Goal: Information Seeking & Learning: Learn about a topic

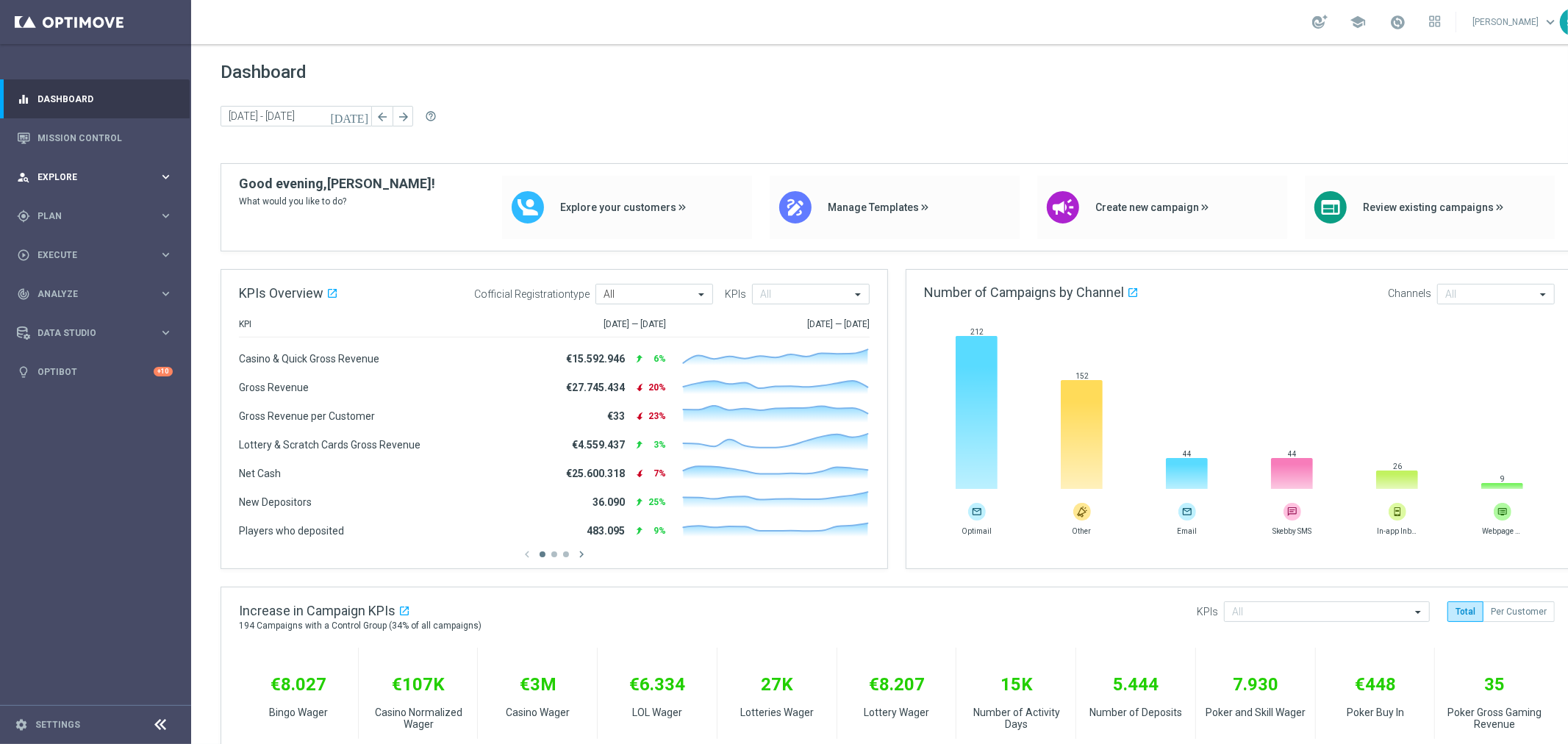
click at [43, 168] on div "person_search Explore keyboard_arrow_right" at bounding box center [95, 177] width 190 height 39
click at [52, 391] on span "Plan" at bounding box center [98, 393] width 121 height 9
click at [64, 241] on link "Target Groups" at bounding box center [96, 247] width 115 height 12
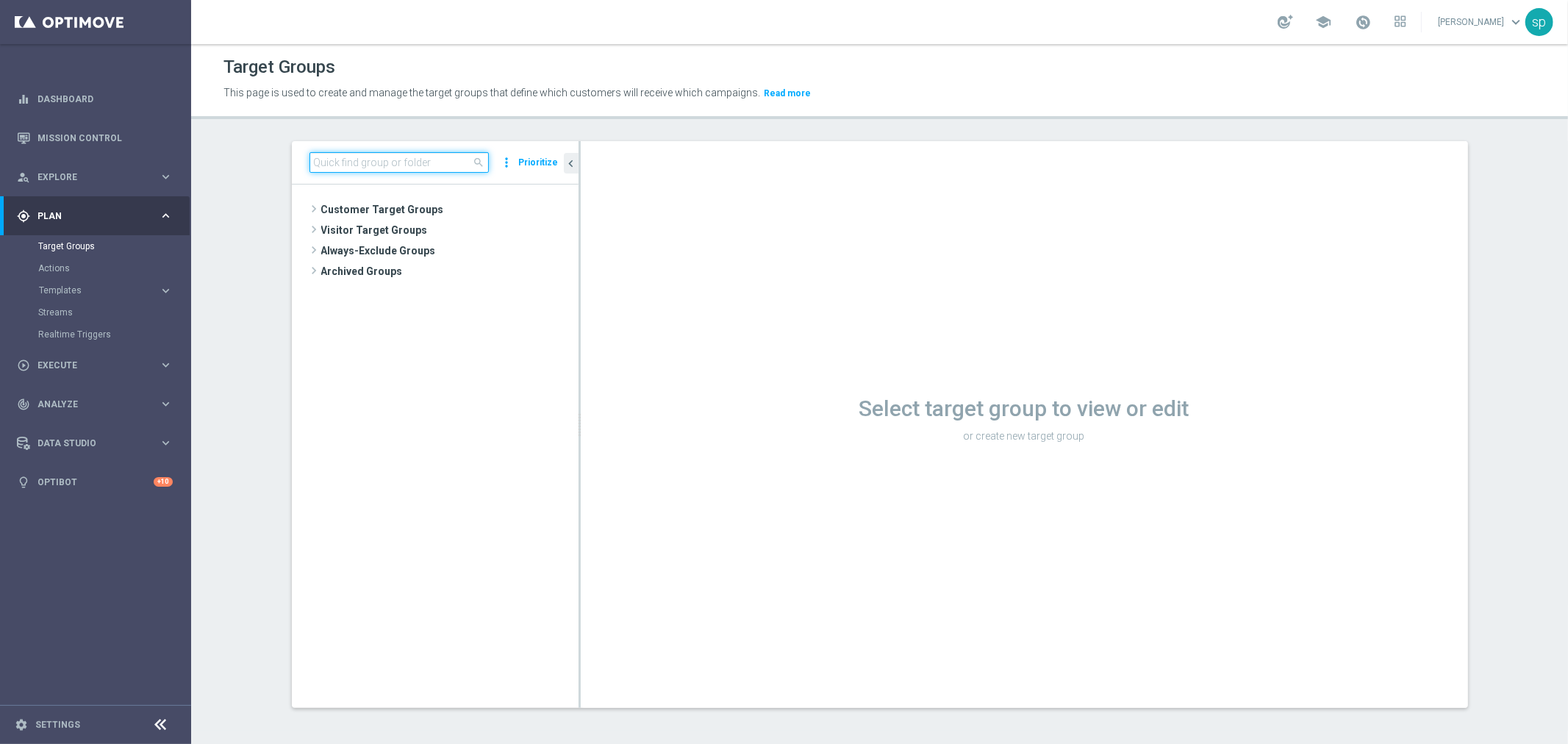
click at [355, 156] on input at bounding box center [400, 163] width 180 height 21
type input "j"
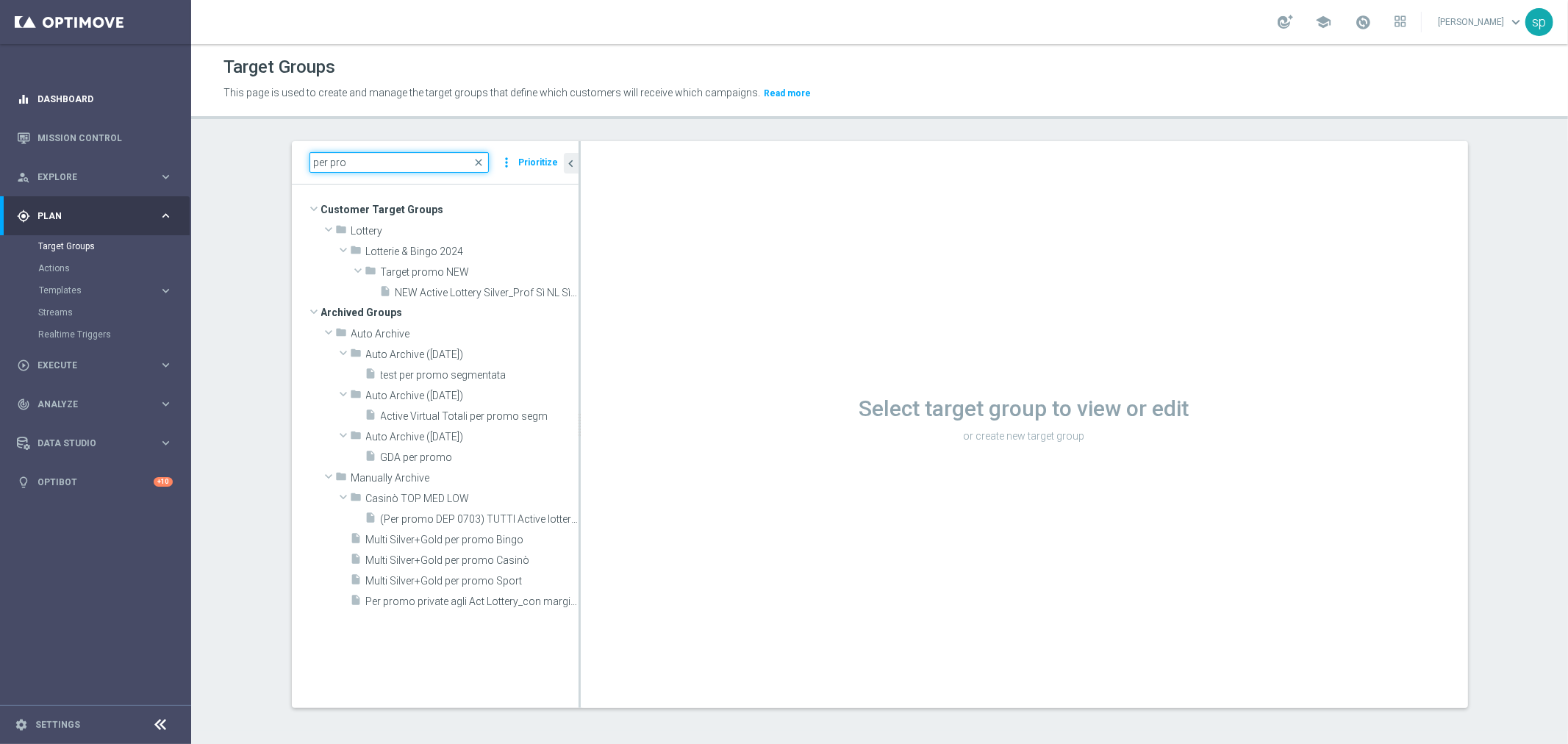
drag, startPoint x: 347, startPoint y: 159, endPoint x: 50, endPoint y: 99, distance: 303.0
click at [50, 99] on main "equalizer Dashboard Mission Control" at bounding box center [784, 372] width 1568 height 744
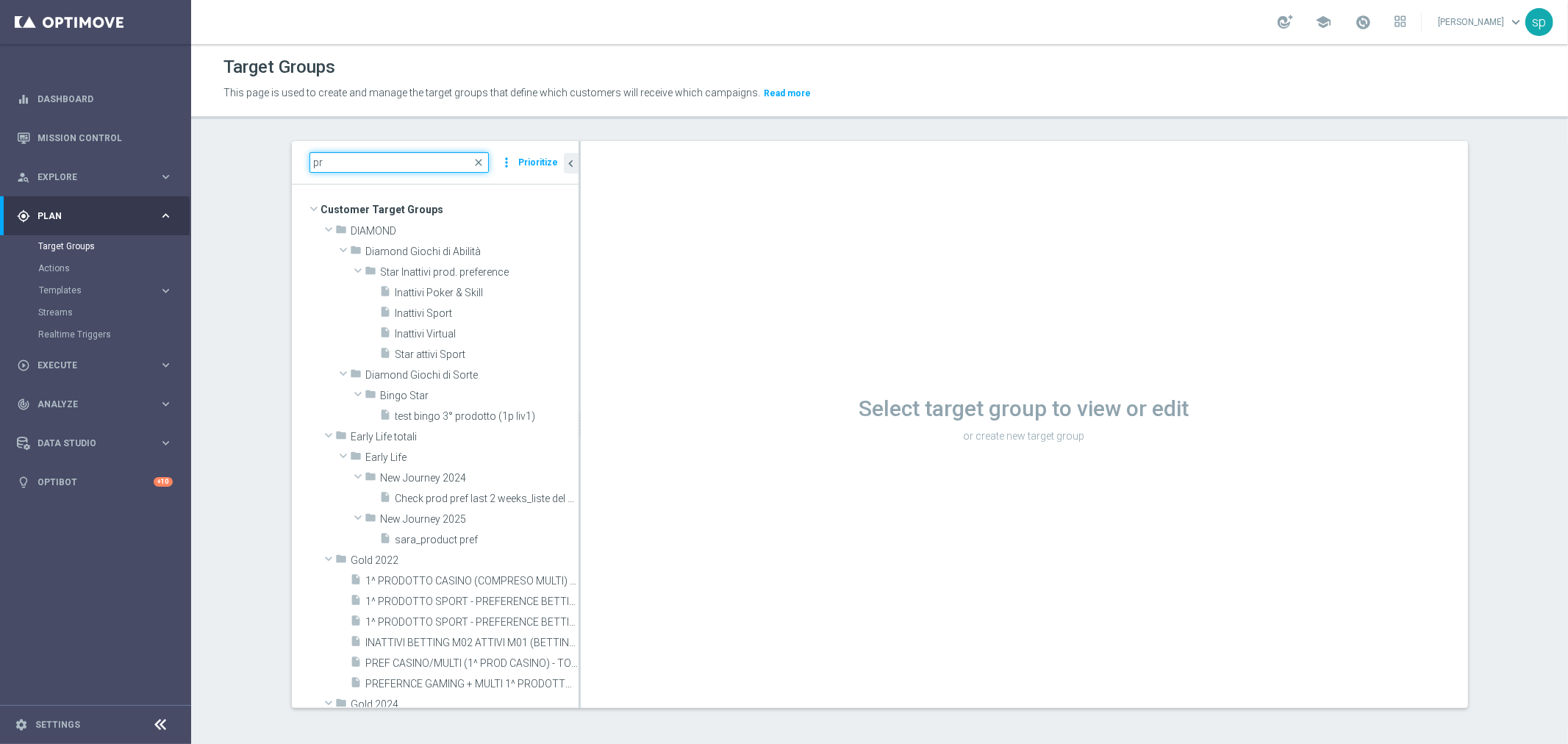
type input "p"
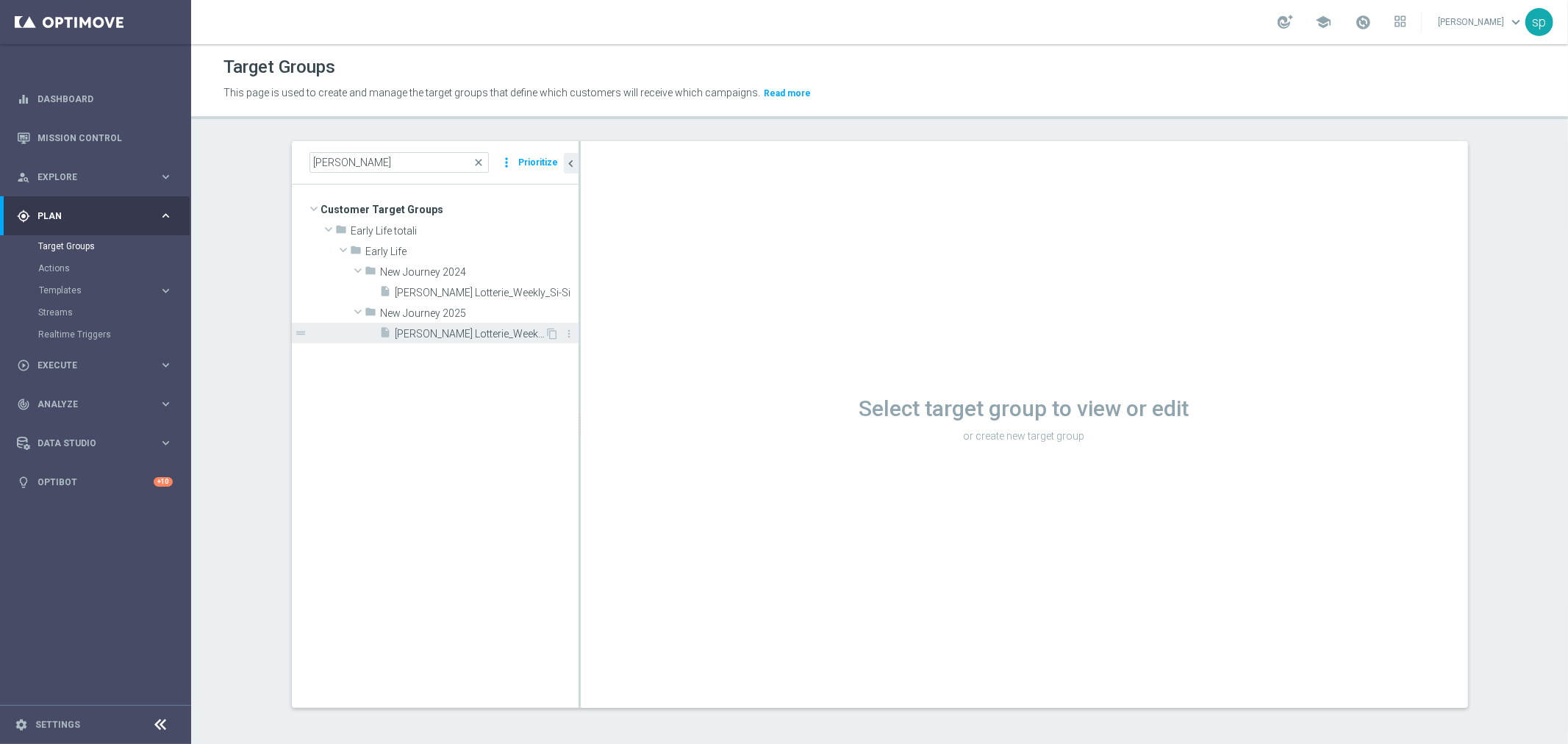
click at [407, 333] on span "J. Lotterie_Weekly_Si-Si-reg 8-16" at bounding box center [470, 334] width 150 height 13
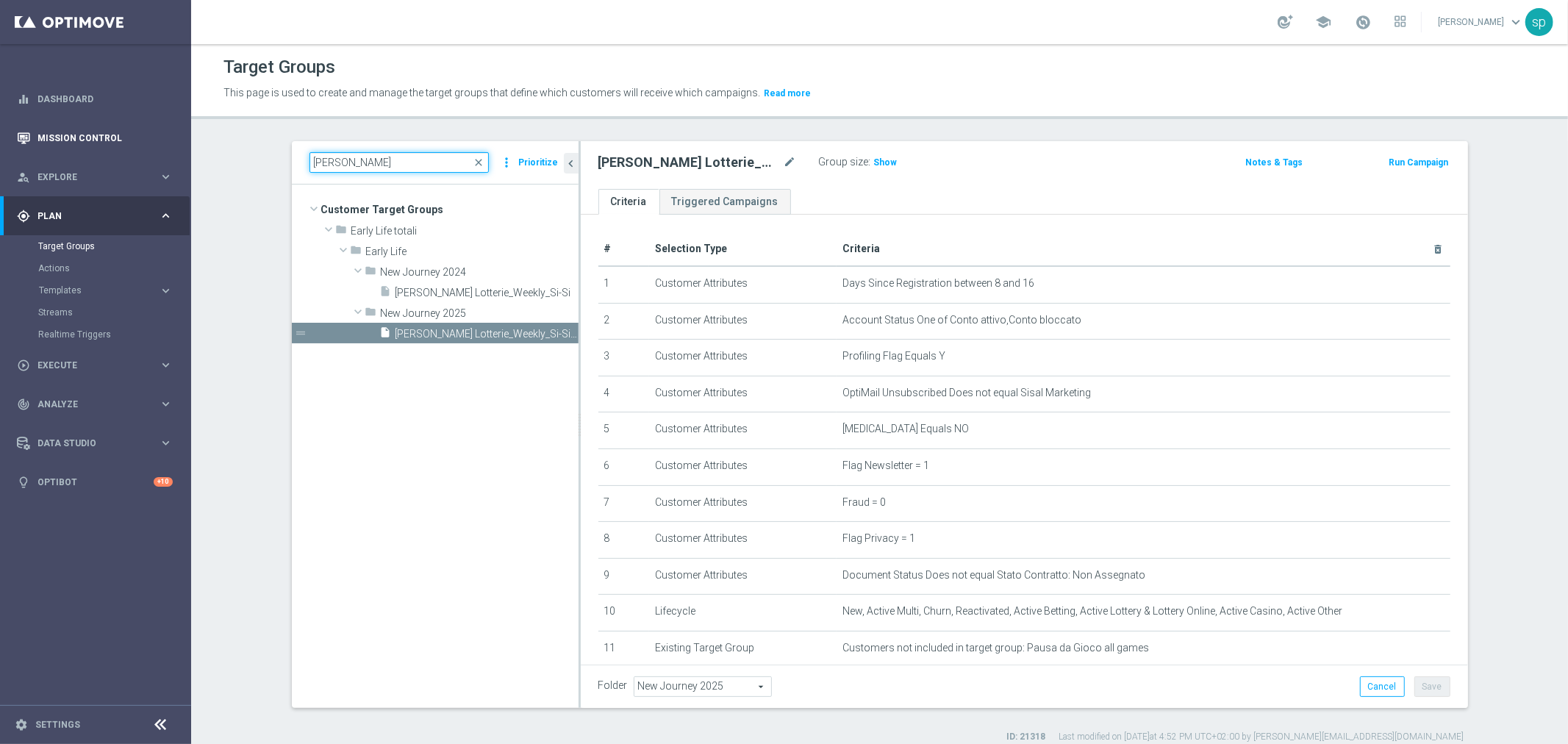
drag, startPoint x: 359, startPoint y: 158, endPoint x: 13, endPoint y: 123, distance: 347.8
click at [13, 123] on main "equalizer Dashboard Mission Control" at bounding box center [784, 372] width 1568 height 744
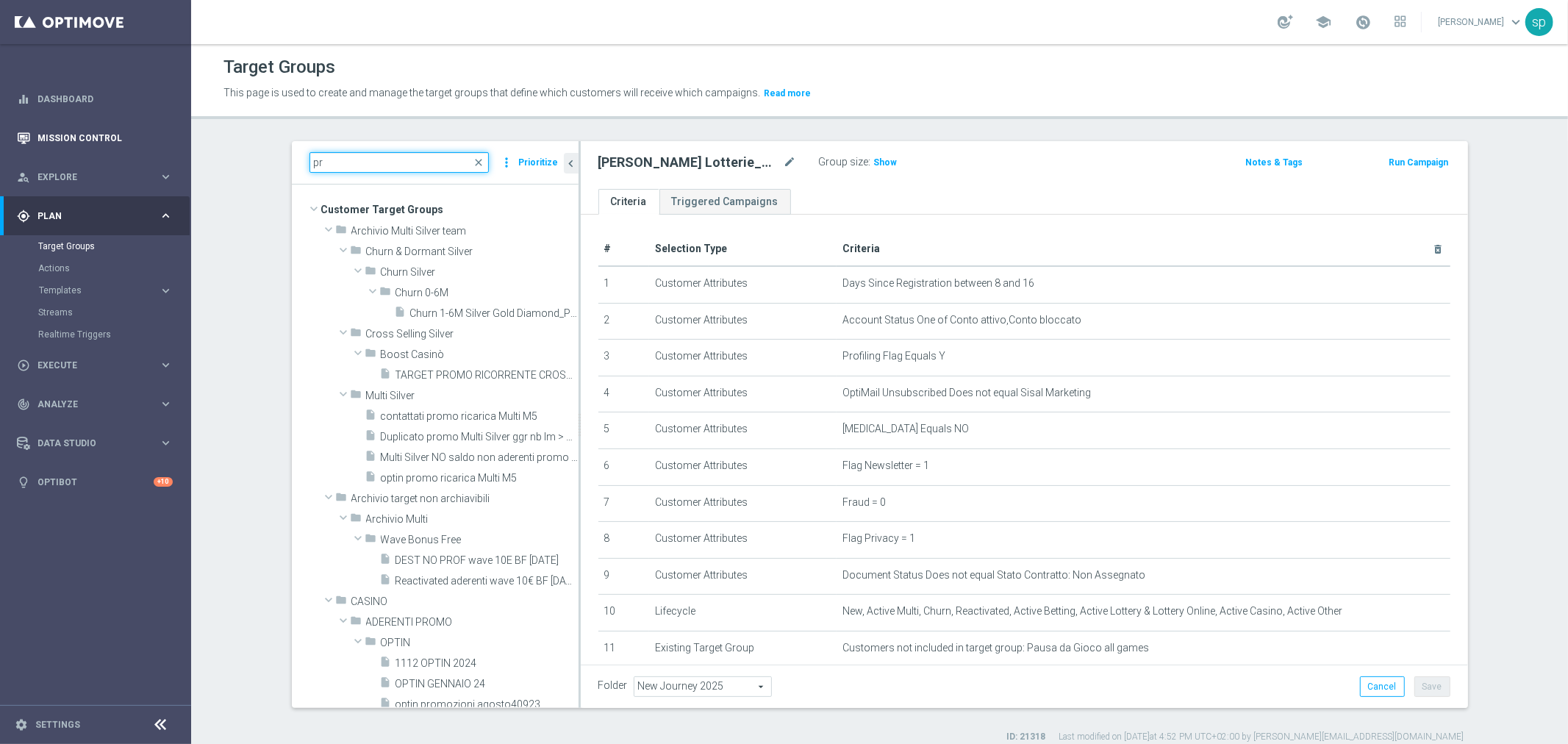
type input "p"
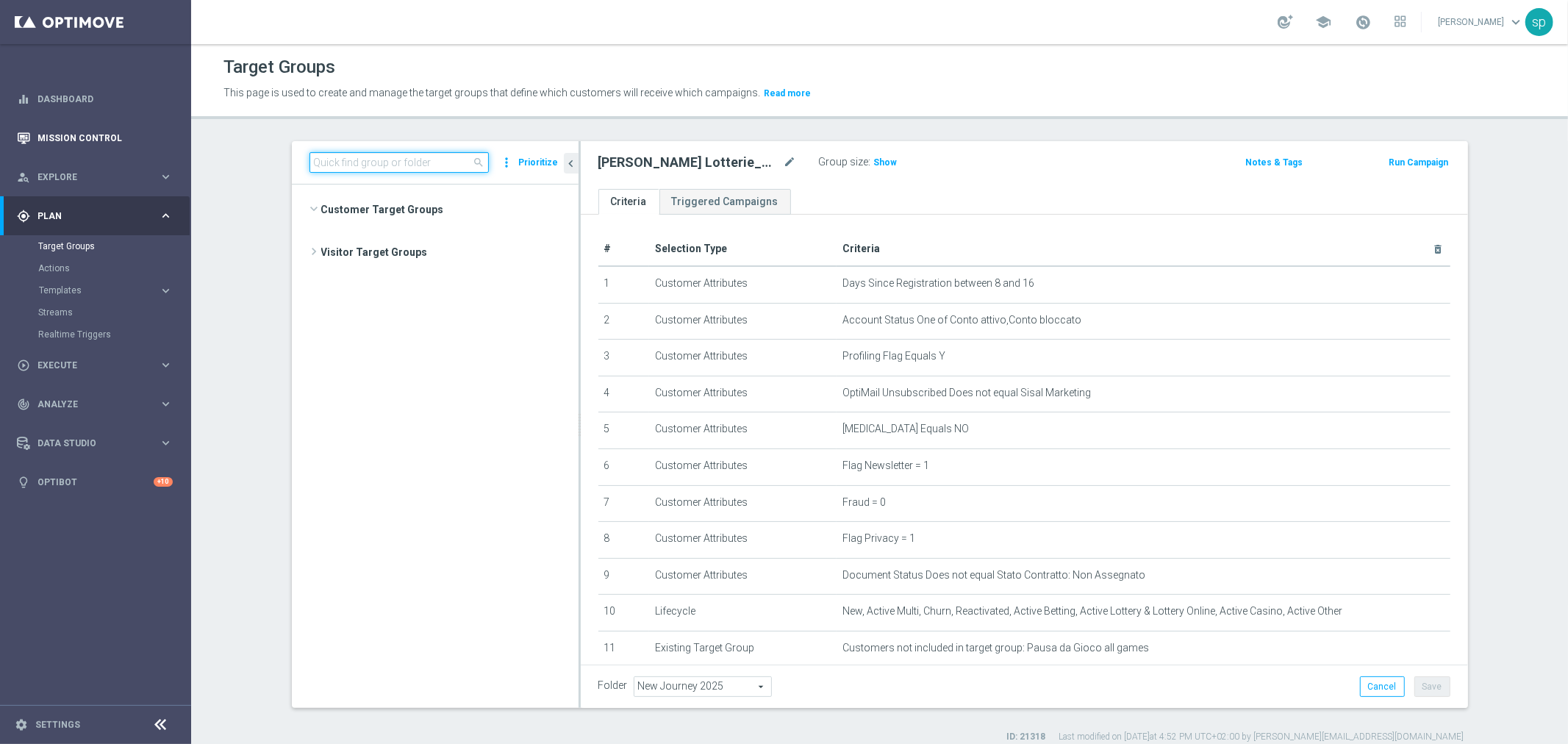
scroll to position [13578, 0]
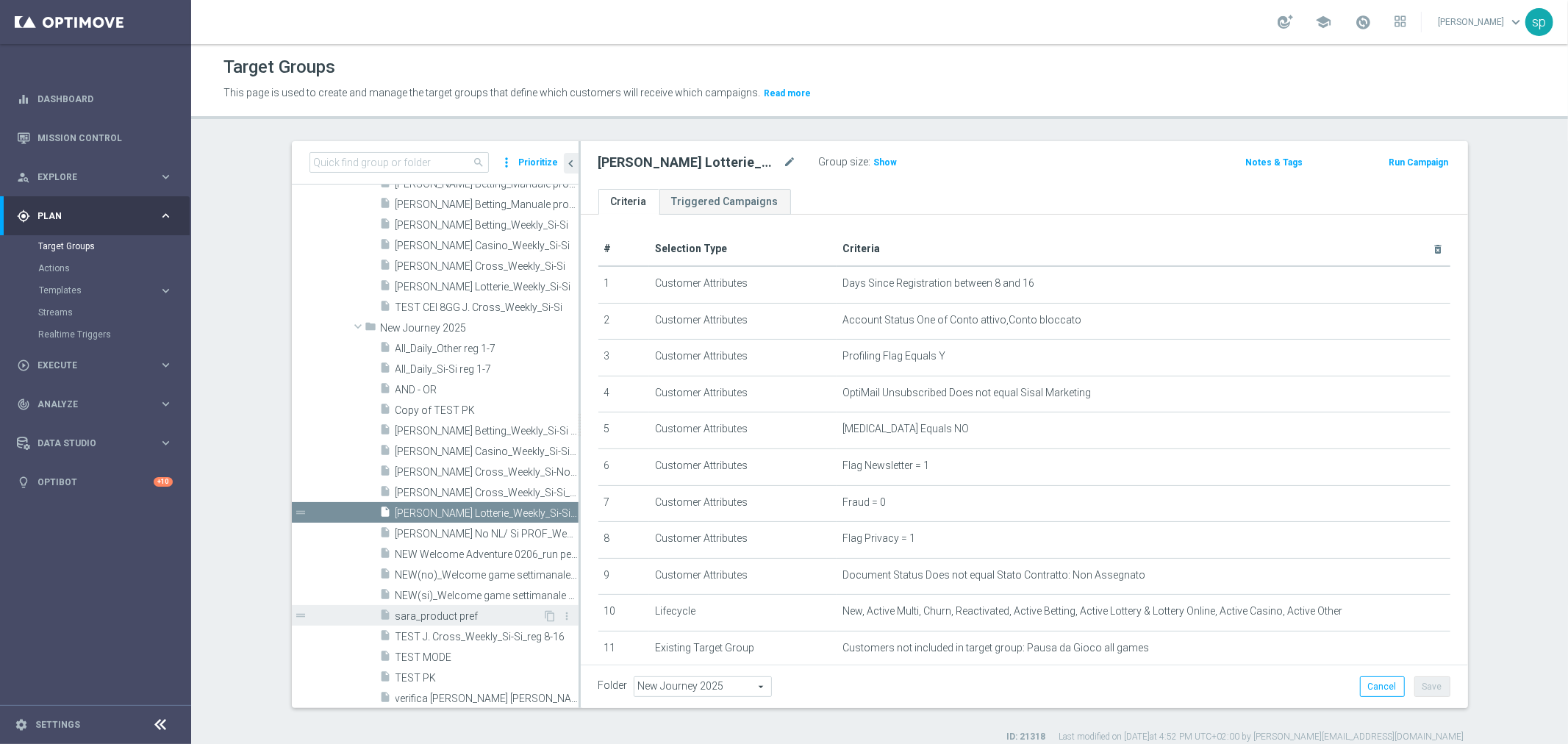
click at [428, 605] on div "insert_drive_file sara_product pref" at bounding box center [462, 615] width 163 height 21
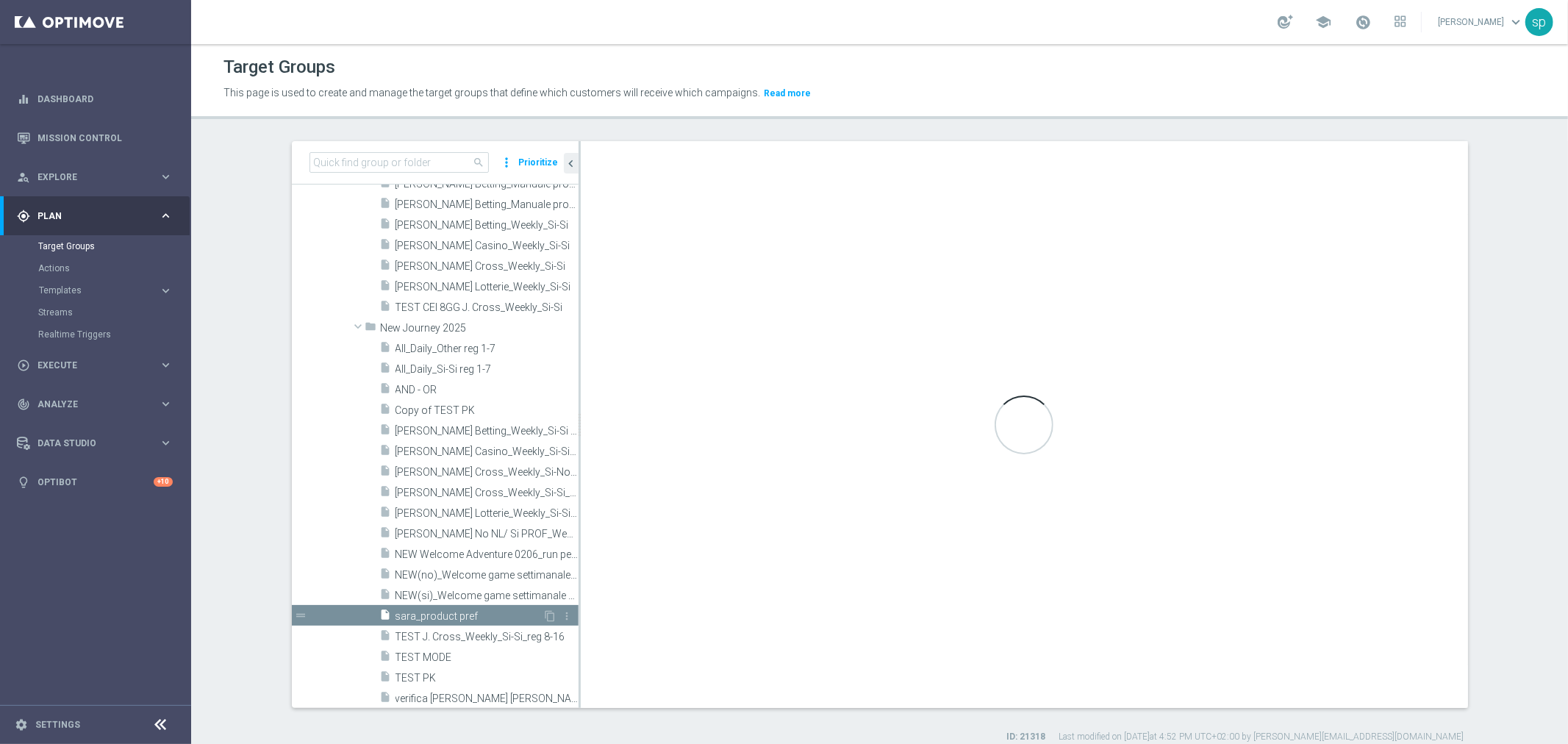
checkbox input "true"
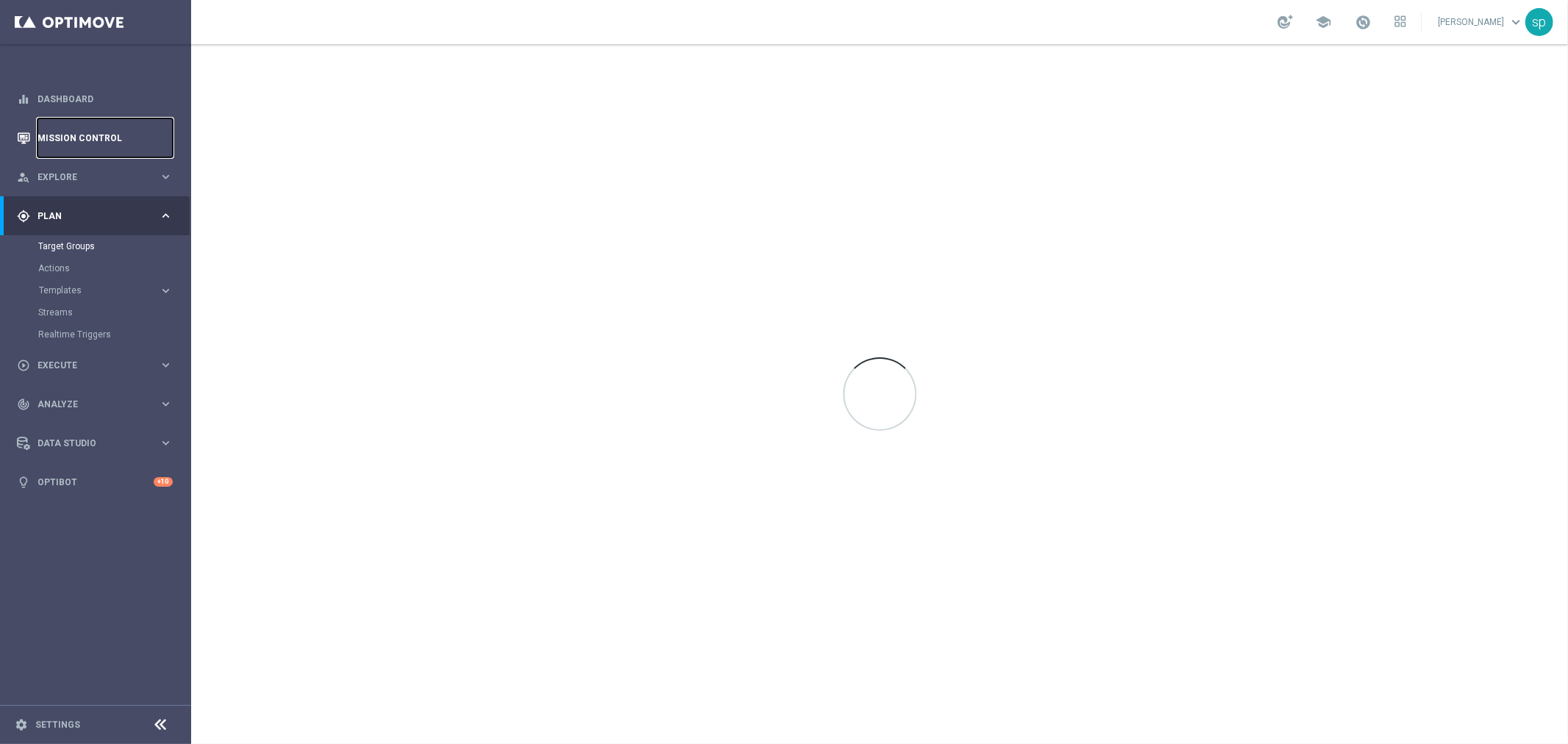
click at [69, 138] on link "Mission Control" at bounding box center [105, 138] width 135 height 39
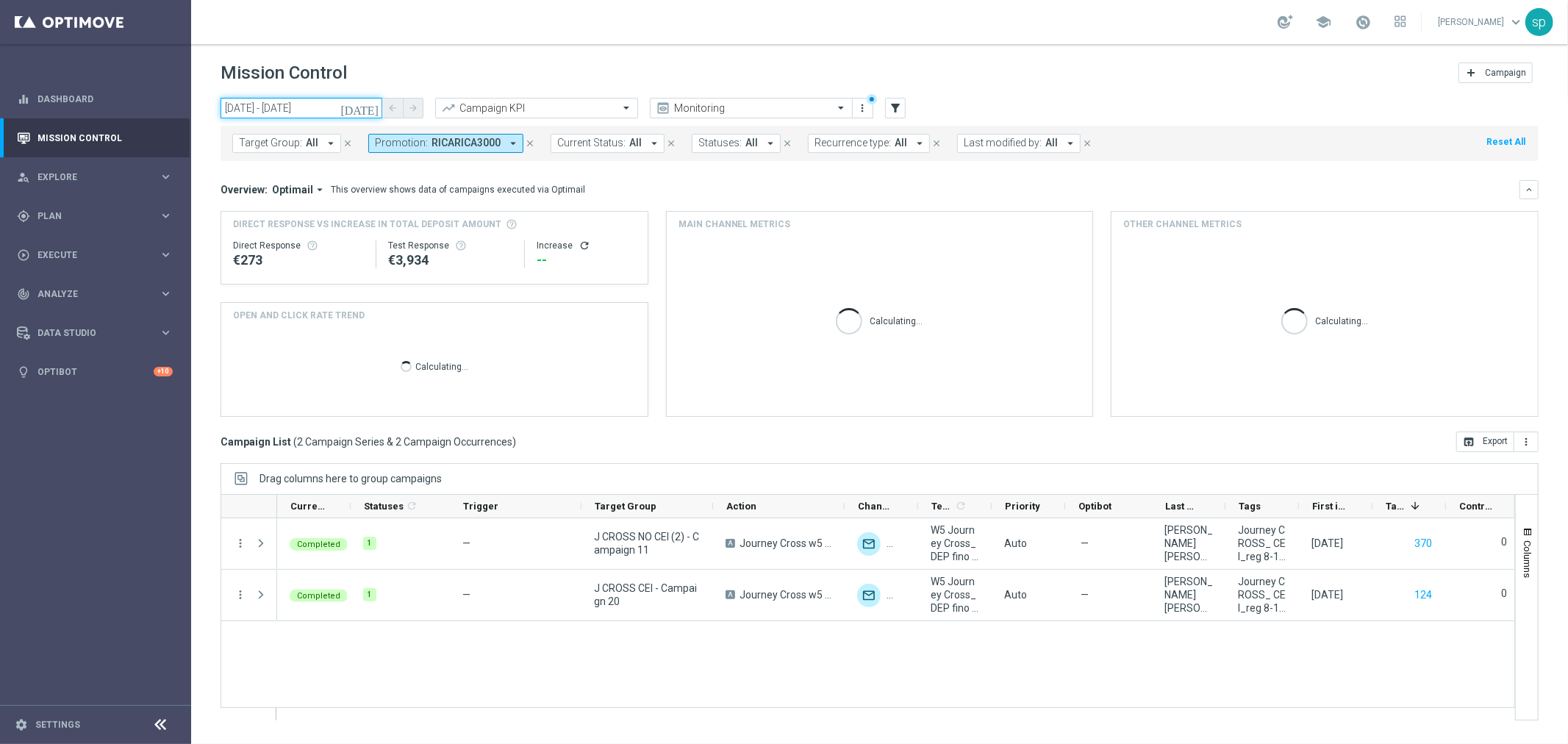
click at [302, 101] on input "[DATE] - [DATE]" at bounding box center [302, 108] width 162 height 21
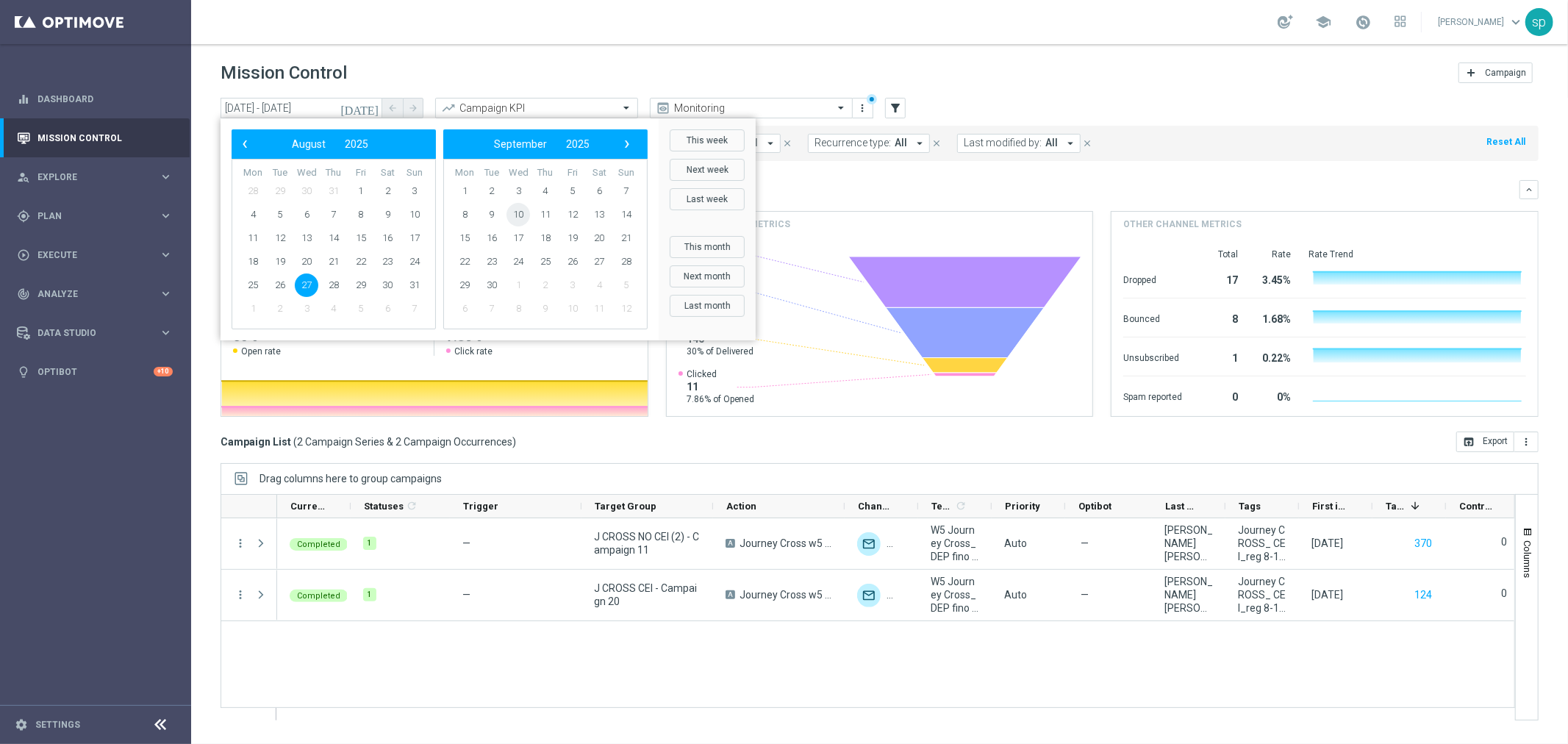
click at [517, 214] on span "10" at bounding box center [518, 215] width 24 height 24
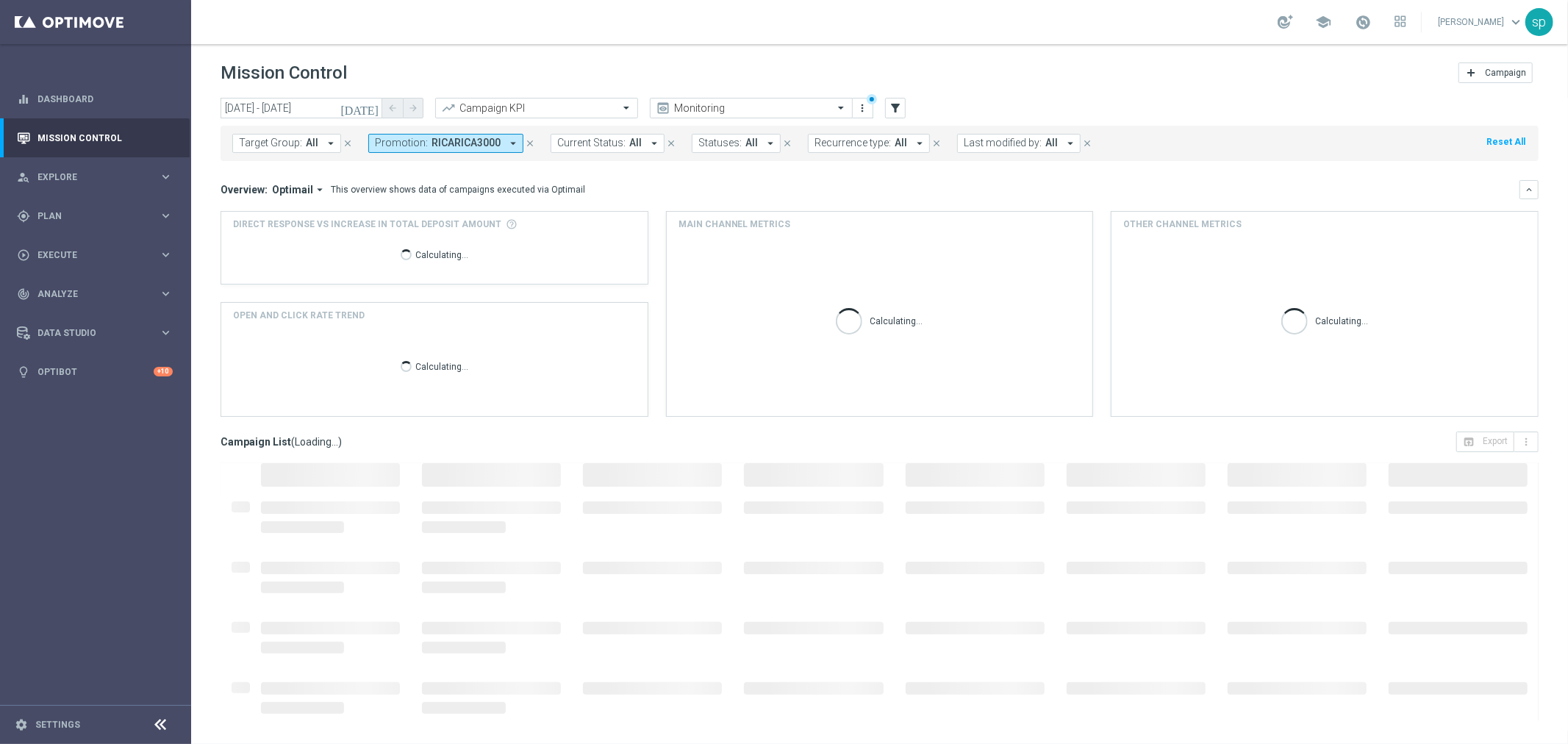
click at [517, 214] on div "Direct Response VS Increase In Total Deposit Amount Calculating..." at bounding box center [434, 248] width 426 height 72
click at [302, 101] on input "[DATE] - [DATE]" at bounding box center [302, 108] width 162 height 21
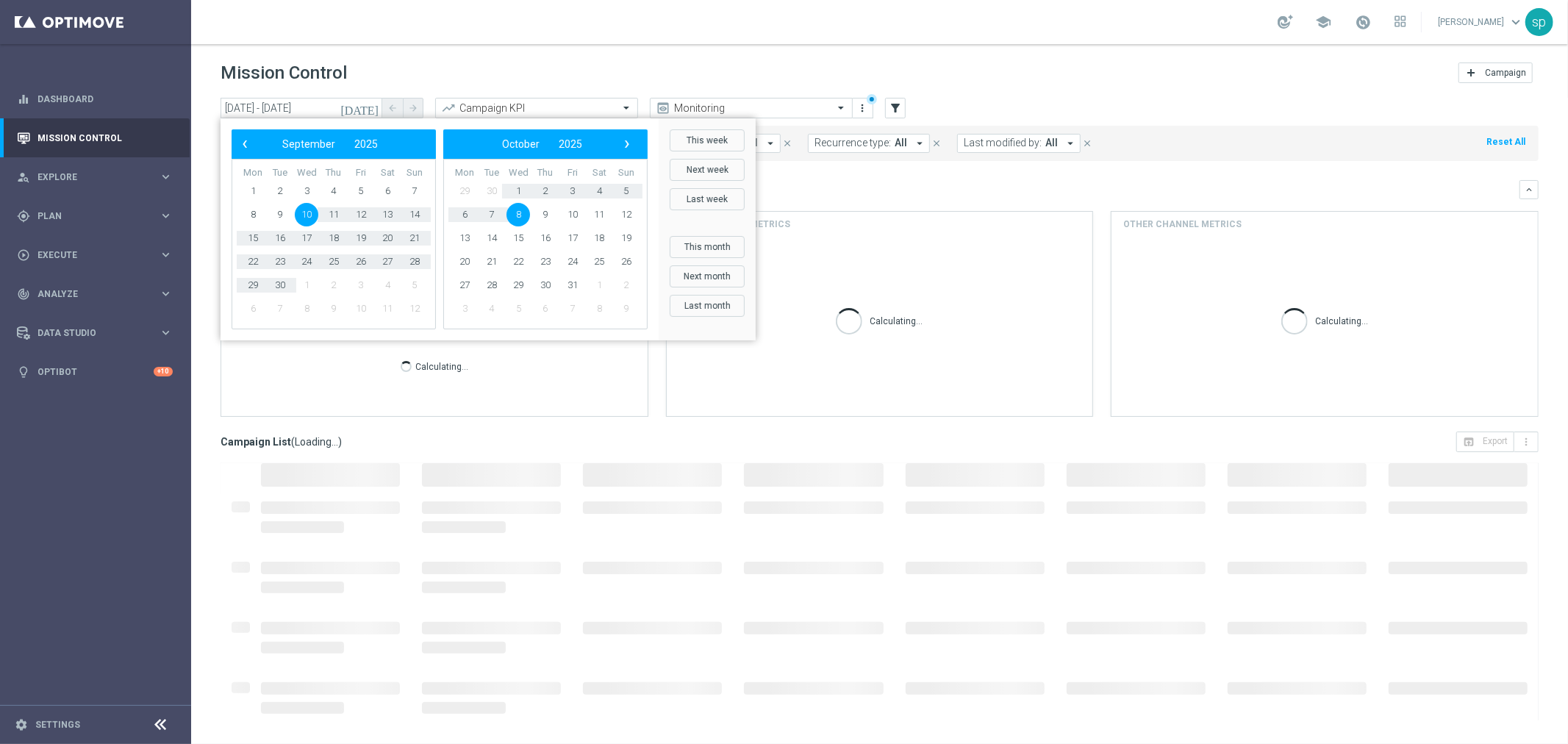
click at [311, 213] on span "10" at bounding box center [307, 215] width 24 height 24
type input "[DATE] - [DATE]"
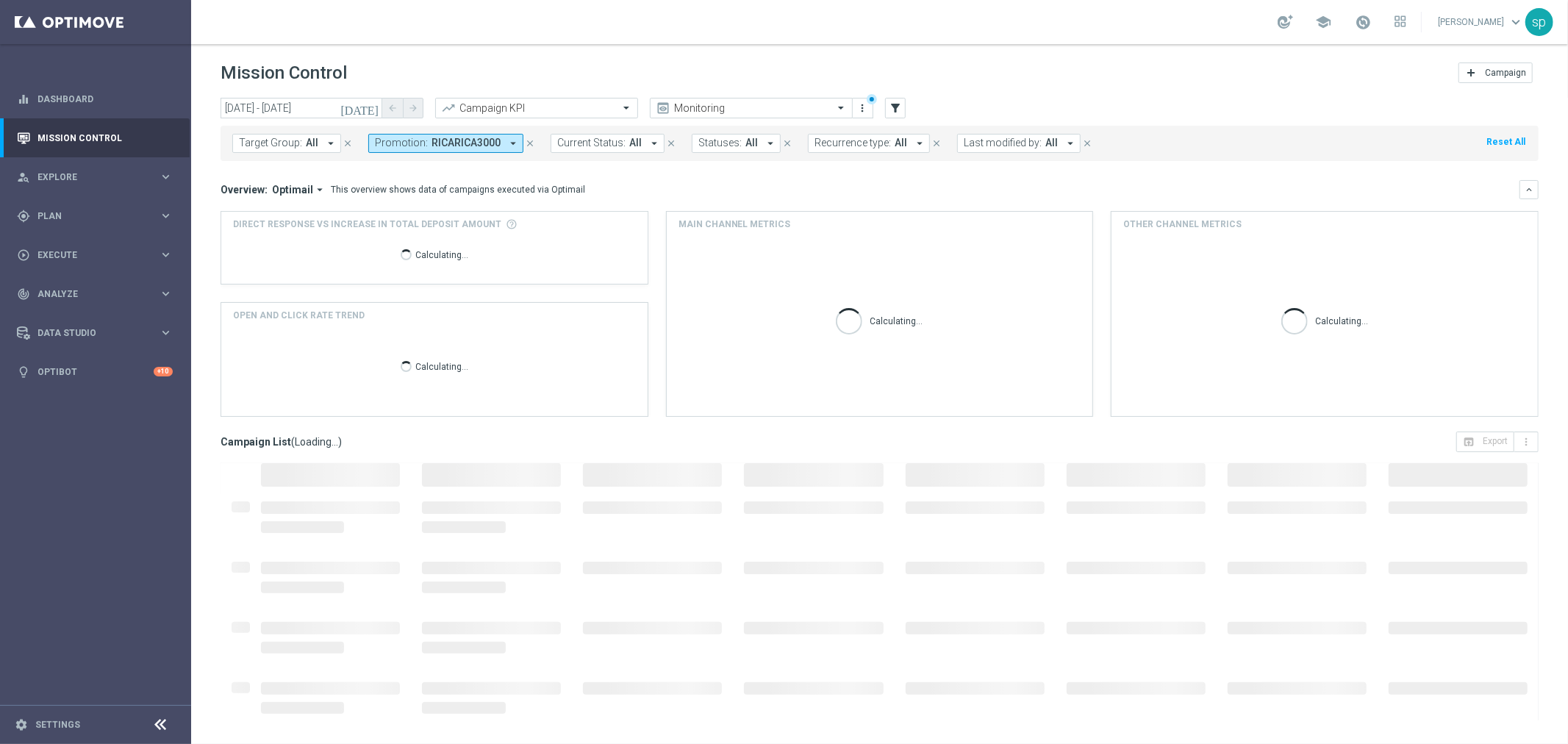
click at [478, 146] on span "RICARICA3000" at bounding box center [466, 143] width 69 height 13
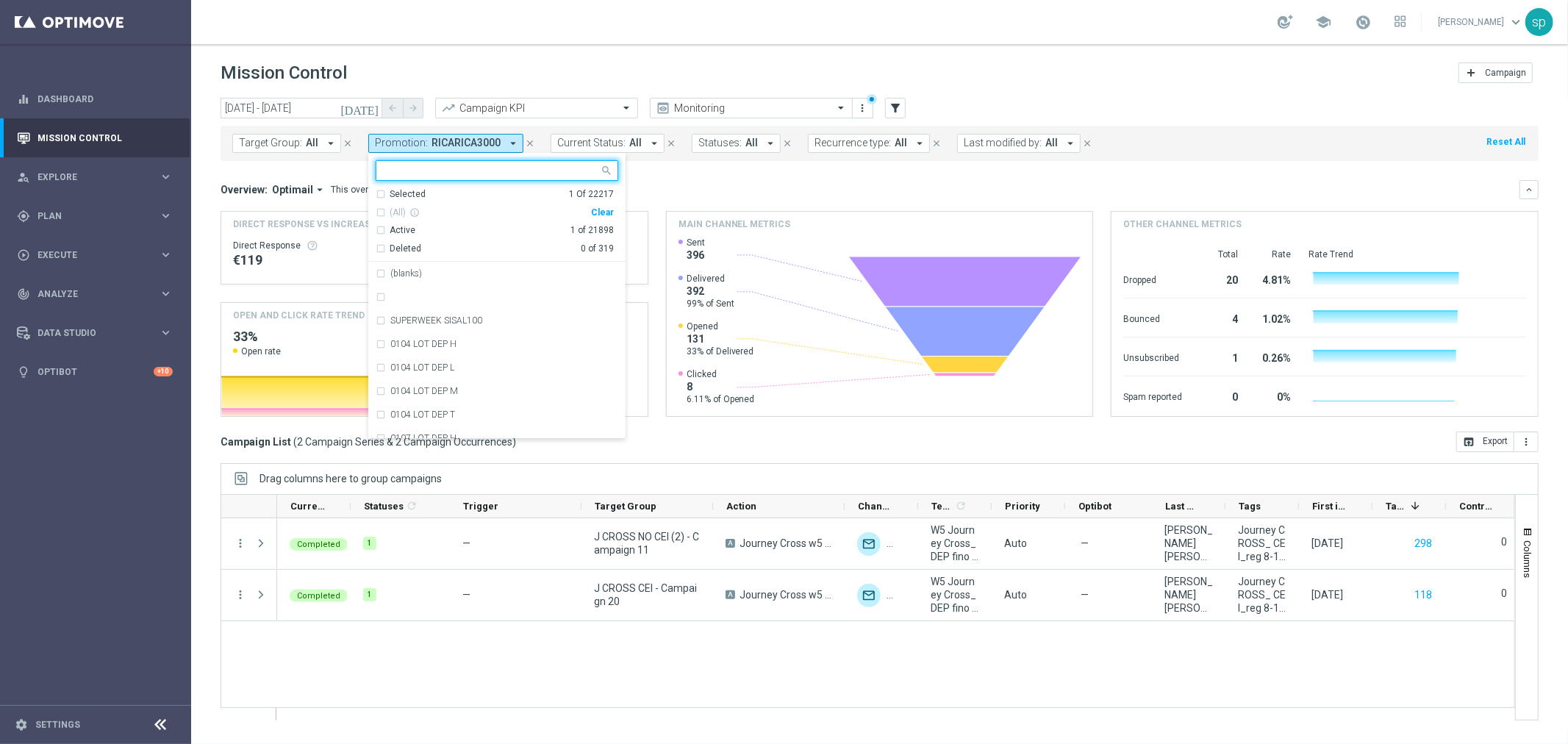
click at [0, 0] on div "Clear" at bounding box center [0, 0] width 0 height 0
click at [493, 166] on input "text" at bounding box center [492, 171] width 216 height 13
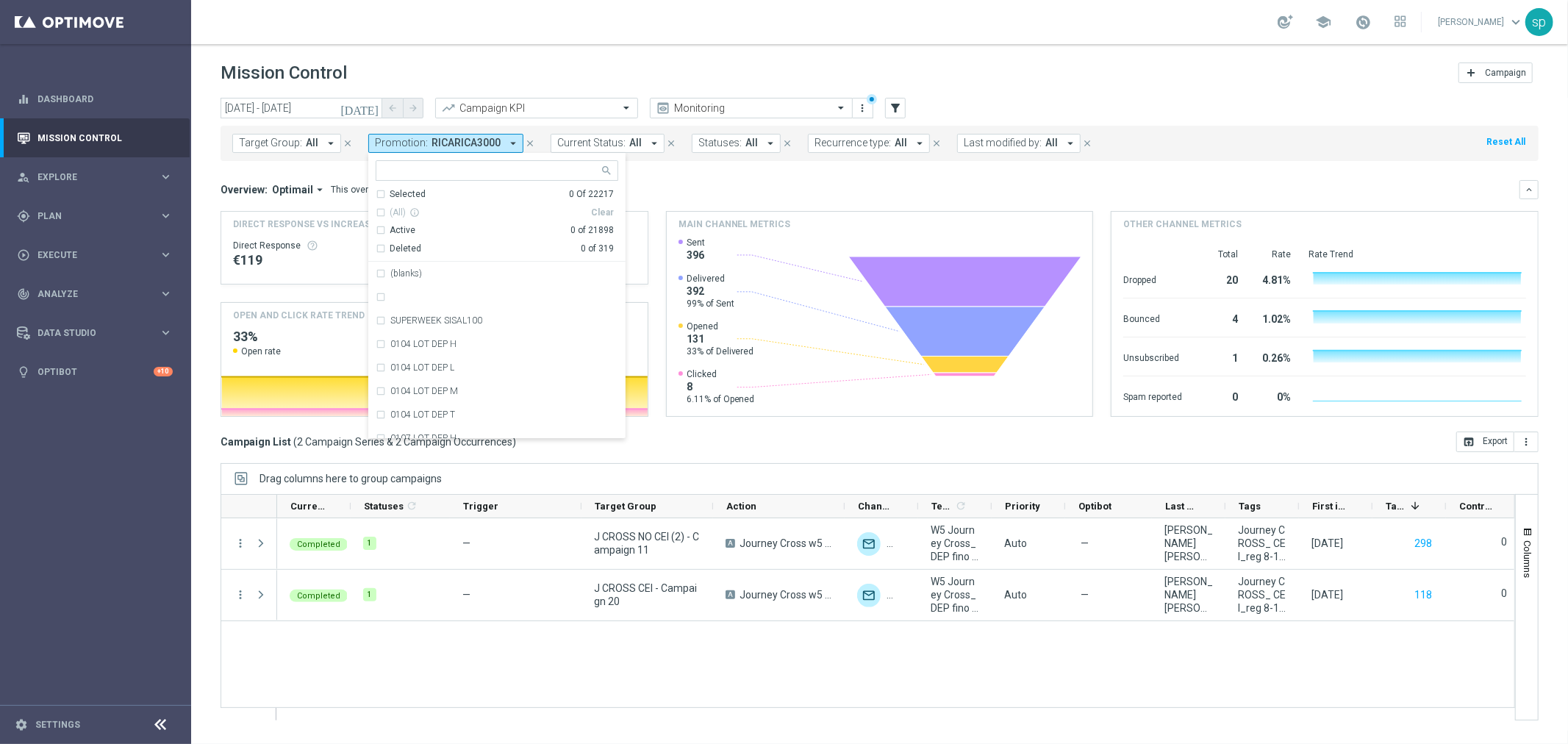
click at [658, 163] on mini-dashboard "Overview: Optimail arrow_drop_down This overview shows data of campaigns execut…" at bounding box center [879, 297] width 1318 height 271
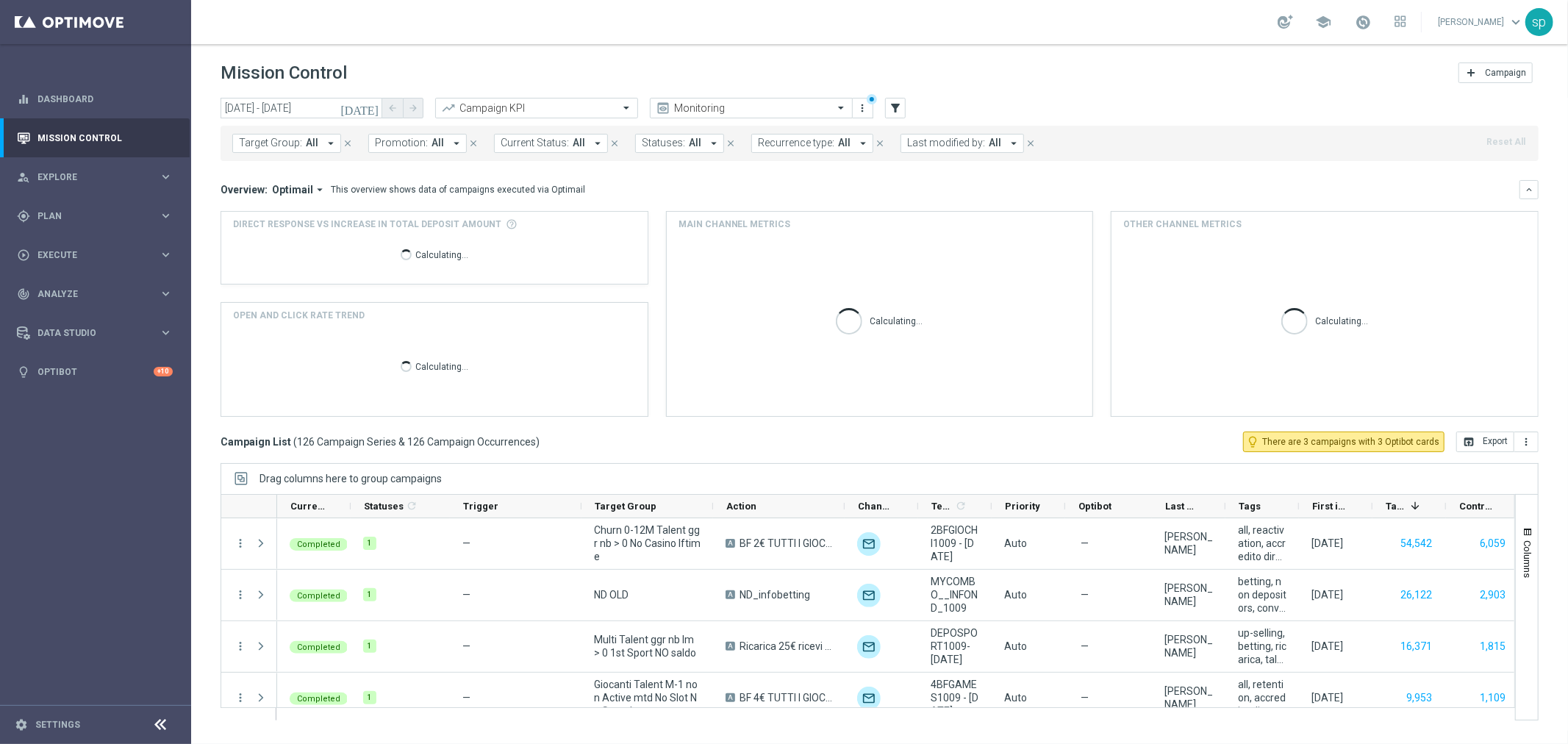
click at [483, 145] on div "Promotion: All arrow_drop_down close" at bounding box center [431, 144] width 126 height 19
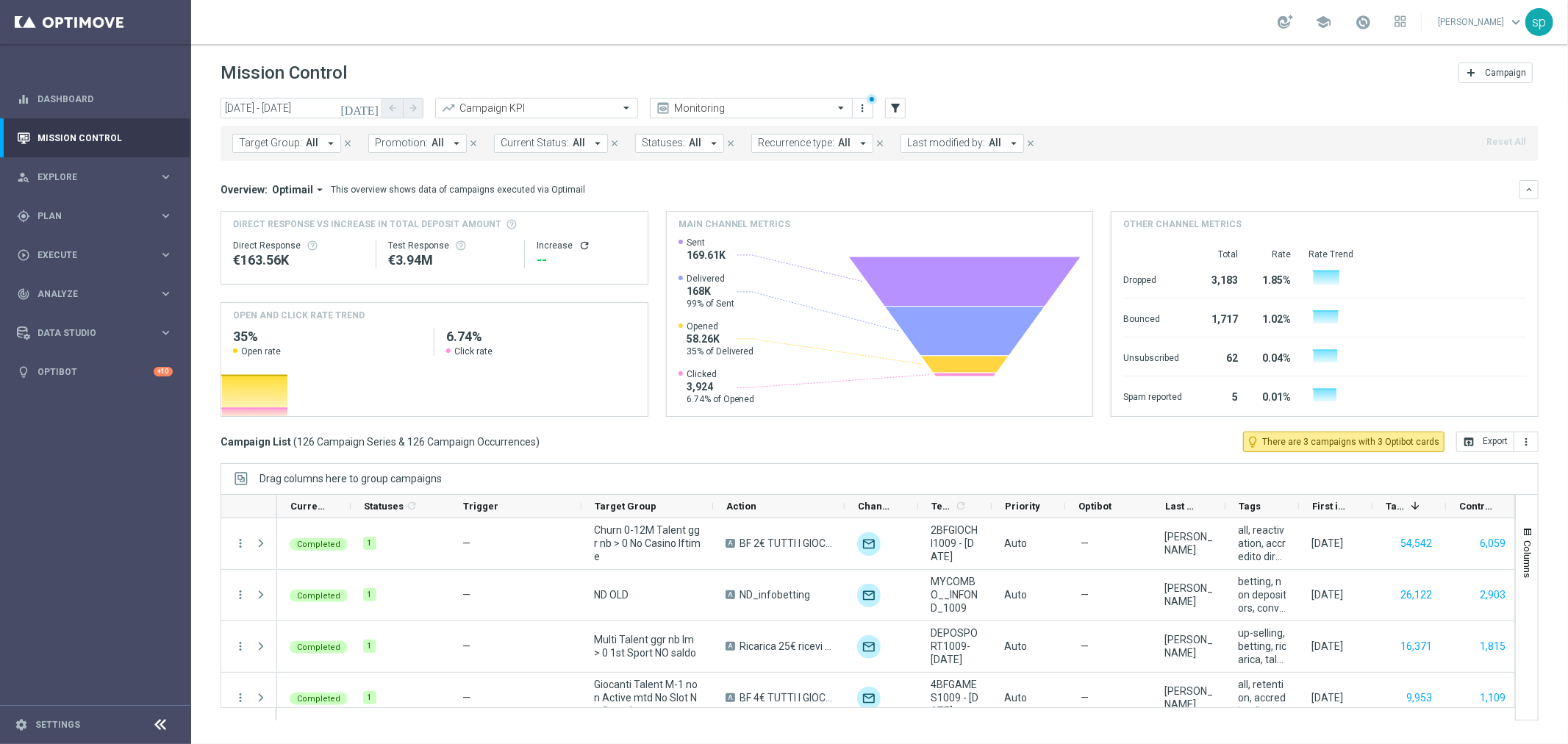
click at [400, 144] on span "Promotion:" at bounding box center [402, 143] width 53 height 13
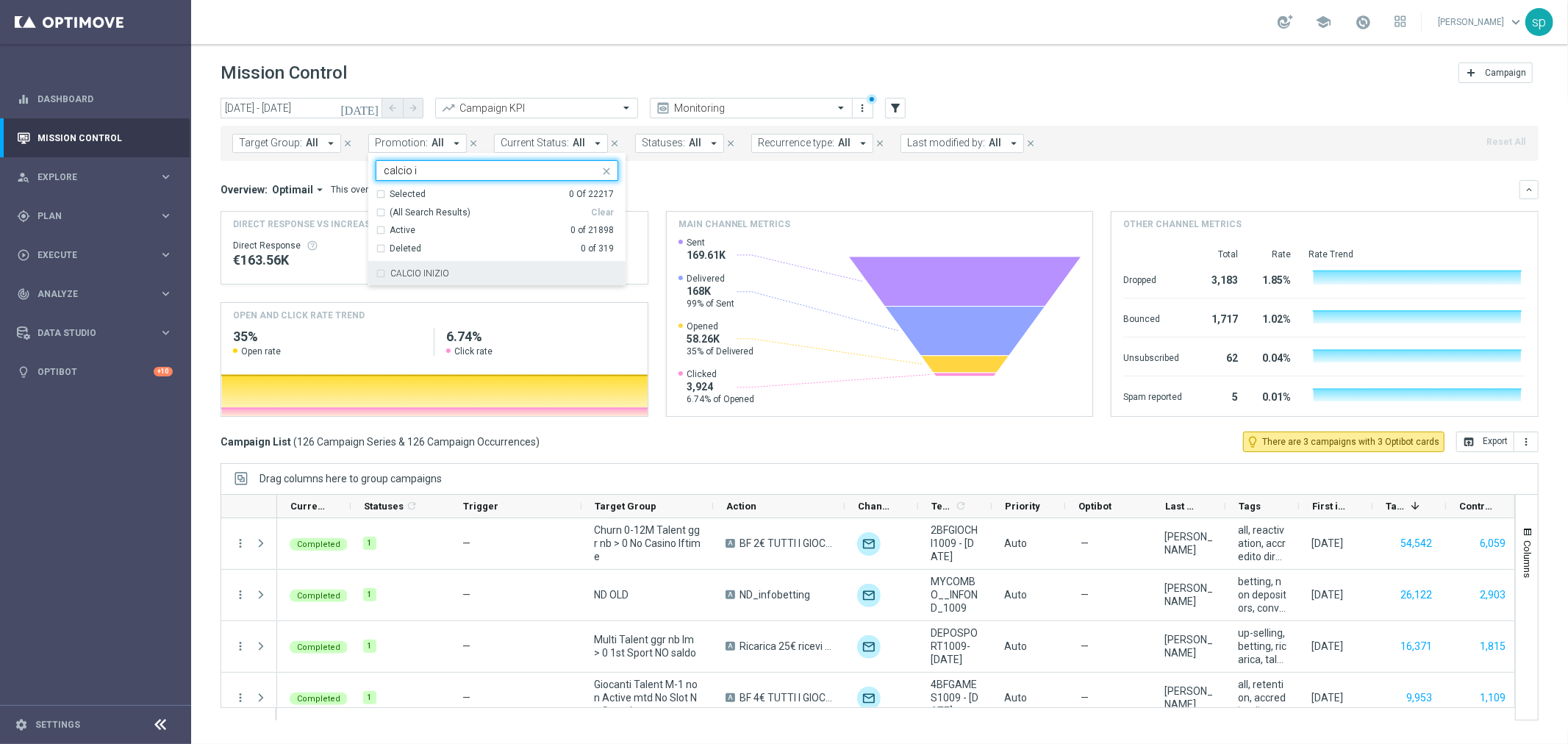
click at [456, 269] on div "CALCIO INIZIO" at bounding box center [505, 274] width 228 height 9
type input "calcio i"
drag, startPoint x: 424, startPoint y: 171, endPoint x: 310, endPoint y: 179, distance: 114.3
click at [310, 179] on div "[DATE] [DATE] - [DATE] arrow_back arrow_forward Campaign KPI trending_up Monito…" at bounding box center [879, 414] width 1377 height 633
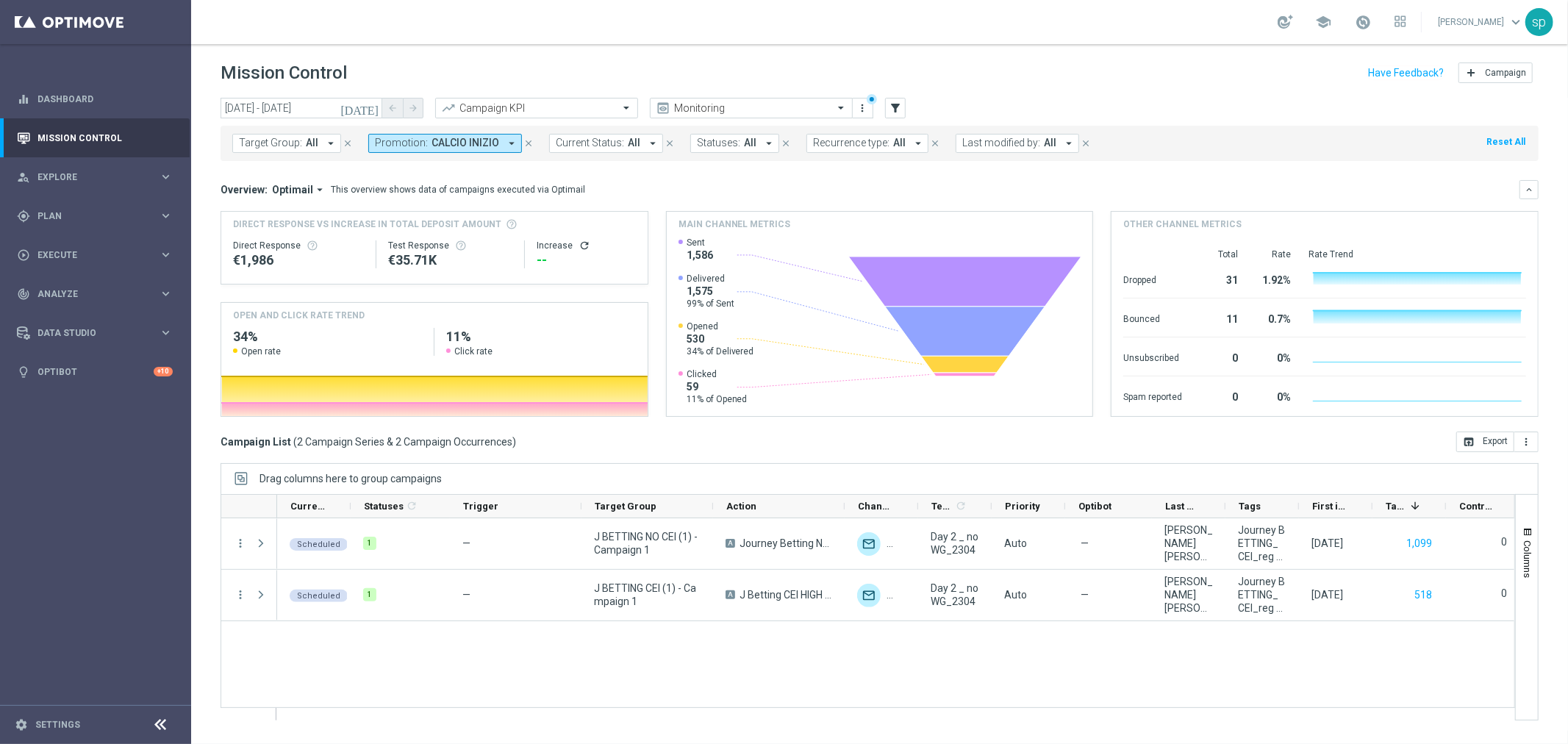
click at [415, 150] on button "Promotion: CALCIO INIZIO arrow_drop_down" at bounding box center [445, 144] width 154 height 19
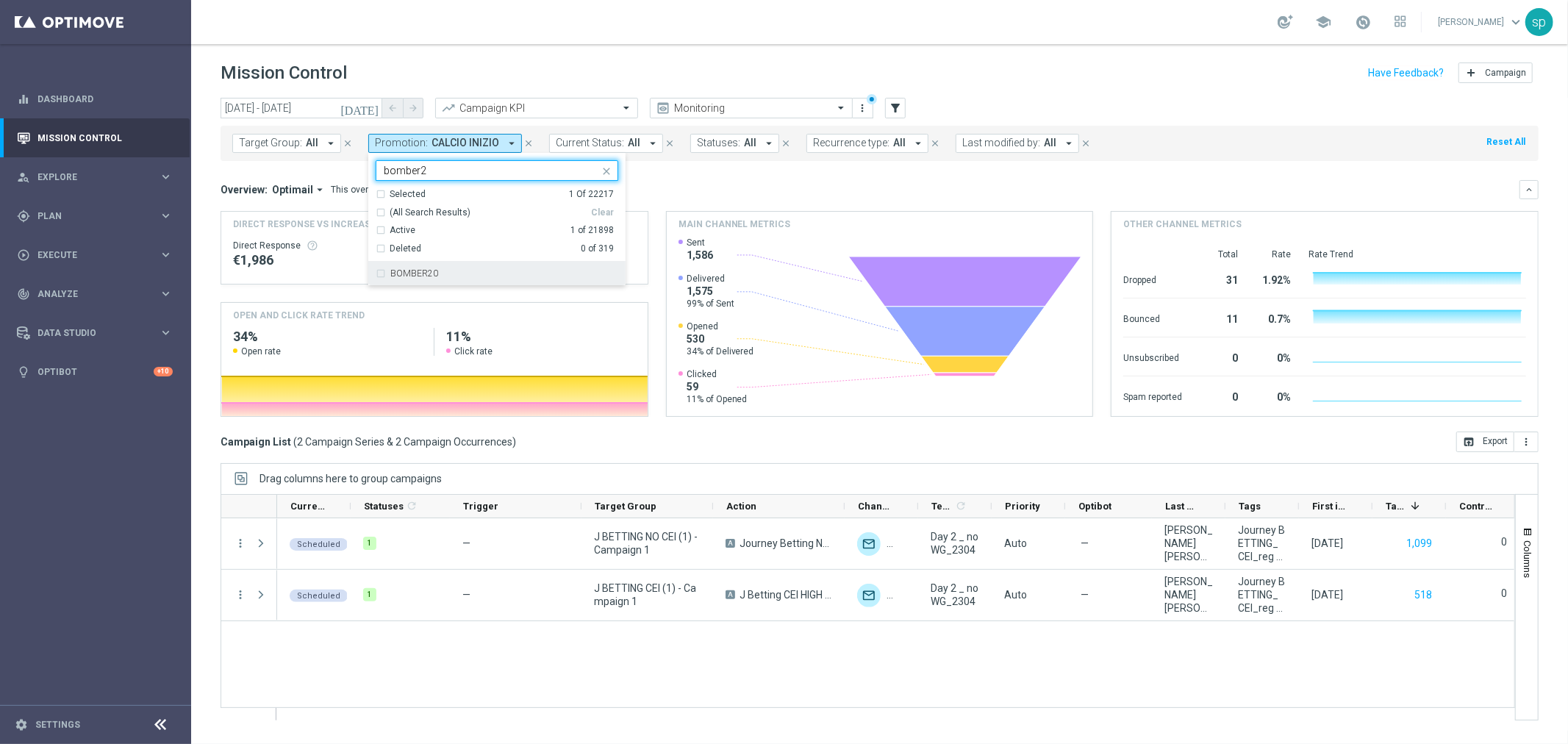
click at [449, 274] on div "BOMBER20" at bounding box center [505, 274] width 228 height 9
type input "bomber2"
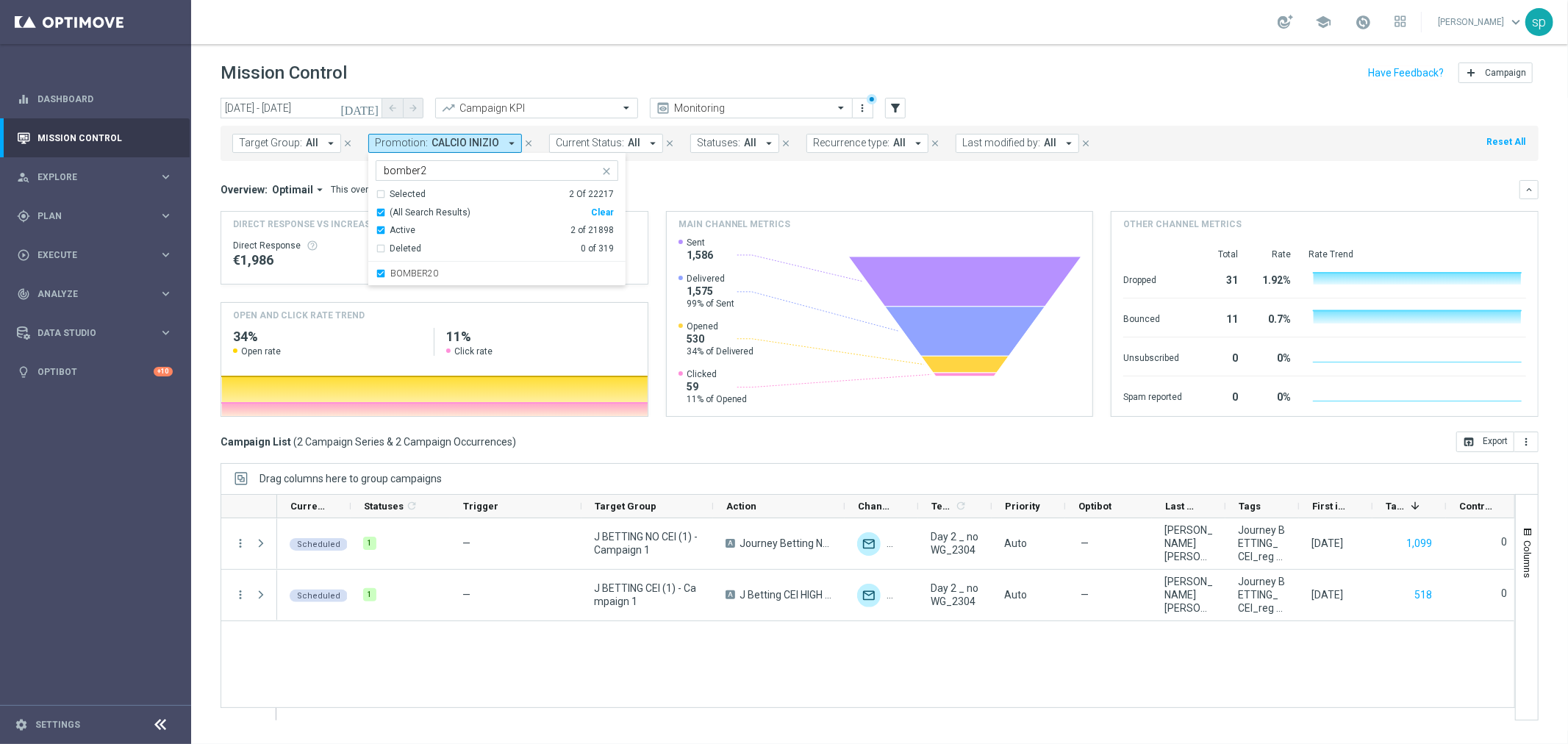
click at [677, 210] on div "Direct Response VS Increase In Total Deposit Amount Direct Response €1,986 Test…" at bounding box center [879, 313] width 1318 height 207
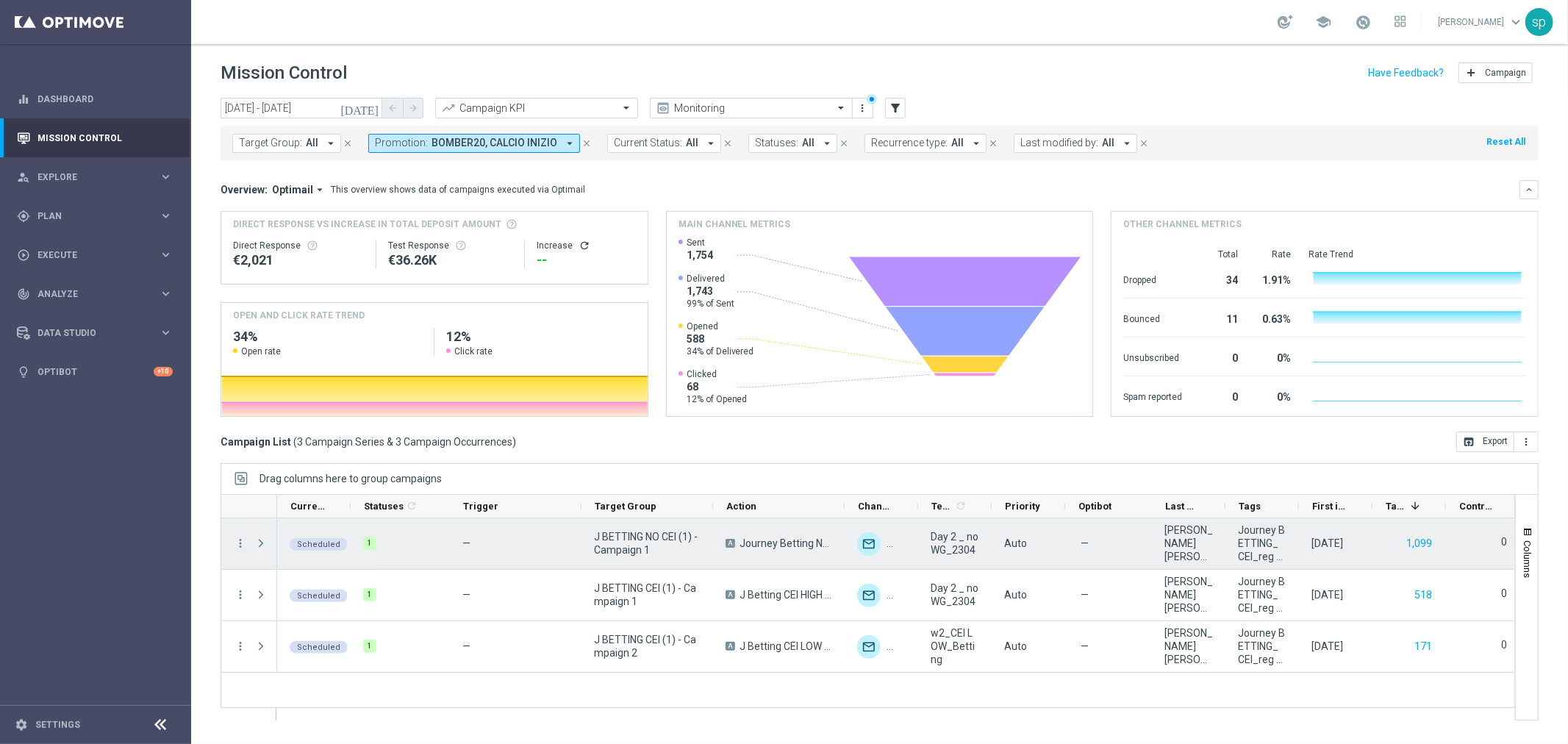
click at [262, 542] on span at bounding box center [261, 543] width 13 height 12
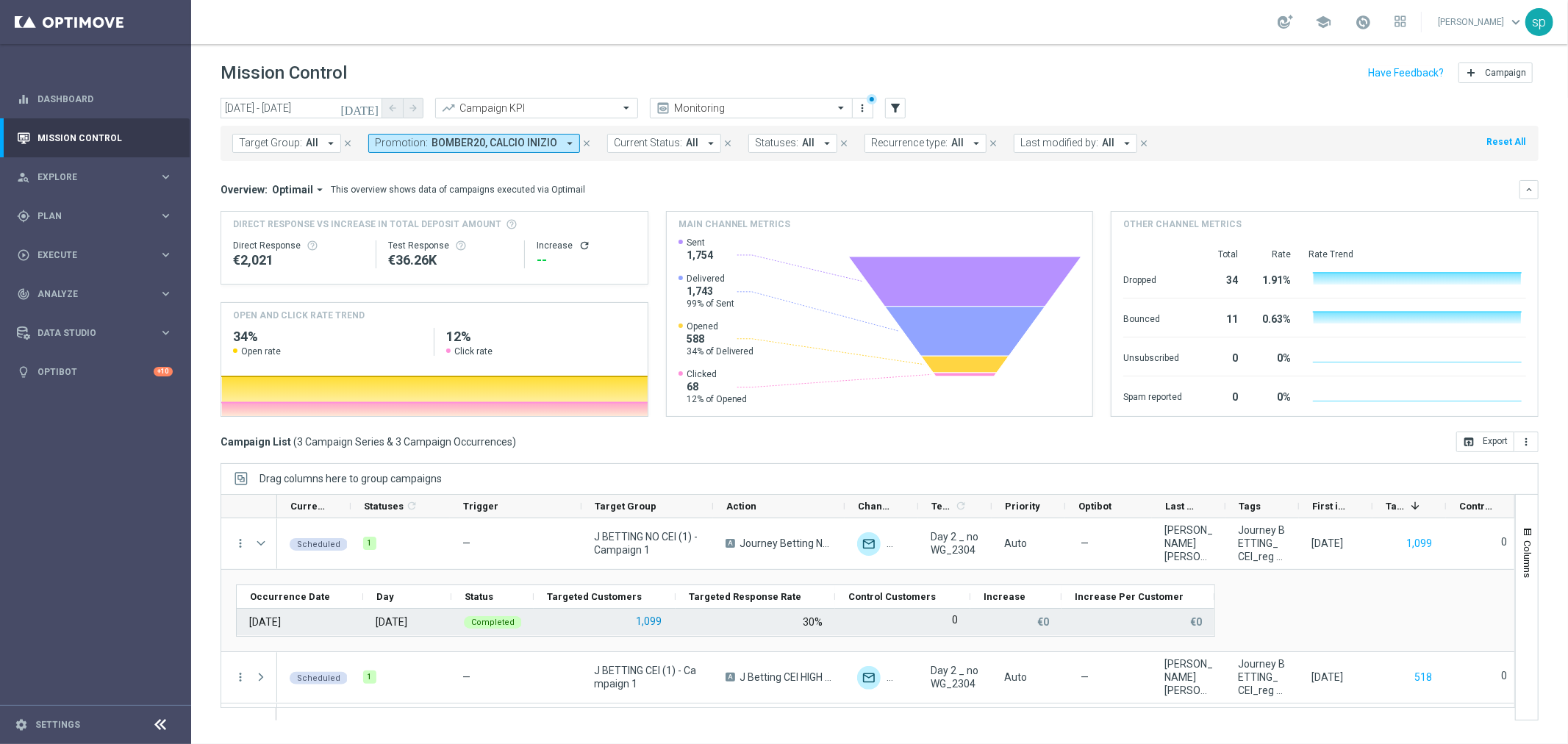
click at [649, 620] on button "1,099" at bounding box center [648, 621] width 29 height 18
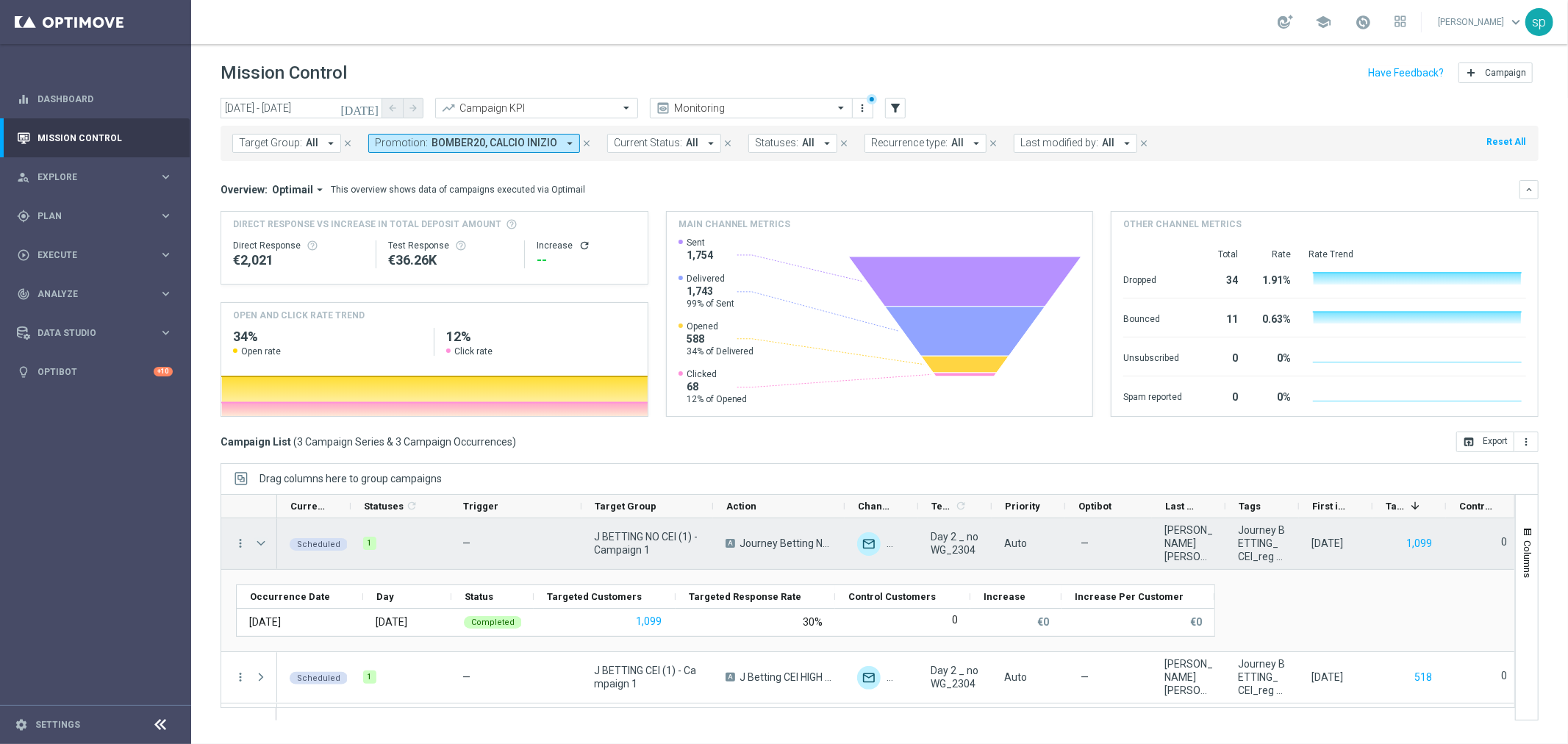
click at [258, 542] on span at bounding box center [261, 543] width 13 height 12
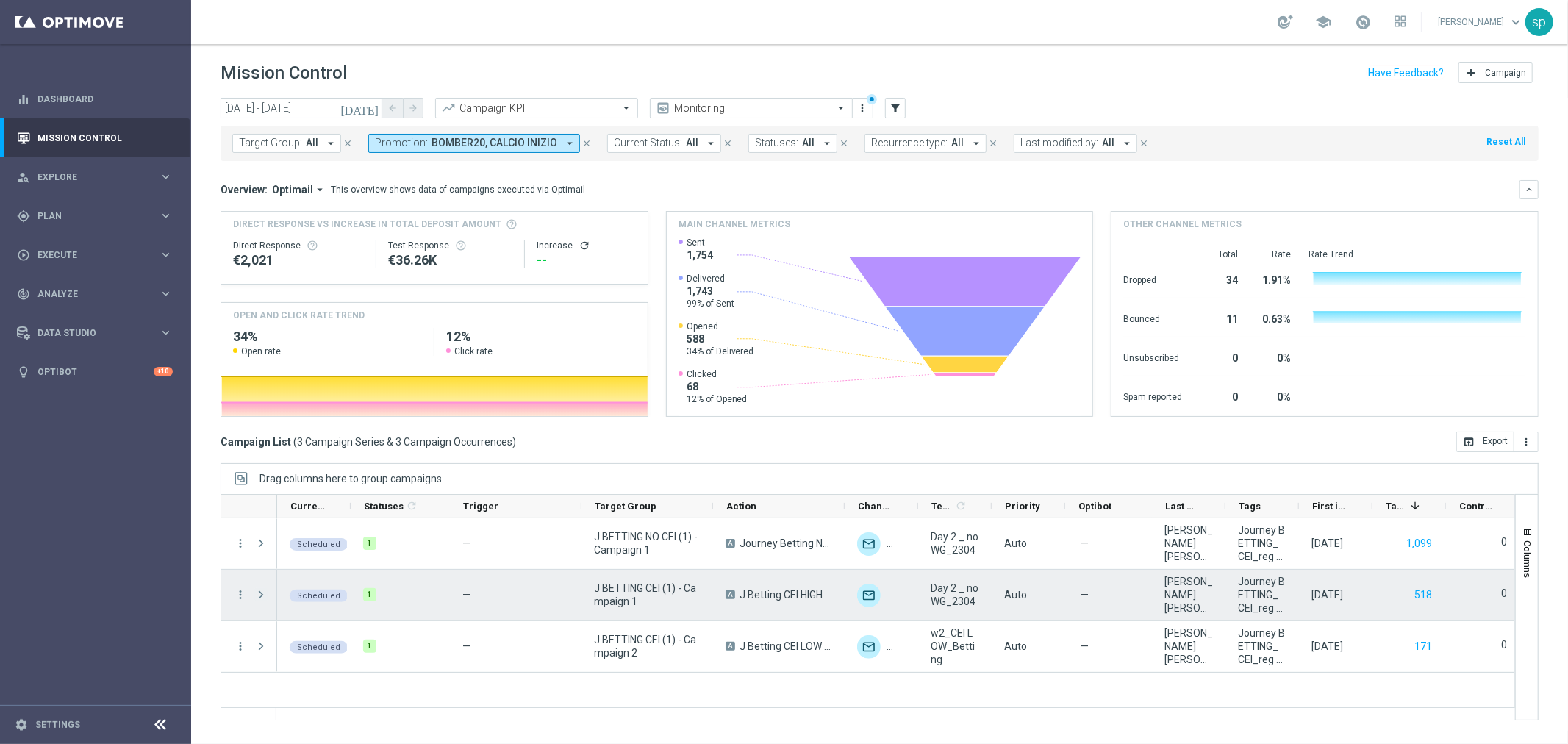
click at [259, 595] on span at bounding box center [261, 595] width 13 height 12
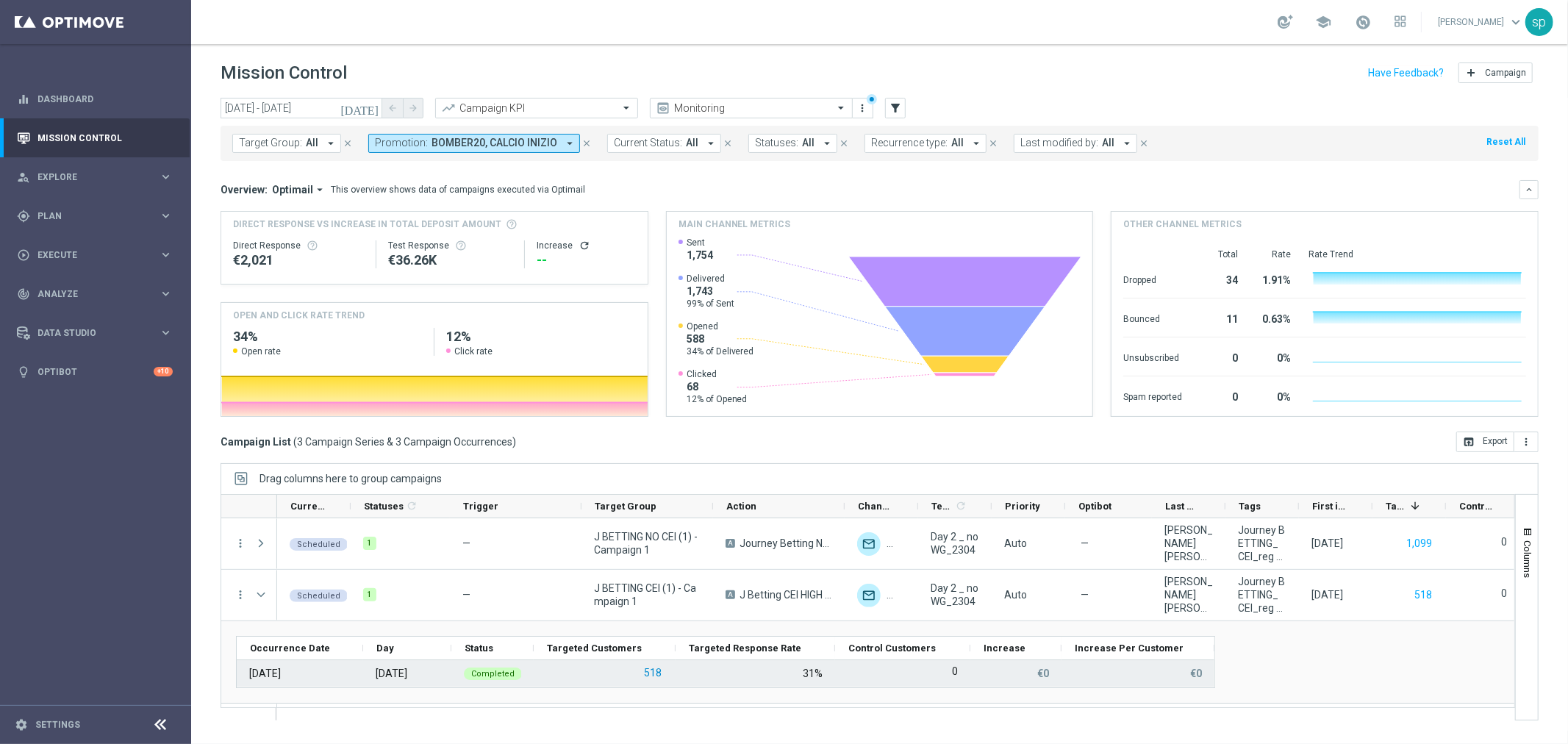
click at [643, 669] on button "518" at bounding box center [653, 673] width 21 height 18
click at [651, 665] on button "518" at bounding box center [653, 673] width 21 height 18
click at [651, 673] on button "518" at bounding box center [653, 673] width 21 height 18
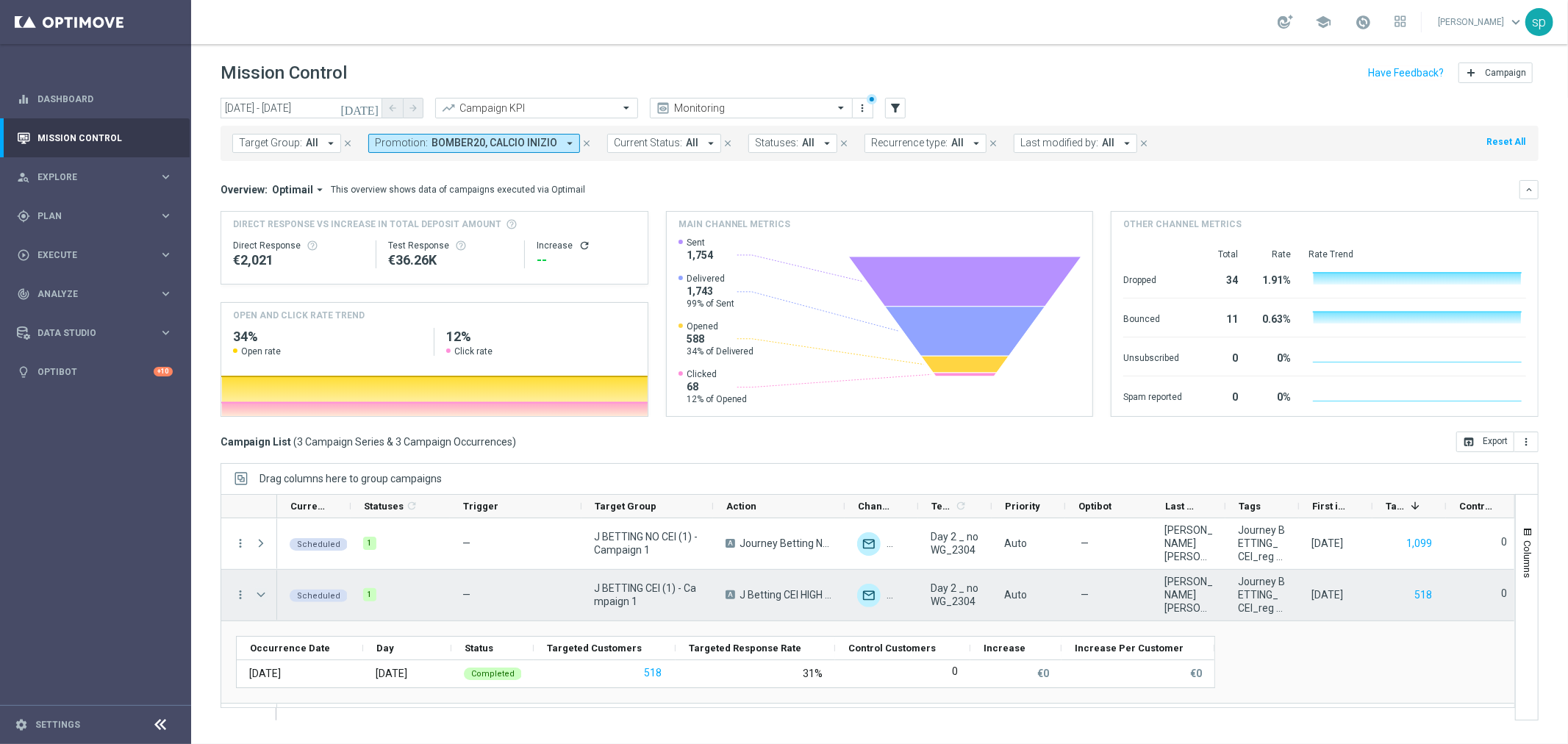
click at [258, 594] on span at bounding box center [261, 595] width 13 height 12
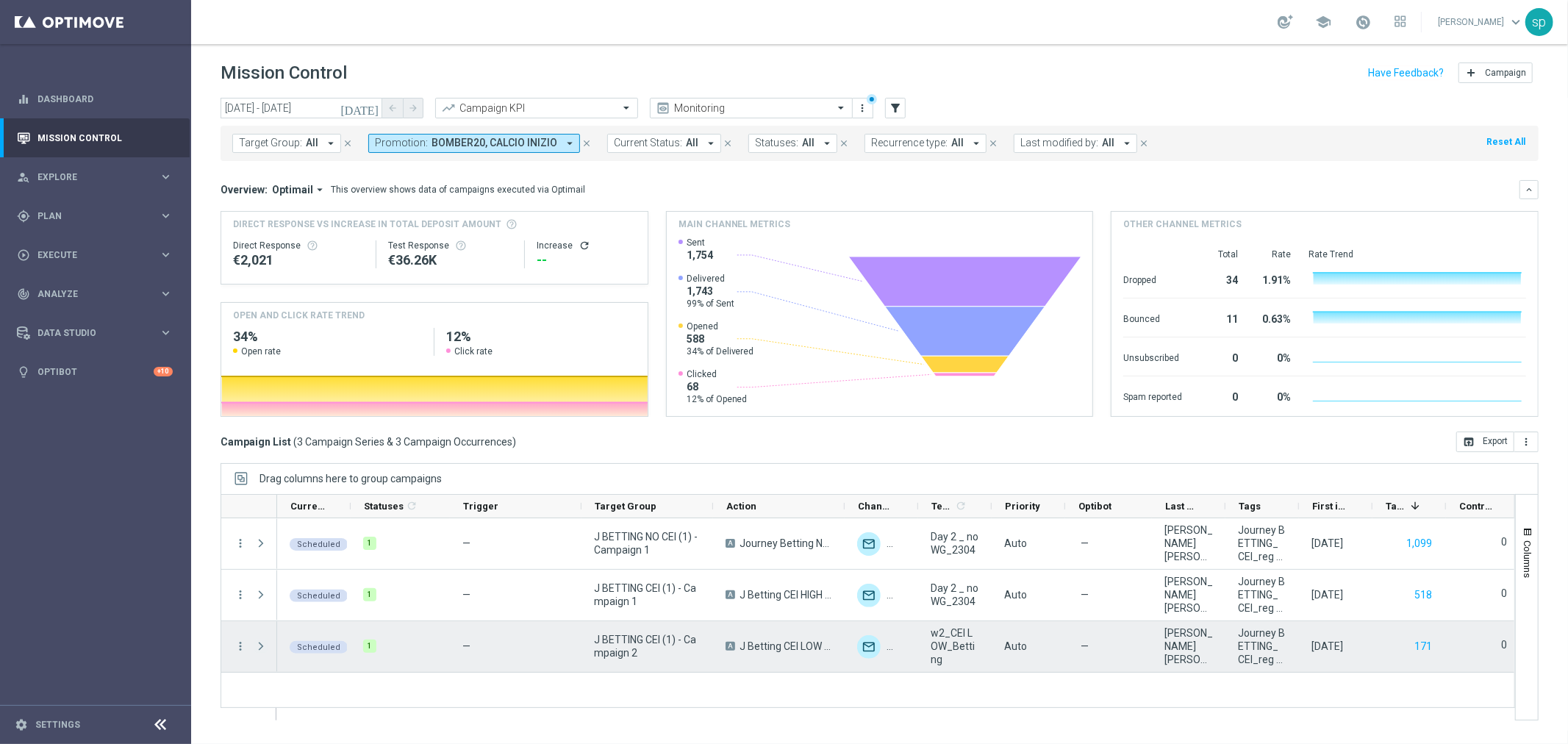
click at [258, 643] on span at bounding box center [261, 646] width 13 height 12
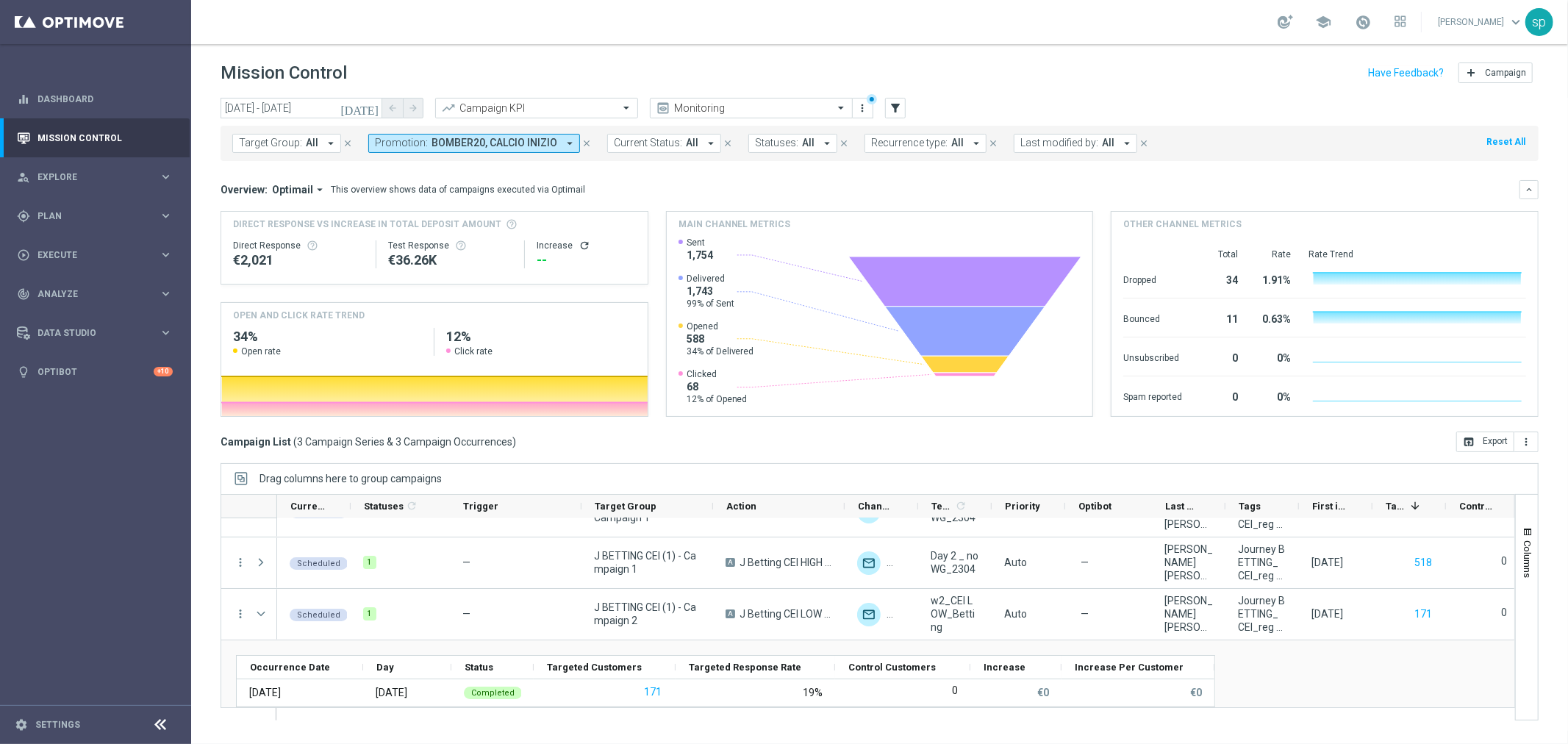
scroll to position [47, 0]
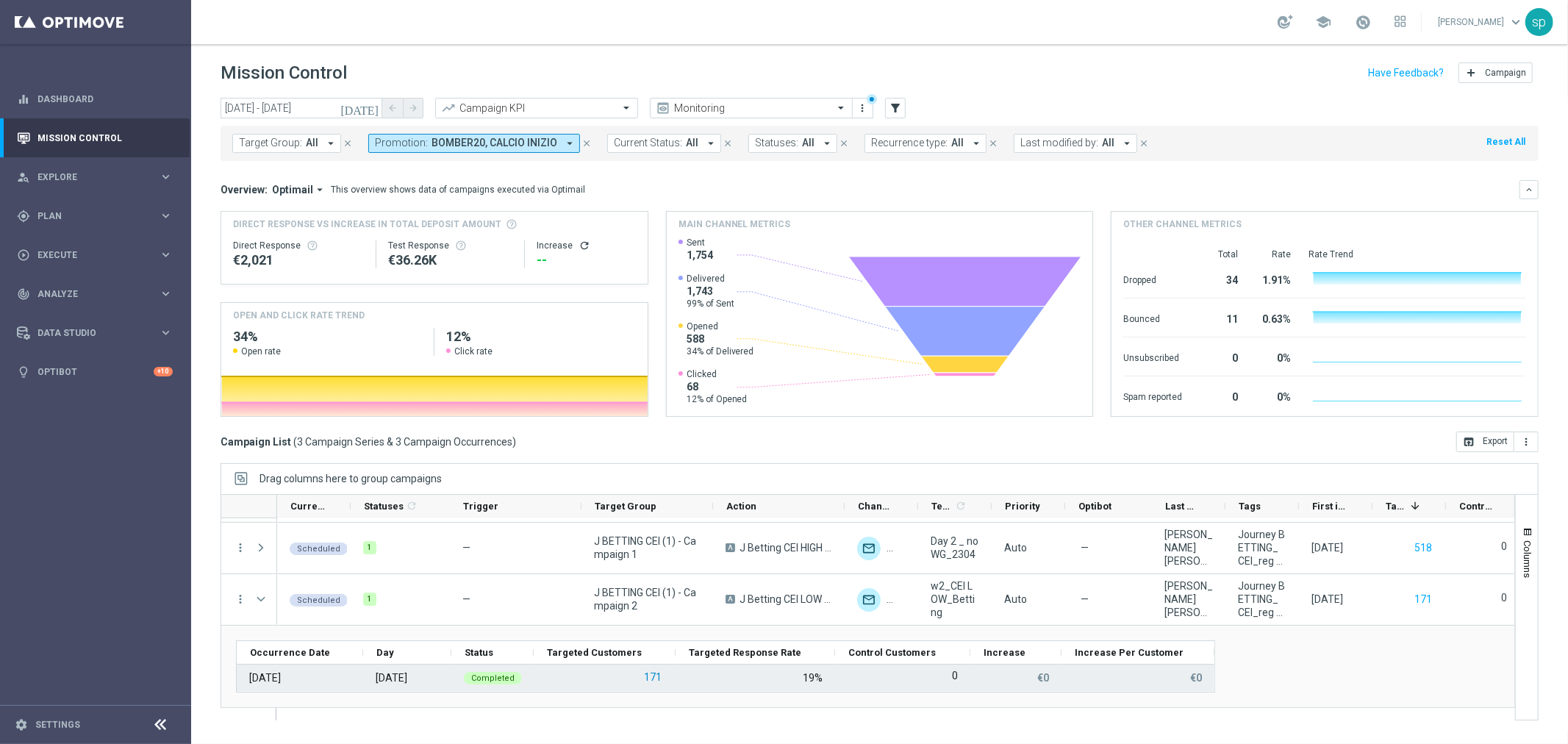
click at [653, 675] on button "171" at bounding box center [653, 677] width 21 height 18
click at [655, 676] on button "171" at bounding box center [653, 677] width 21 height 18
click at [651, 674] on button "171" at bounding box center [653, 677] width 21 height 18
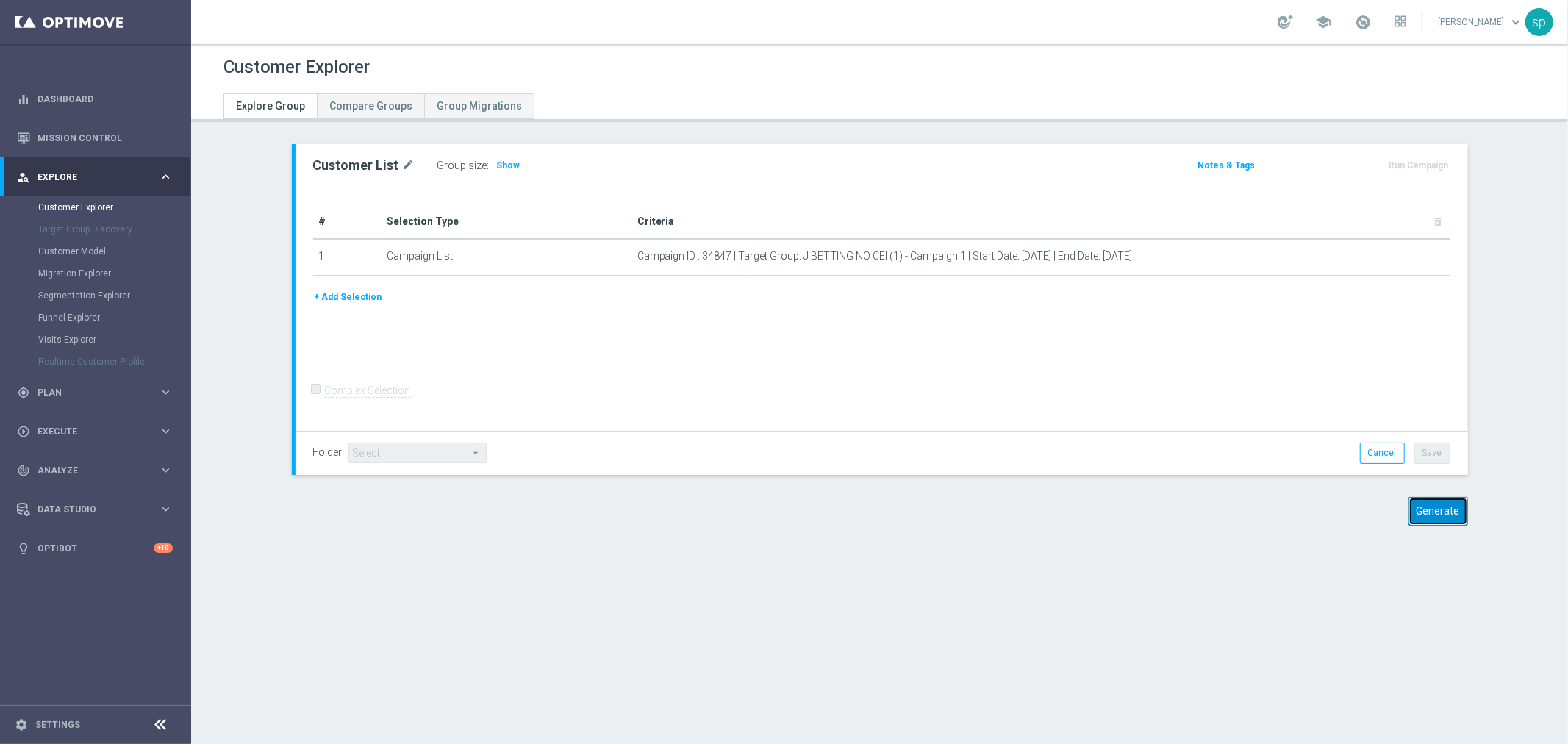
click at [1419, 507] on button "Generate" at bounding box center [1438, 511] width 60 height 29
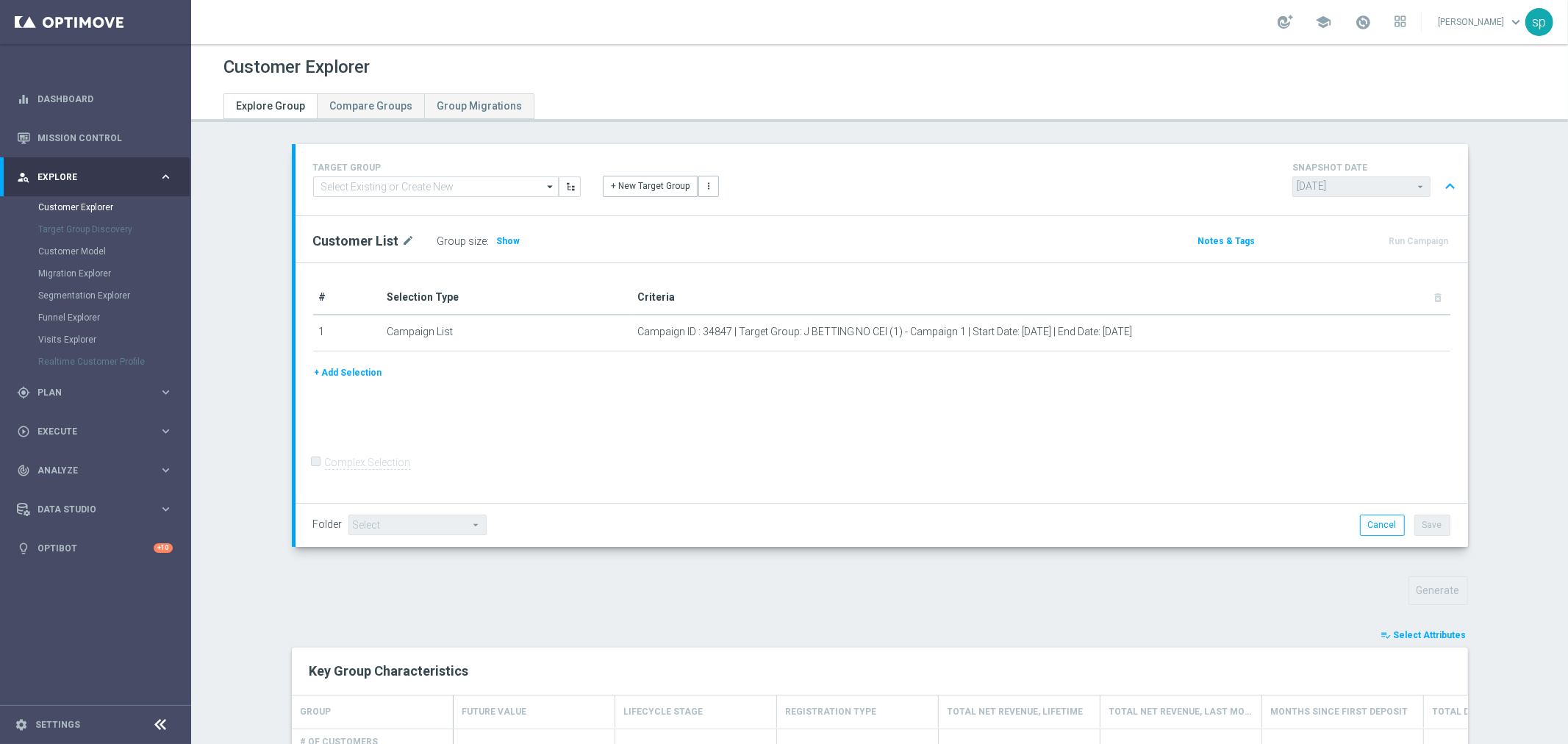
click at [1416, 630] on span "Select Attributes" at bounding box center [1430, 635] width 73 height 10
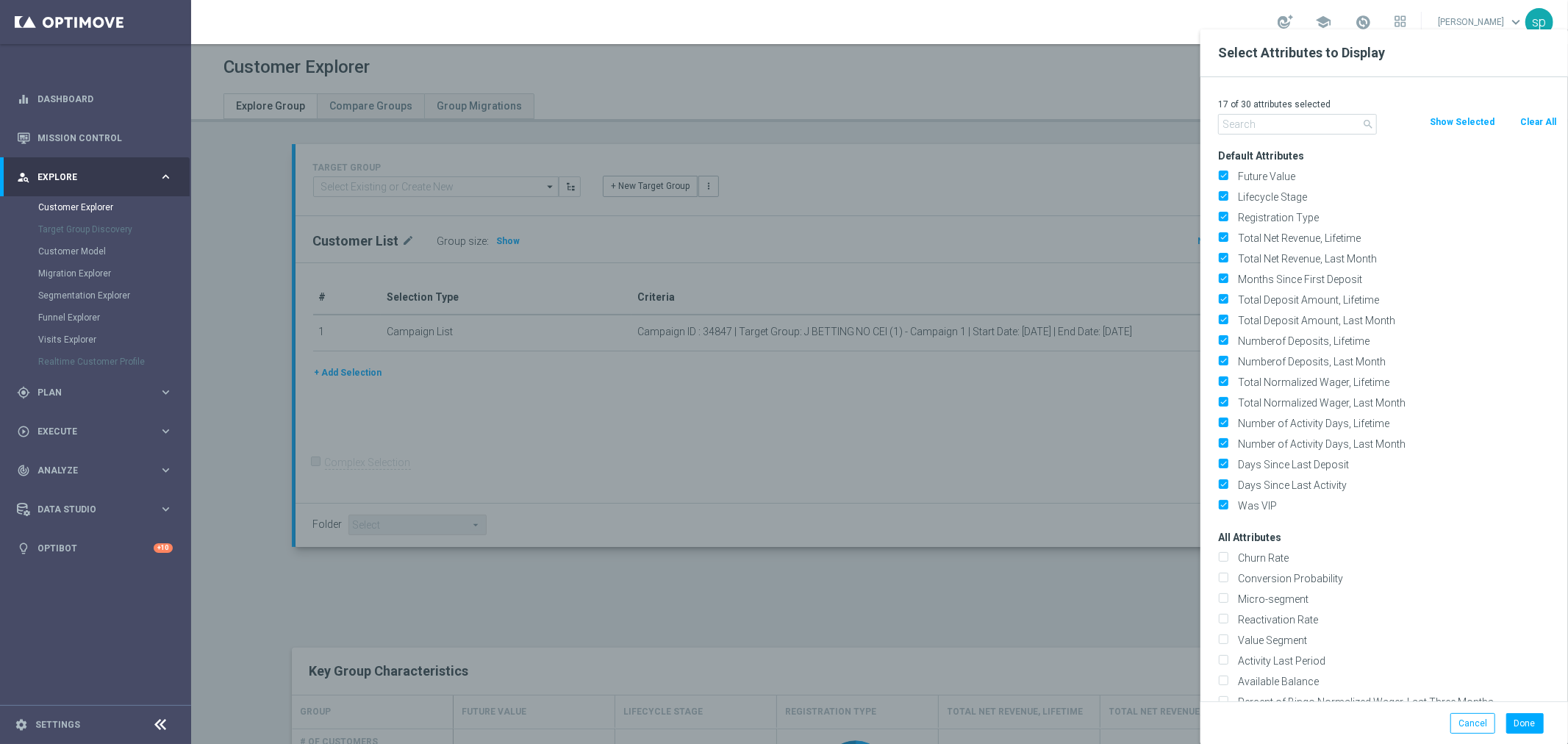
click at [1538, 122] on button "Clear All" at bounding box center [1538, 122] width 39 height 16
checkbox input "false"
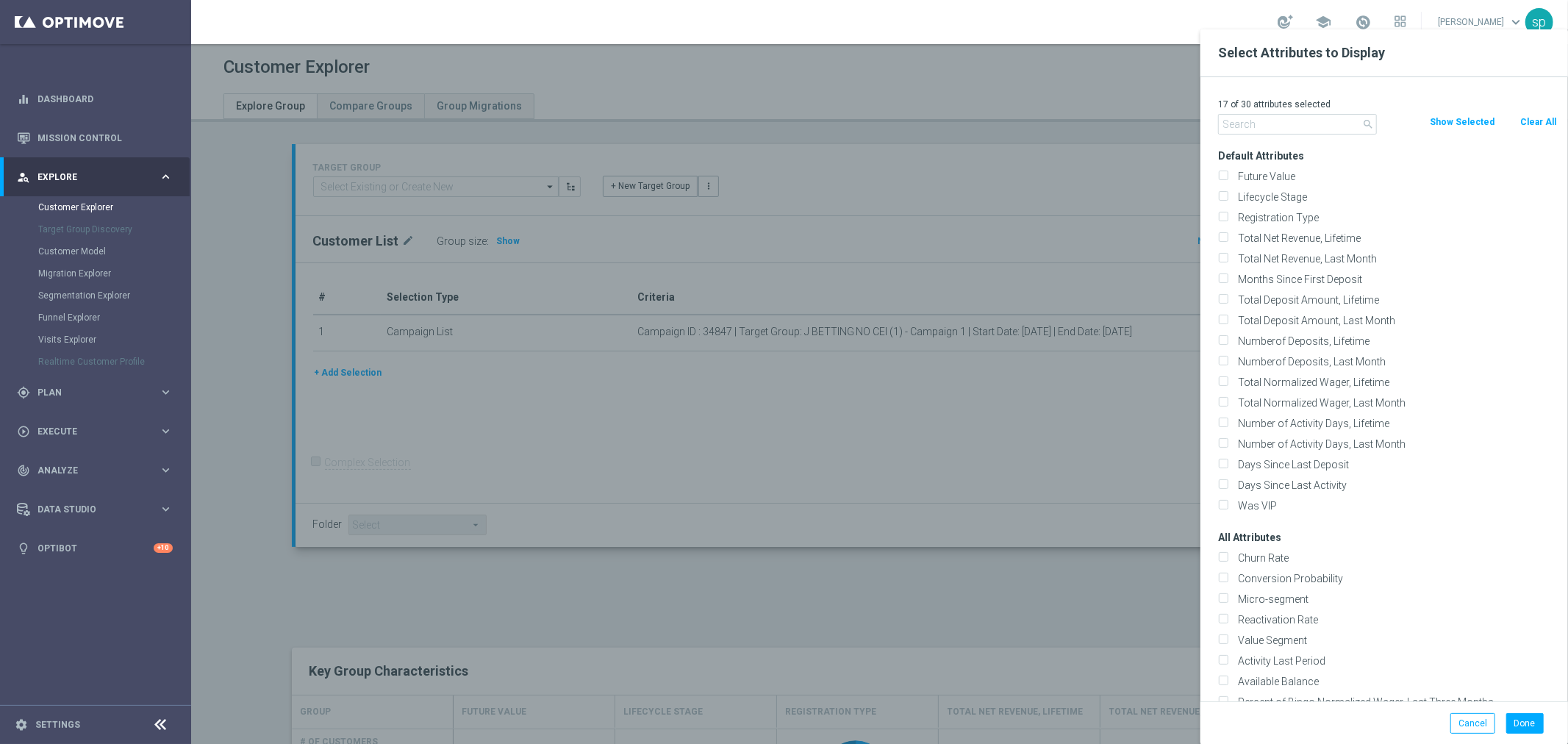
checkbox input "false"
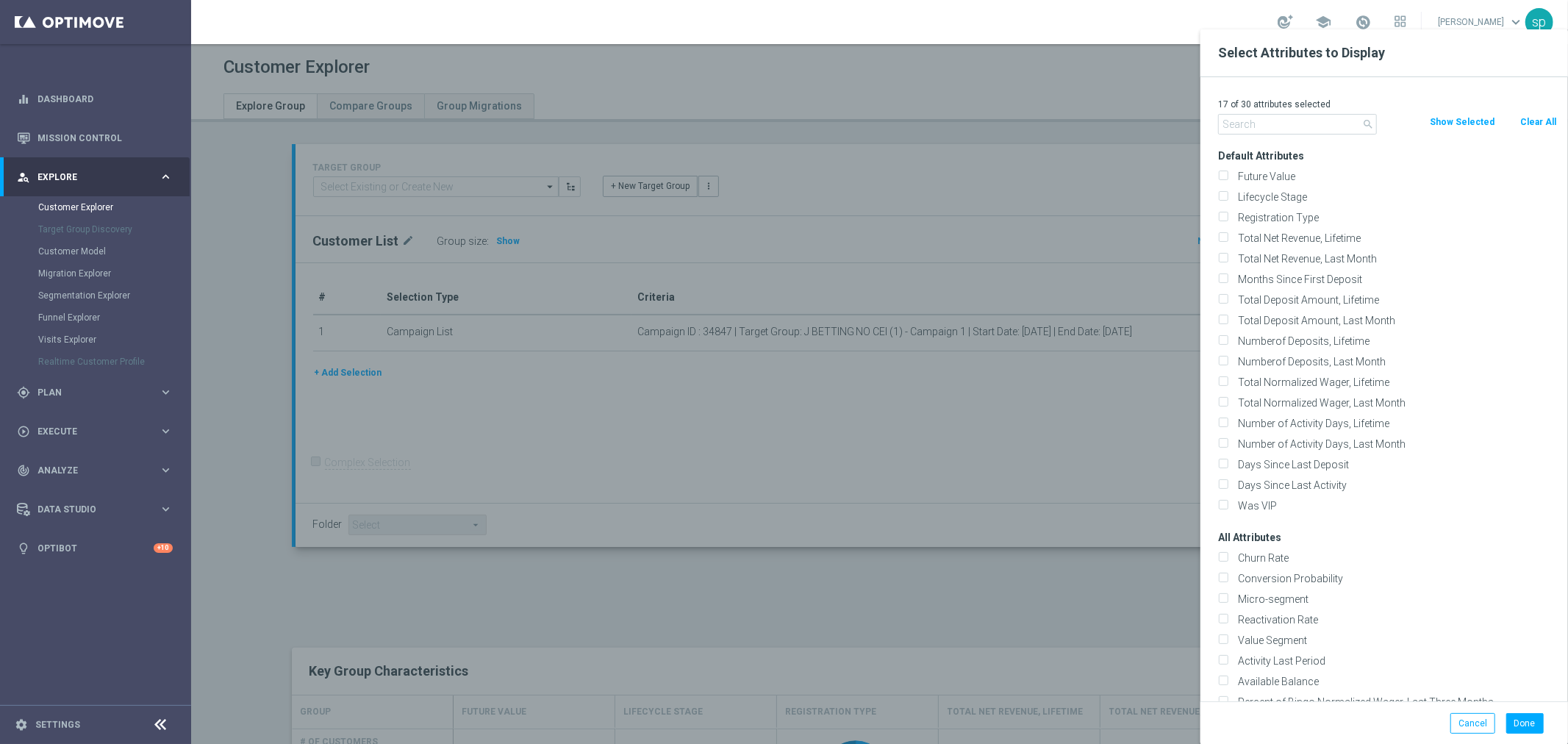
checkbox input "false"
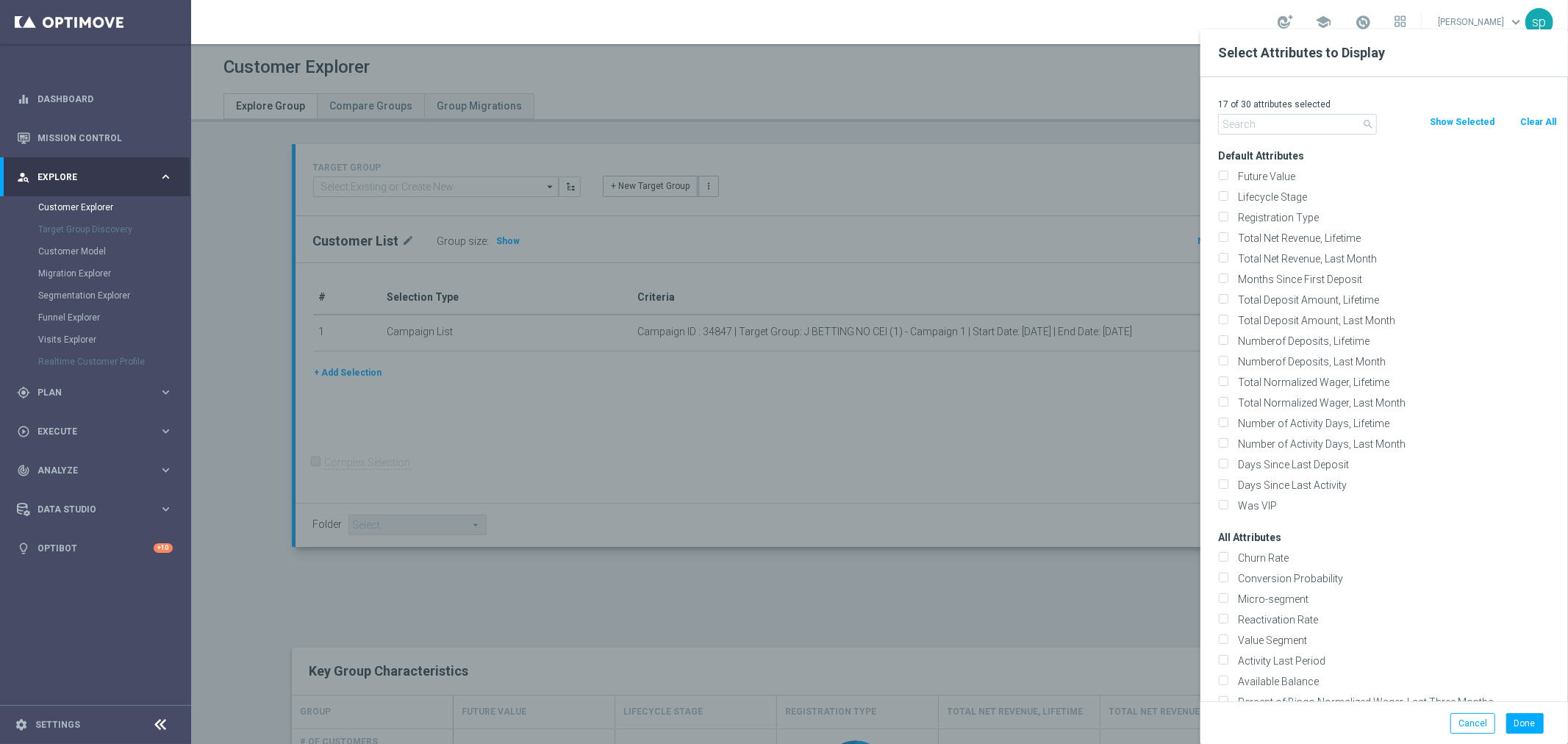
checkbox input "false"
click at [1328, 120] on input "text" at bounding box center [1297, 124] width 159 height 21
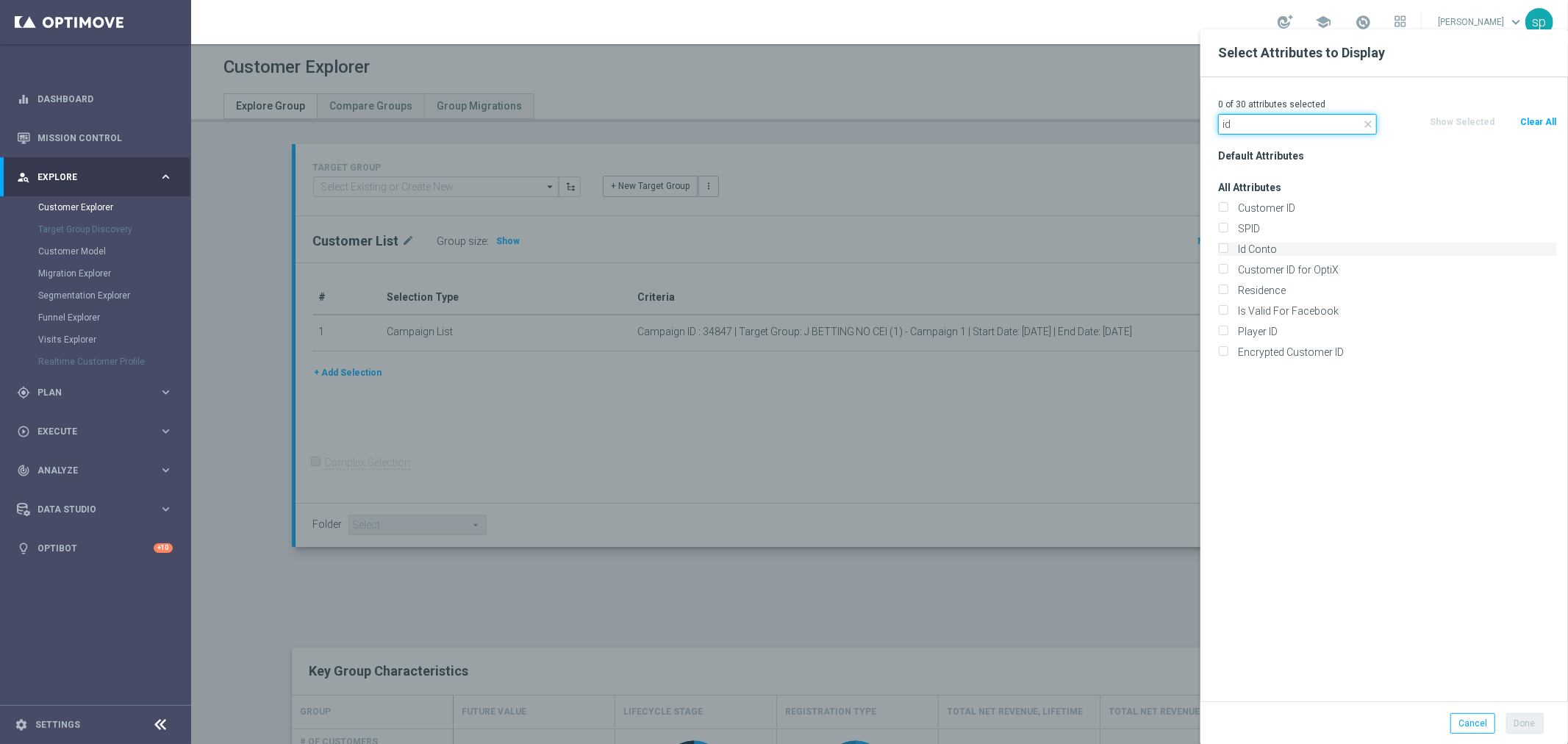
type input "id"
click at [1305, 250] on label "Id Conto" at bounding box center [1394, 249] width 324 height 13
click at [1227, 250] on input "Id Conto" at bounding box center [1222, 251] width 10 height 10
checkbox input "true"
click at [1529, 731] on button "Done" at bounding box center [1525, 723] width 38 height 21
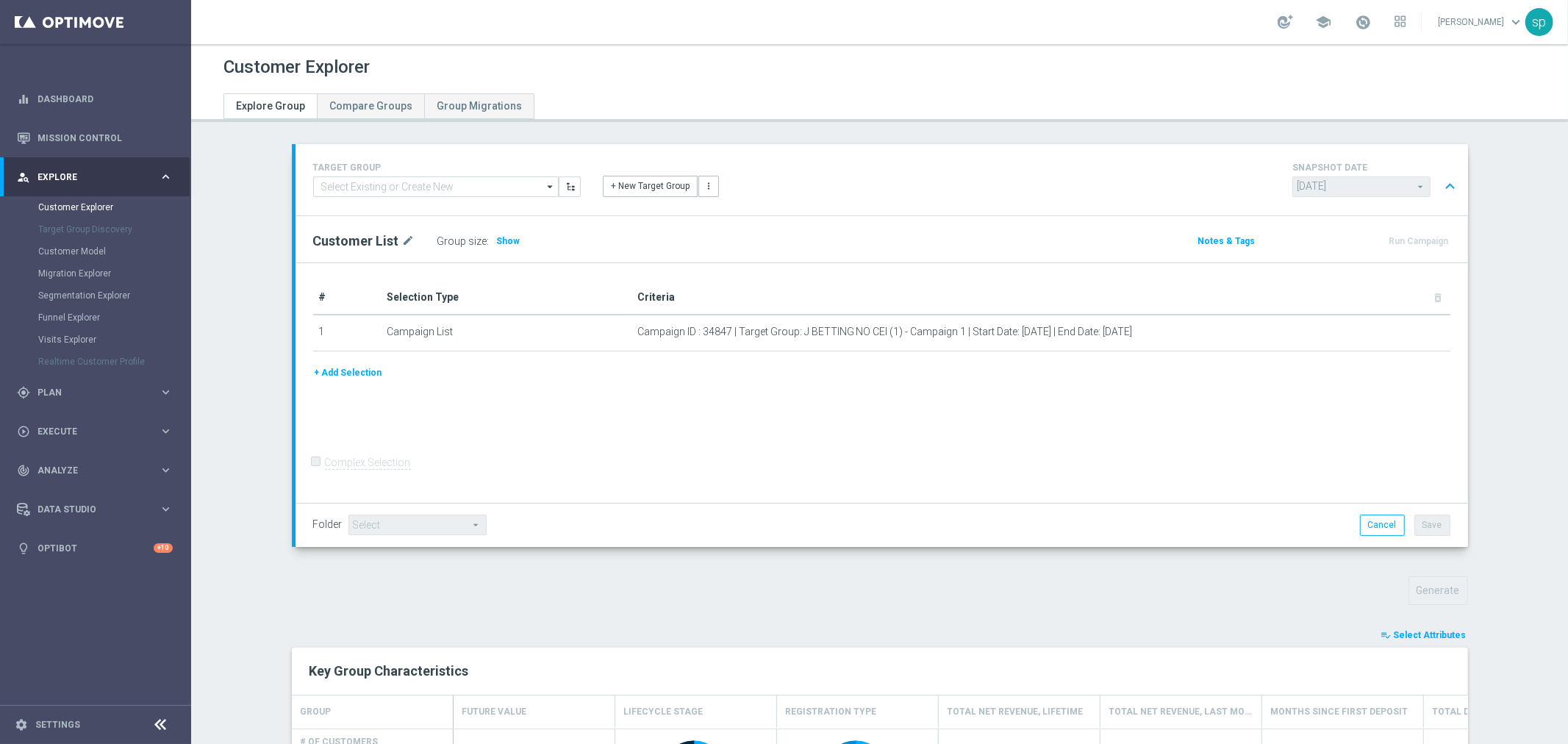
type input "Search"
click at [1438, 631] on span "Select Attributes" at bounding box center [1430, 635] width 73 height 10
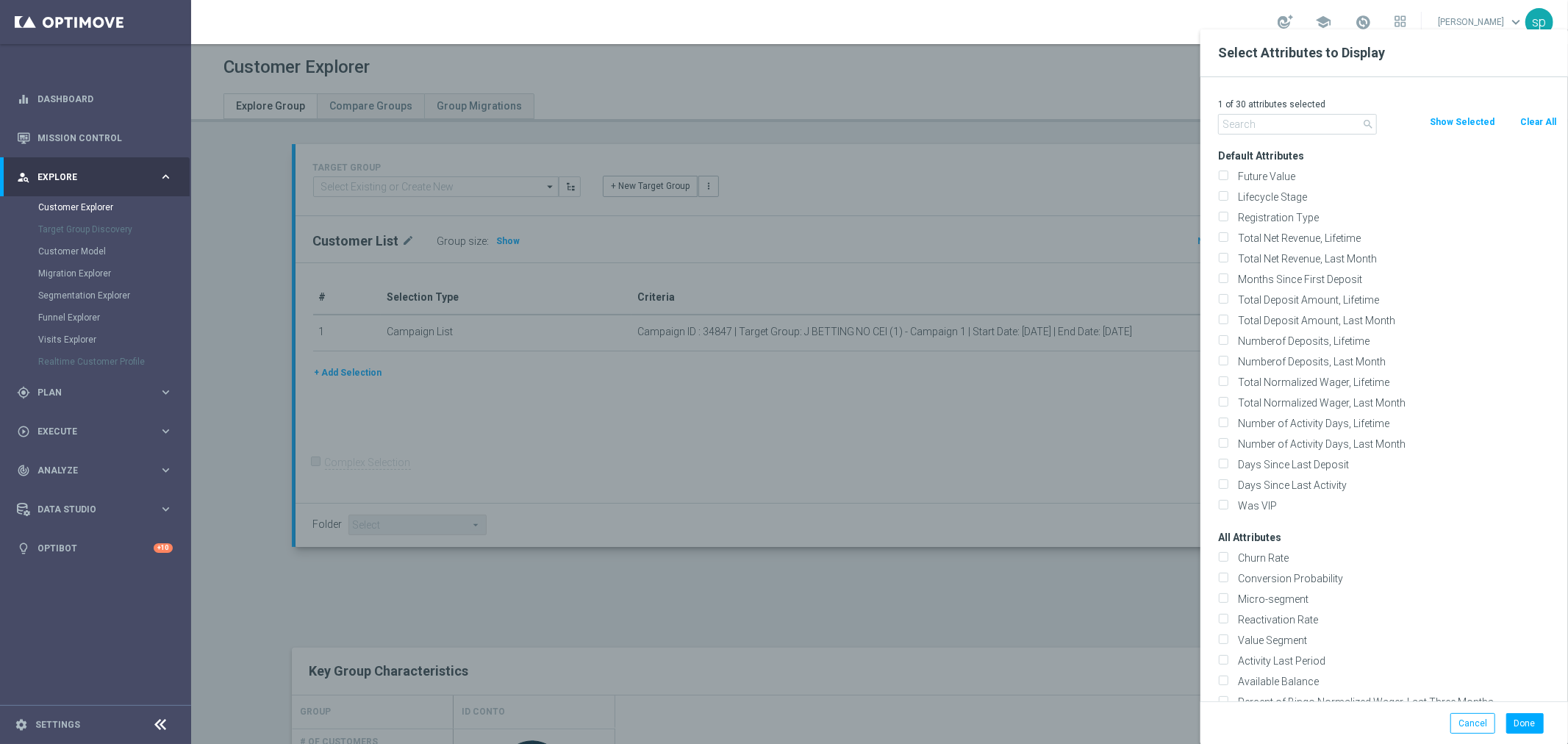
click at [1120, 516] on div at bounding box center [975, 401] width 1568 height 744
click at [1518, 710] on div "Done Cancel" at bounding box center [1384, 723] width 368 height 43
click at [1522, 717] on button "Done" at bounding box center [1525, 723] width 38 height 21
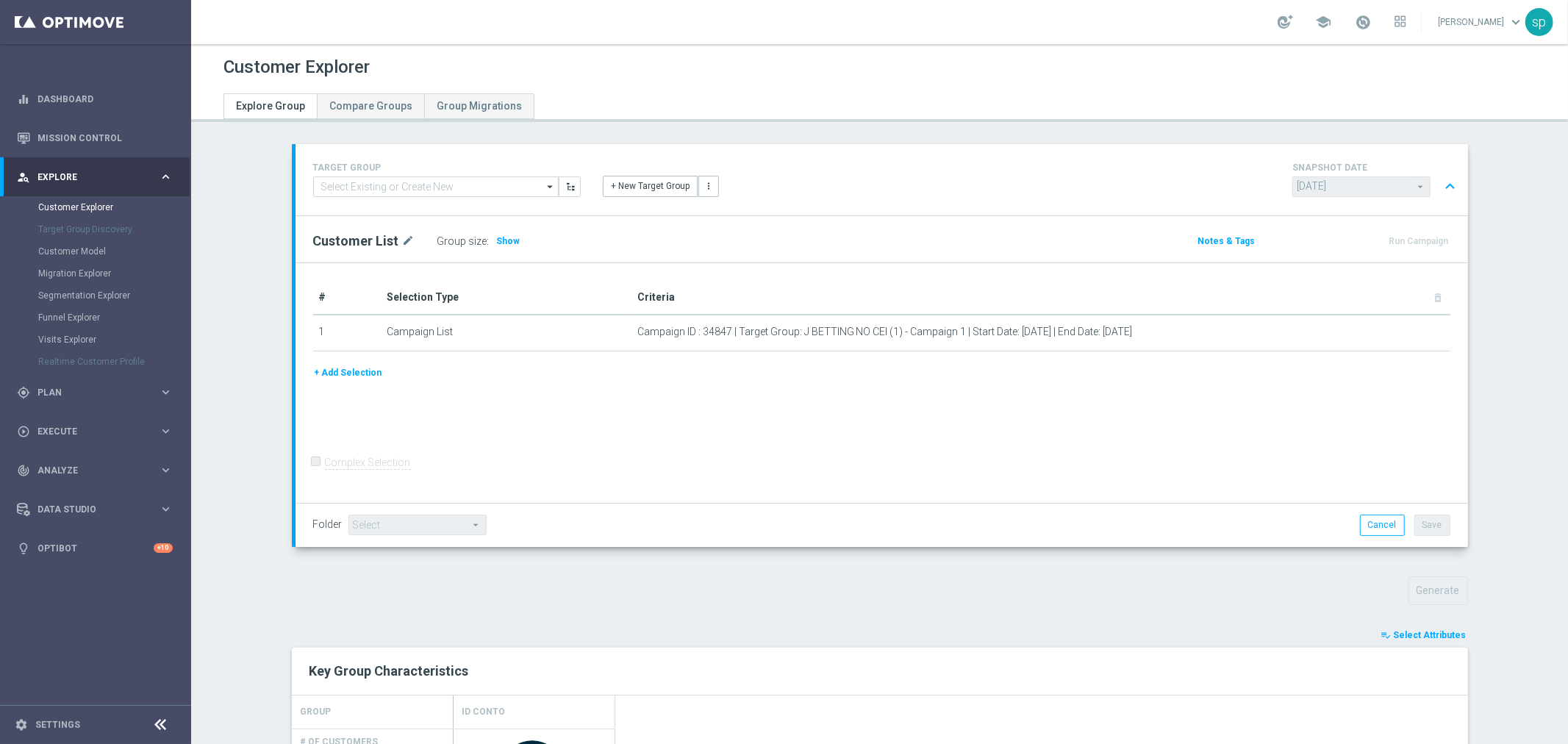
click at [1567, 649] on div "Customer Explorer Explore Group Compare Groups Group Migrations TARGET GROUP ar…" at bounding box center [879, 394] width 1377 height 700
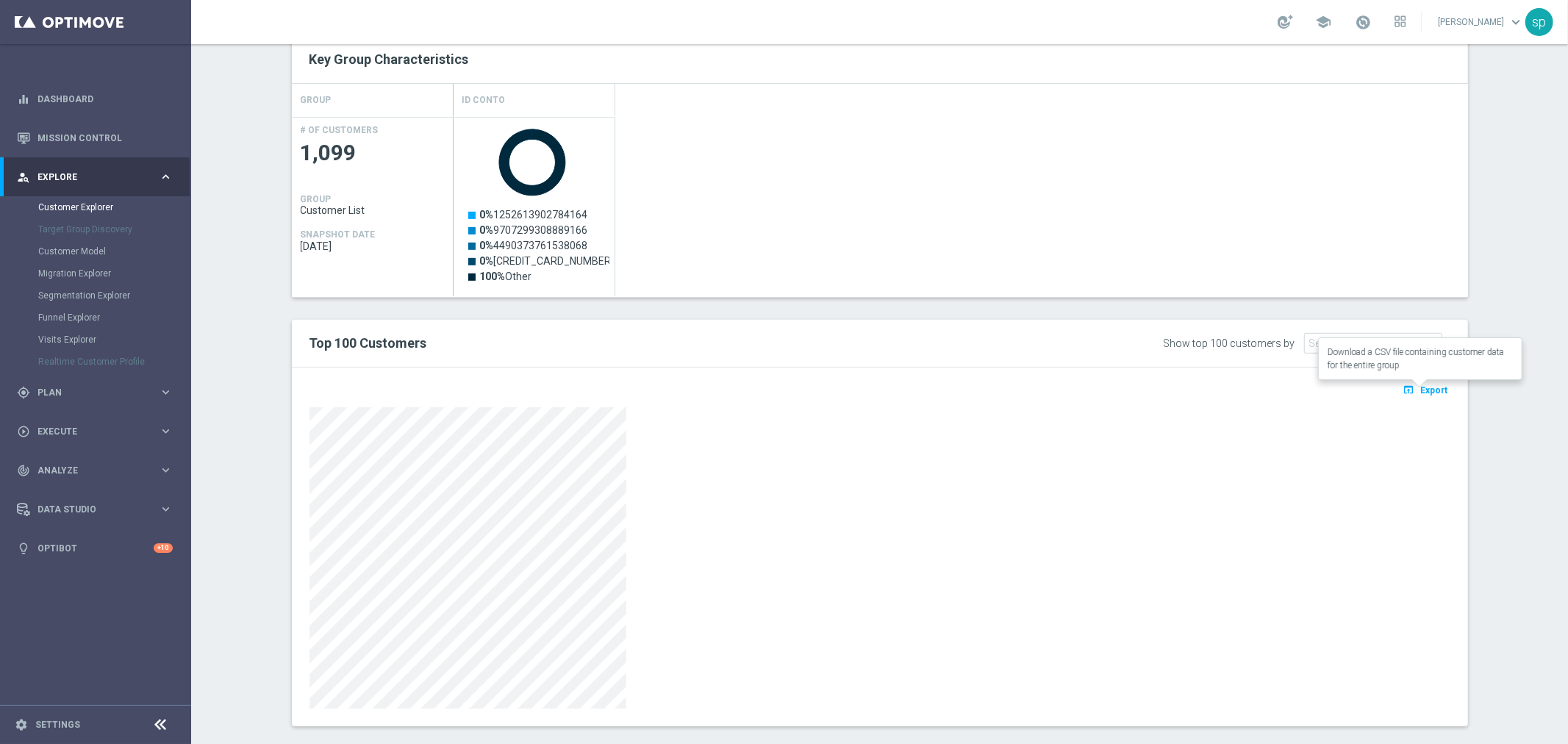
click at [1426, 391] on span "Export" at bounding box center [1434, 391] width 27 height 10
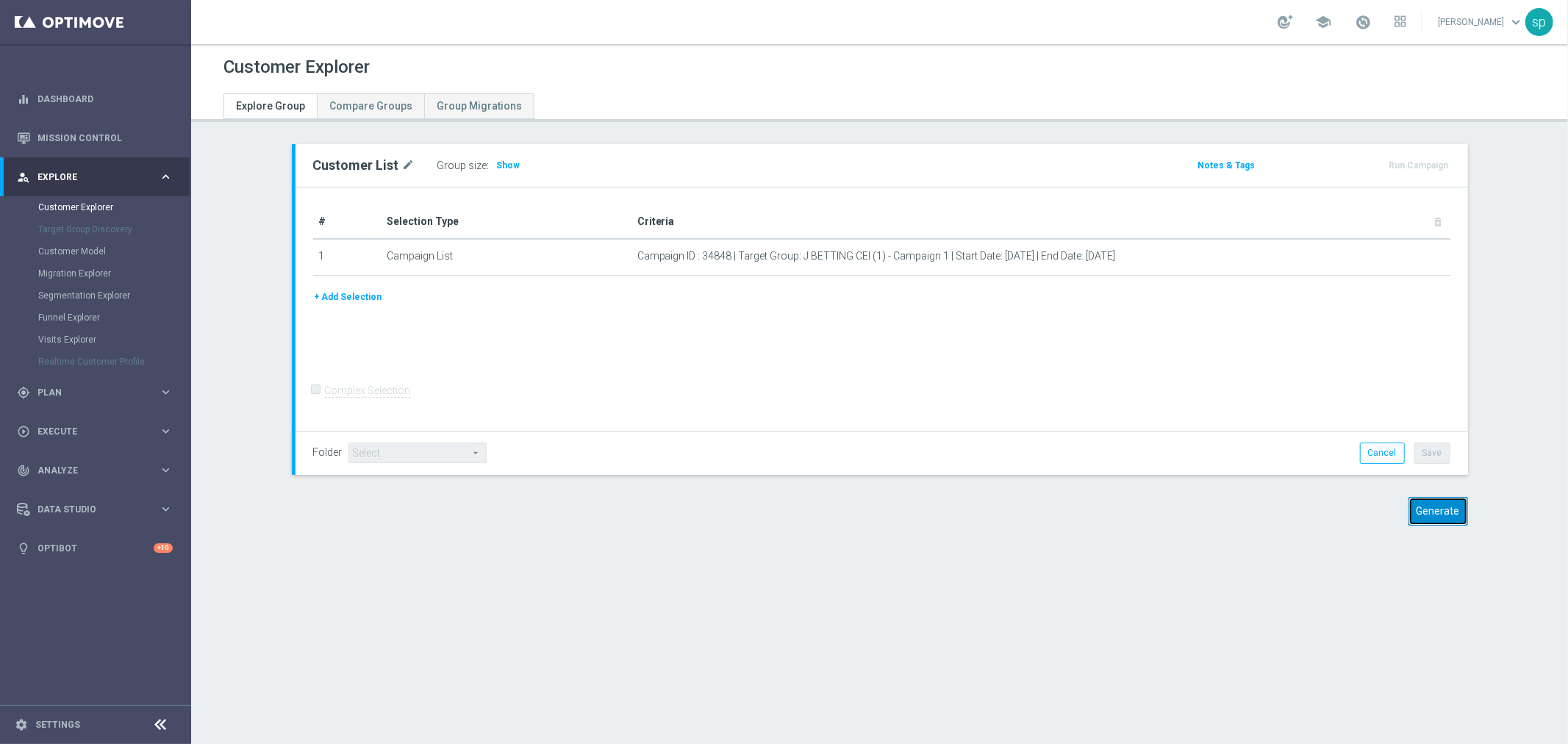
click at [1437, 509] on button "Generate" at bounding box center [1438, 511] width 60 height 29
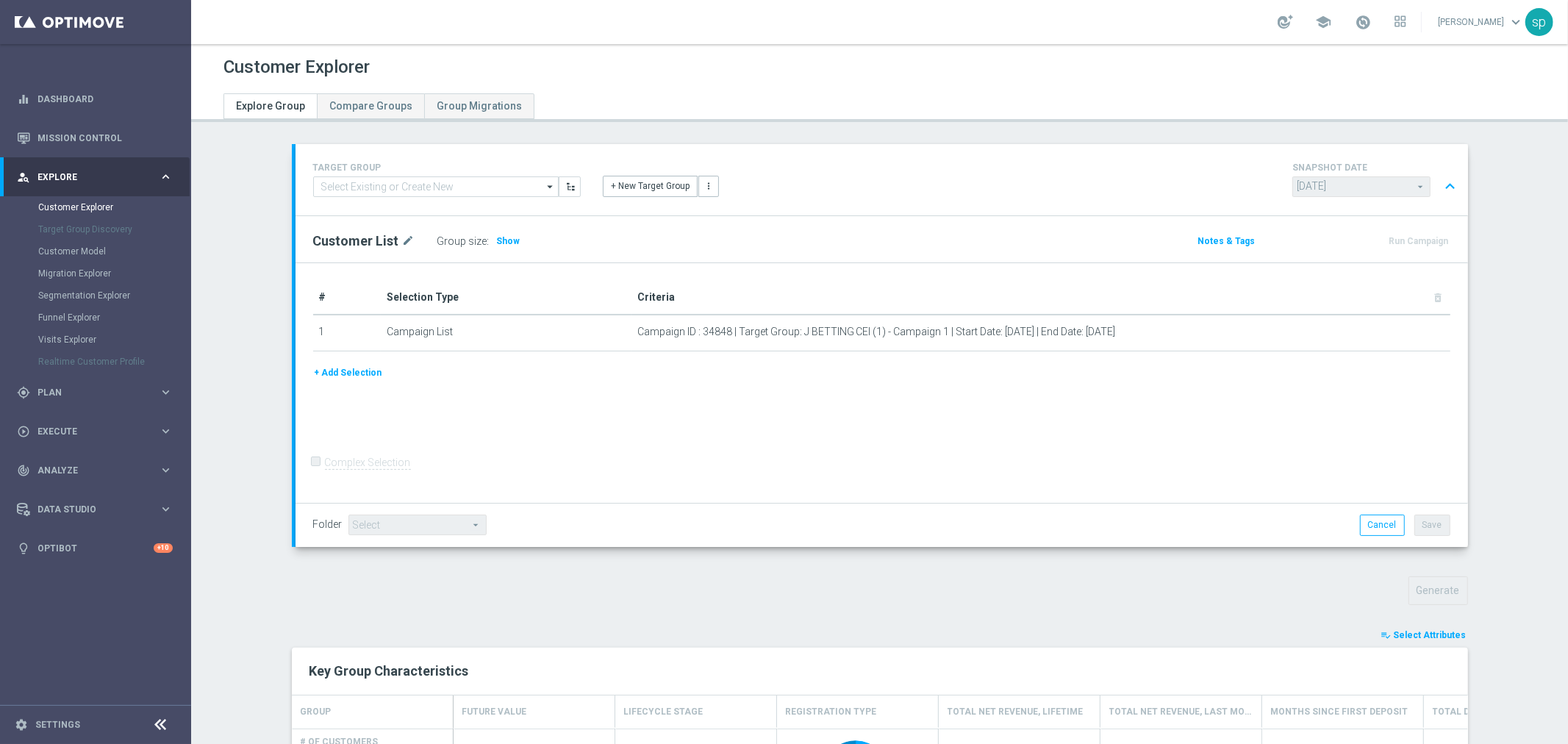
click at [1449, 635] on span "Select Attributes" at bounding box center [1430, 635] width 73 height 10
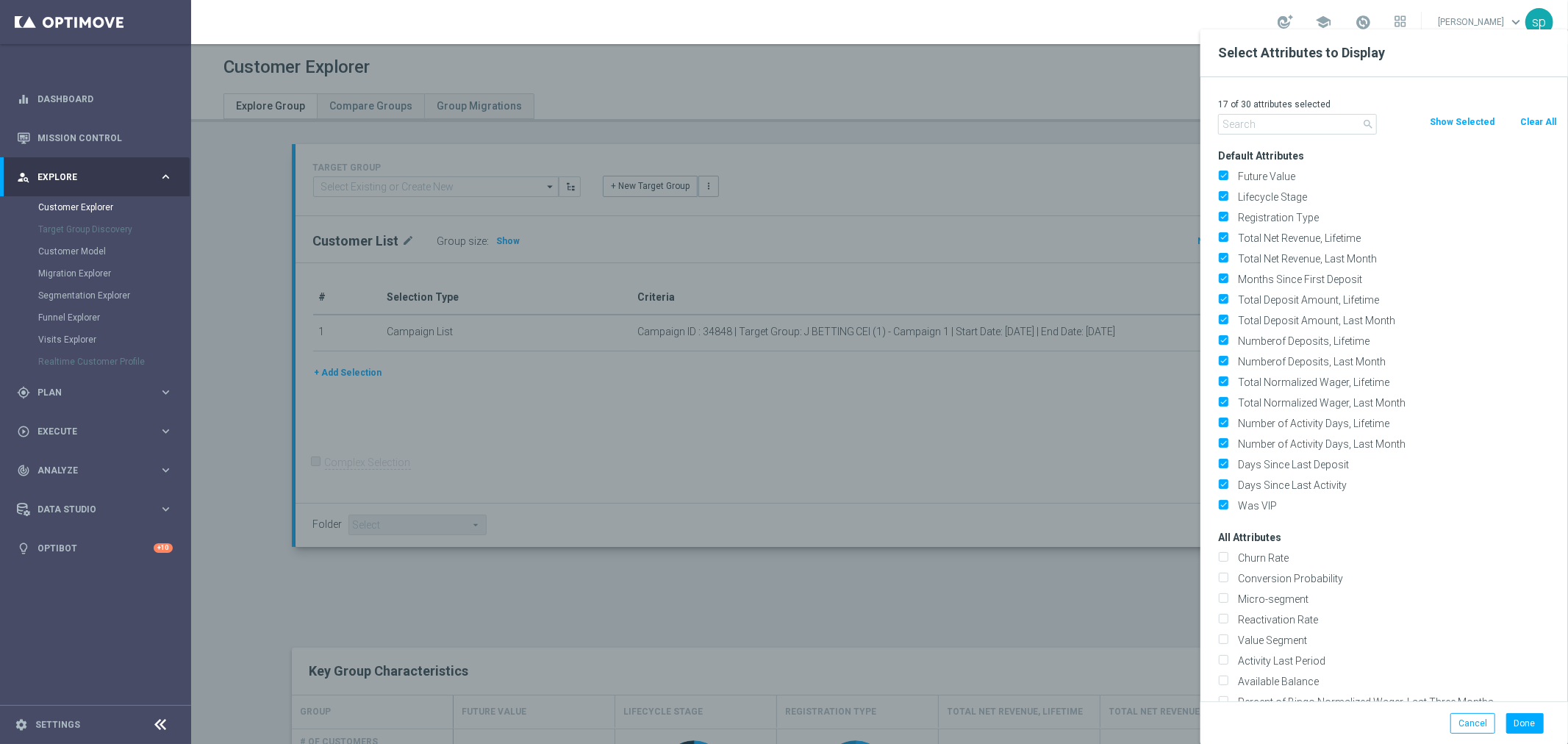
click at [1539, 129] on button "Clear All" at bounding box center [1538, 122] width 39 height 16
checkbox input "false"
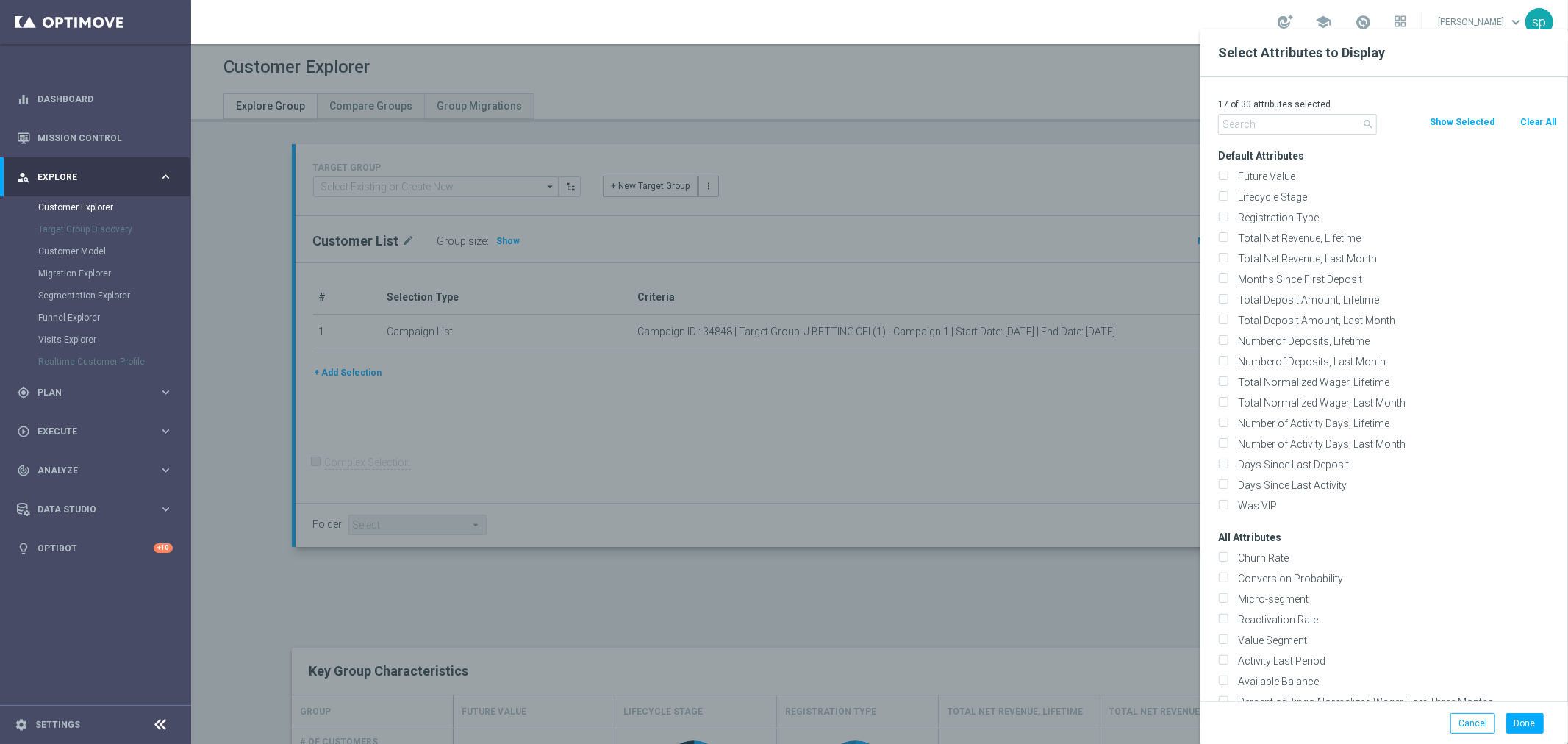
checkbox input "false"
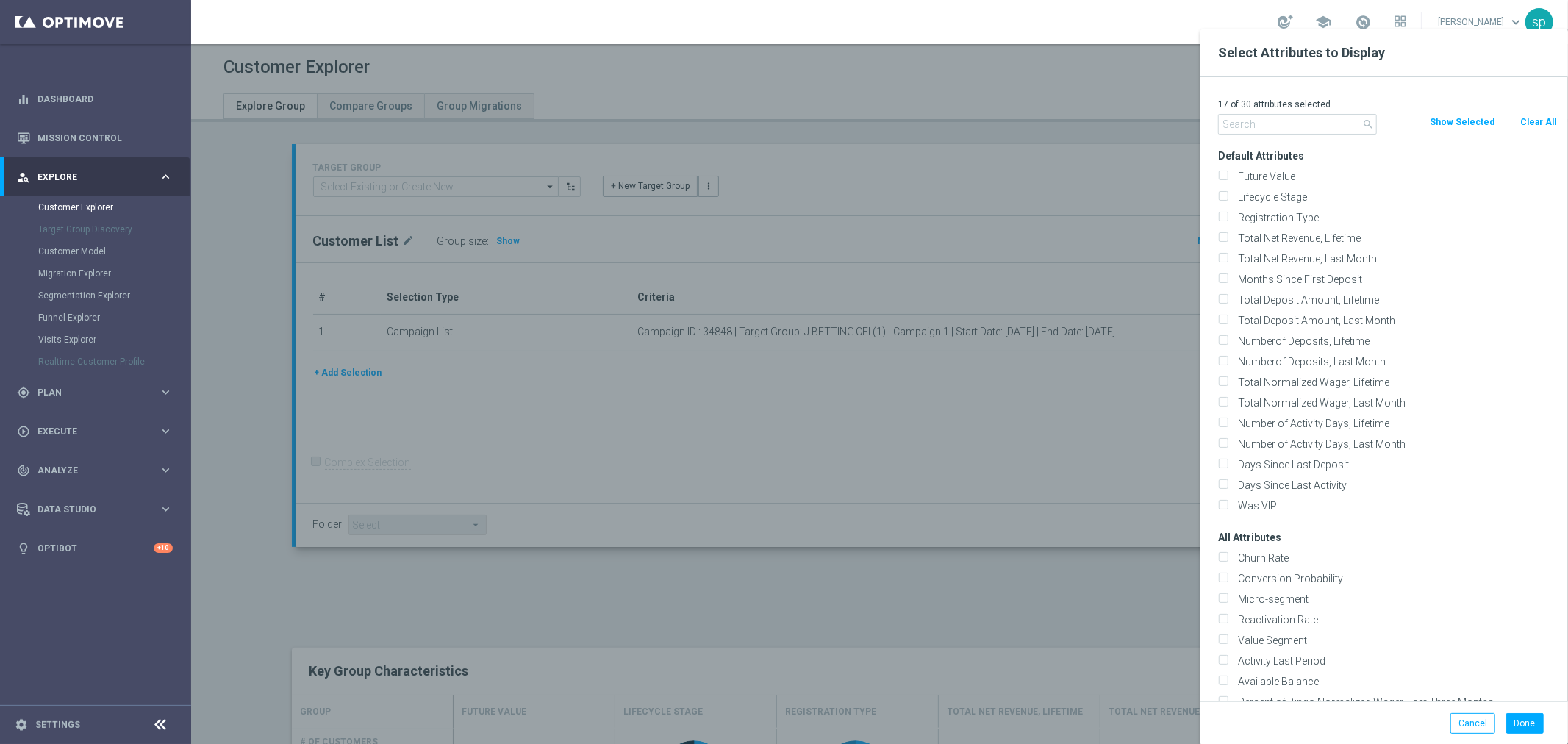
checkbox input "false"
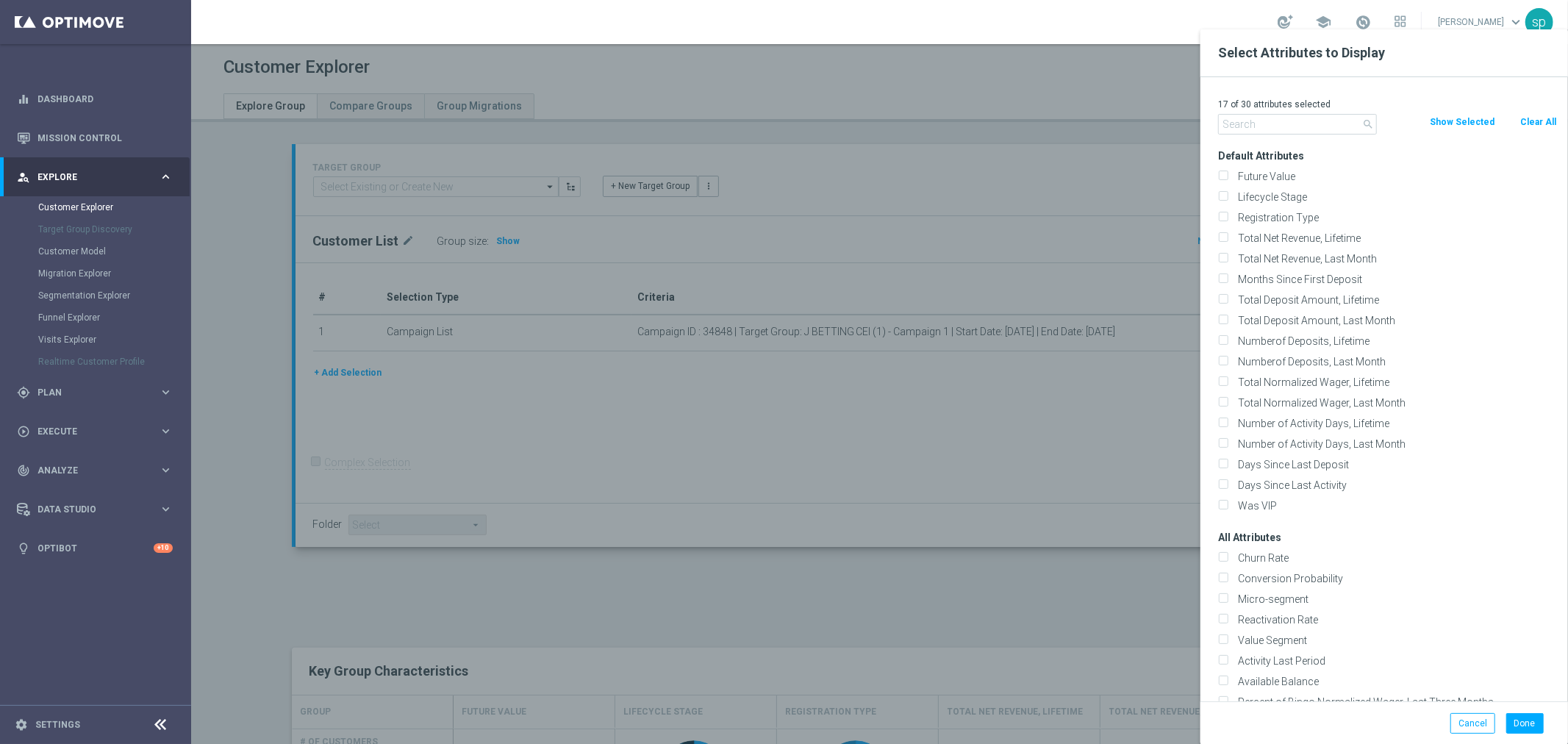
checkbox input "false"
click at [1308, 126] on input "text" at bounding box center [1297, 124] width 159 height 21
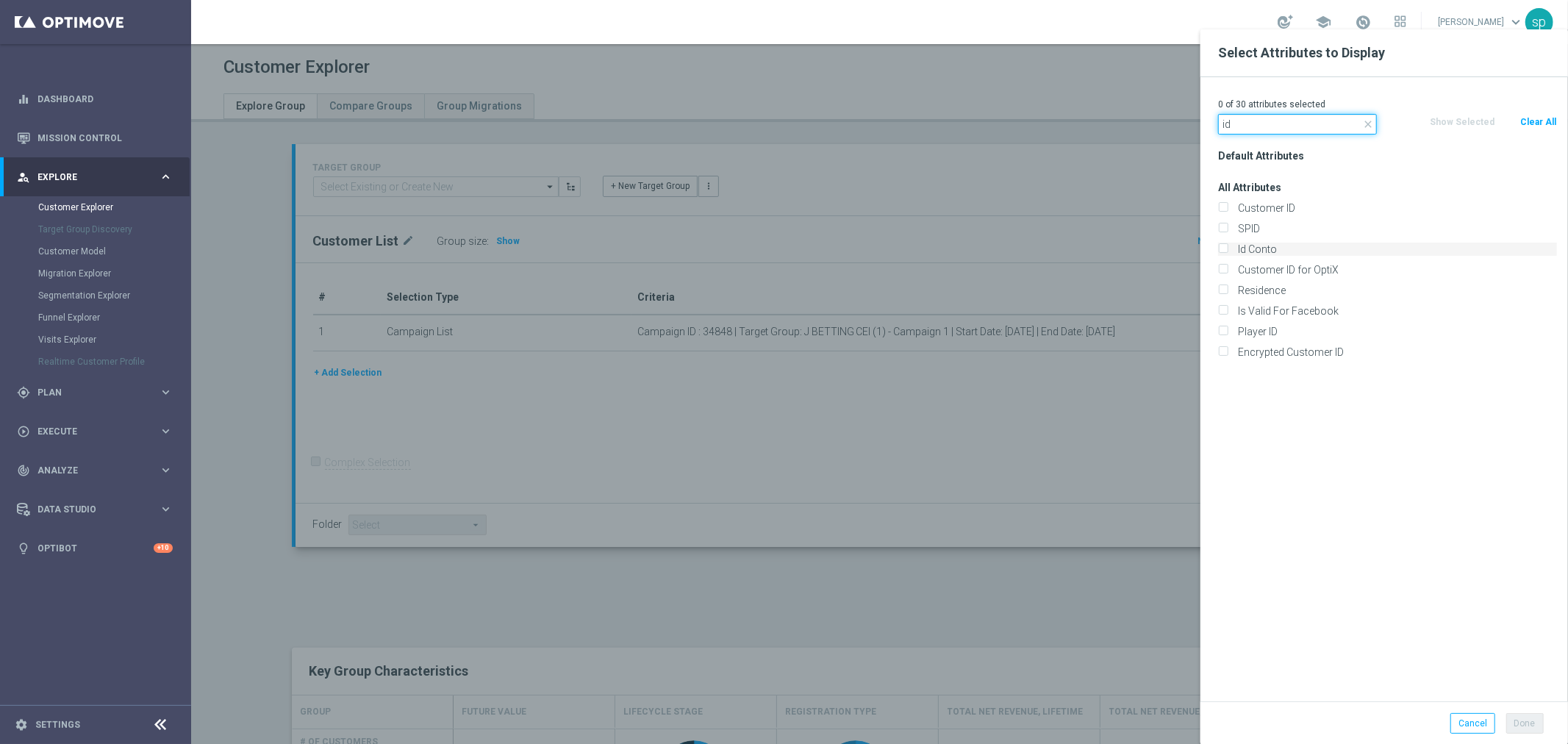
type input "id"
click at [1281, 249] on label "Id Conto" at bounding box center [1394, 249] width 324 height 13
click at [1227, 249] on input "Id Conto" at bounding box center [1222, 251] width 10 height 10
checkbox input "true"
click at [1527, 732] on button "Done" at bounding box center [1525, 723] width 38 height 21
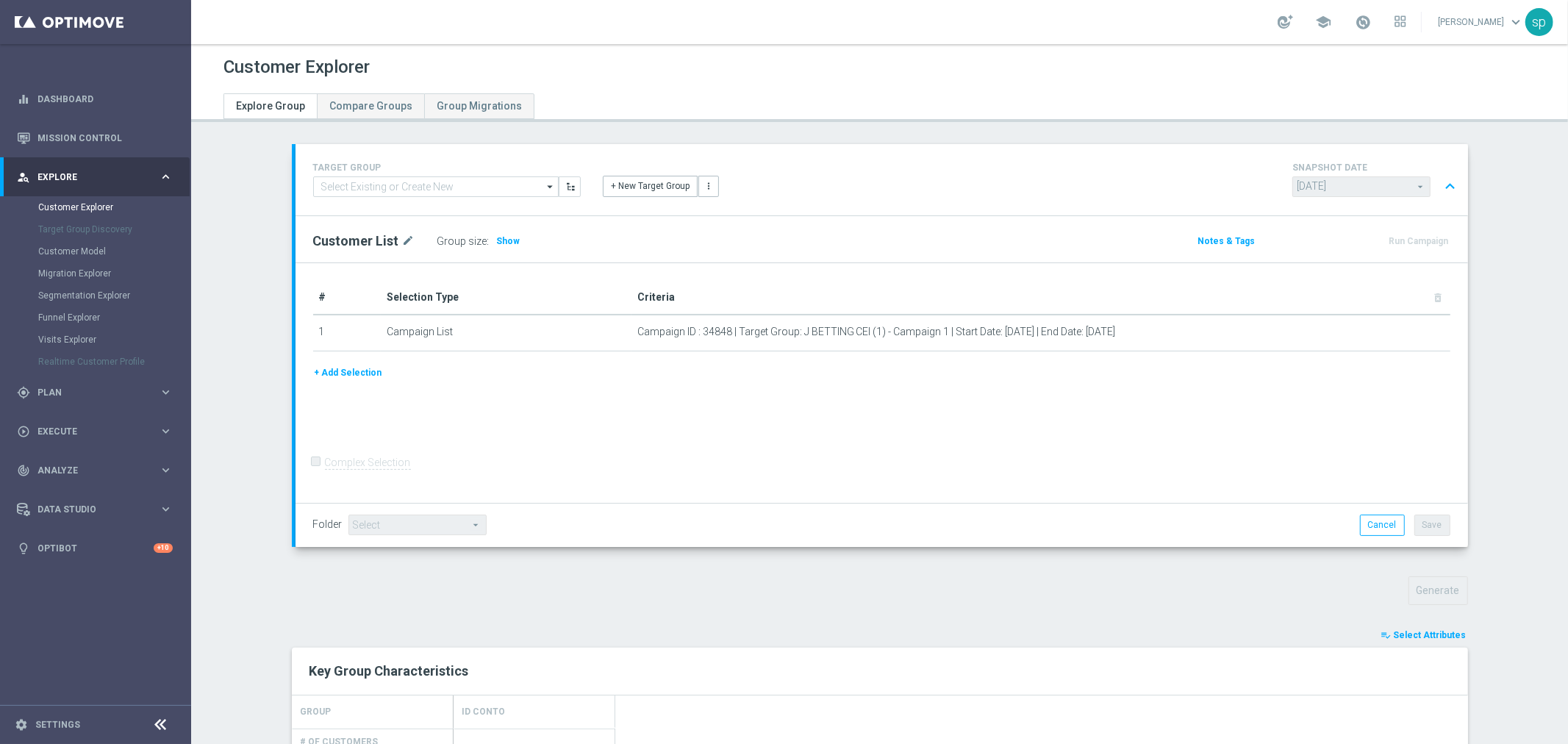
click at [1567, 687] on div "Customer Explorer Explore Group Compare Groups Group Migrations TARGET GROUP ar…" at bounding box center [879, 394] width 1377 height 700
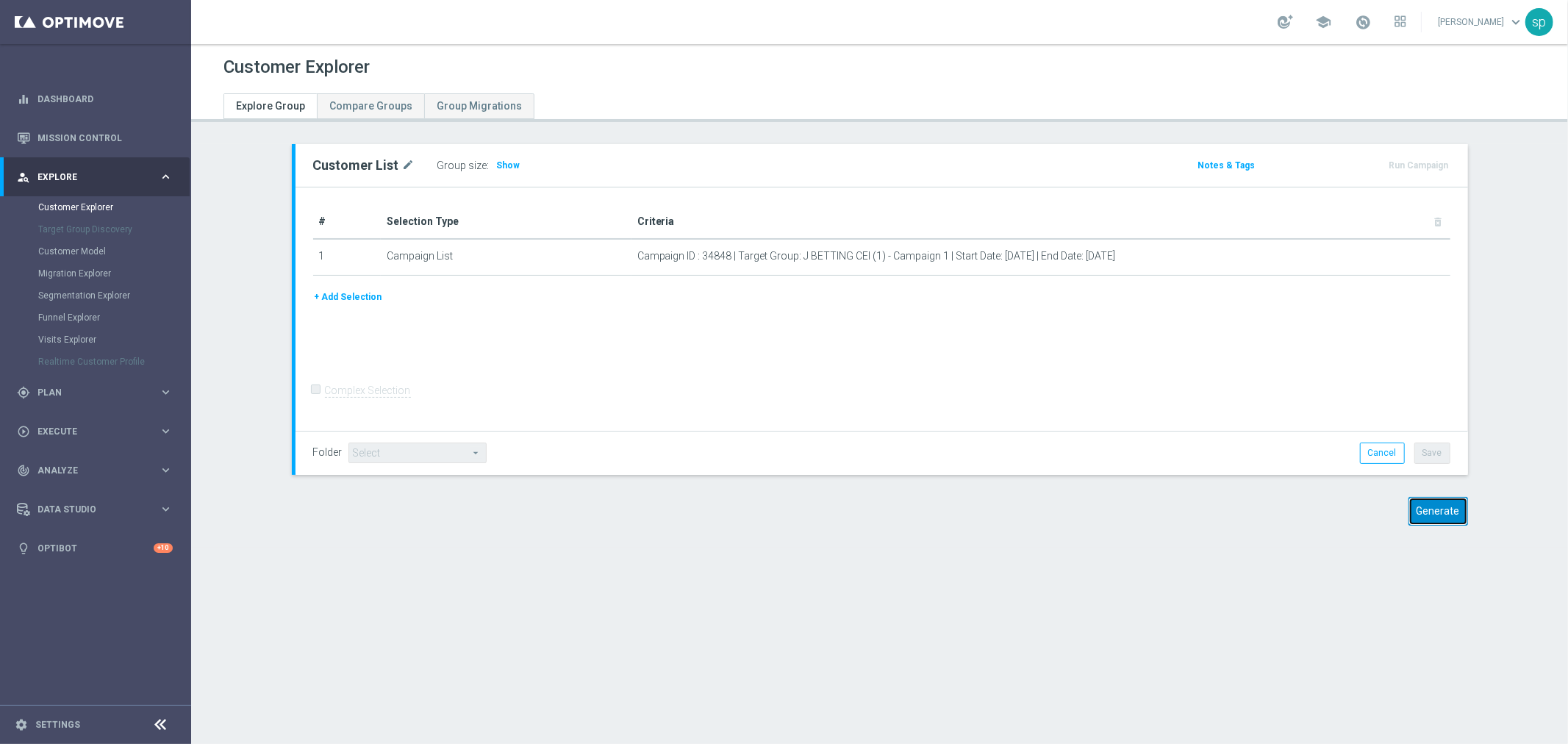
click at [1451, 515] on button "Generate" at bounding box center [1438, 511] width 60 height 29
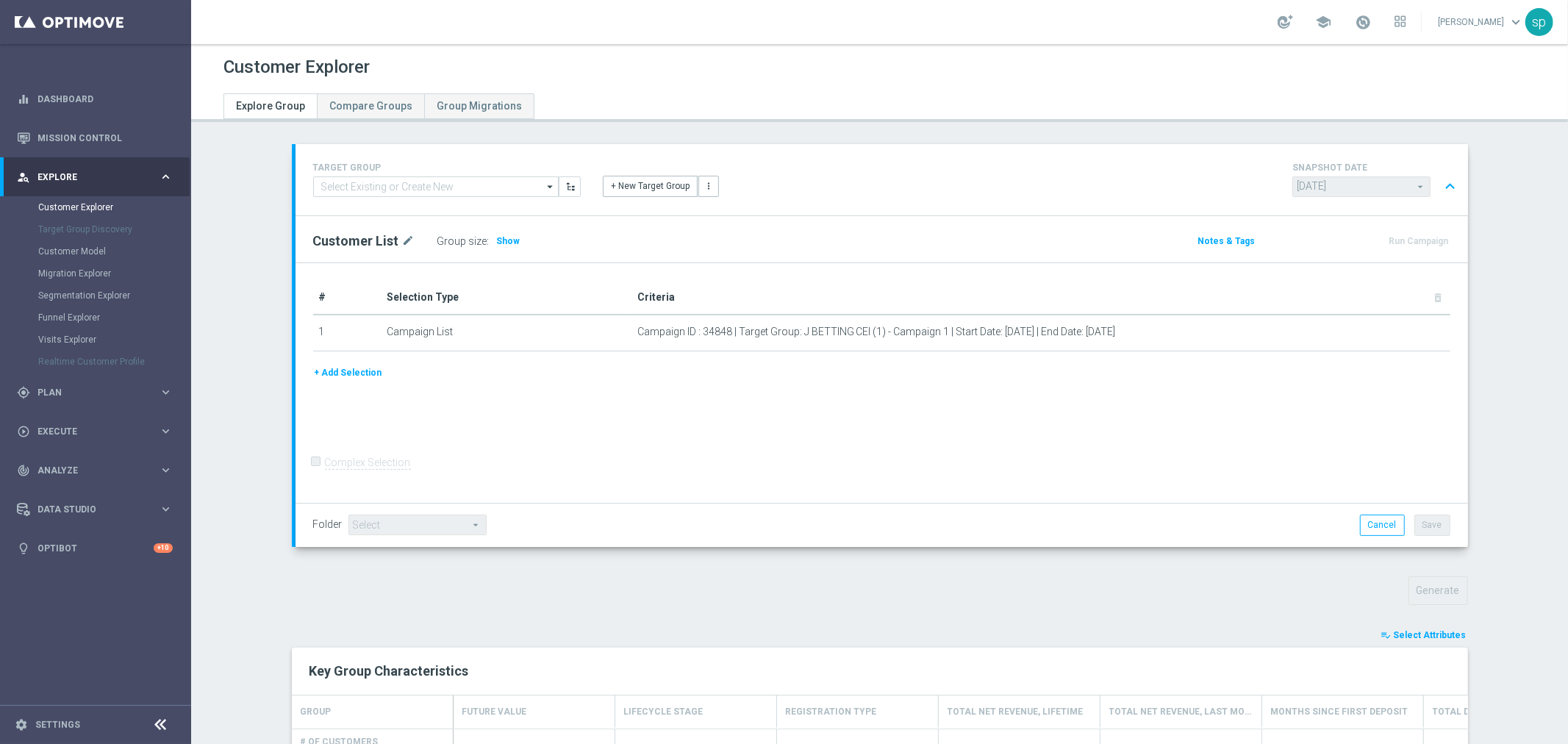
scroll to position [319, 0]
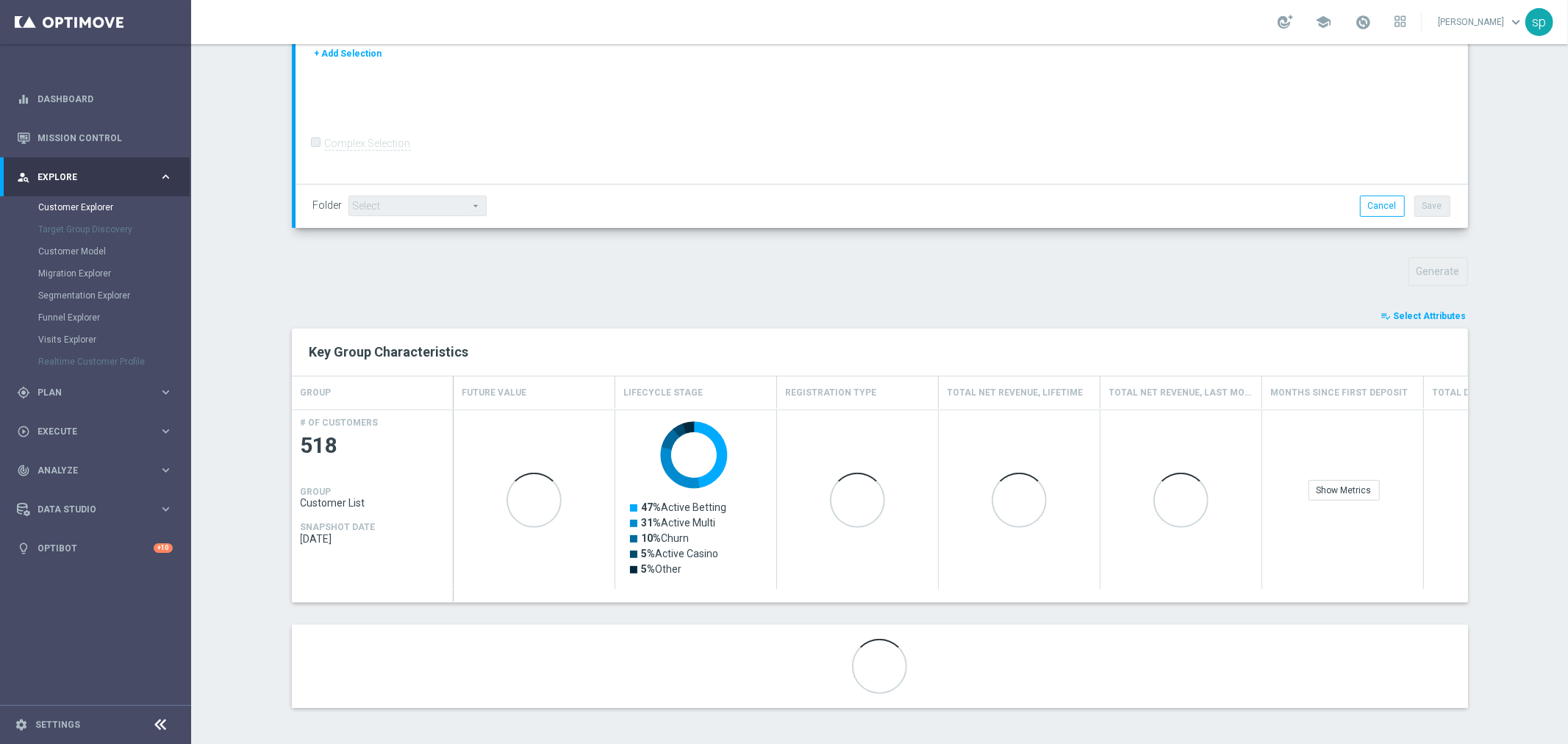
click at [1441, 305] on div "TARGET GROUP arrow_drop_down Show Selected 0 of NaN" at bounding box center [880, 277] width 1235 height 905
click at [1445, 312] on span "Select Attributes" at bounding box center [1430, 316] width 73 height 10
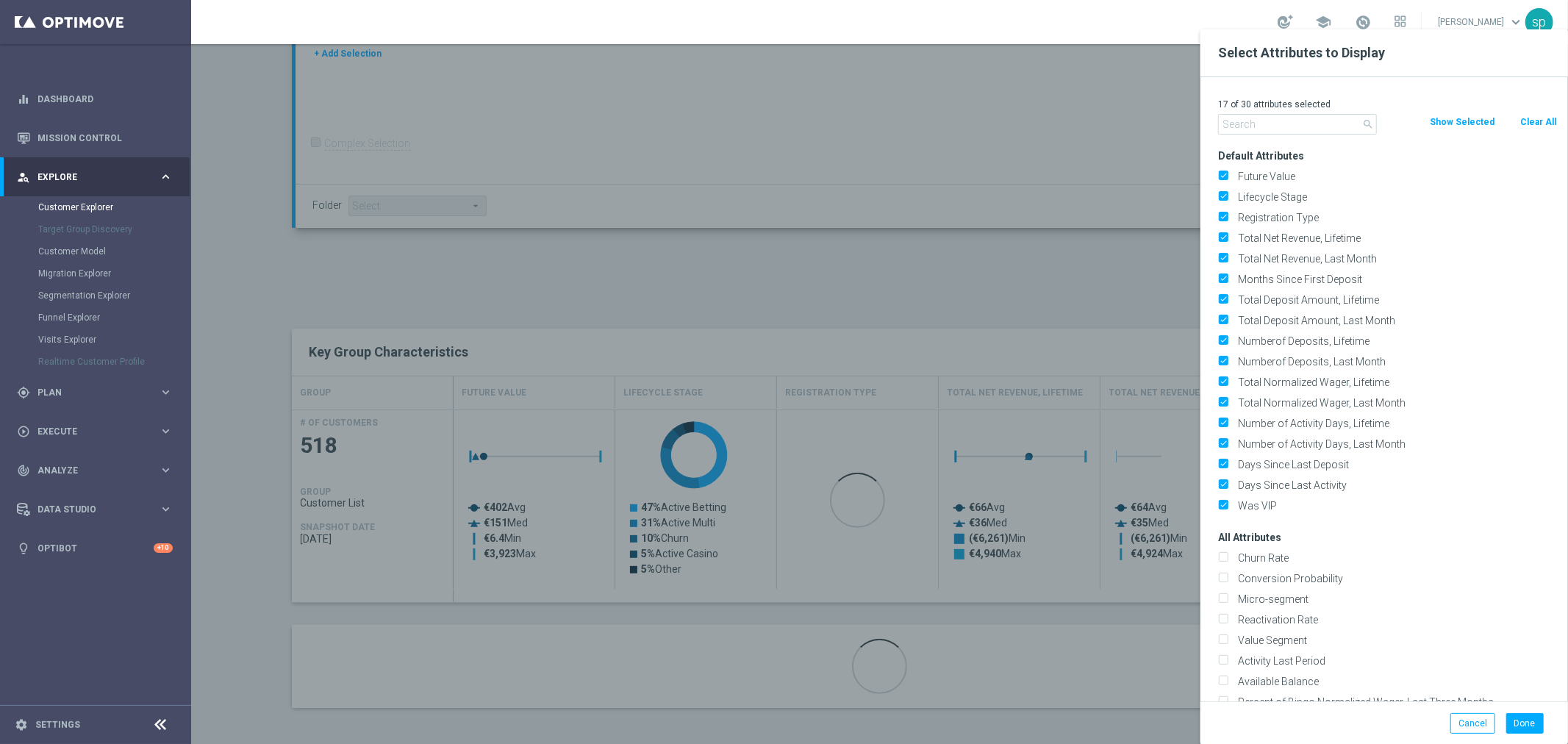
click at [1541, 120] on button "Clear All" at bounding box center [1538, 122] width 39 height 16
checkbox input "false"
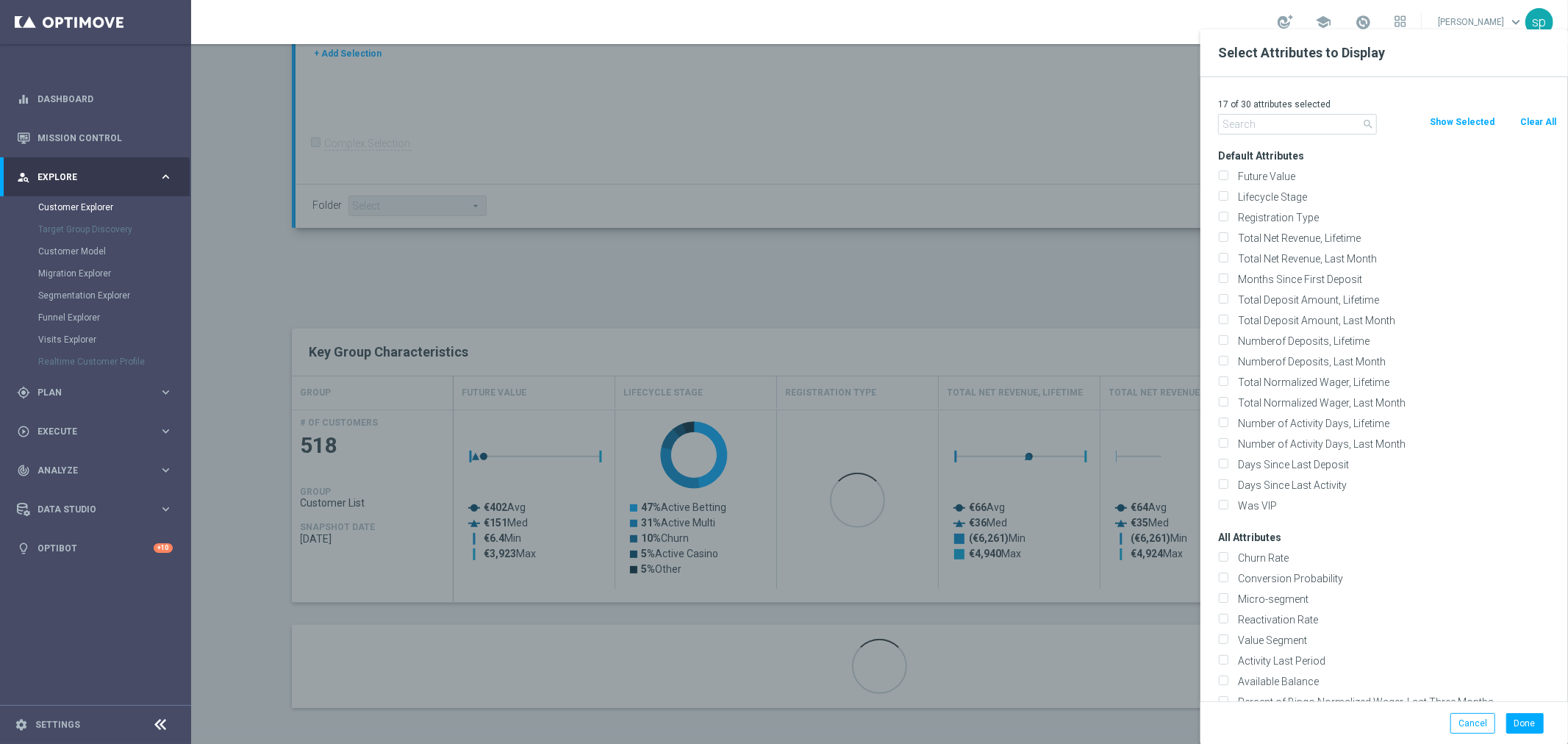
checkbox input "false"
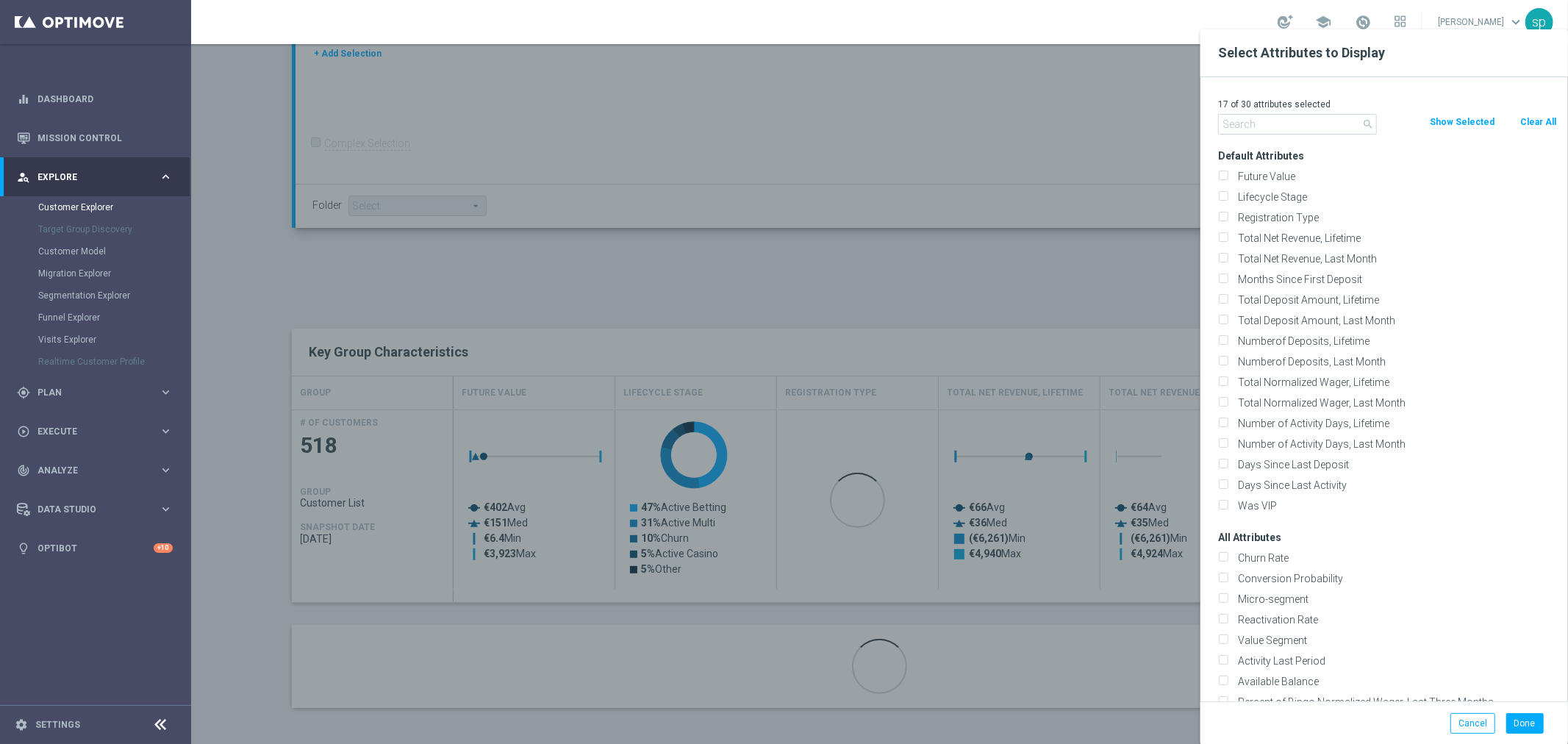
checkbox input "false"
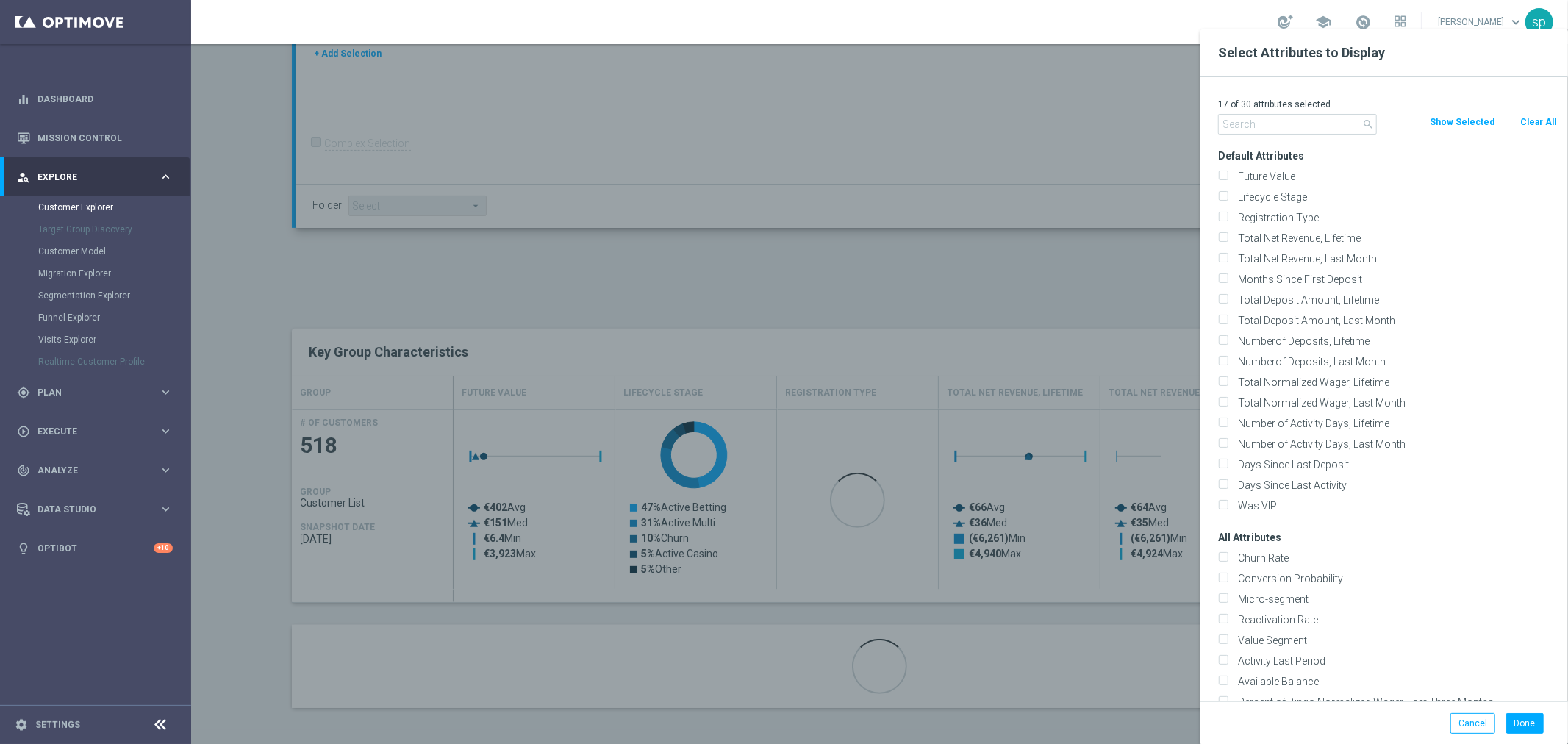
checkbox input "false"
click at [1316, 123] on input "text" at bounding box center [1297, 124] width 159 height 21
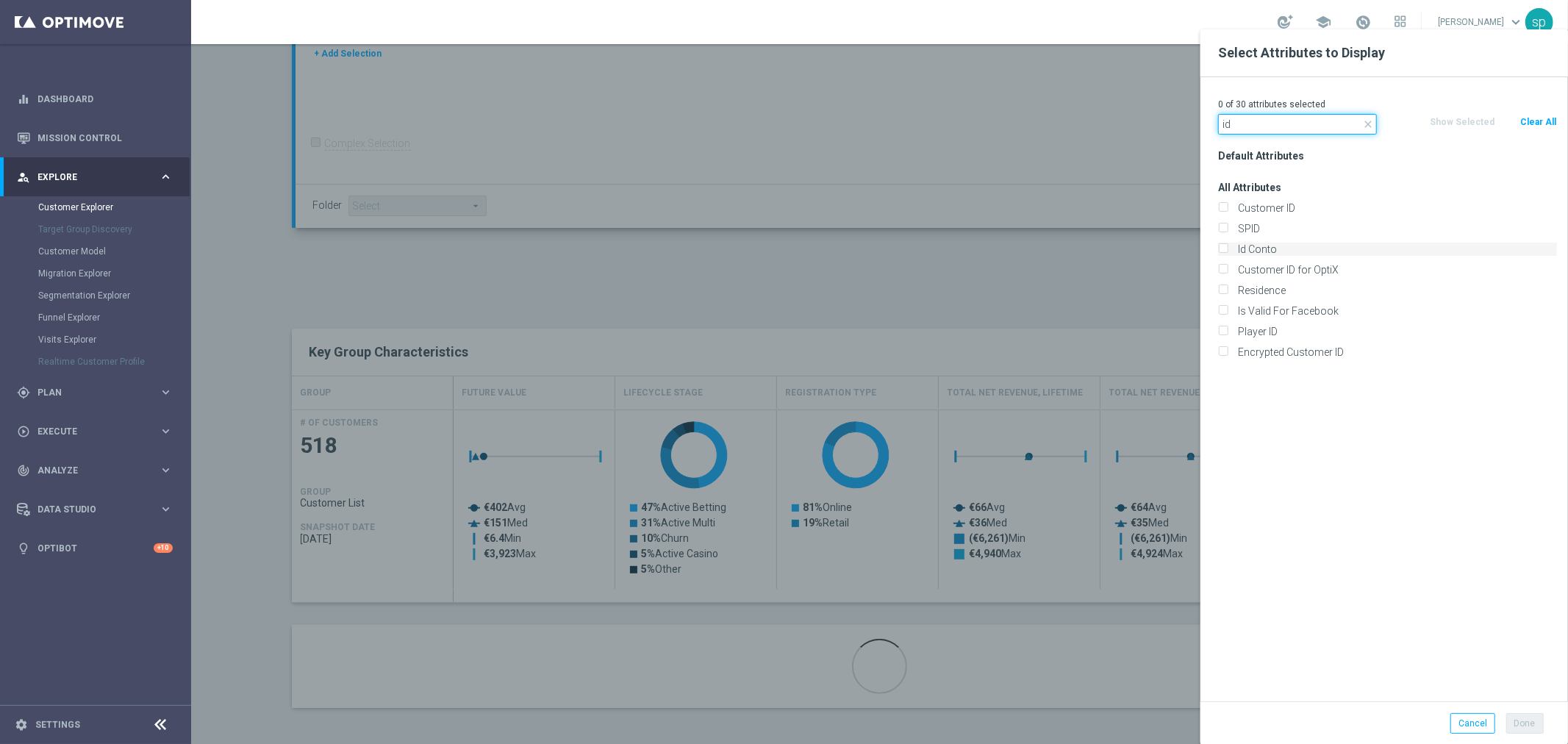
type input "id"
click at [1303, 252] on label "Id Conto" at bounding box center [1394, 249] width 324 height 13
click at [1227, 252] on input "Id Conto" at bounding box center [1222, 251] width 10 height 10
checkbox input "true"
click at [1526, 728] on button "Done" at bounding box center [1525, 723] width 38 height 21
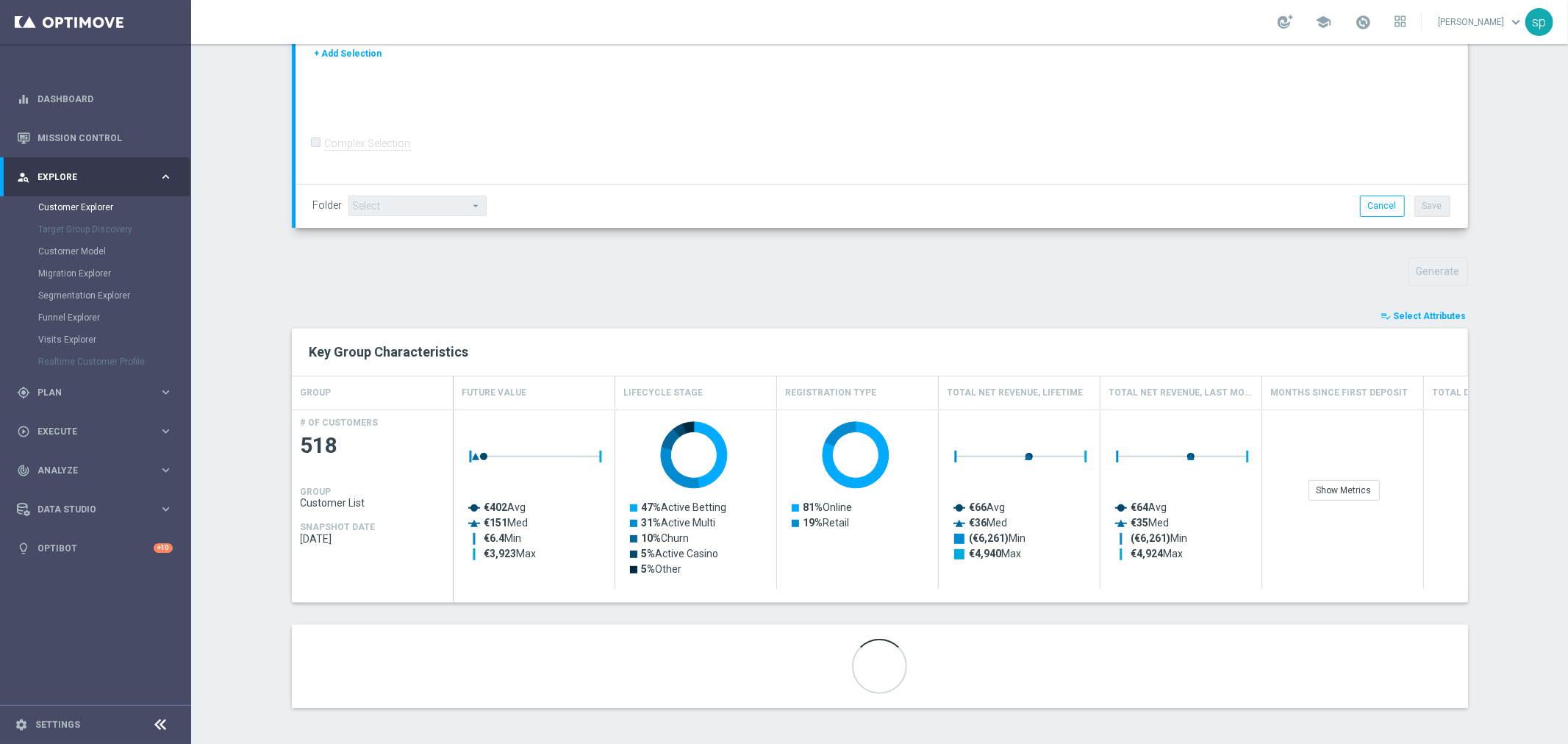
scroll to position [307, 0]
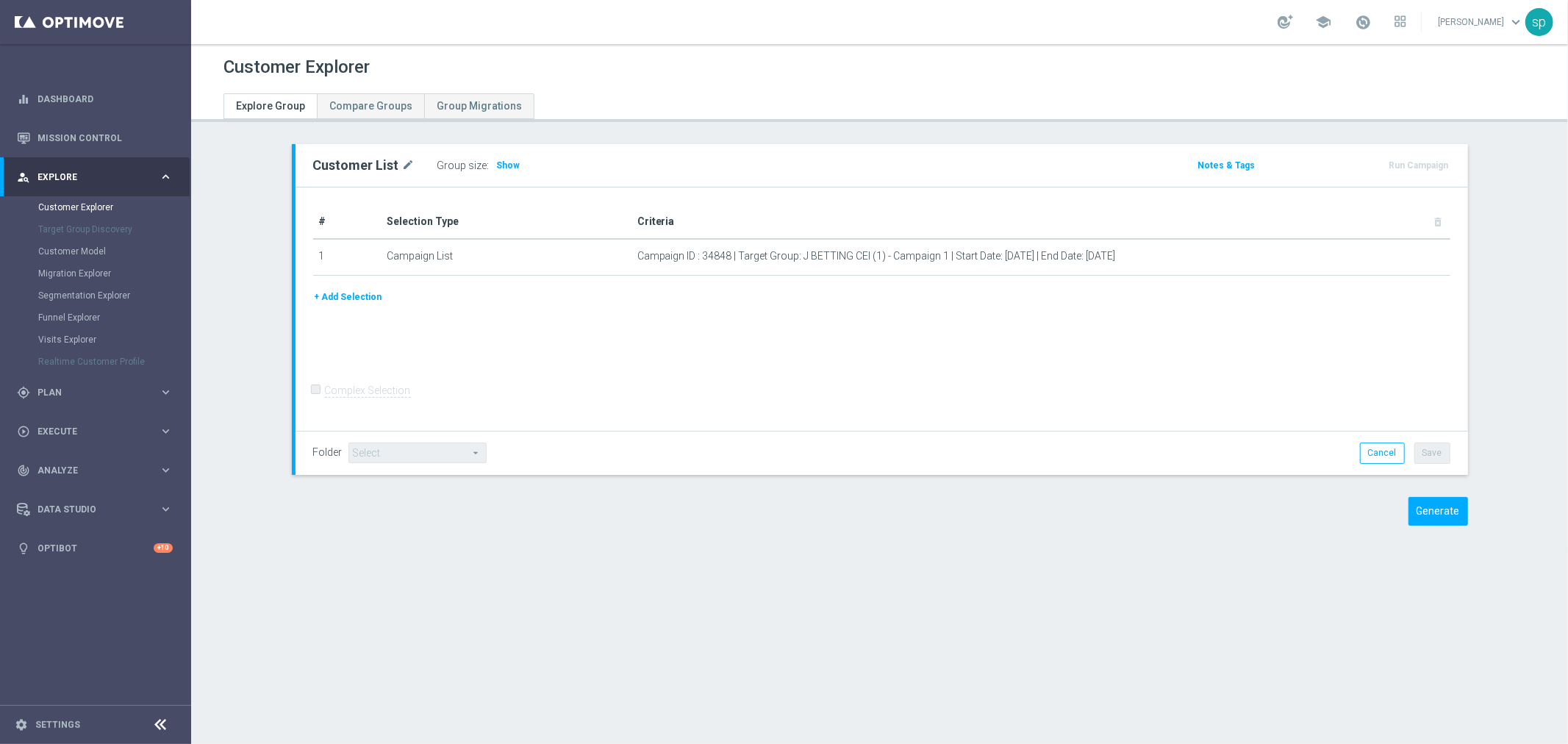
click at [1554, 517] on section "Customer List mode_edit Group size : Show Notes & Tags Run Campaign" at bounding box center [879, 346] width 1377 height 403
click at [1449, 506] on button "Generate" at bounding box center [1438, 511] width 60 height 29
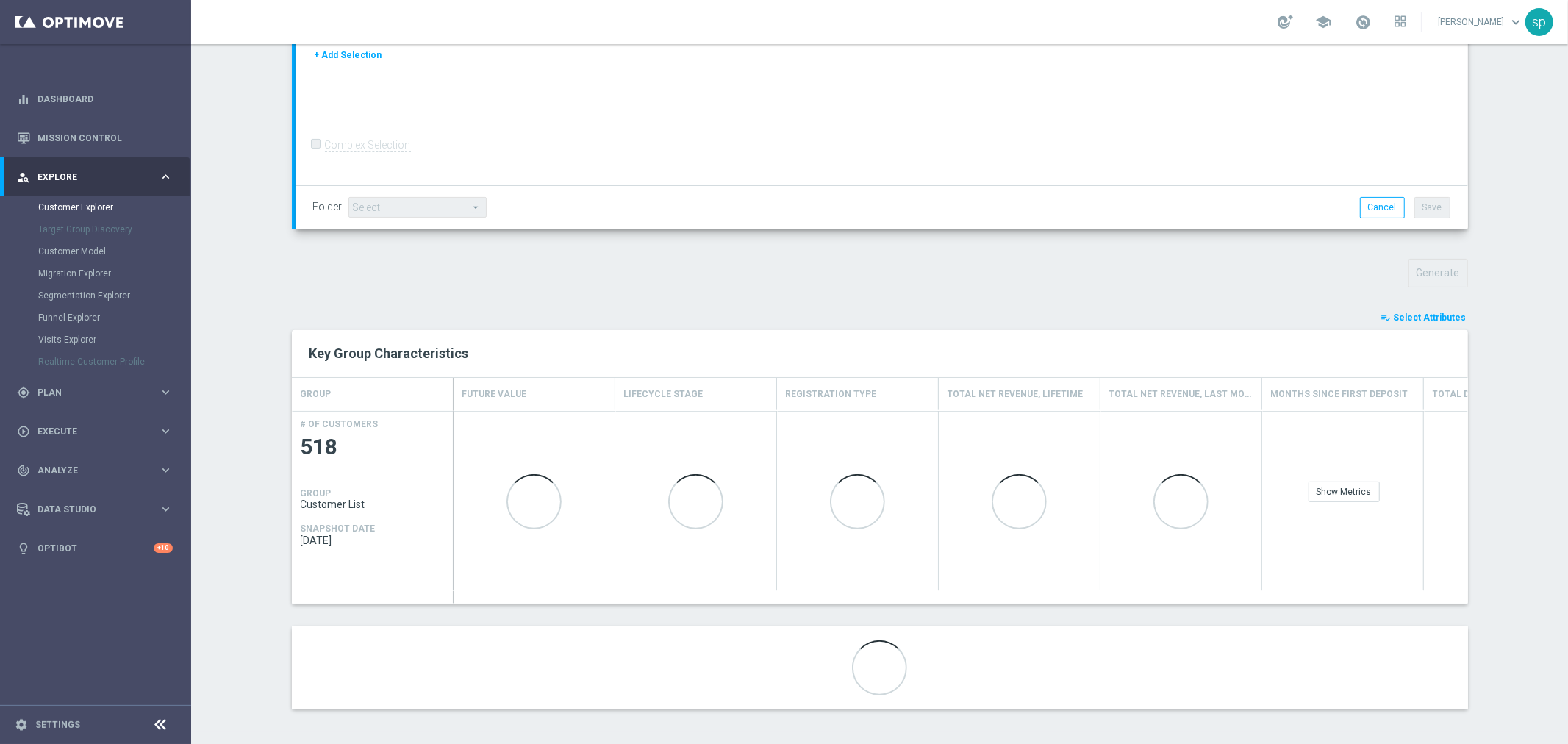
scroll to position [319, 0]
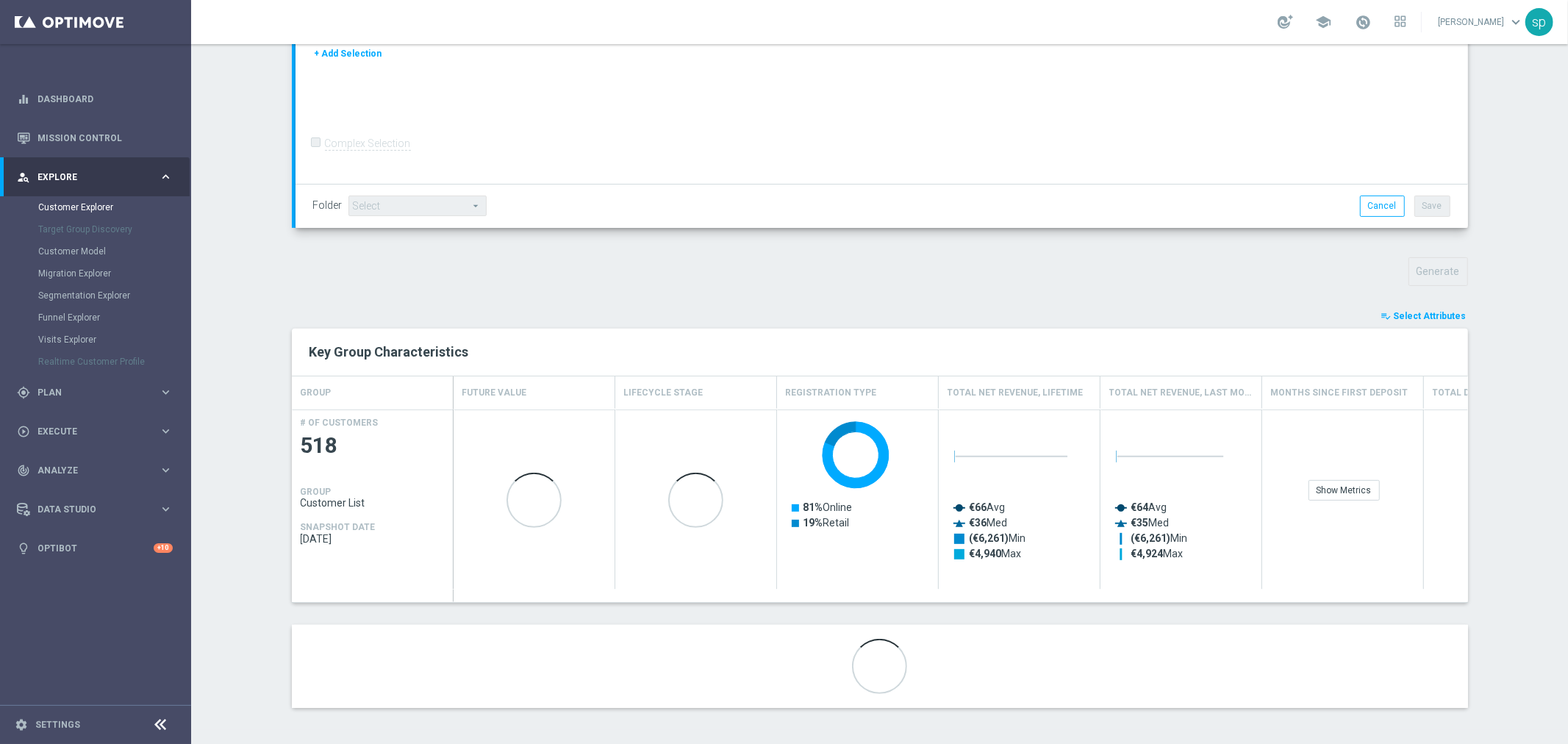
click at [1443, 306] on div "TARGET GROUP arrow_drop_down Show Selected 0 of NaN" at bounding box center [880, 277] width 1235 height 905
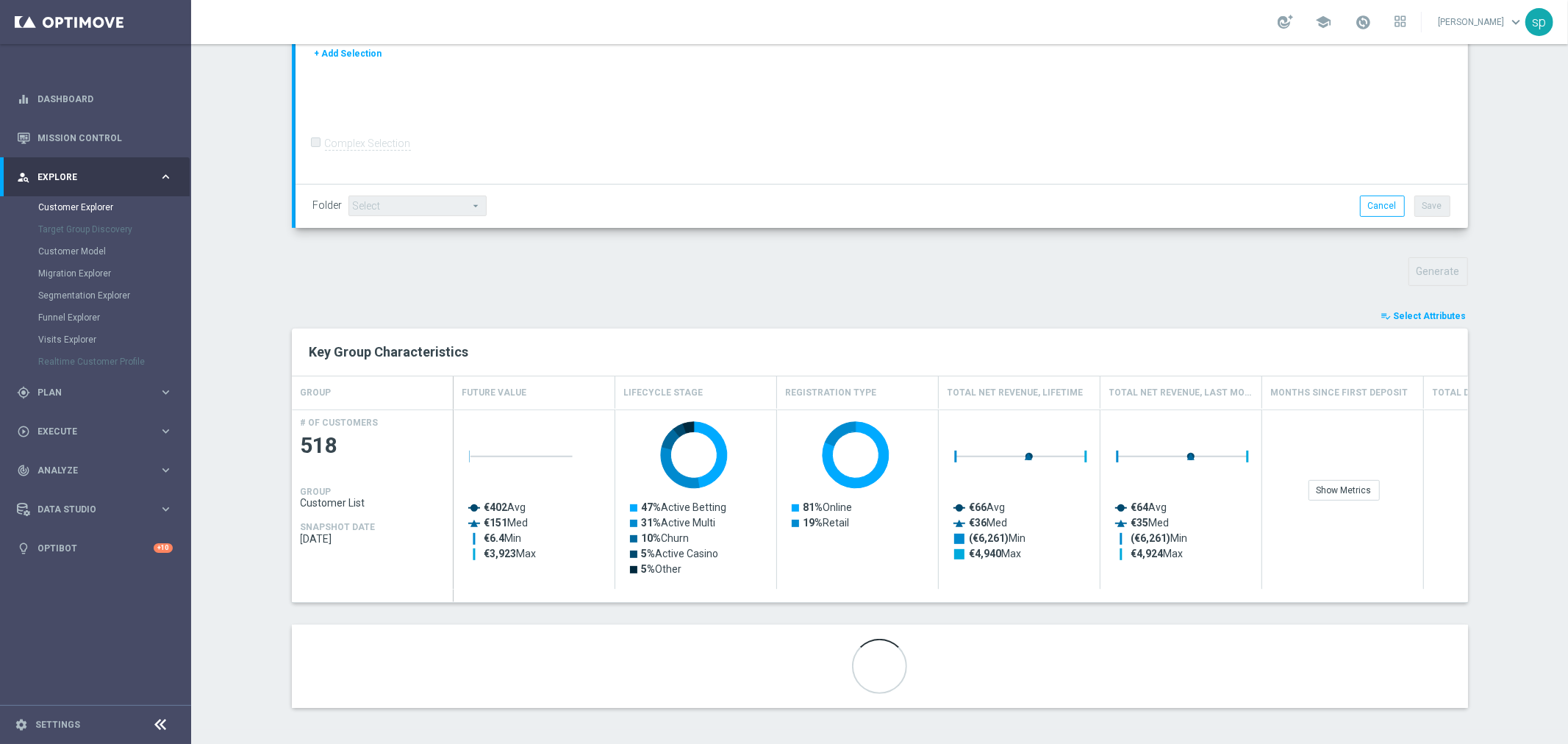
click at [1442, 313] on span "Select Attributes" at bounding box center [1430, 316] width 73 height 10
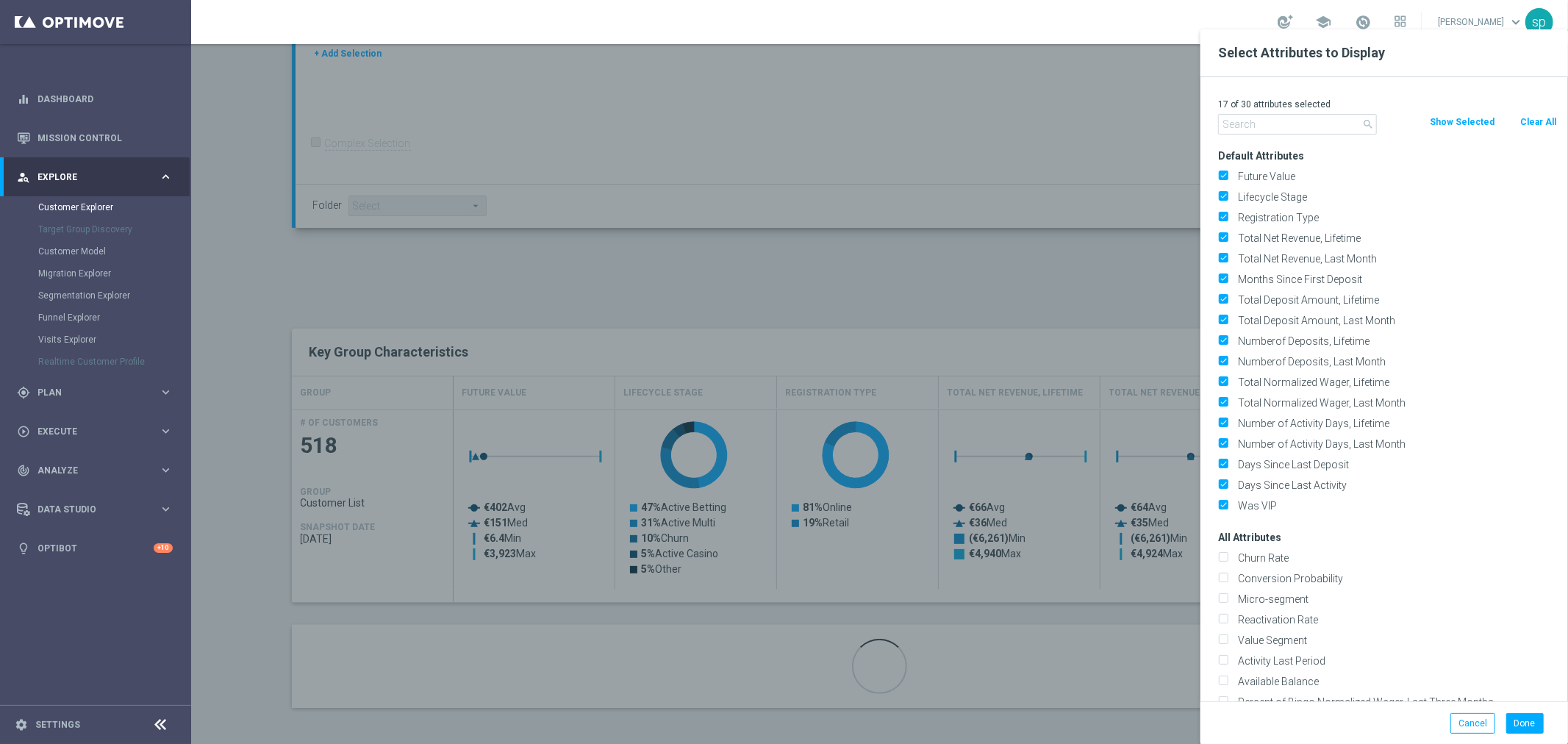
click at [1538, 121] on button "Clear All" at bounding box center [1538, 122] width 39 height 16
checkbox input "false"
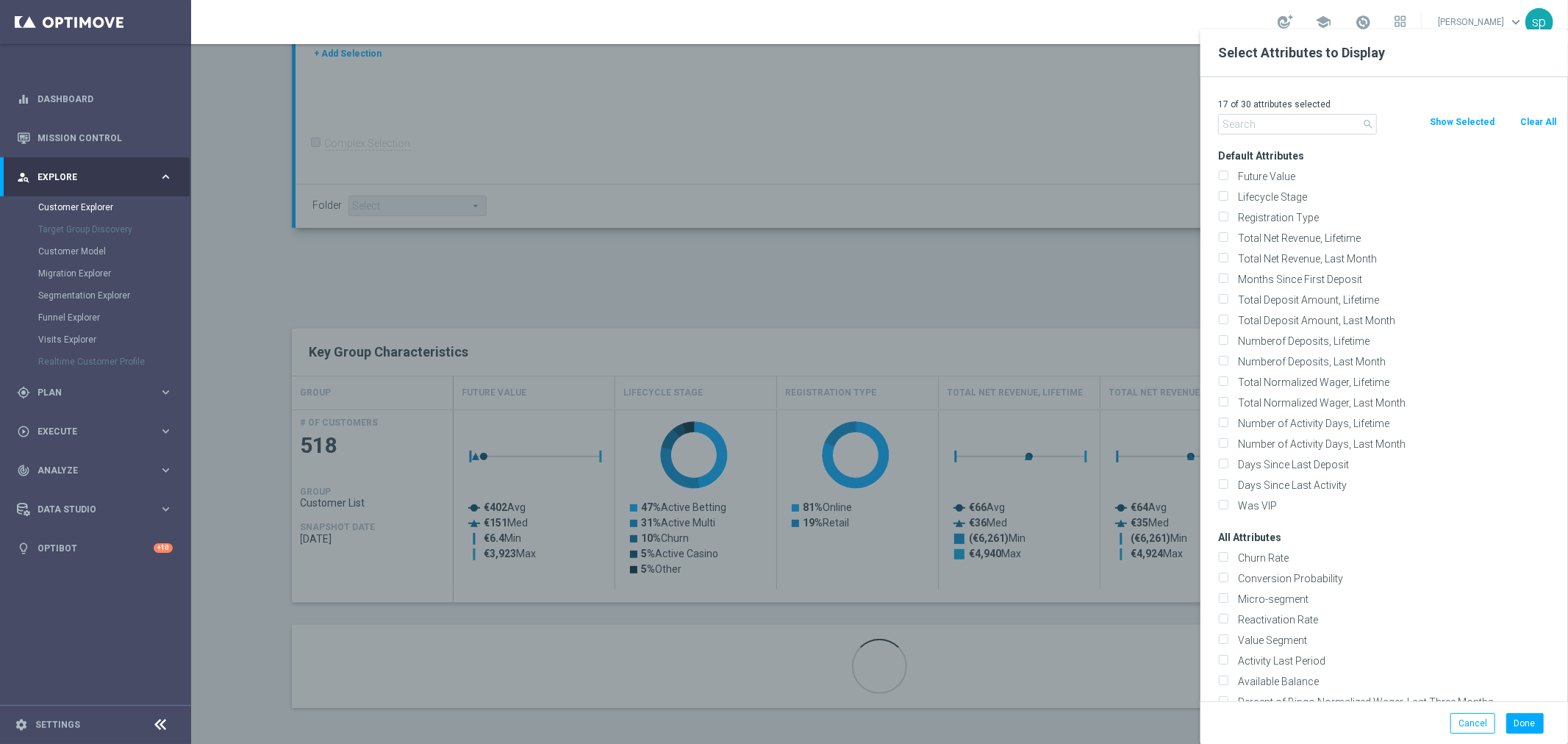
checkbox input "false"
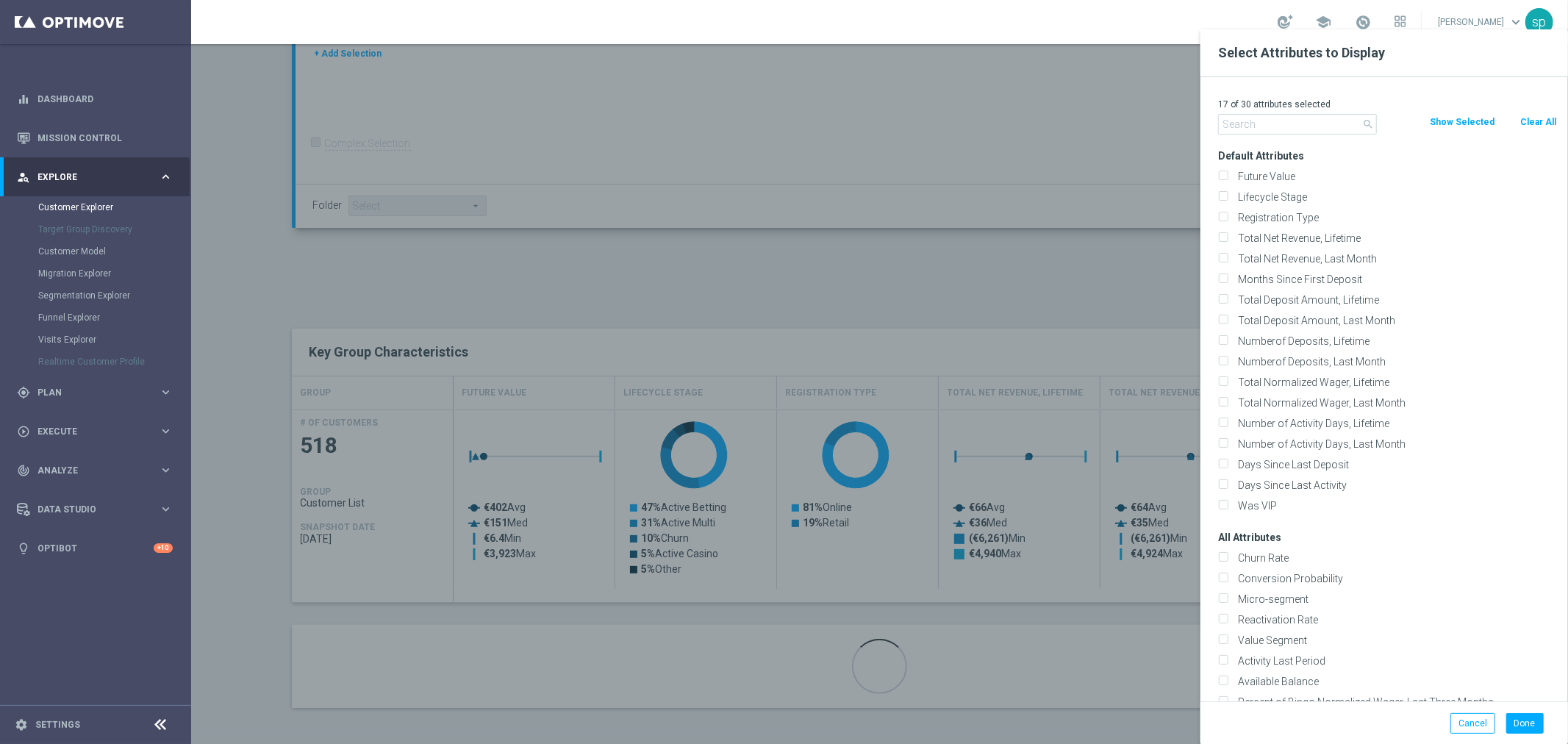
checkbox input "false"
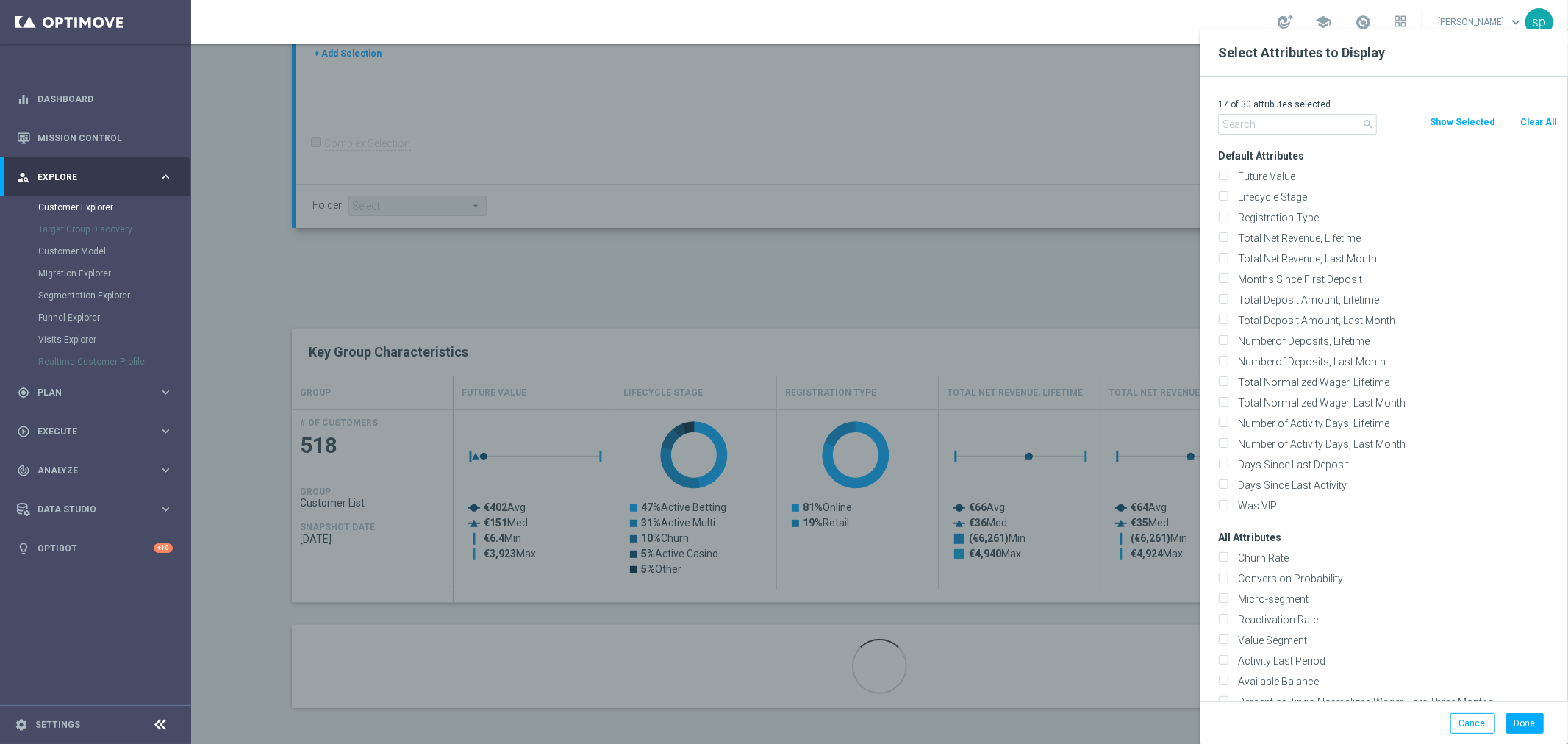
checkbox input "false"
click at [1322, 123] on input "text" at bounding box center [1297, 124] width 159 height 21
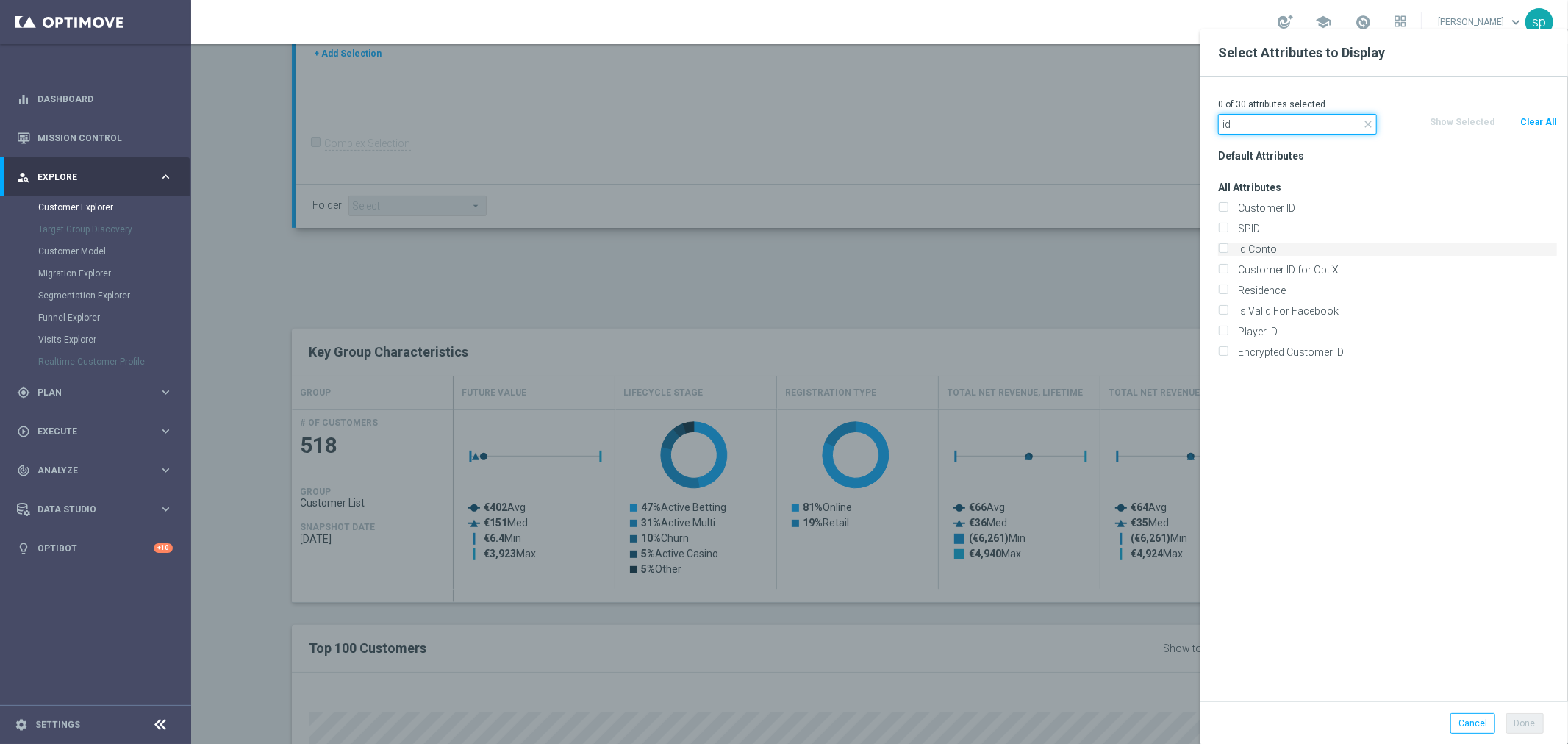
type input "id"
click at [1281, 244] on label "Id Conto" at bounding box center [1394, 249] width 324 height 13
click at [1227, 247] on input "Id Conto" at bounding box center [1222, 251] width 10 height 10
checkbox input "true"
click at [1525, 729] on button "Done" at bounding box center [1525, 723] width 38 height 21
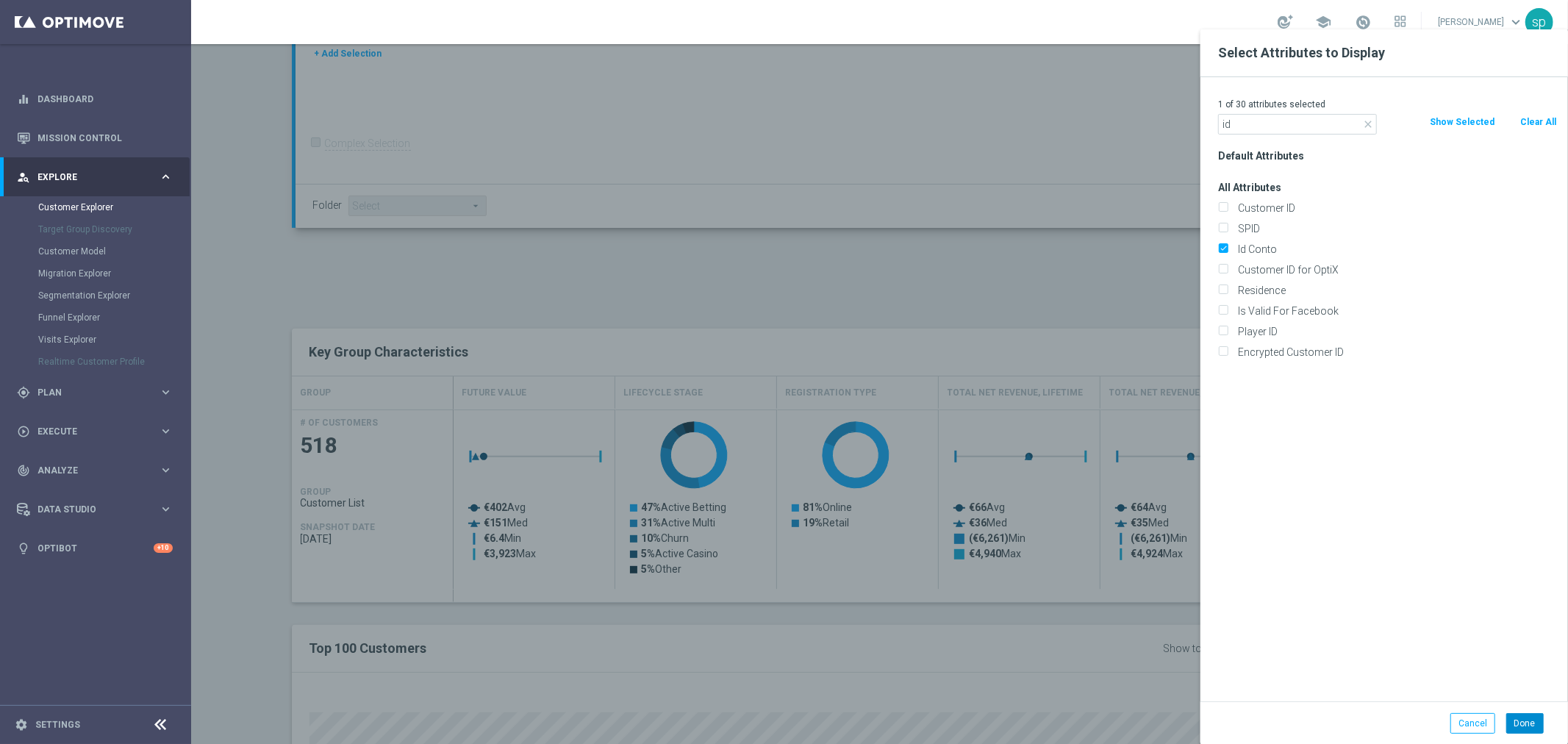
type input "Search"
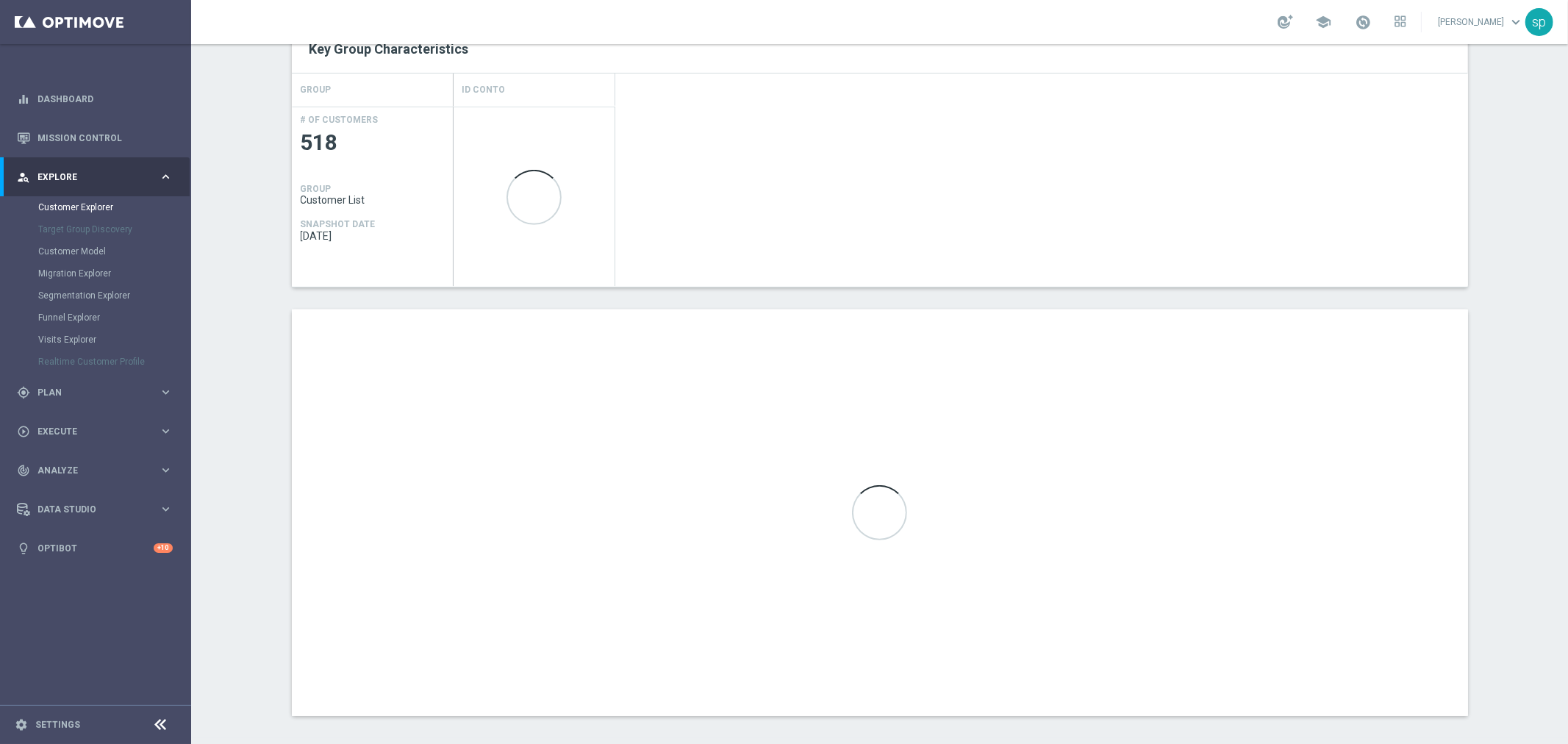
scroll to position [630, 0]
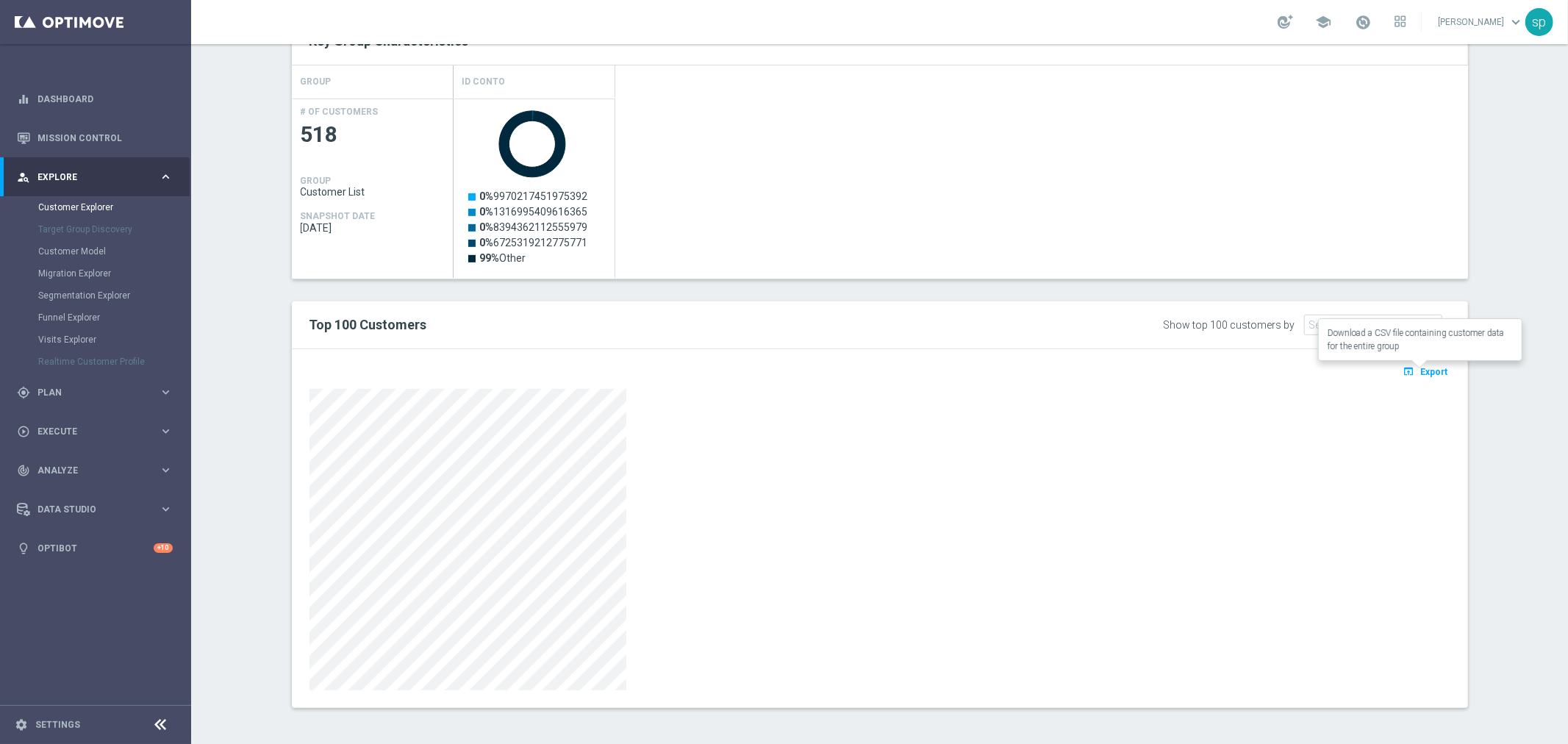
click at [1439, 371] on span "Export" at bounding box center [1434, 372] width 27 height 10
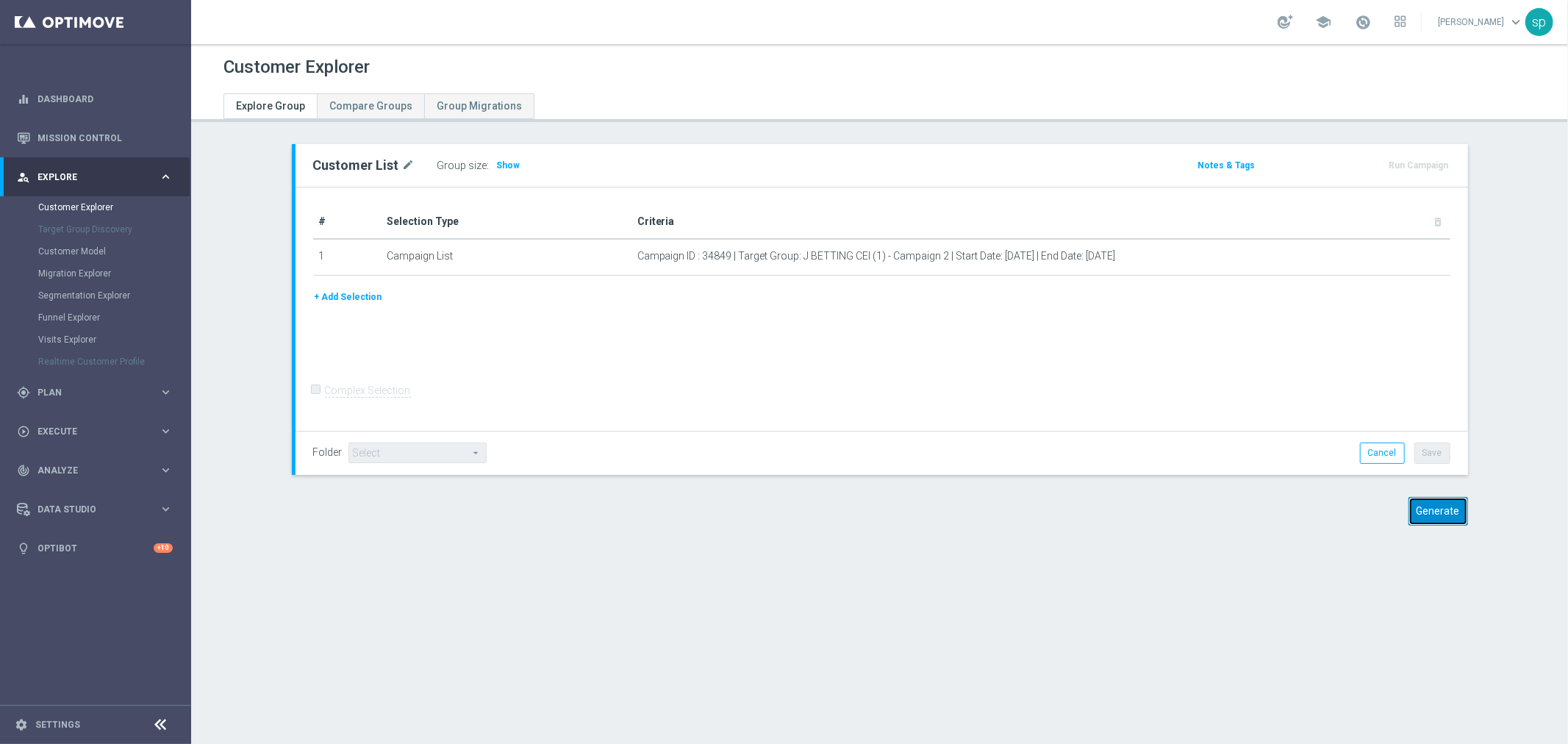
click at [1414, 506] on button "Generate" at bounding box center [1438, 511] width 60 height 29
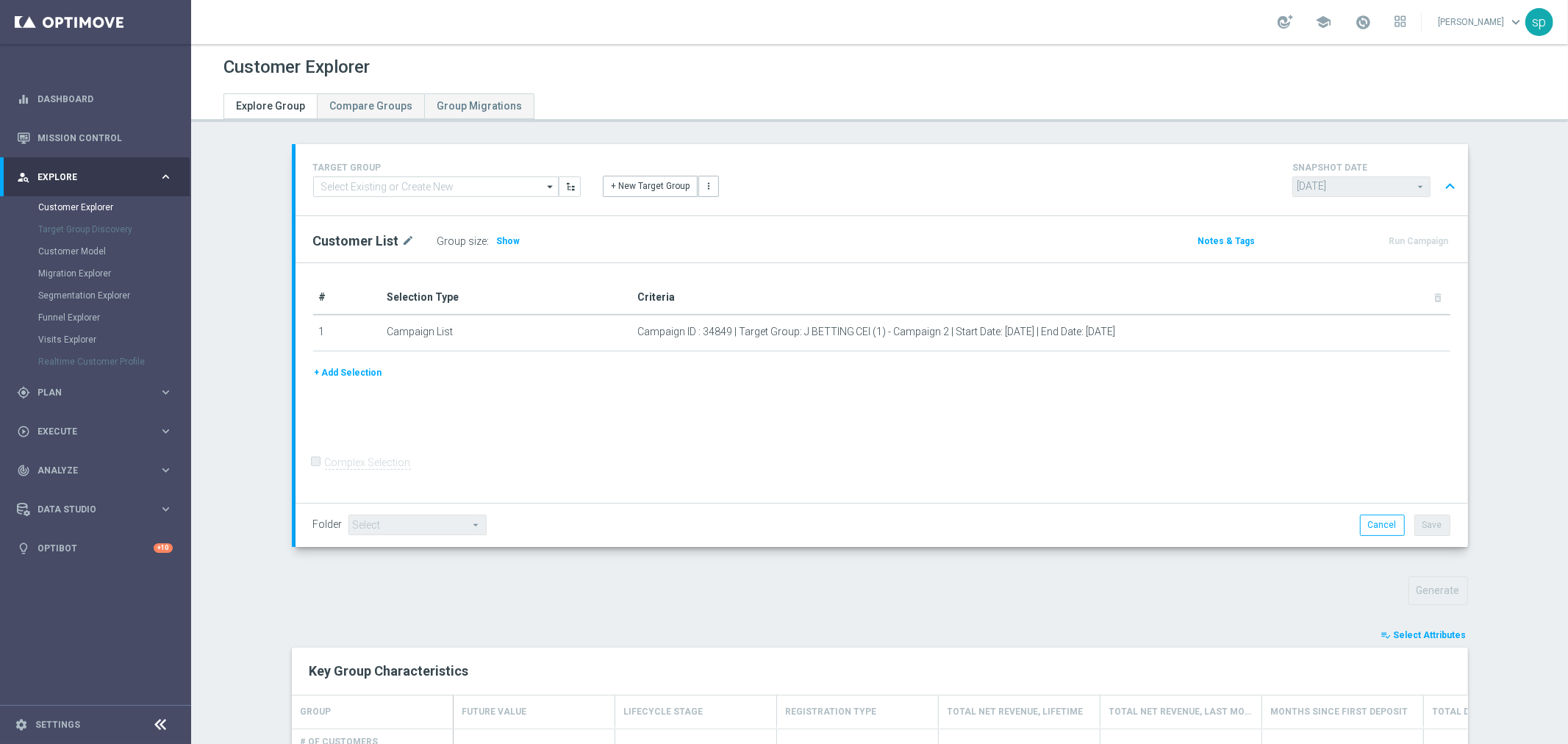
click at [1450, 630] on span "Select Attributes" at bounding box center [1430, 635] width 73 height 10
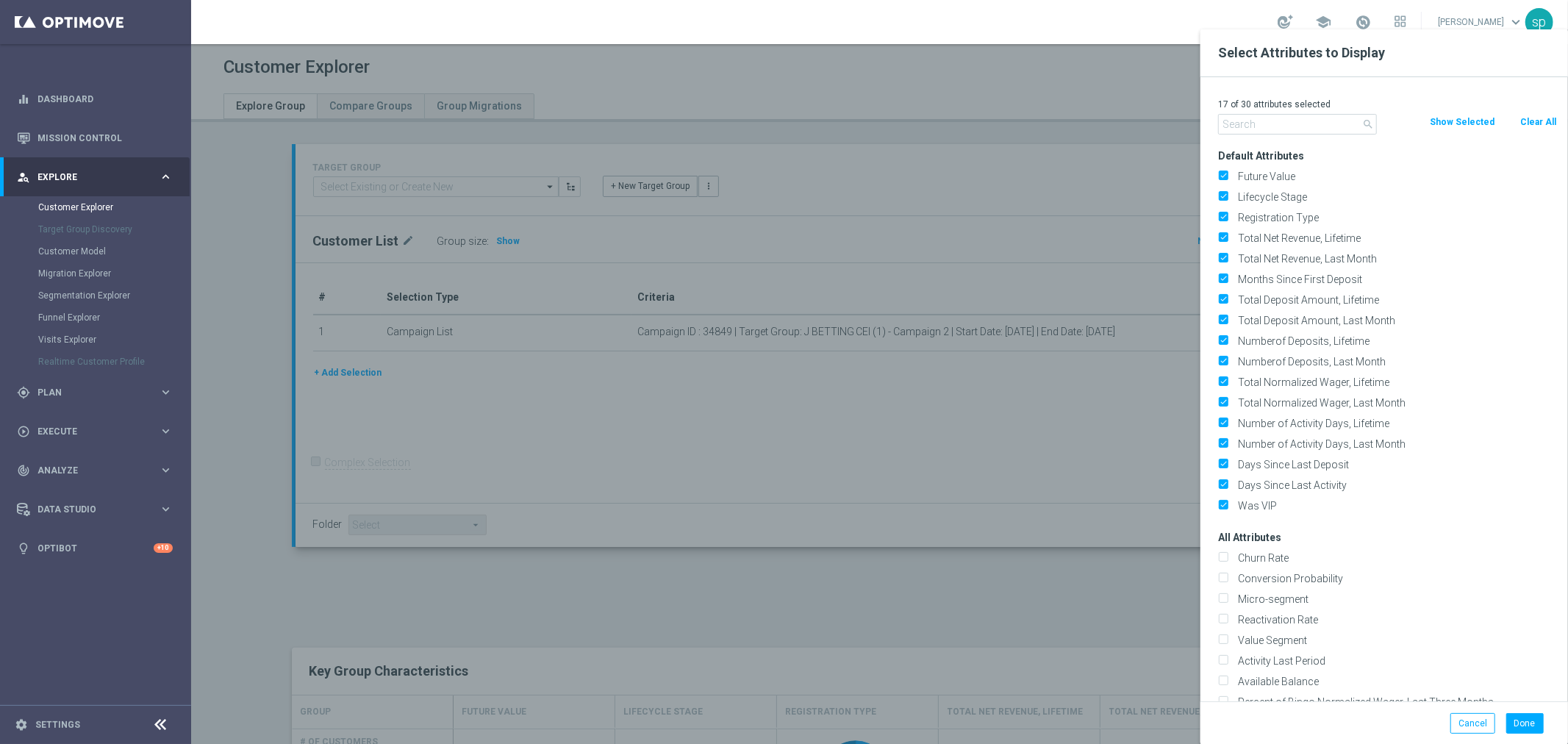
click at [1542, 127] on button "Clear All" at bounding box center [1538, 122] width 39 height 16
checkbox input "false"
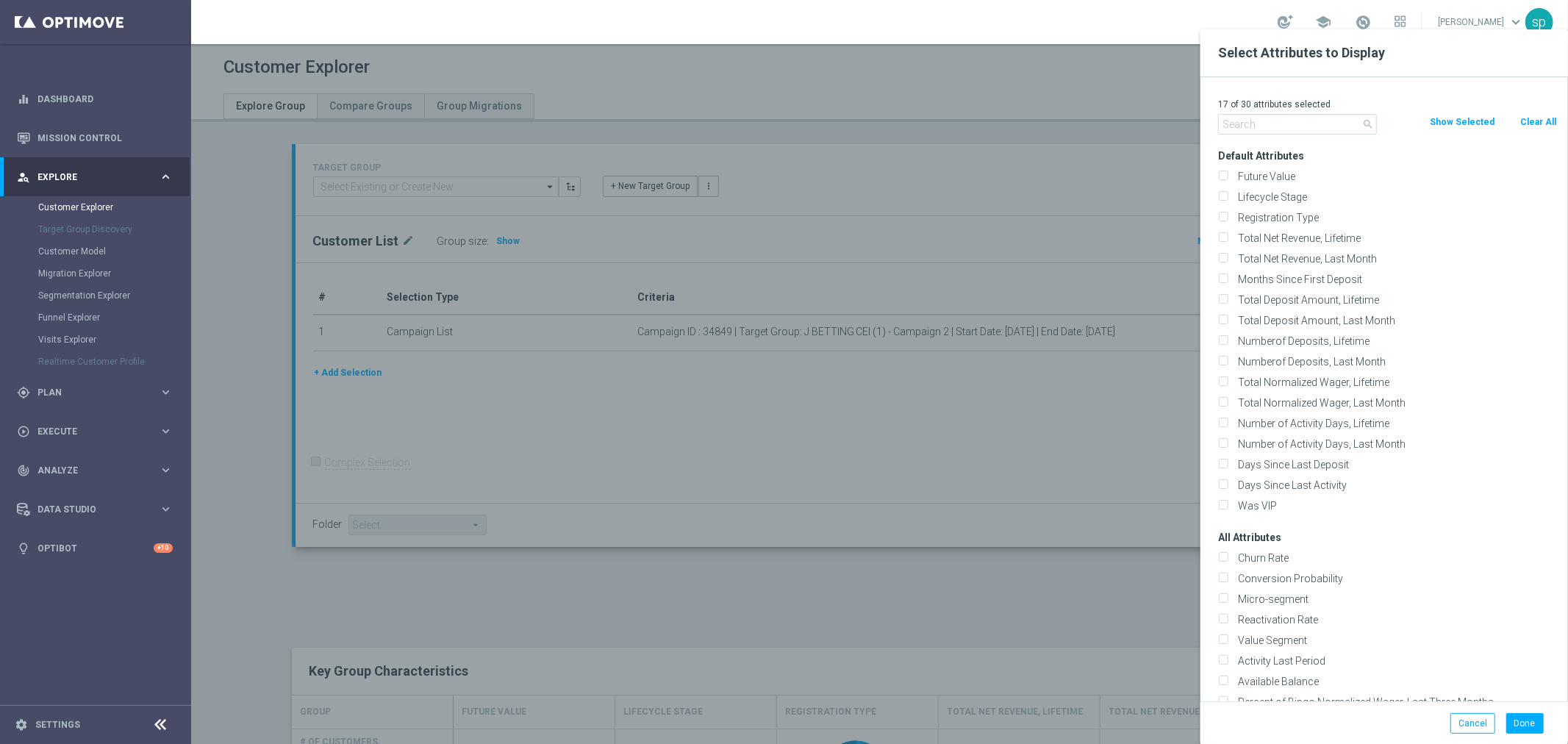
checkbox input "false"
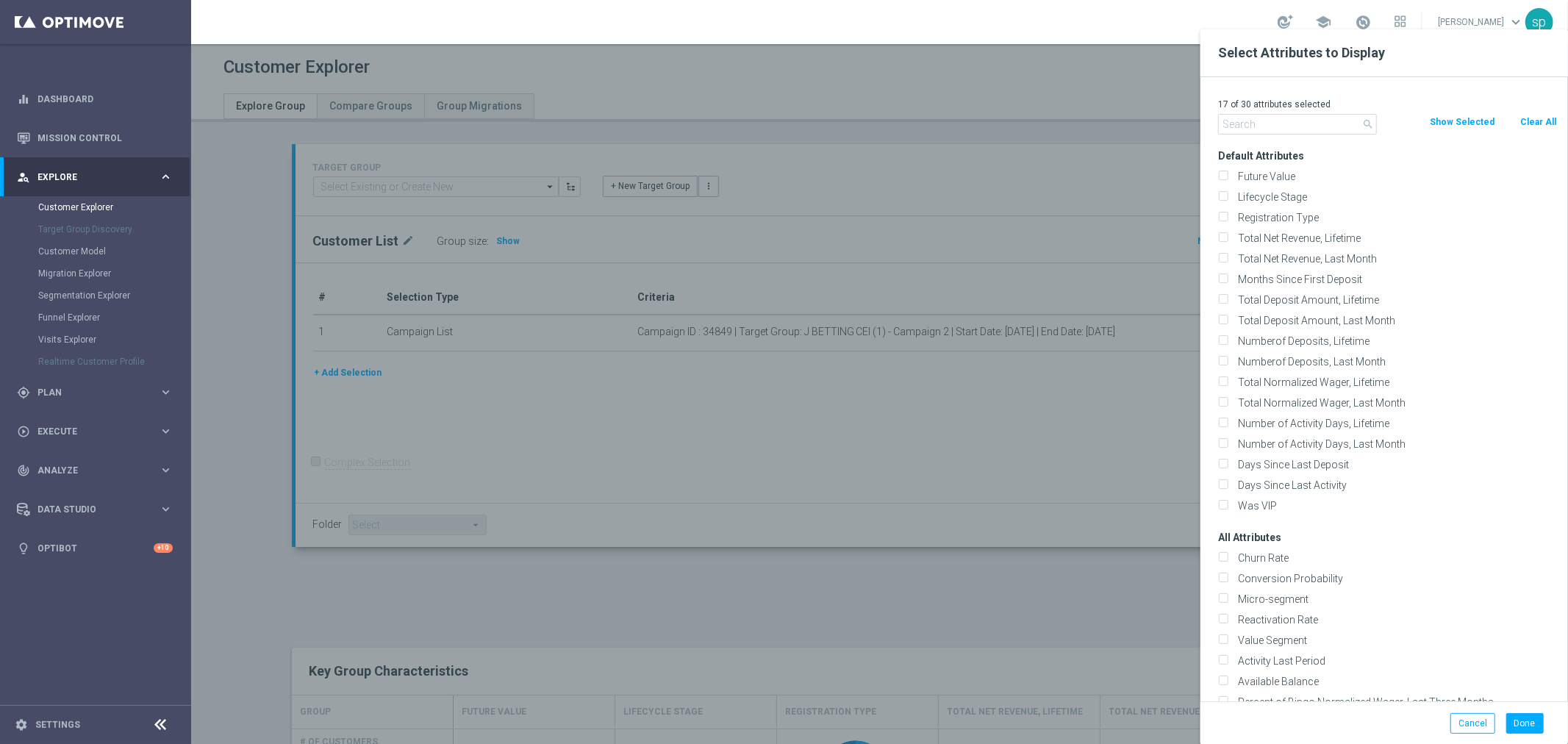
checkbox input "false"
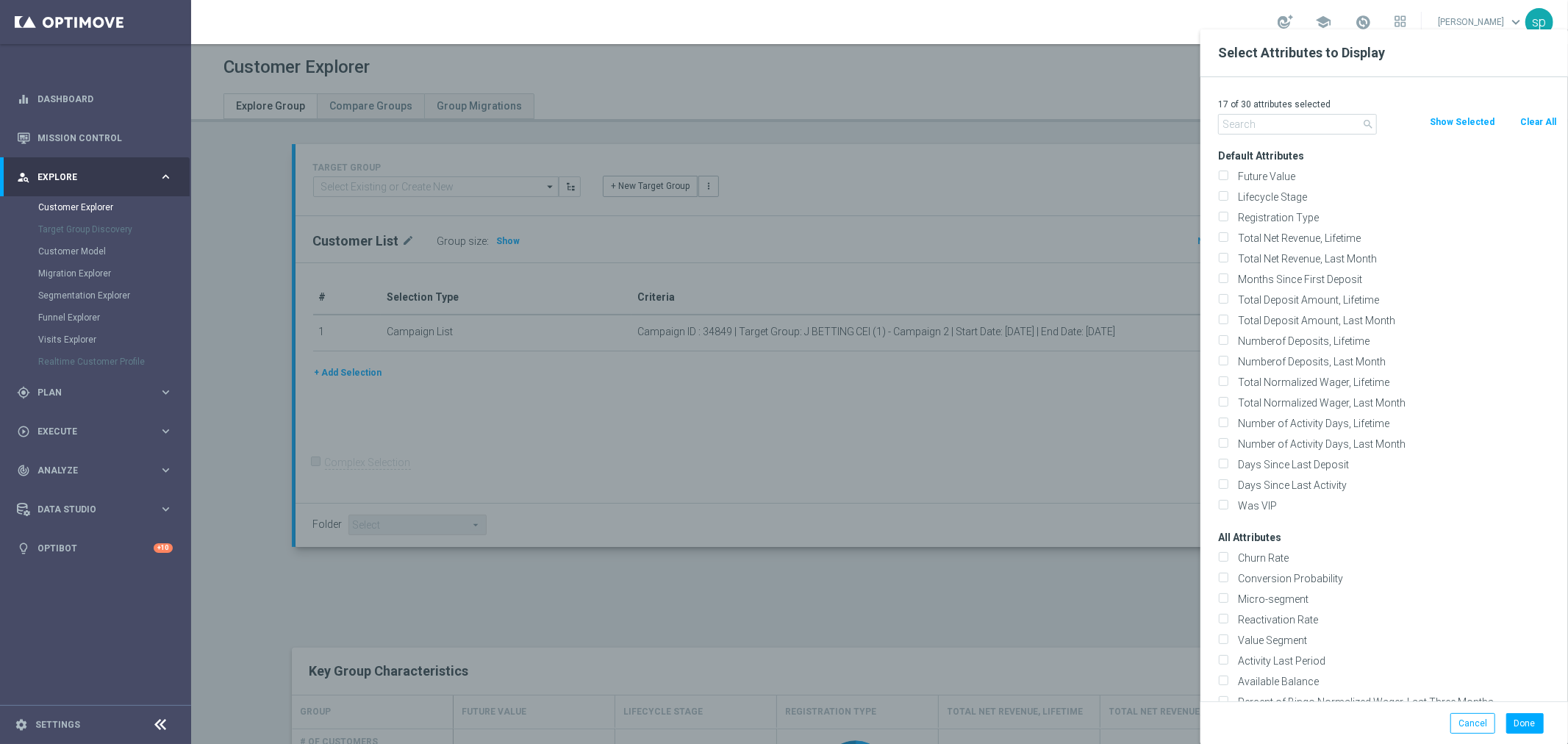
checkbox input "false"
click at [1289, 124] on input "text" at bounding box center [1297, 124] width 159 height 21
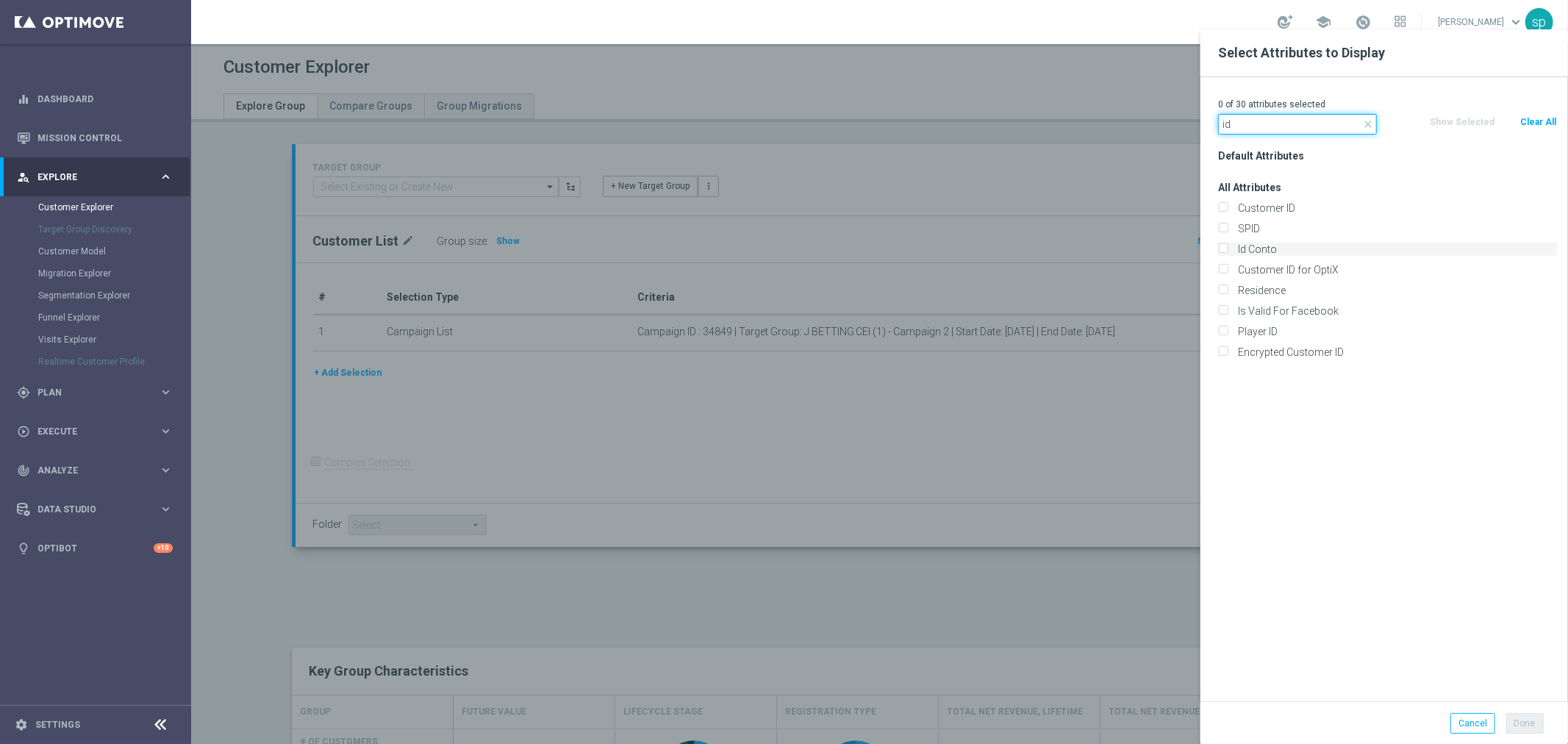
type input "id"
click at [1279, 247] on label "Id Conto" at bounding box center [1394, 249] width 324 height 13
click at [1227, 247] on input "Id Conto" at bounding box center [1222, 251] width 10 height 10
checkbox input "true"
click at [1532, 731] on button "Done" at bounding box center [1525, 723] width 38 height 21
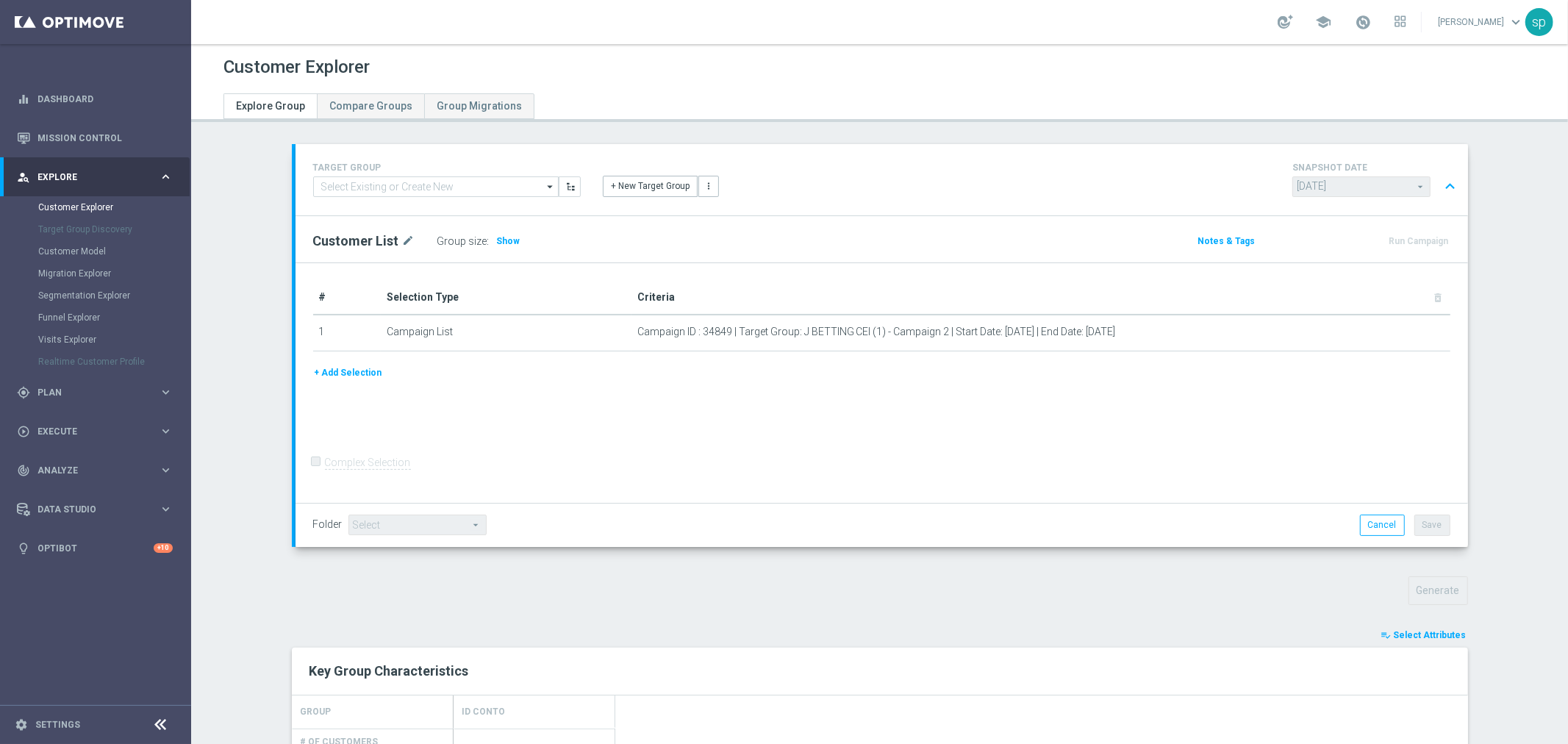
scroll to position [307, 0]
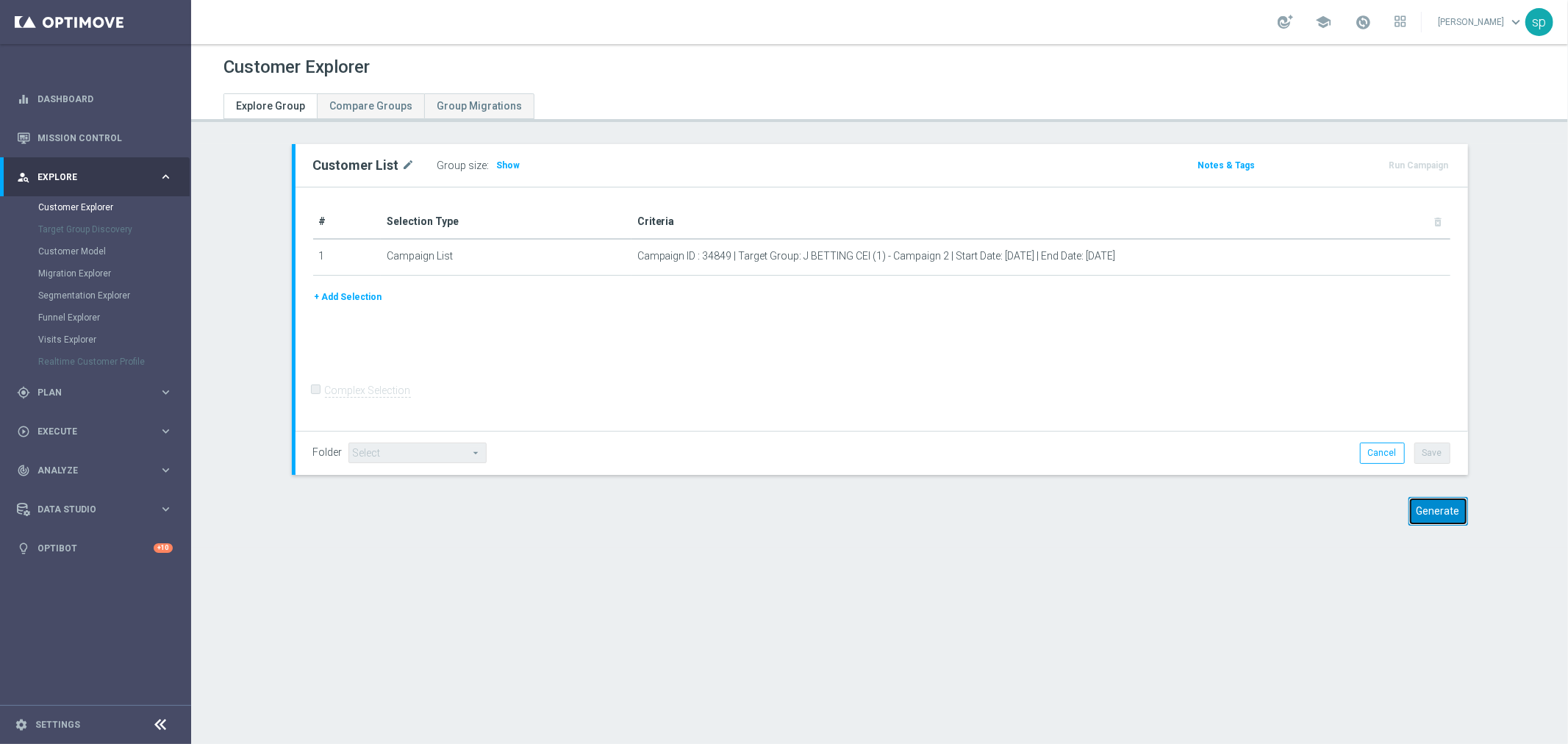
click at [1436, 516] on button "Generate" at bounding box center [1438, 511] width 60 height 29
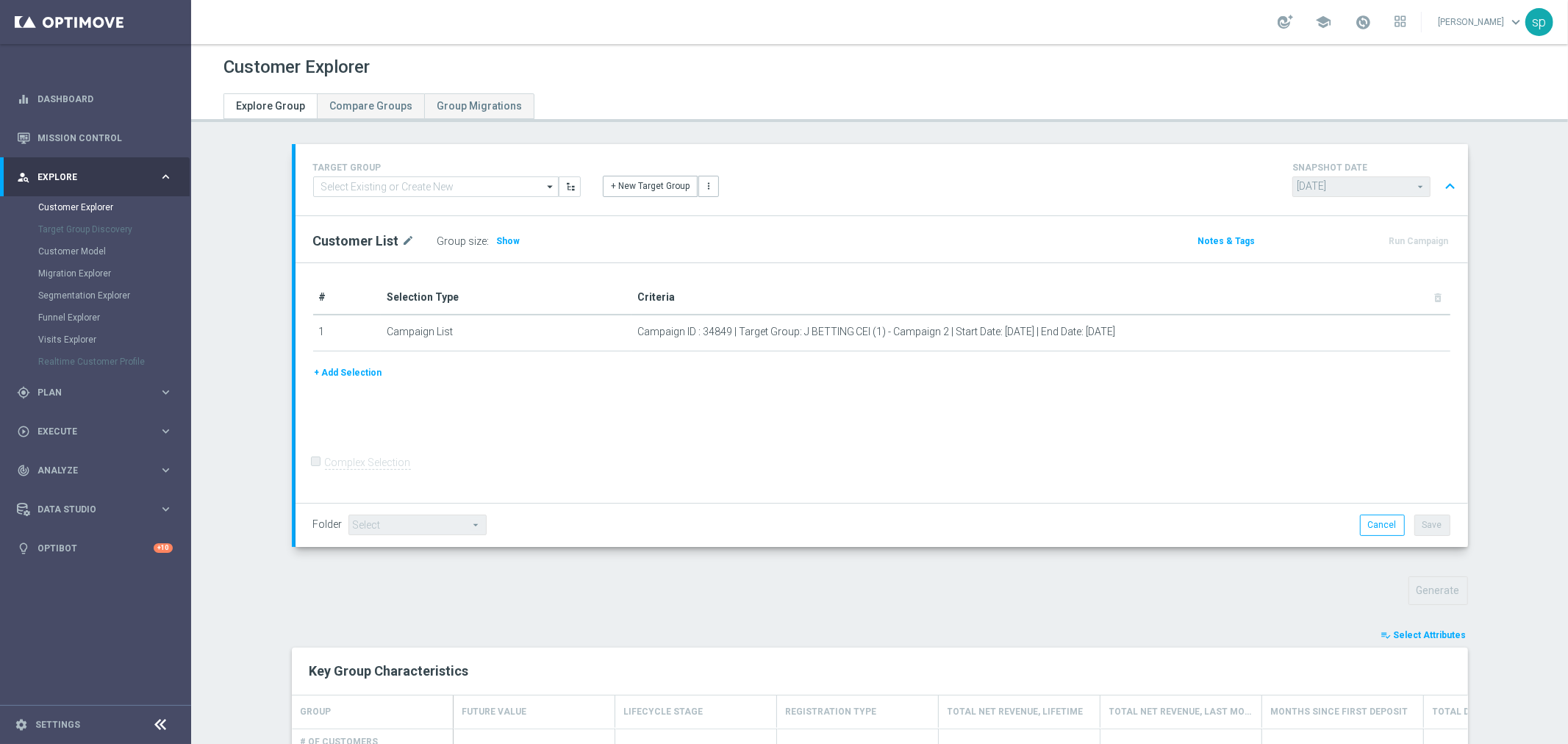
click at [1441, 626] on div "TARGET GROUP arrow_drop_down Show Selected 0 of NaN" at bounding box center [880, 597] width 1235 height 905
click at [1442, 634] on span "Select Attributes" at bounding box center [1430, 635] width 73 height 10
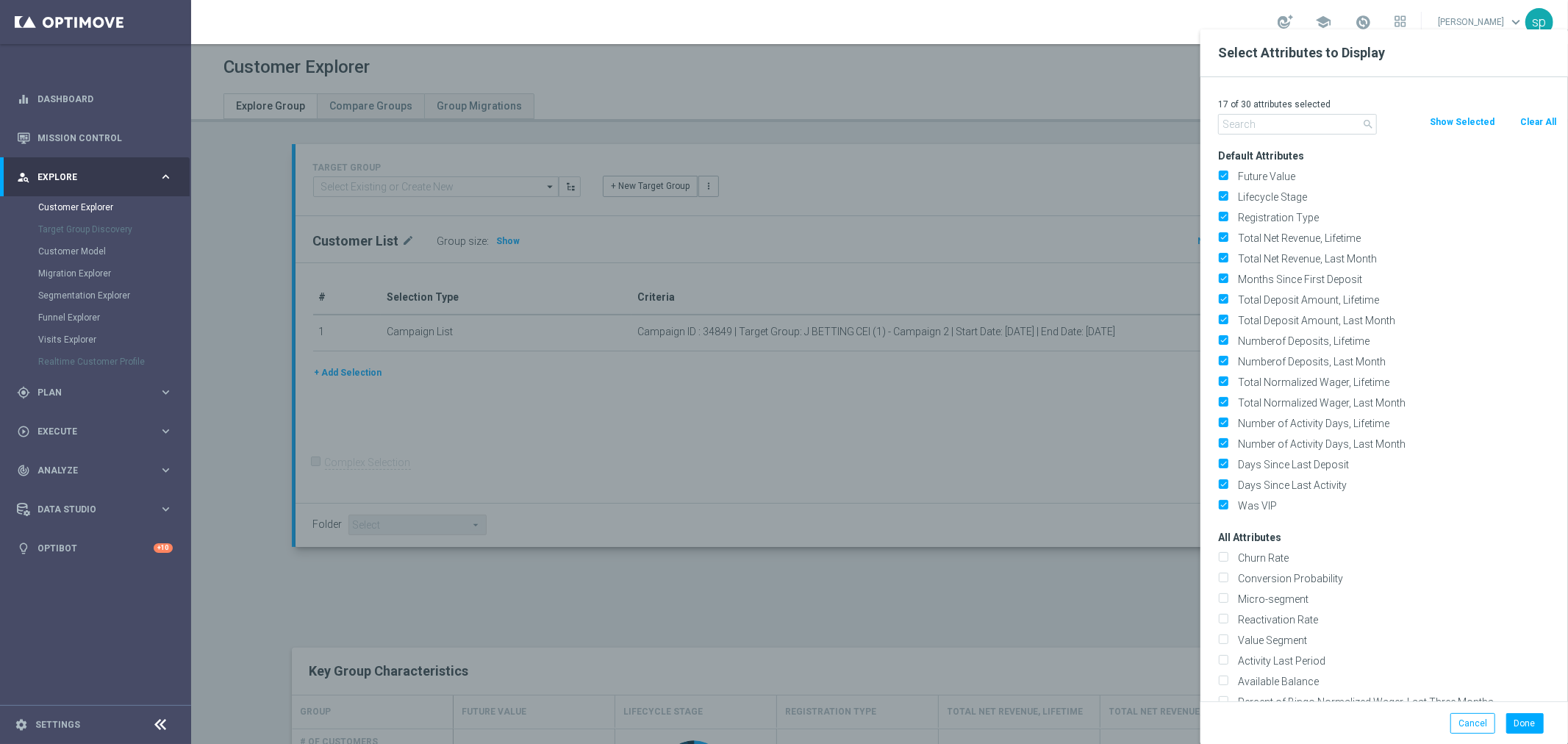
click at [1538, 119] on button "Clear All" at bounding box center [1538, 122] width 39 height 16
checkbox input "false"
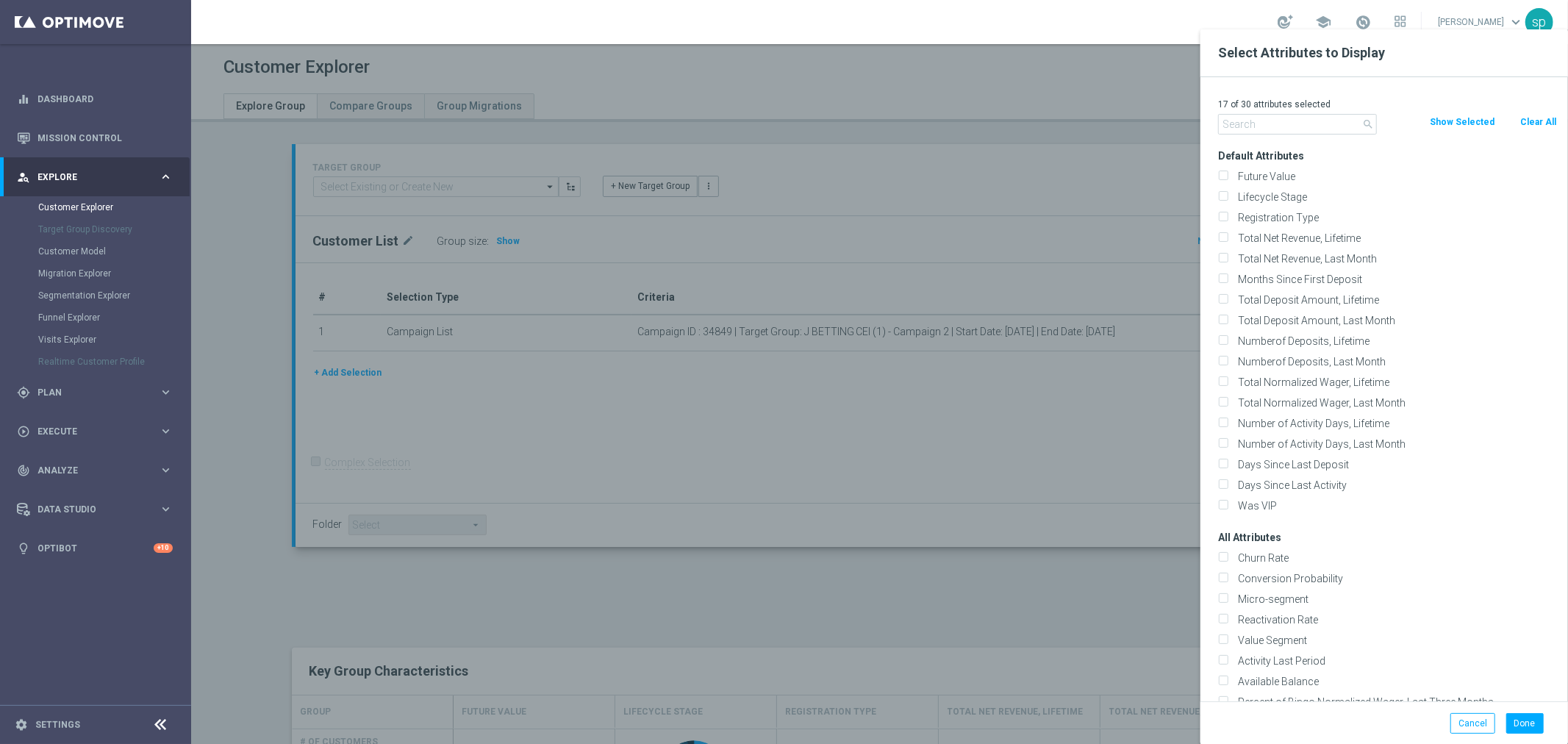
checkbox input "false"
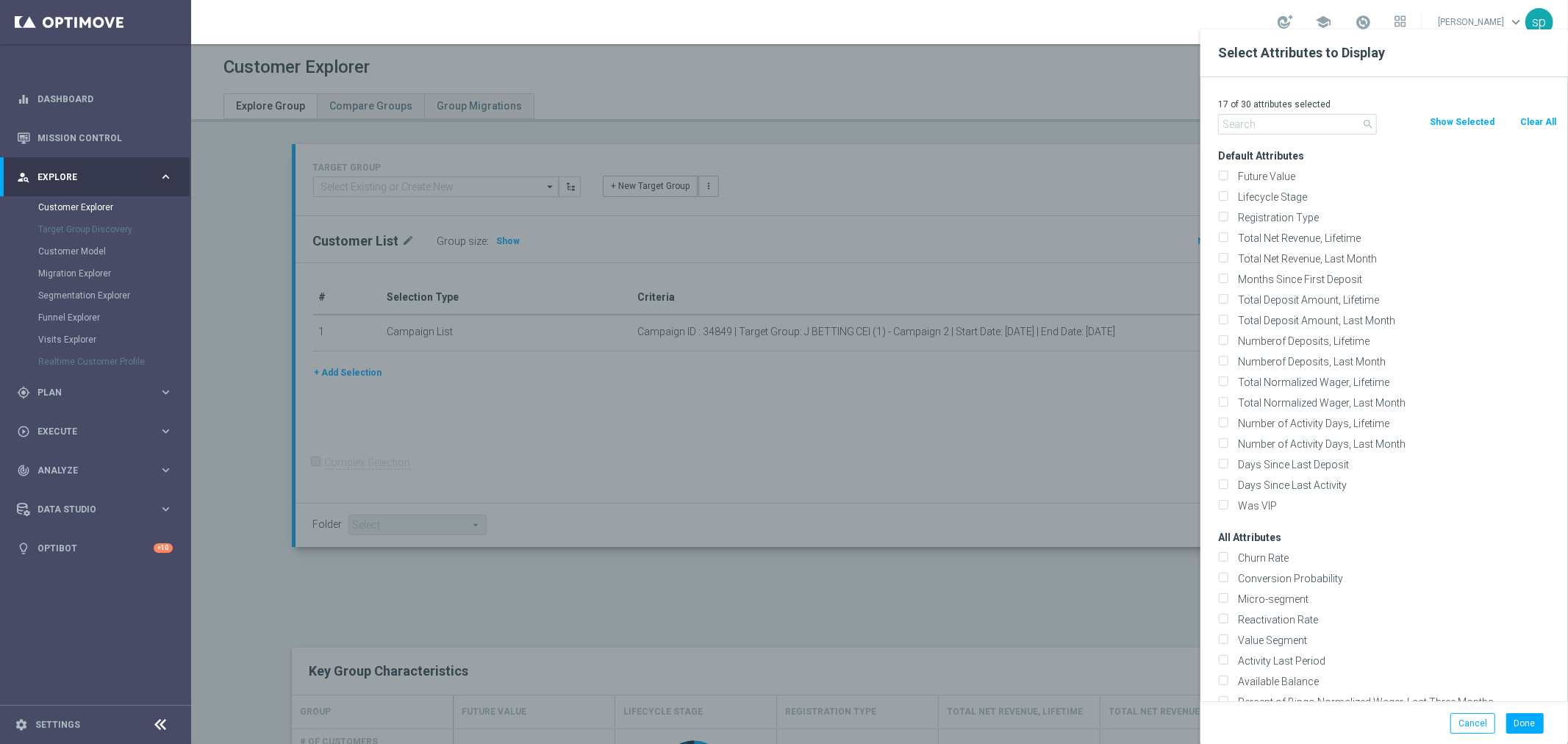
checkbox input "false"
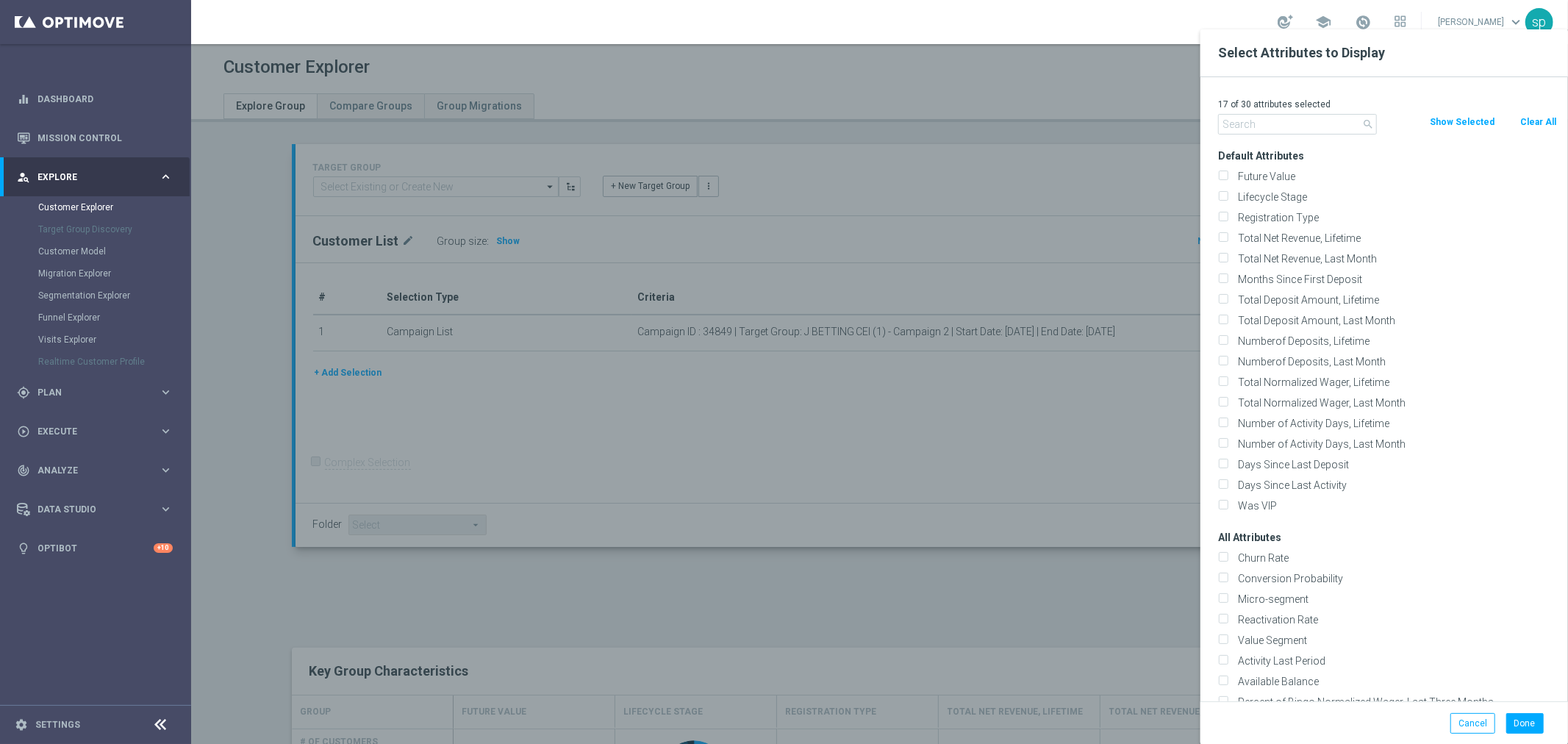
checkbox input "false"
click at [1290, 121] on input "text" at bounding box center [1297, 124] width 159 height 21
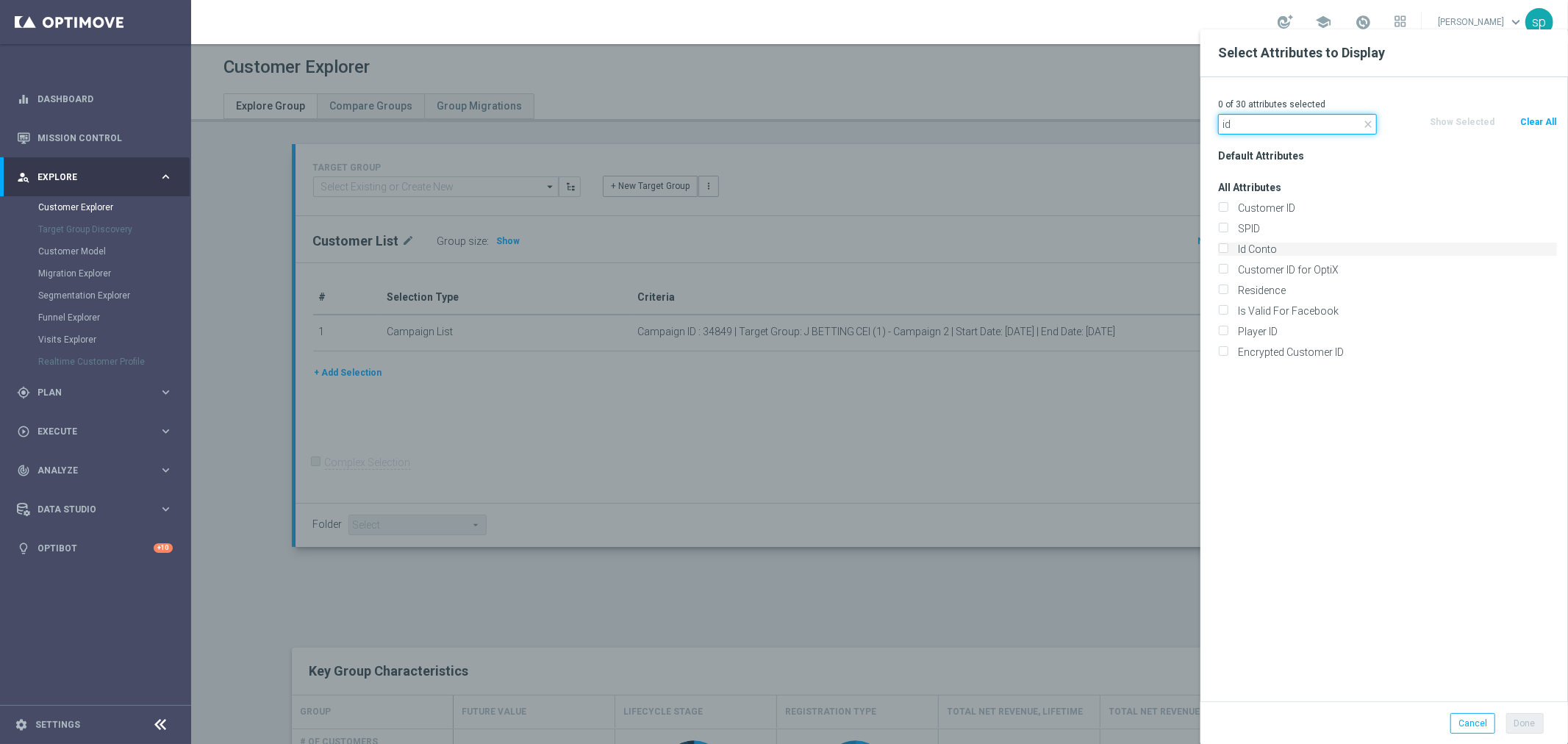
type input "id"
click at [1271, 245] on label "Id Conto" at bounding box center [1394, 249] width 324 height 13
click at [1227, 247] on input "Id Conto" at bounding box center [1222, 251] width 10 height 10
checkbox input "true"
click at [1525, 723] on button "Done" at bounding box center [1525, 723] width 38 height 21
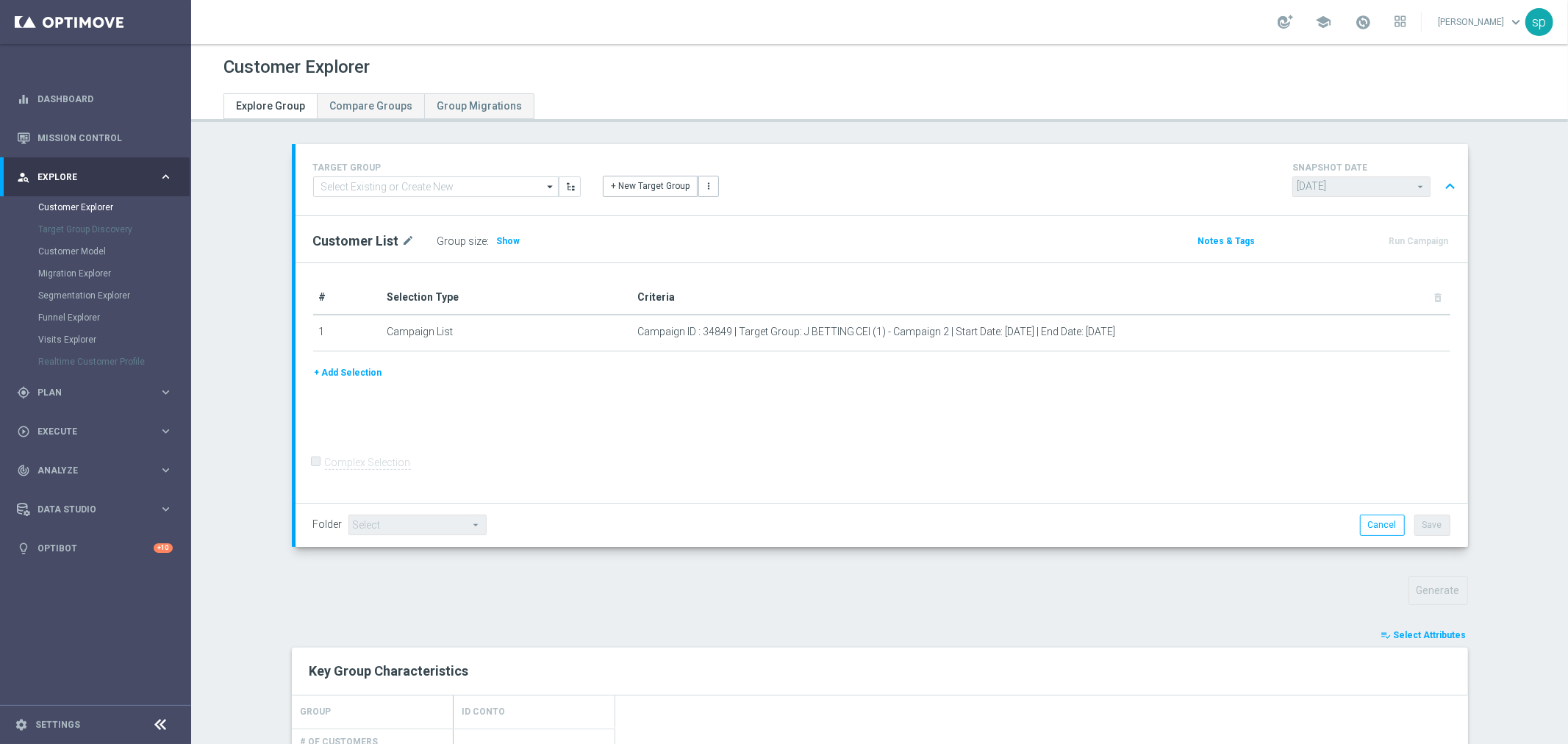
scroll to position [307, 0]
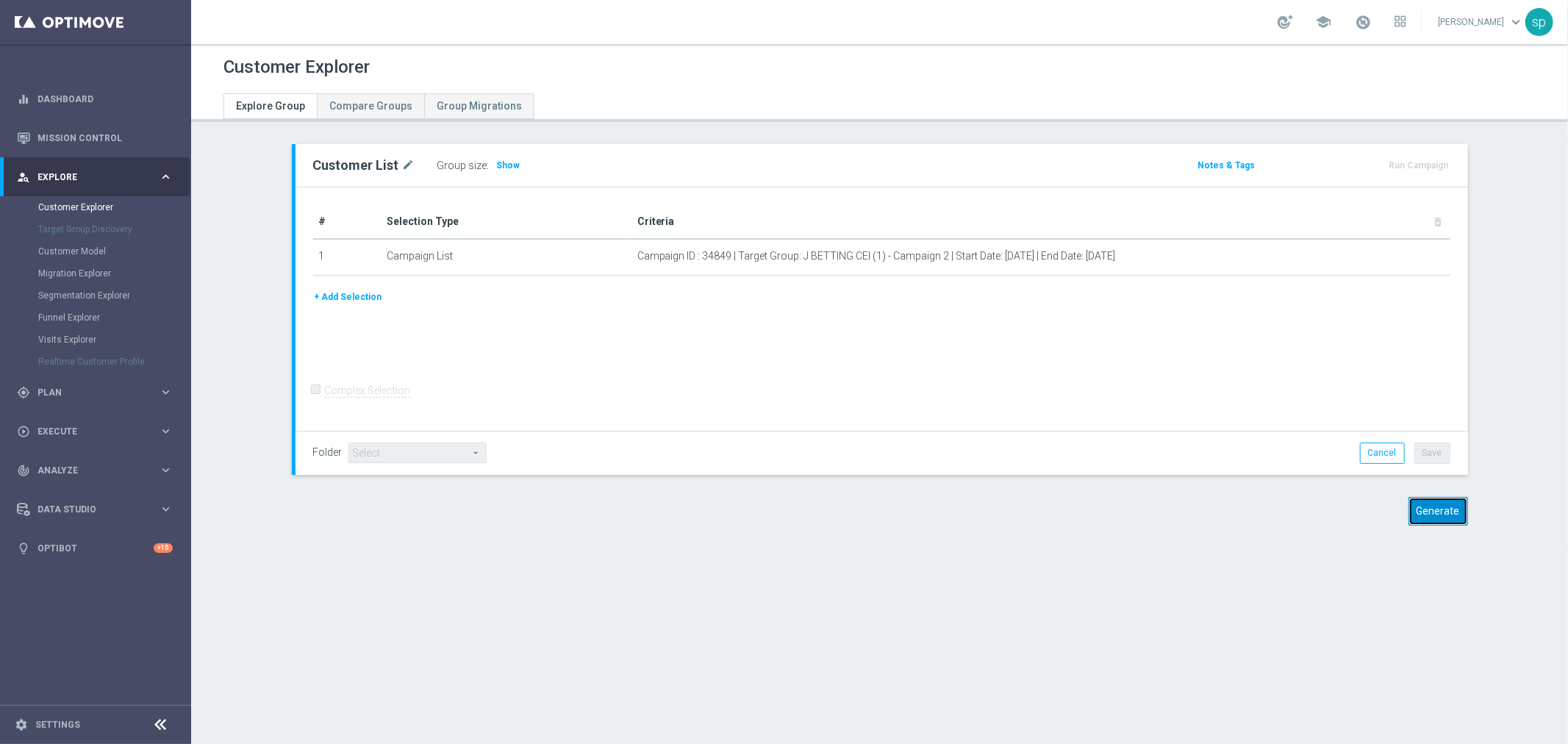
click at [1433, 510] on button "Generate" at bounding box center [1438, 511] width 60 height 29
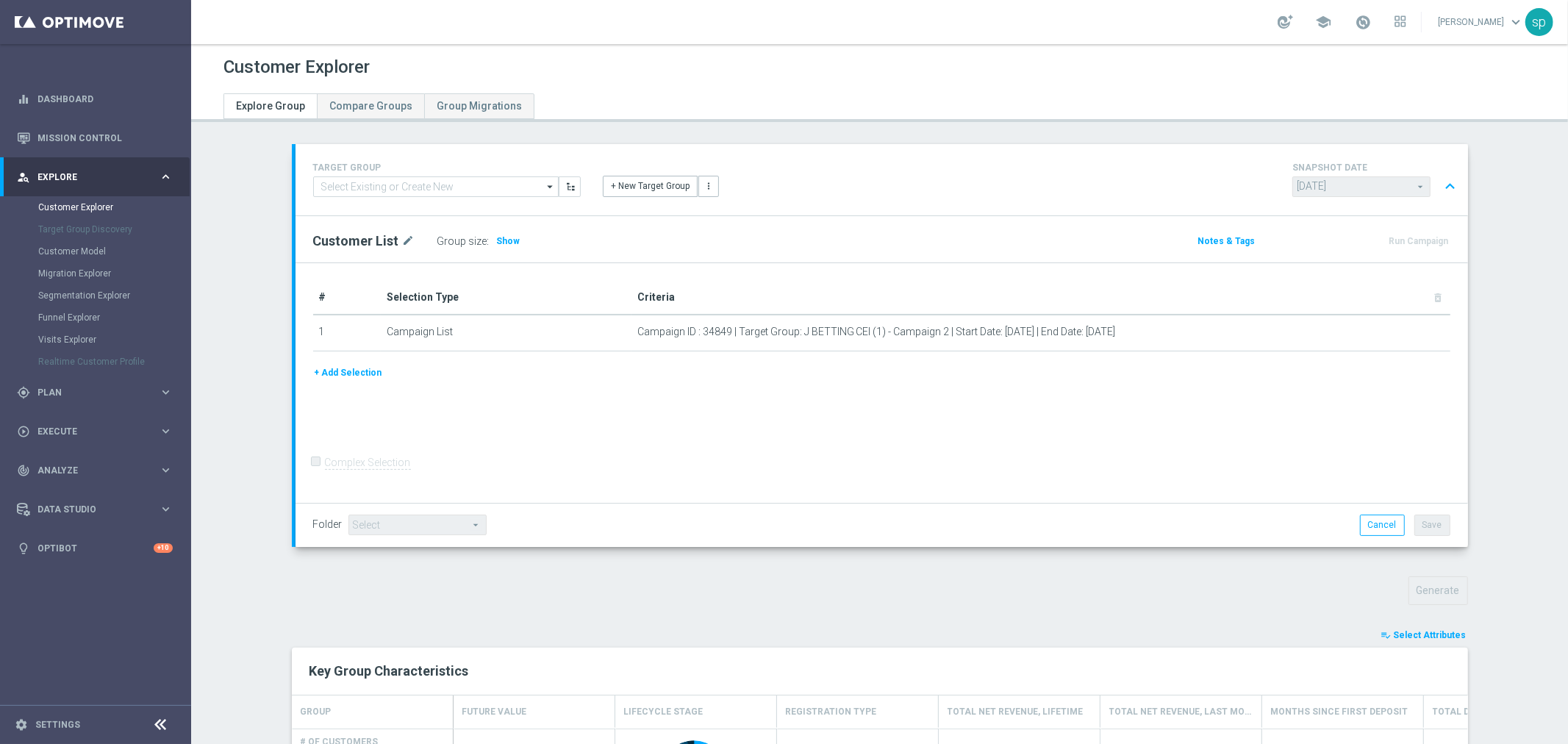
click at [1445, 633] on span "Select Attributes" at bounding box center [1430, 635] width 73 height 10
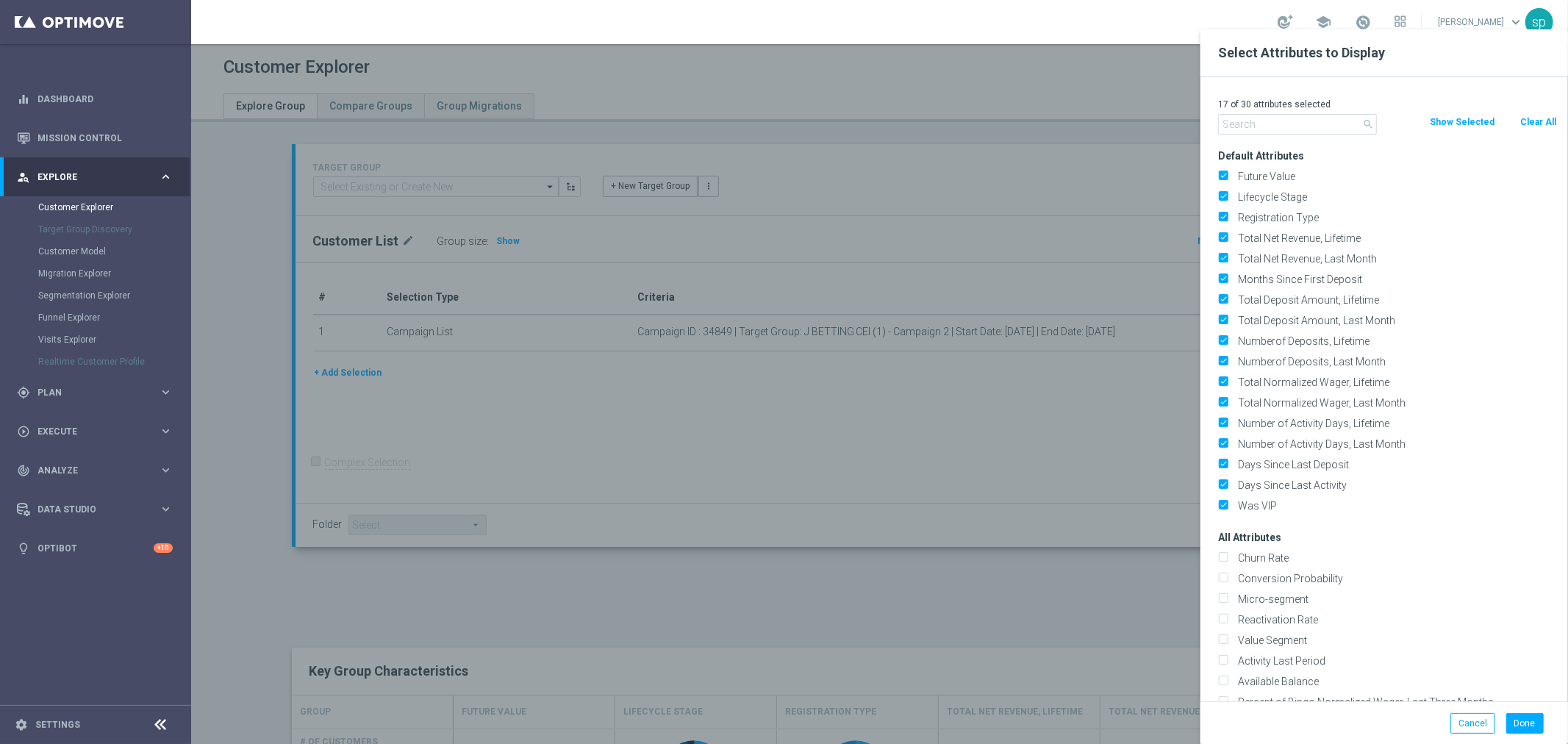
click at [1538, 121] on button "Clear All" at bounding box center [1538, 122] width 39 height 16
checkbox input "false"
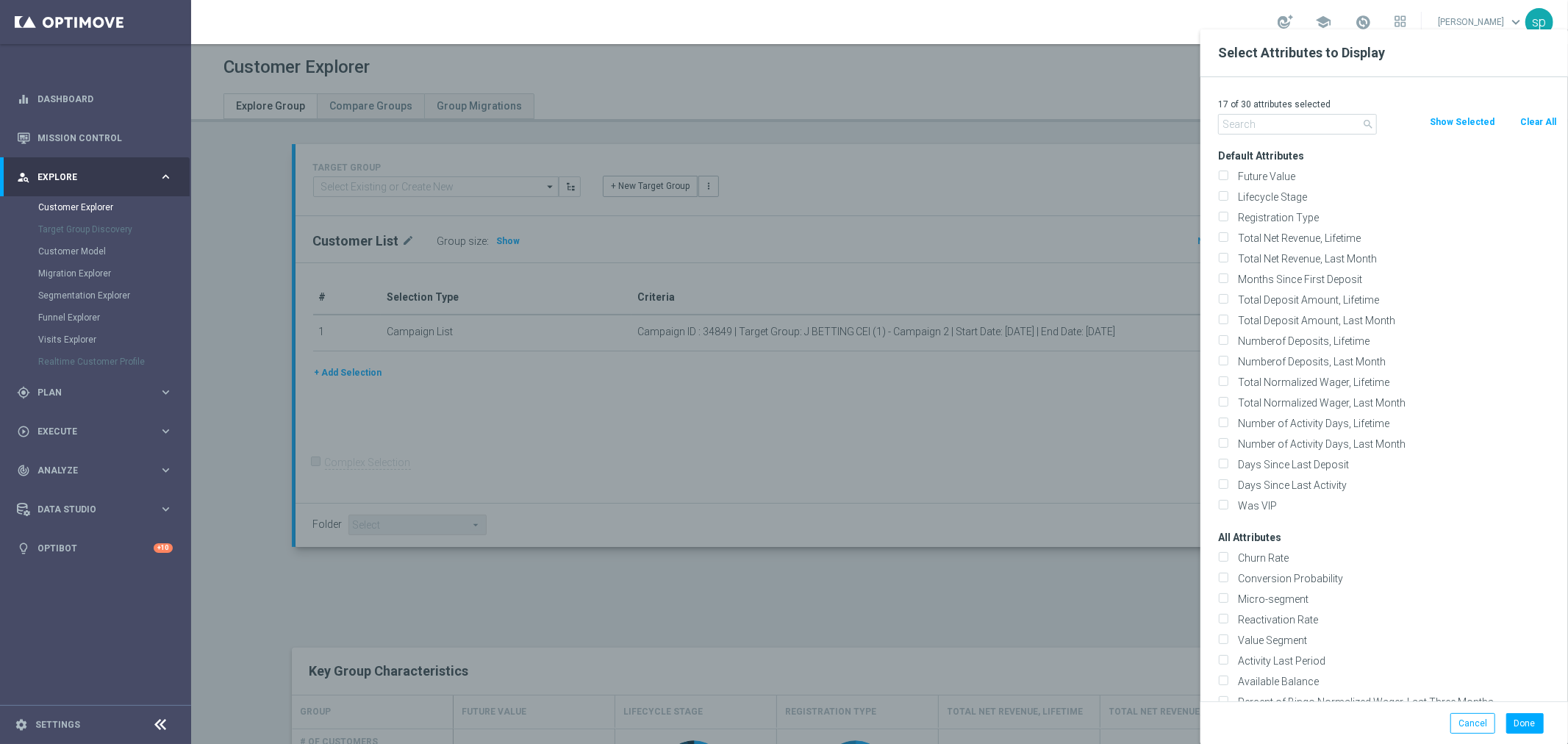
checkbox input "false"
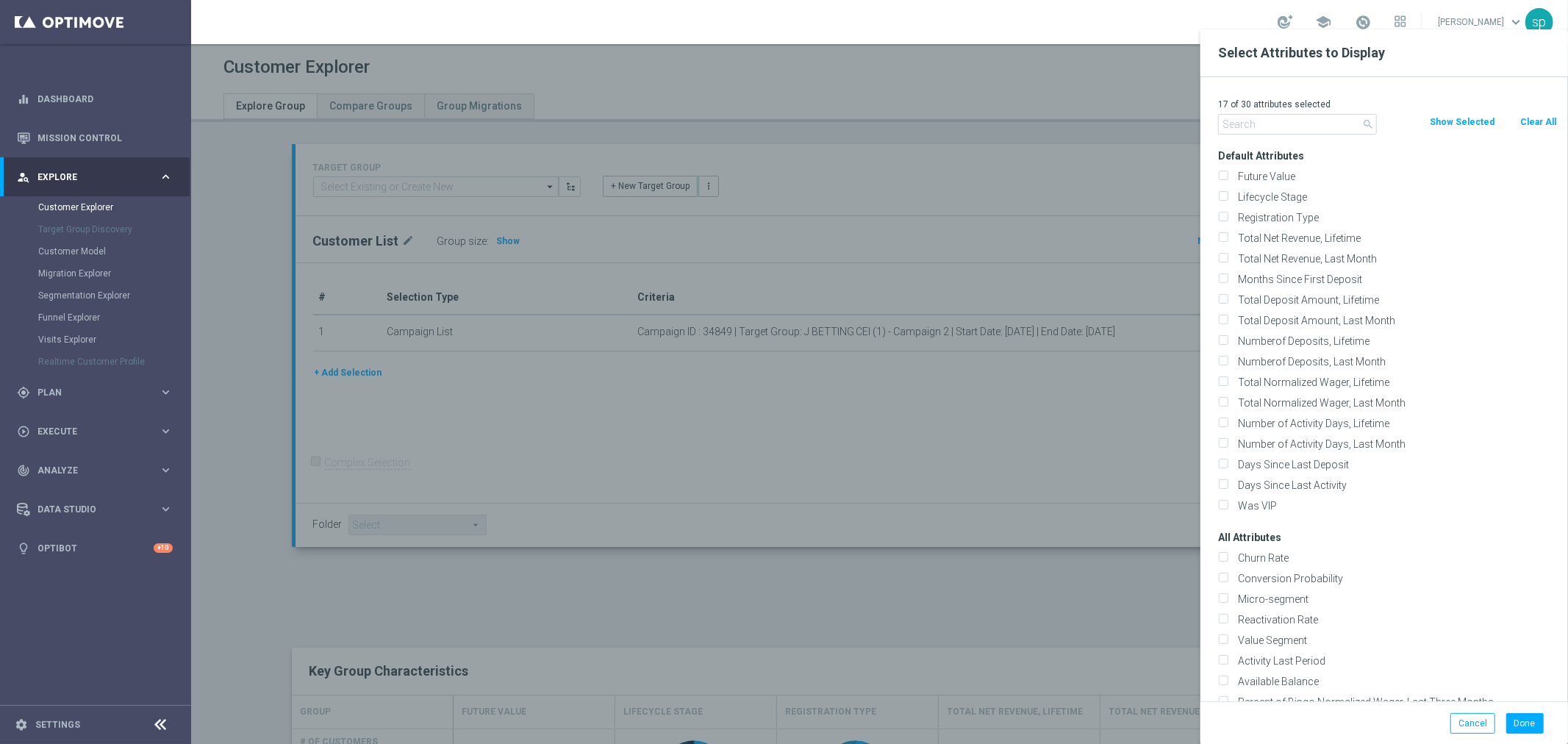
checkbox input "false"
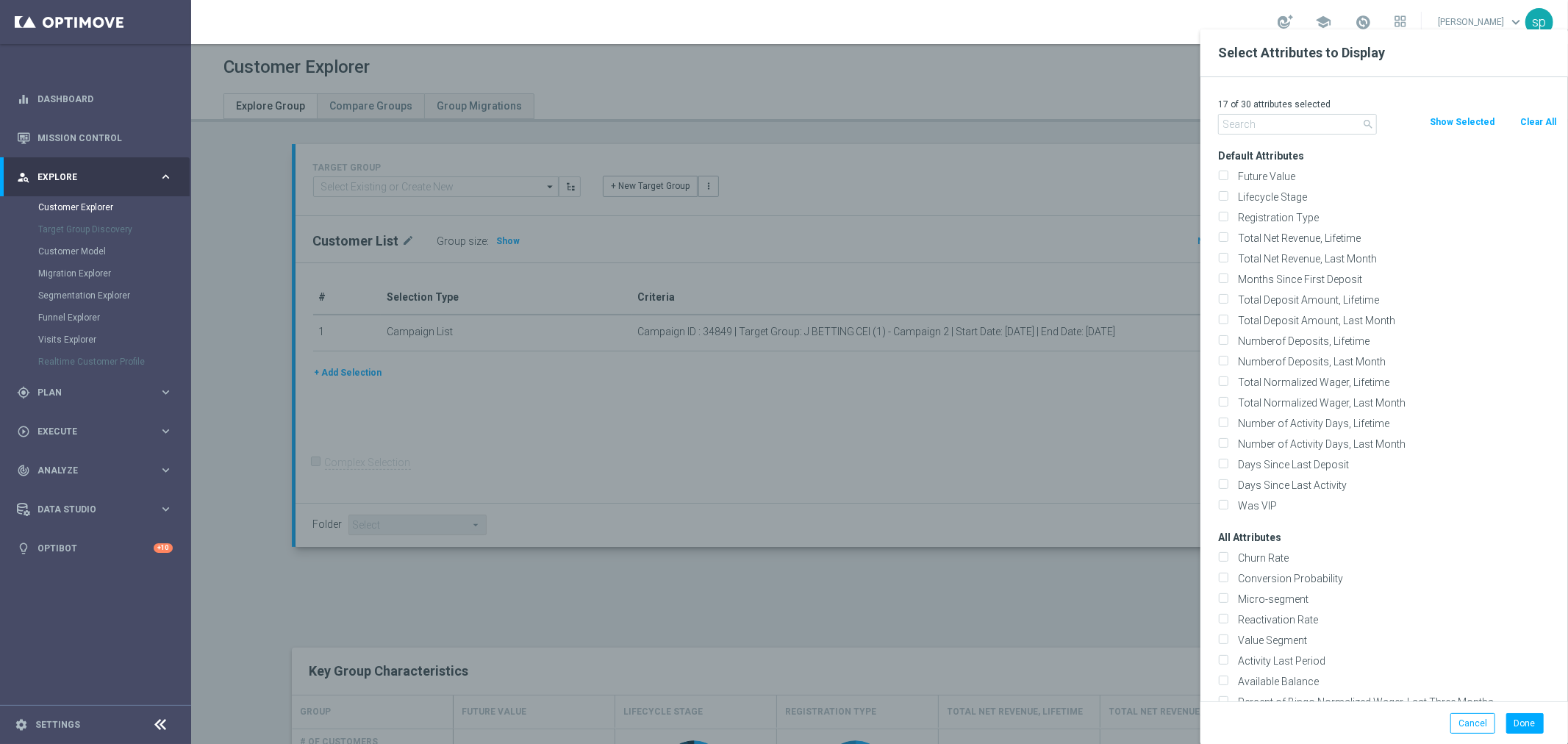
checkbox input "false"
click at [1288, 128] on input "text" at bounding box center [1297, 124] width 159 height 21
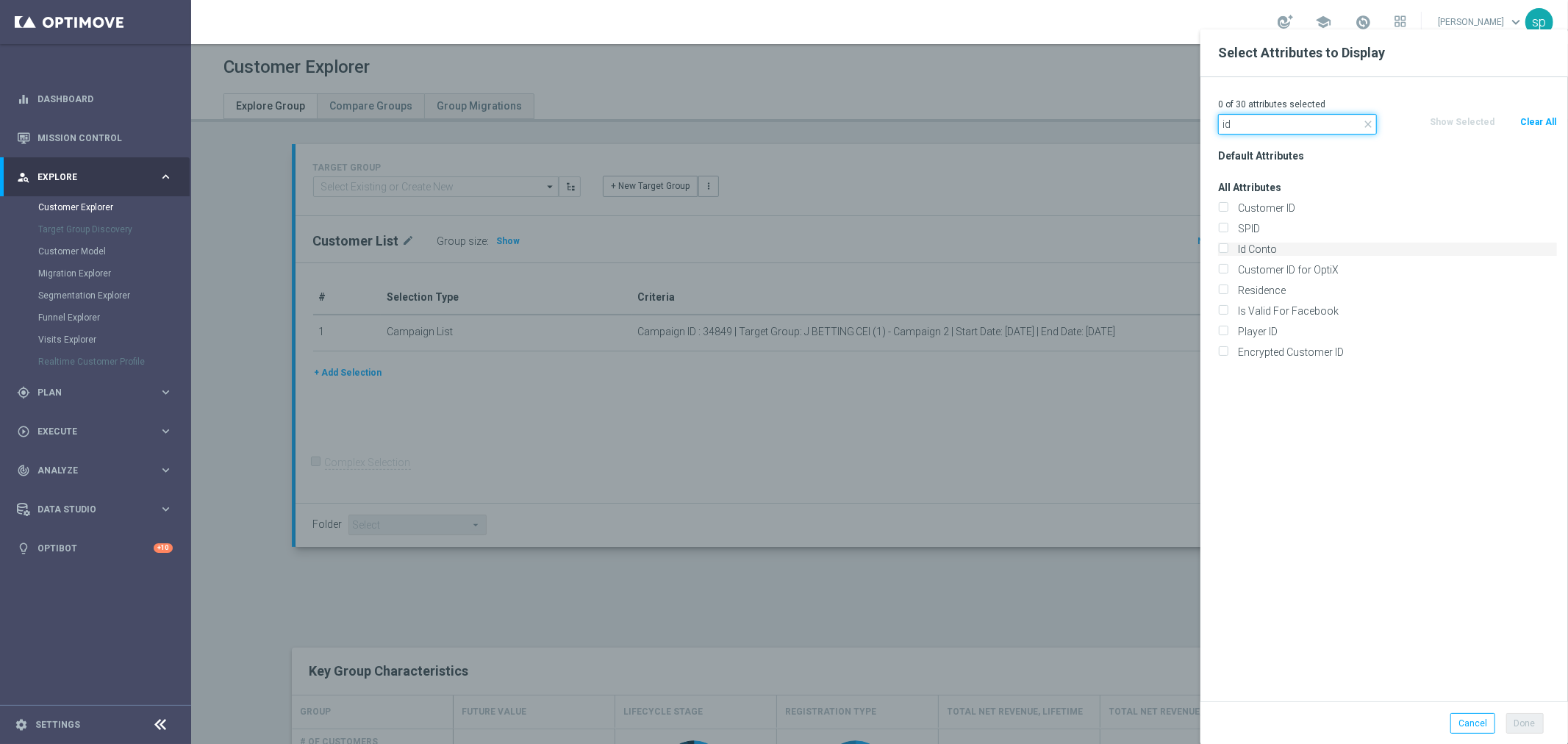
type input "id"
click at [1257, 247] on label "Id Conto" at bounding box center [1394, 249] width 324 height 13
click at [1227, 247] on input "Id Conto" at bounding box center [1222, 251] width 10 height 10
checkbox input "true"
click at [1522, 730] on button "Done" at bounding box center [1525, 723] width 38 height 21
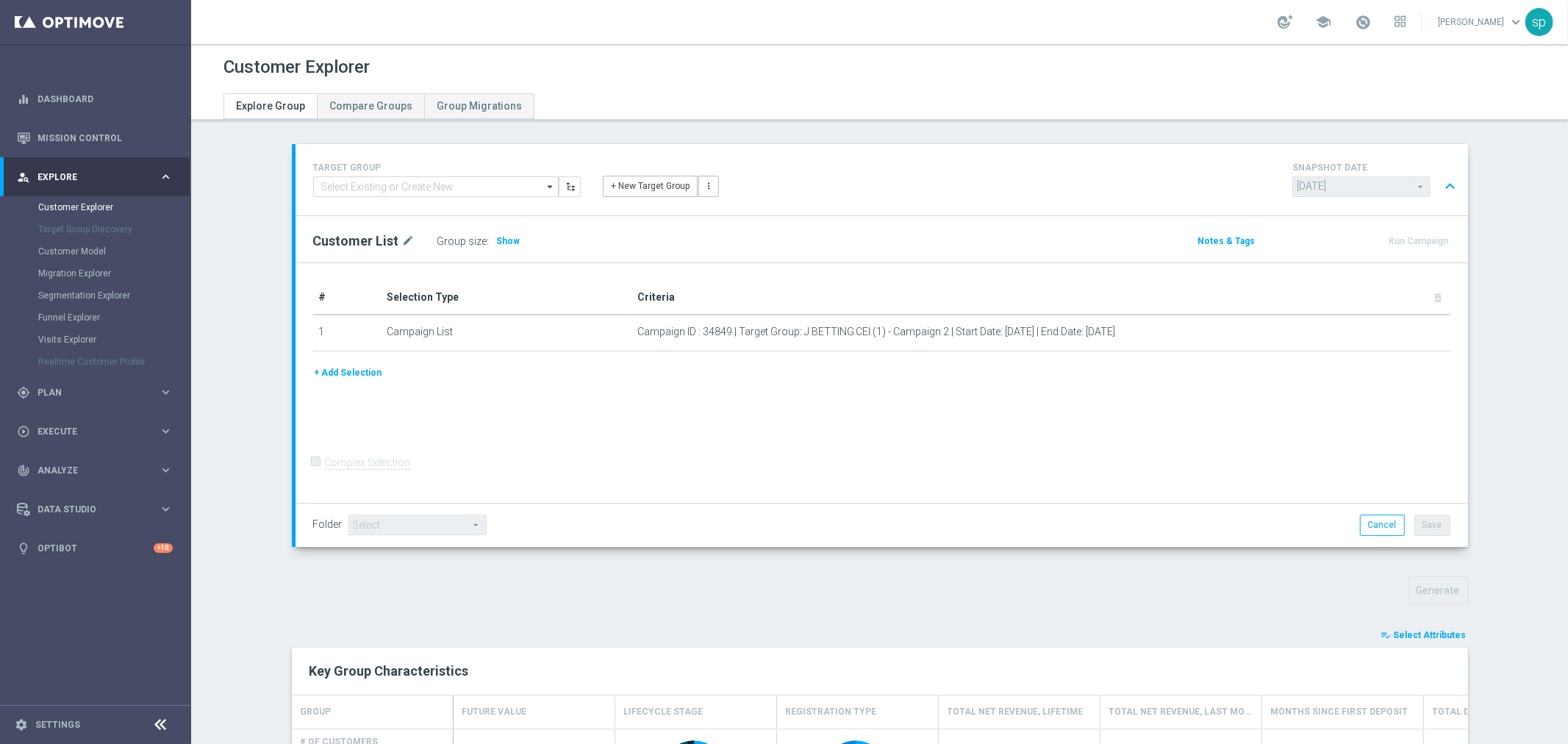
type input "Search"
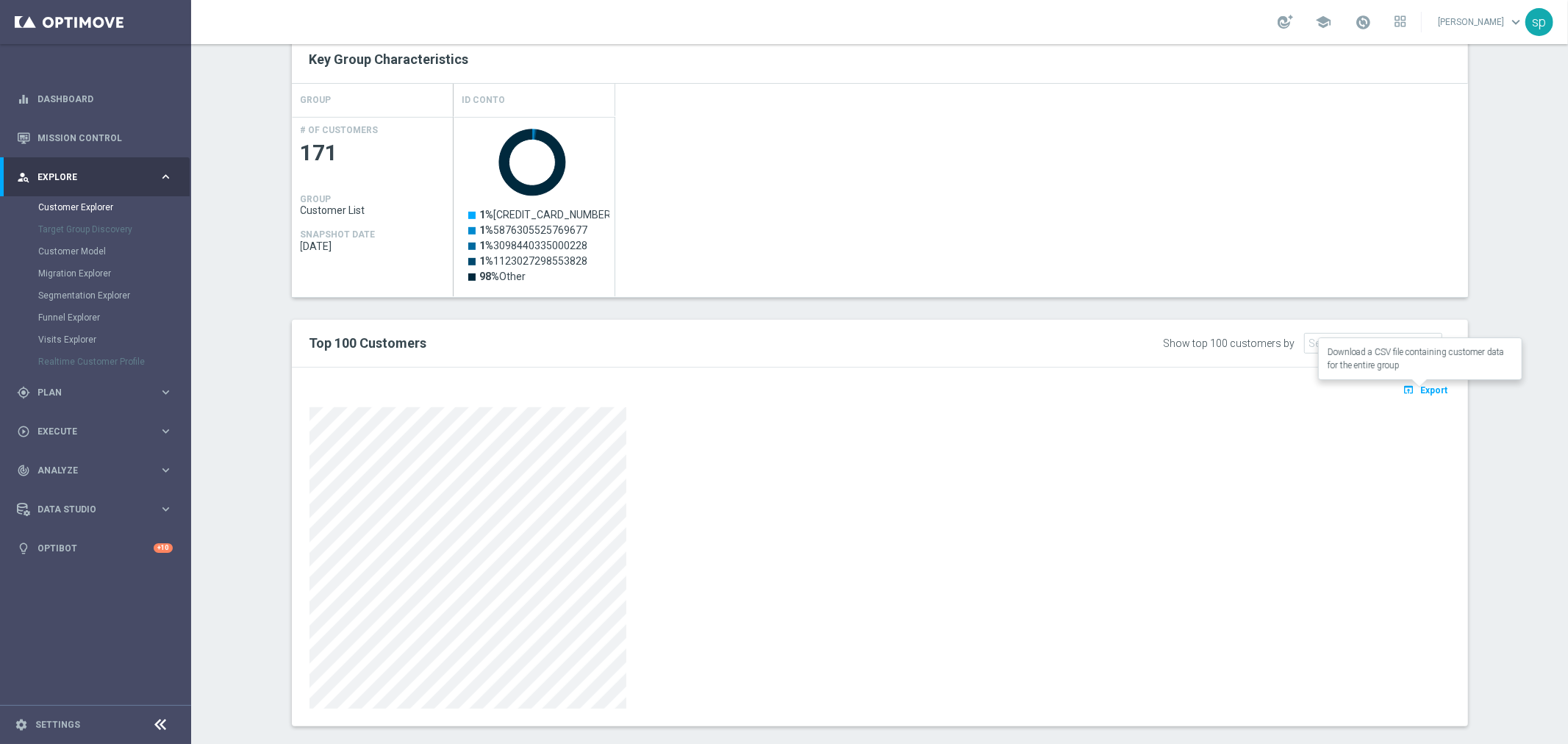
click at [1432, 394] on span "Export" at bounding box center [1434, 391] width 27 height 10
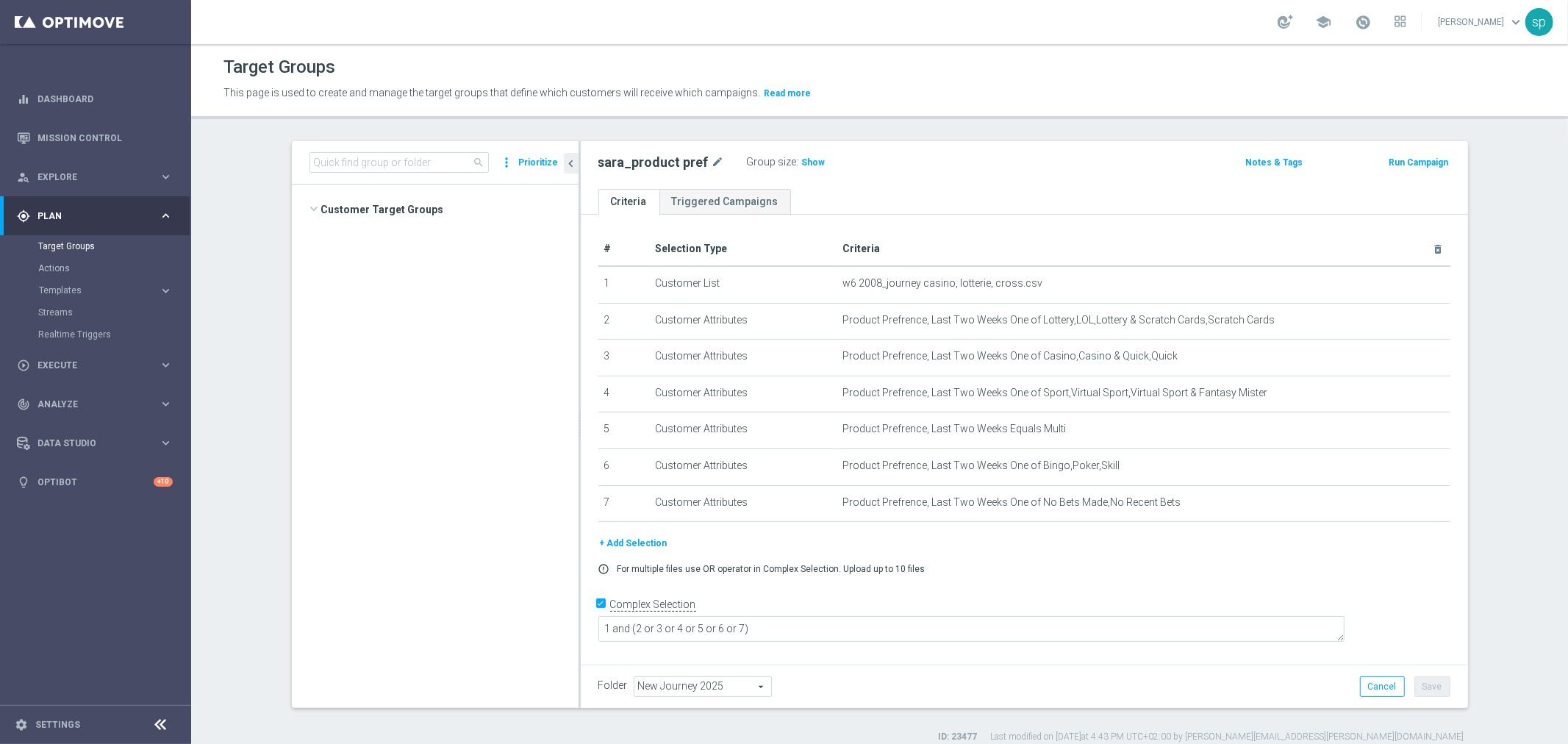
scroll to position [13578, 0]
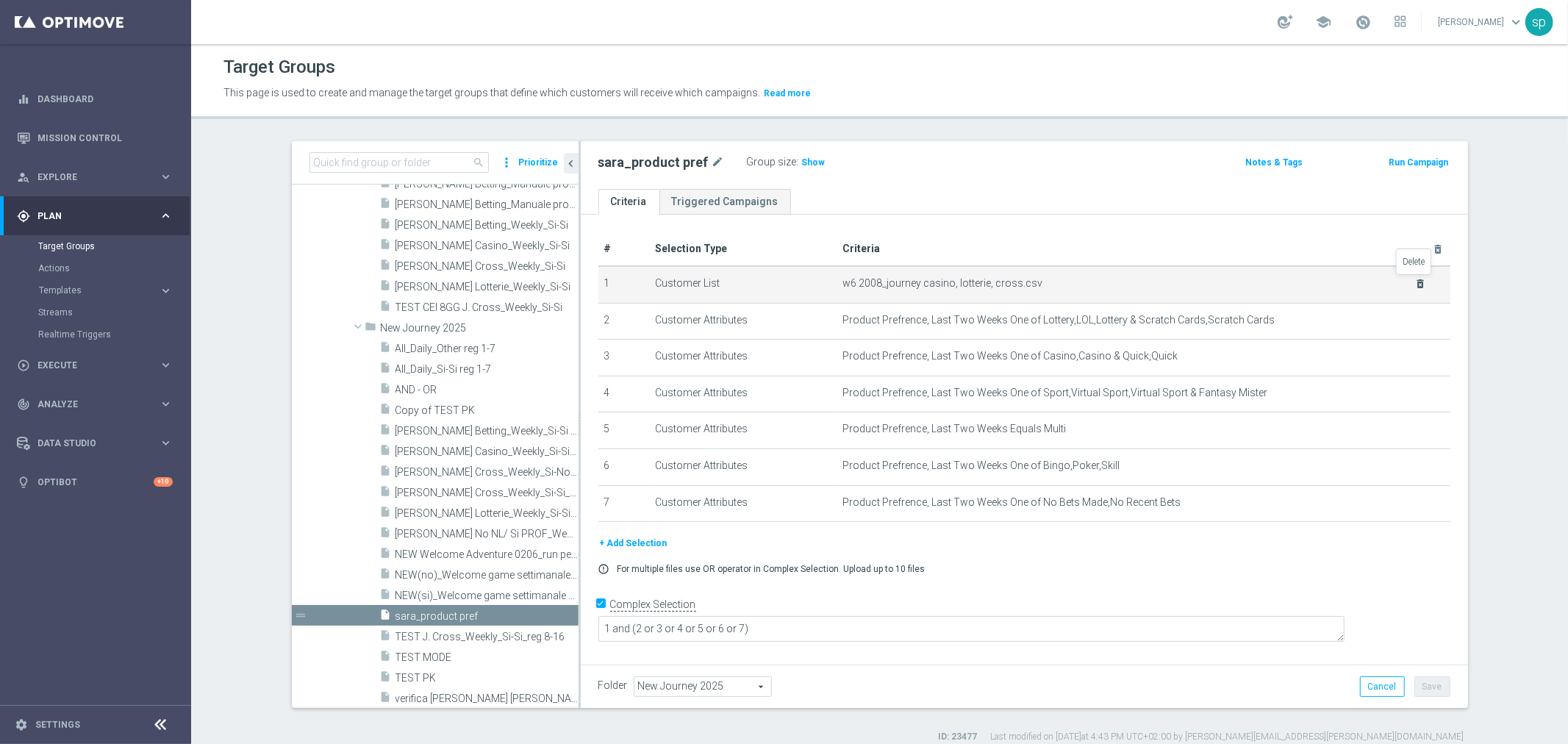
click at [1419, 282] on icon "delete_forever" at bounding box center [1420, 284] width 12 height 12
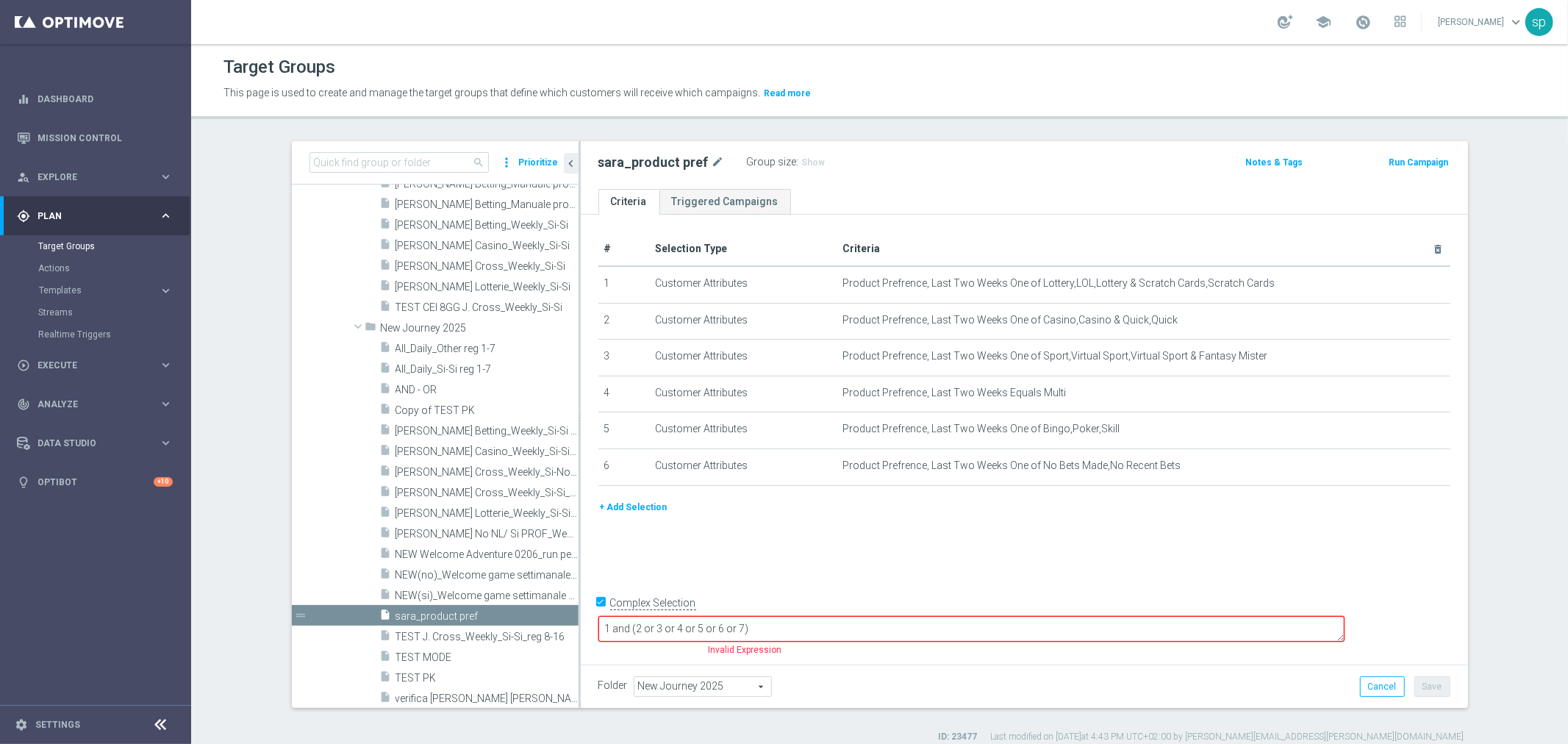
click at [647, 507] on button "+ Add Selection" at bounding box center [634, 507] width 71 height 16
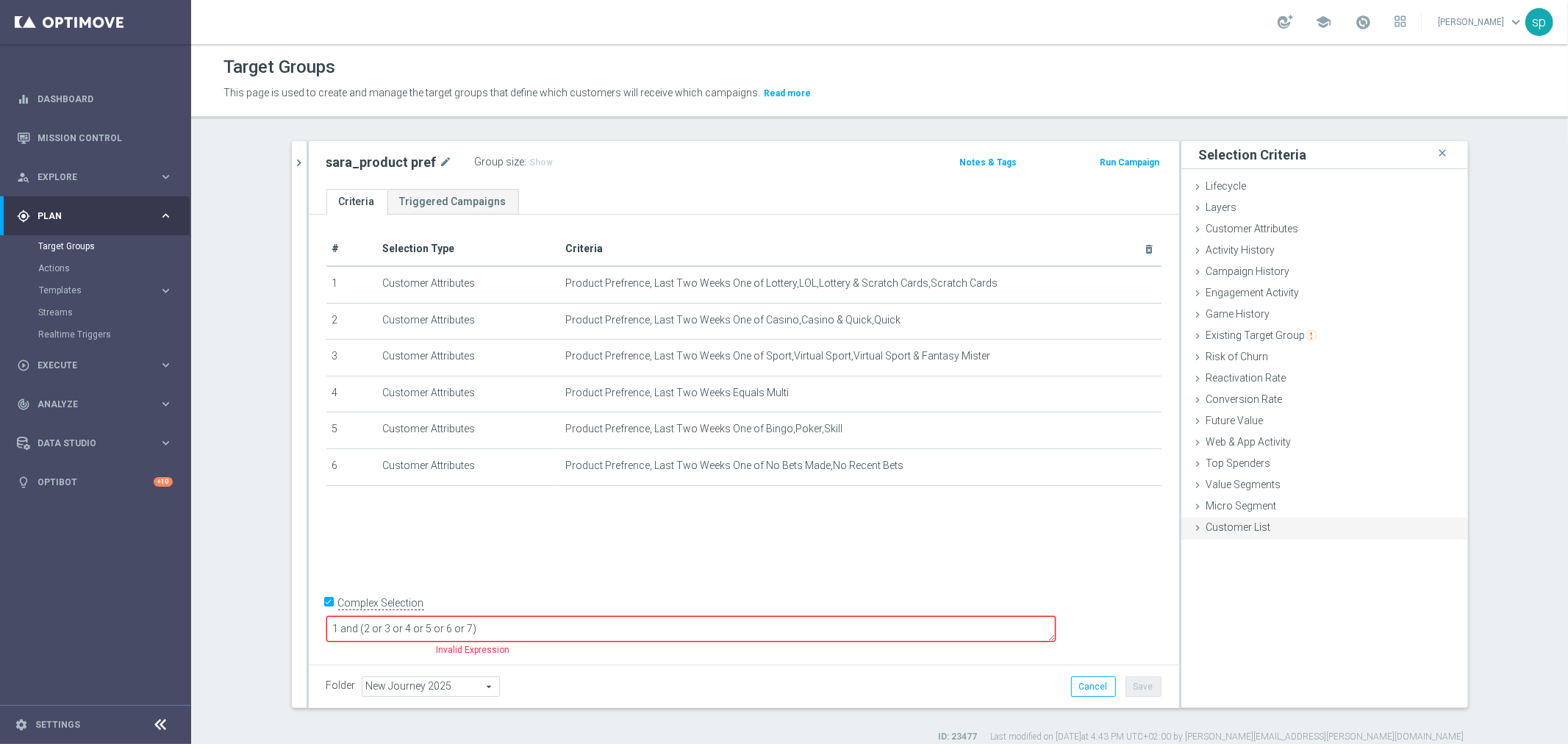
click at [1257, 530] on span "Customer List" at bounding box center [1238, 527] width 65 height 12
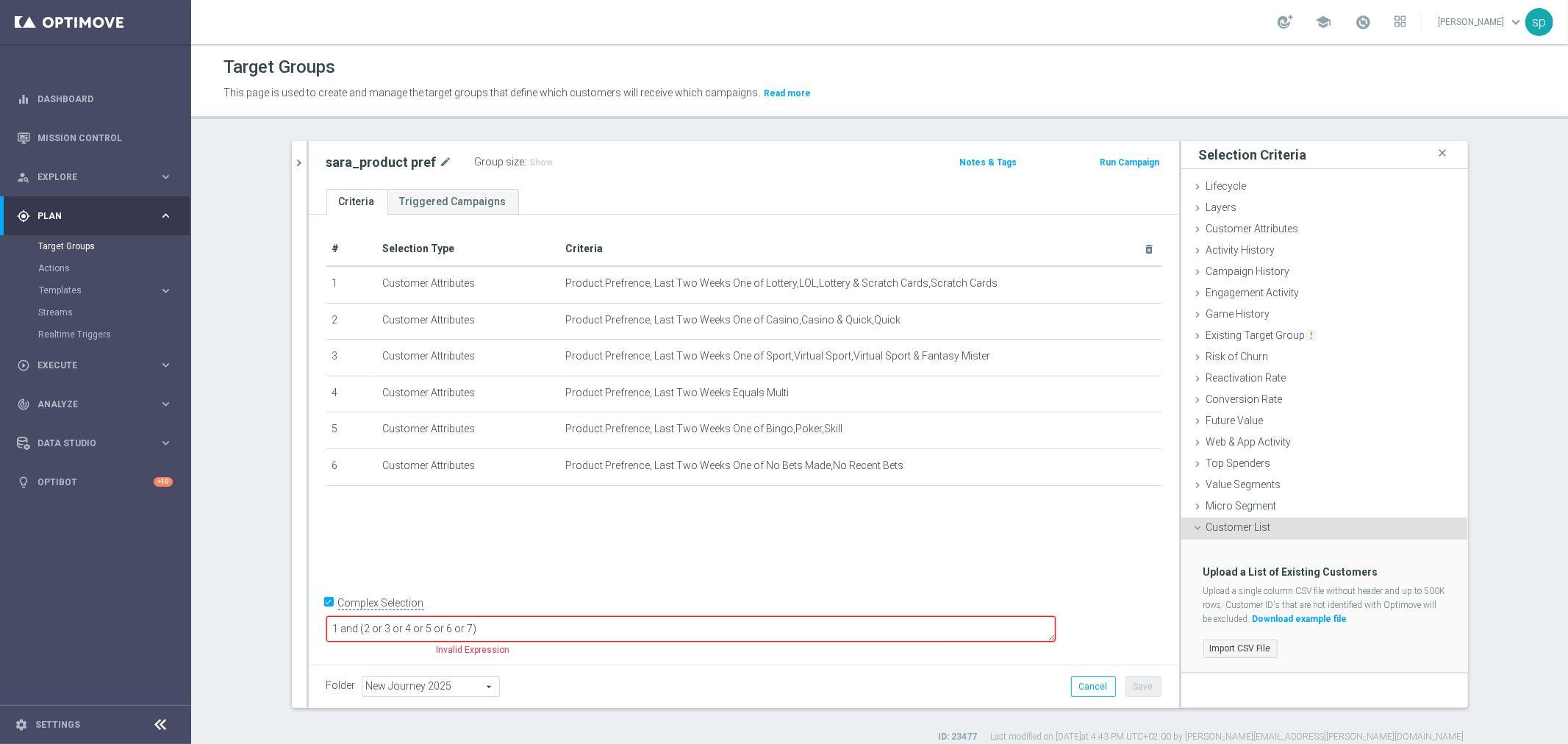
click at [1239, 653] on label "Import CSV File" at bounding box center [1240, 648] width 74 height 18
click at [0, 0] on input "Import CSV File" at bounding box center [0, 0] width 0 height 0
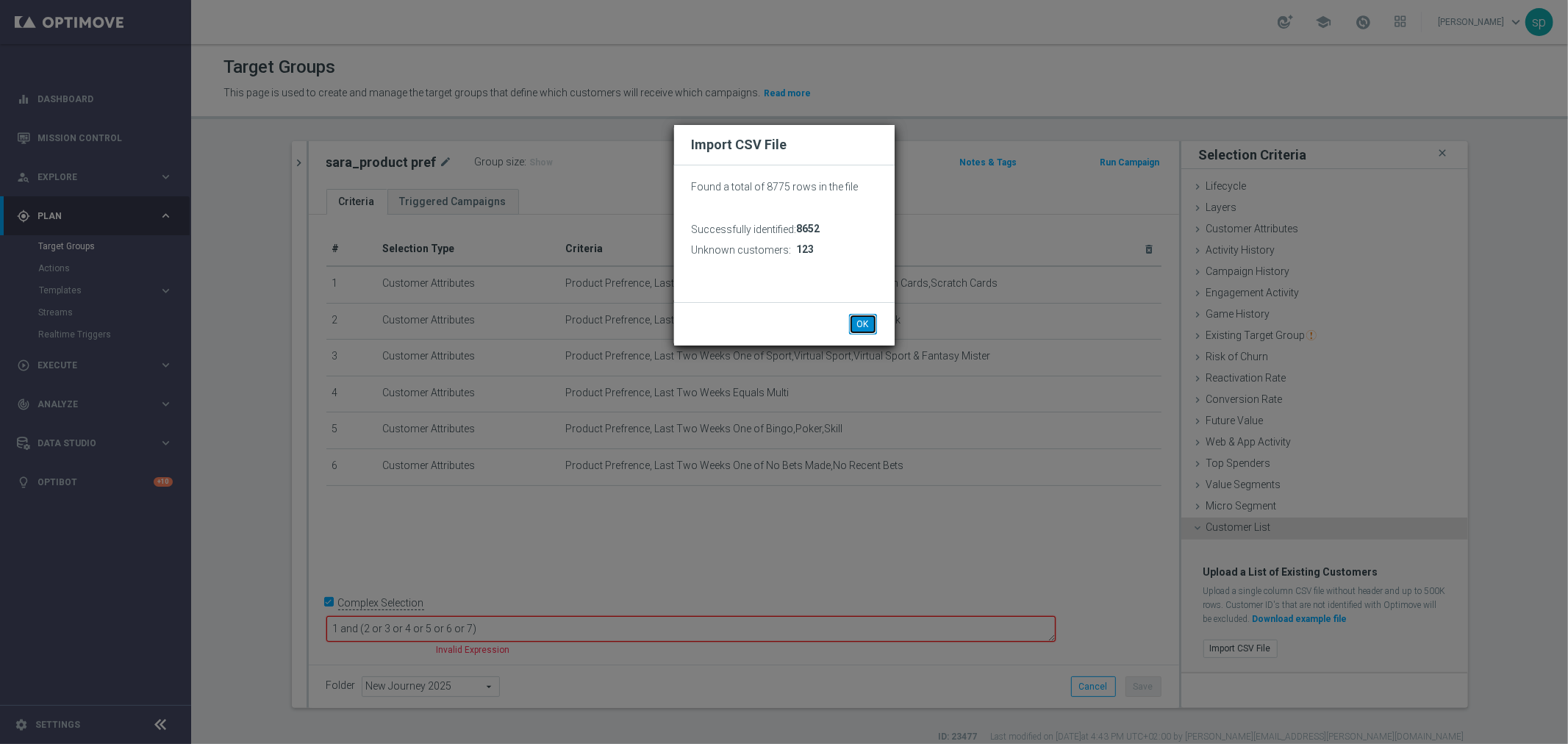
click at [868, 327] on button "OK" at bounding box center [863, 325] width 28 height 21
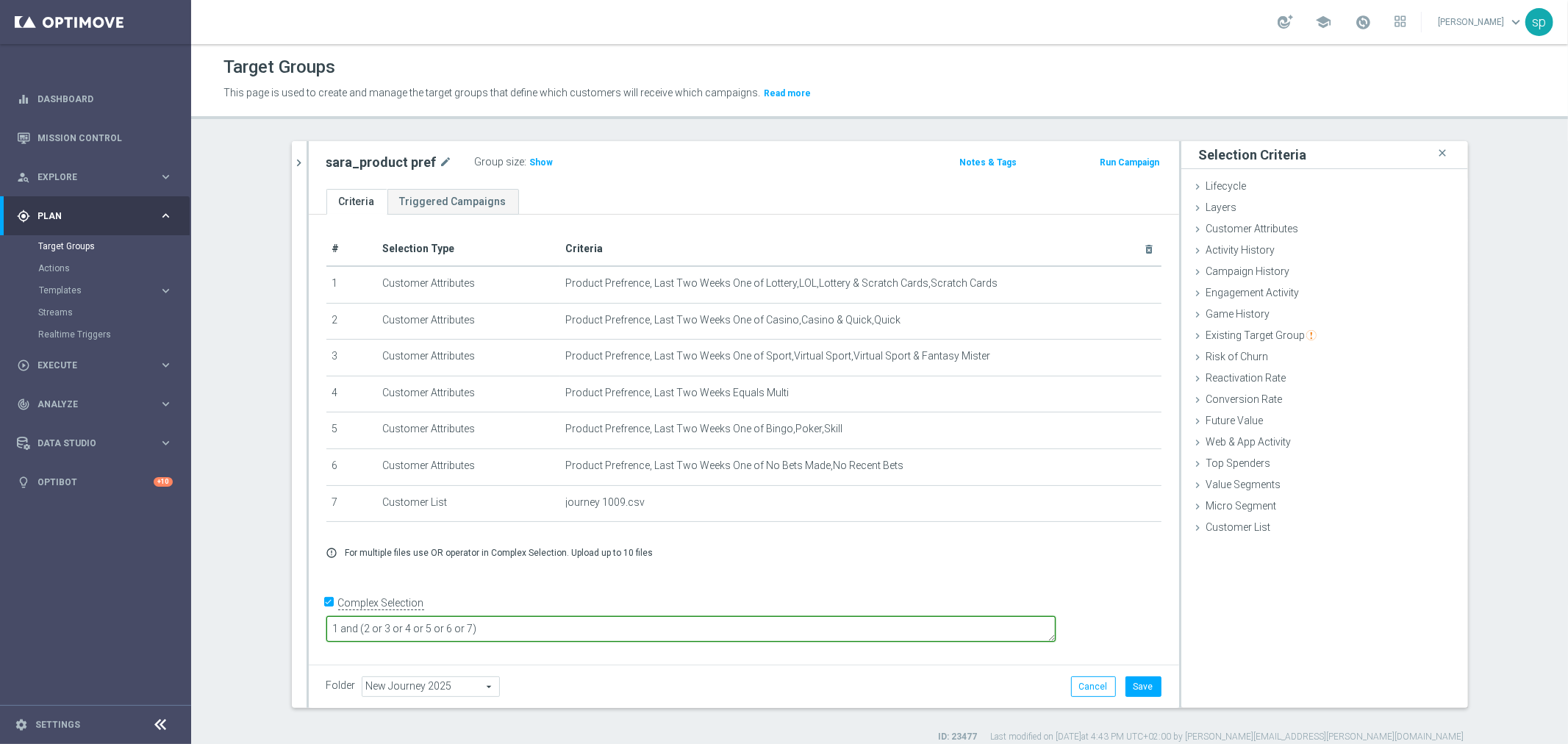
click at [458, 629] on textarea "1 and (2 or 3 or 4 or 5 or 6 or 7)" at bounding box center [691, 628] width 729 height 26
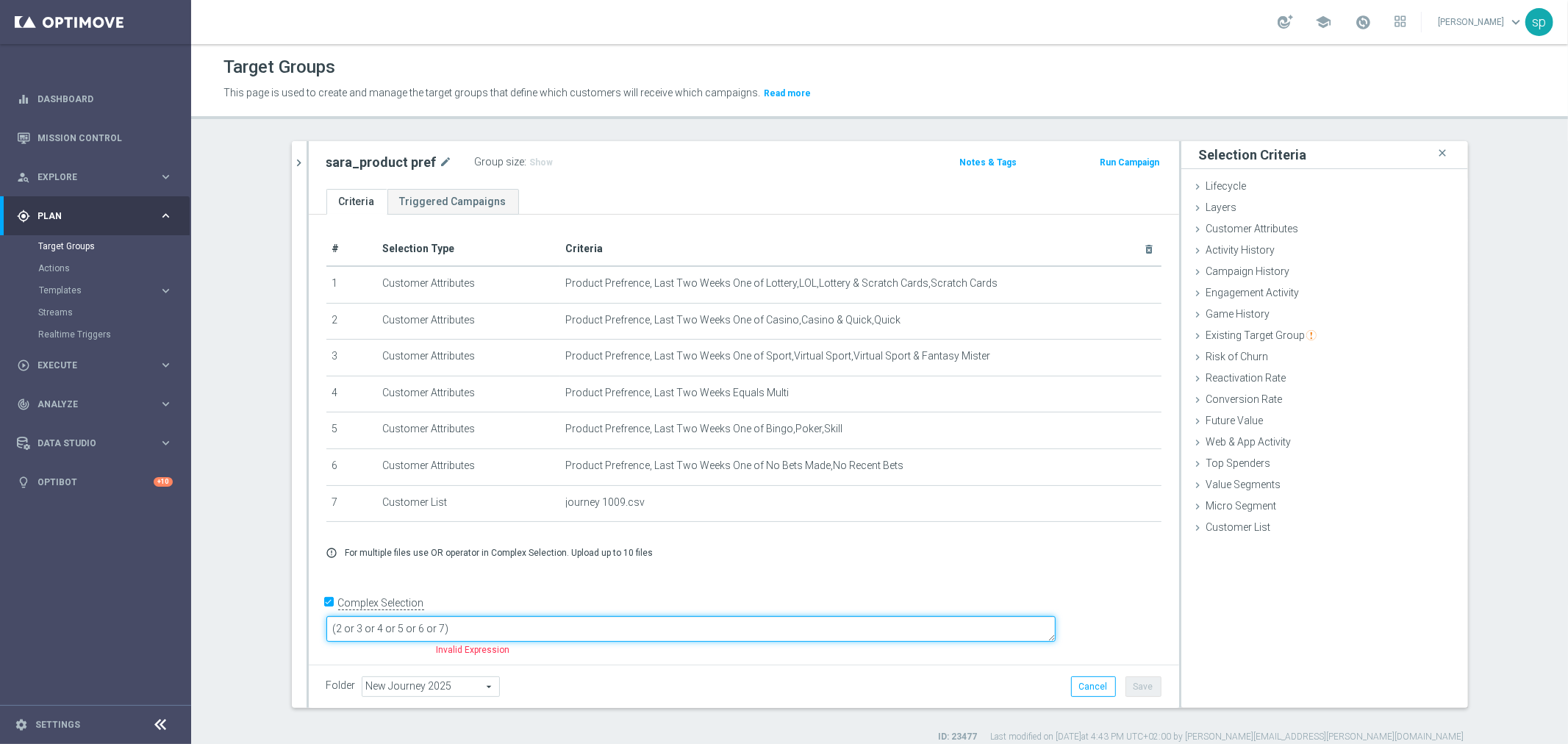
click at [439, 625] on textarea "(2 or 3 or 4 or 5 or 6 or 7)" at bounding box center [691, 628] width 729 height 26
click at [461, 629] on textarea "(1 or 3 or 4 or 5 or 6 or 7)" at bounding box center [691, 628] width 729 height 26
click at [483, 630] on textarea "(1 or 2 or 4 or 5 or 6 or 7)" at bounding box center [691, 628] width 729 height 26
click at [498, 628] on textarea "(1 or 2 or 3 or 5 or 6 or 7)" at bounding box center [691, 628] width 729 height 26
click at [522, 628] on textarea "(1 or 2 or 3 or 4 or 6 or 7)" at bounding box center [691, 628] width 729 height 26
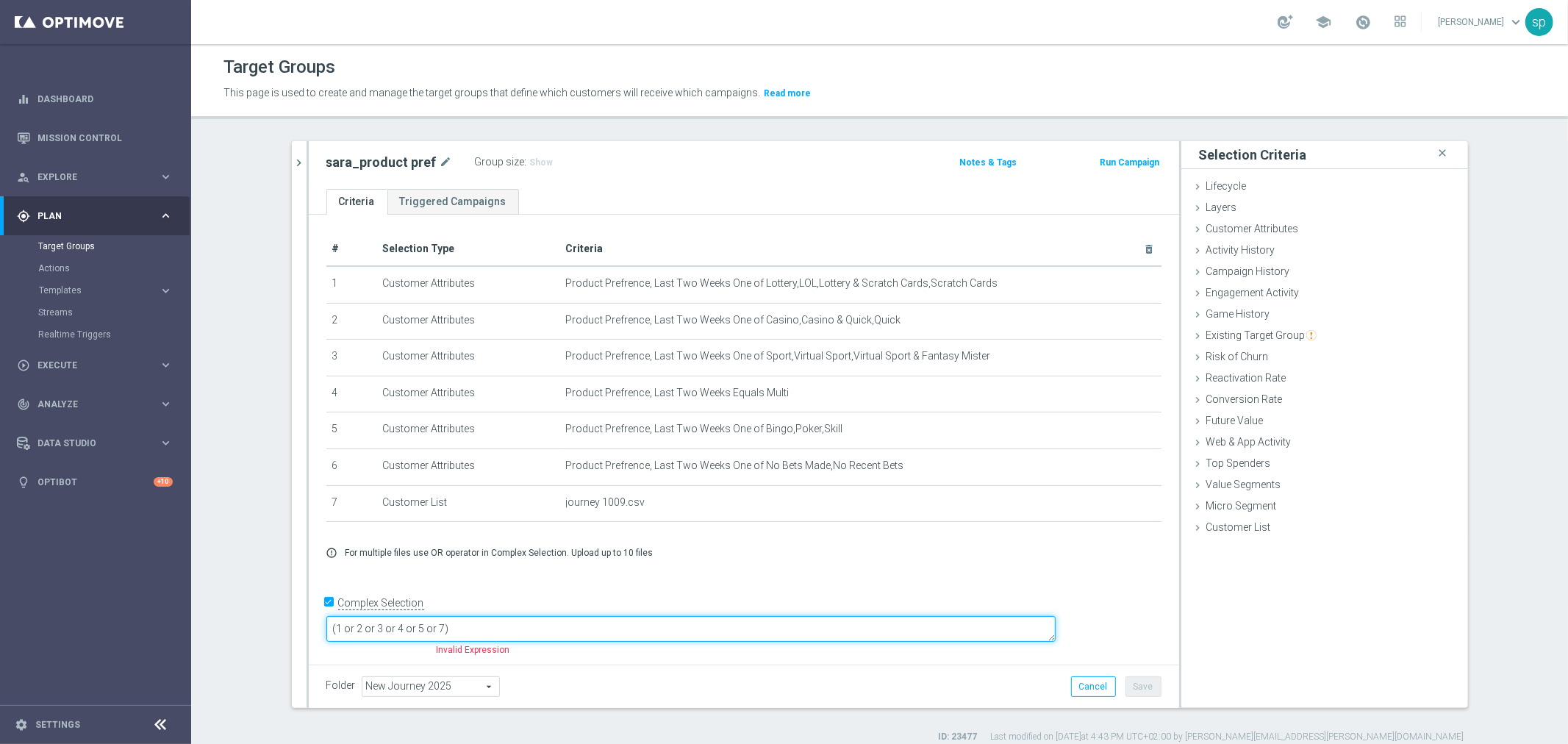
click at [542, 626] on textarea "(1 or 2 or 3 or 4 or 5 or 7)" at bounding box center [691, 628] width 729 height 26
click at [575, 628] on textarea "(1 or 2 or 3 or 4 or 5 or 6)" at bounding box center [691, 628] width 729 height 26
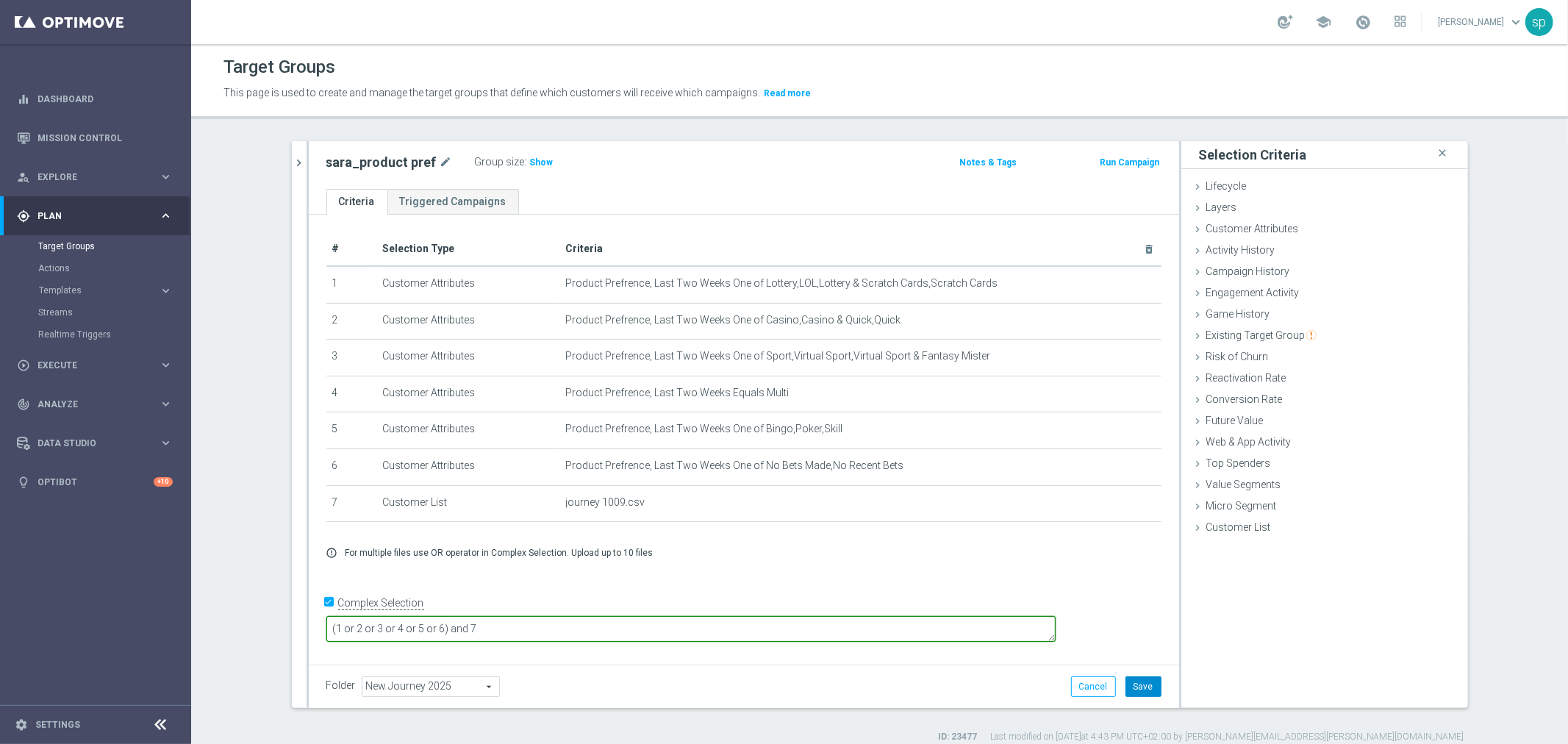
type textarea "(1 or 2 or 3 or 4 or 5 or 6) and 7"
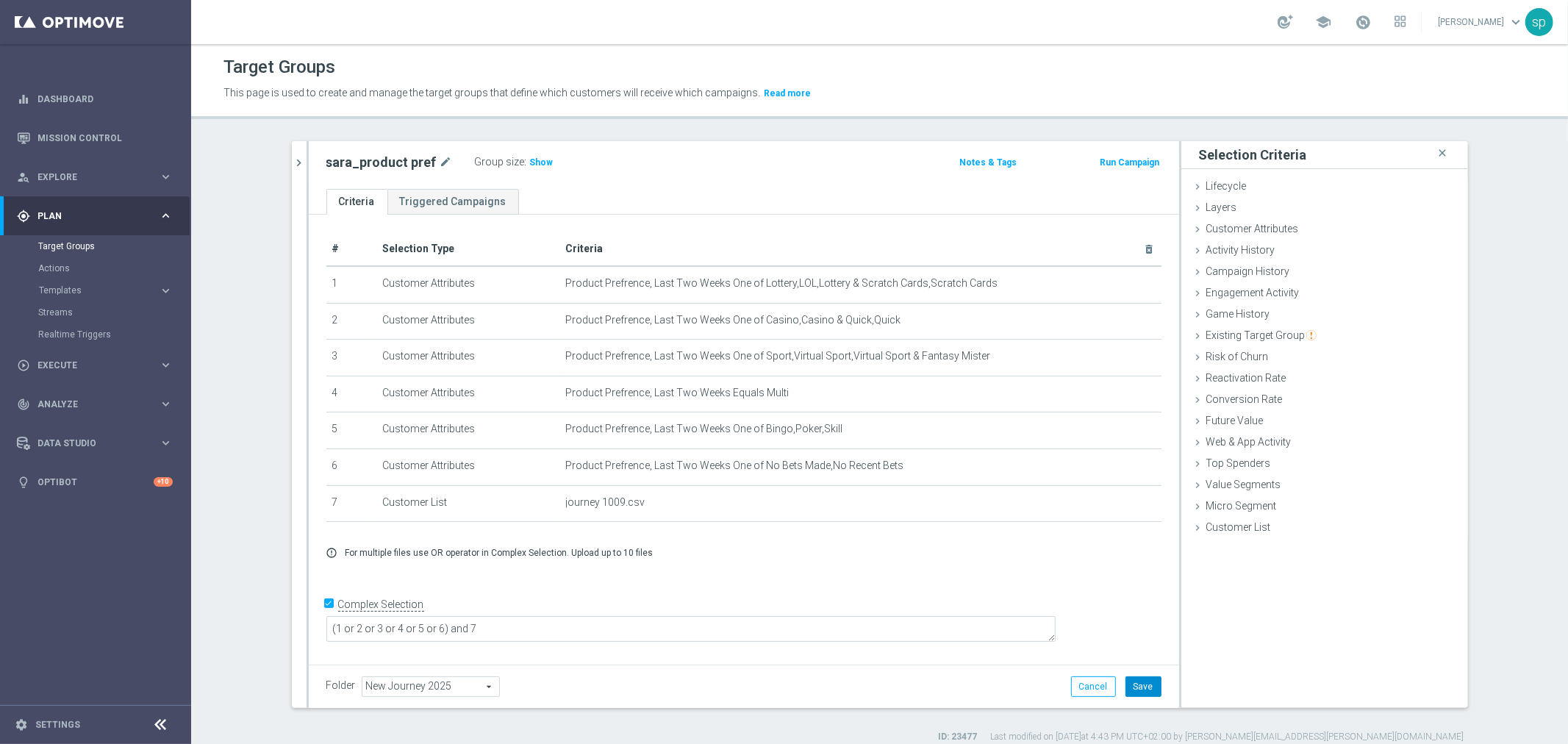
click at [1129, 685] on button "Save" at bounding box center [1143, 687] width 36 height 21
click at [535, 160] on span "Show" at bounding box center [542, 163] width 24 height 10
click at [1371, 14] on span at bounding box center [1363, 22] width 16 height 16
click at [1140, 88] on p "This page is used to create and manage the target groups that define which cust…" at bounding box center [713, 93] width 979 height 16
click at [531, 163] on span "8,652" at bounding box center [543, 164] width 26 height 14
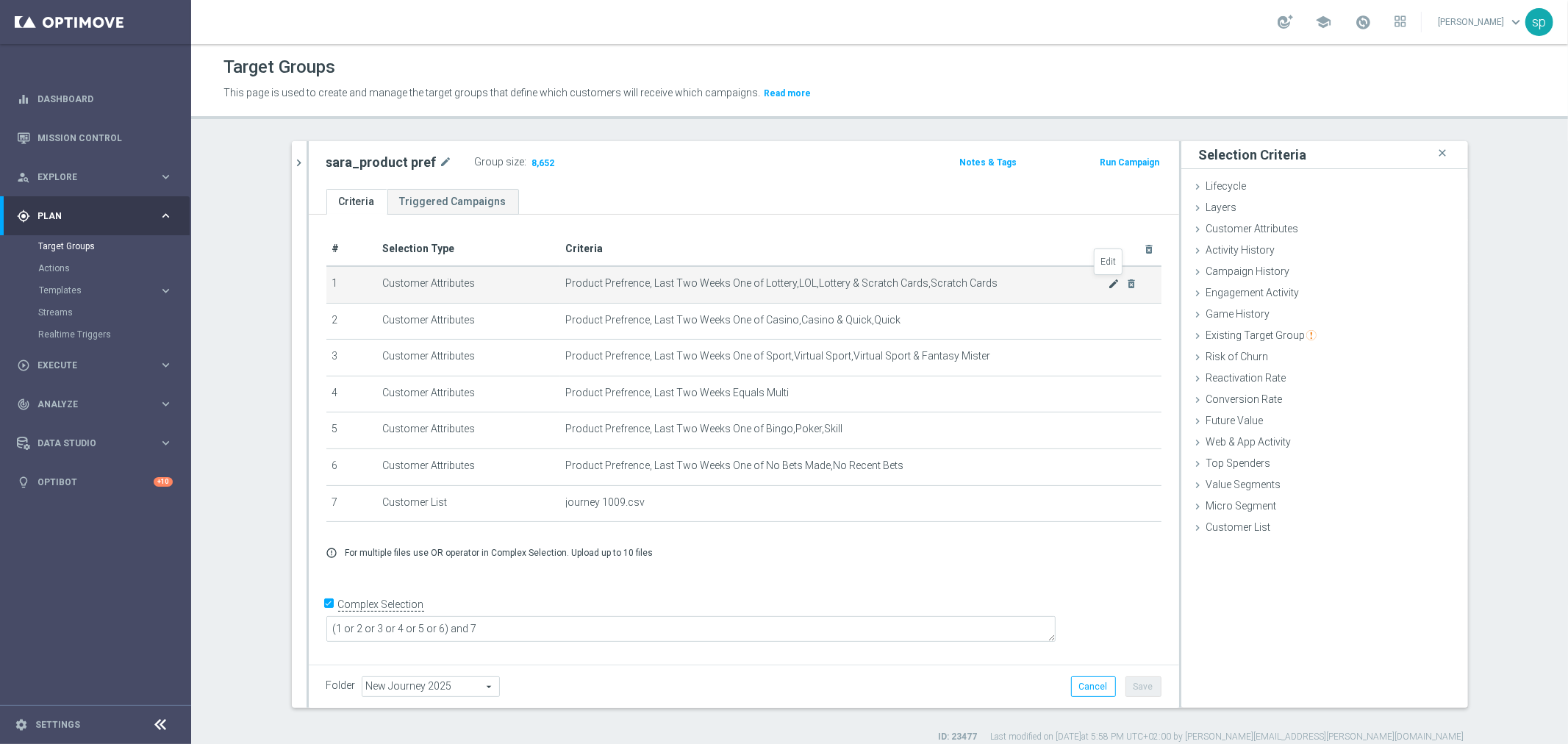
click at [1109, 281] on icon "mode_edit" at bounding box center [1114, 284] width 12 height 12
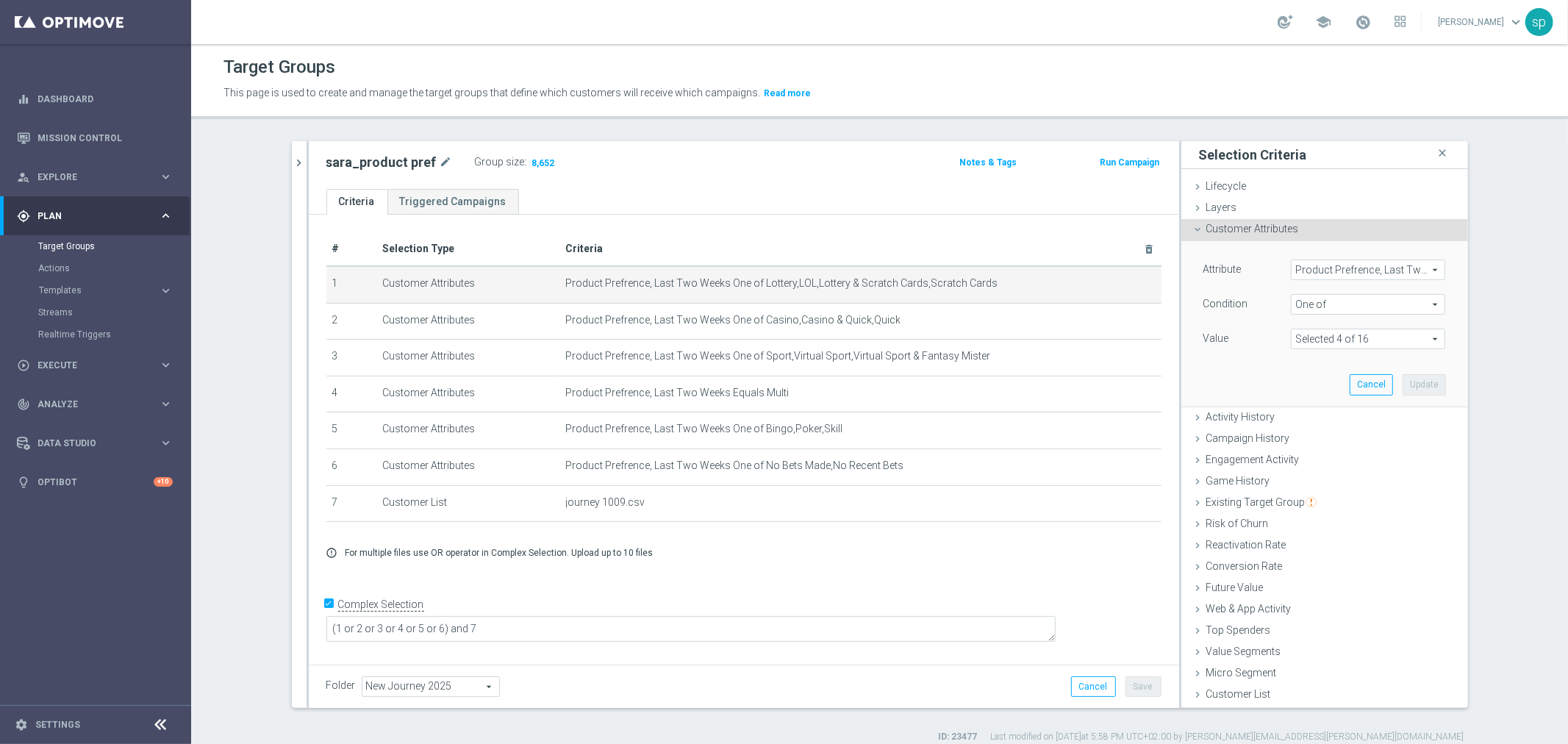
click at [1344, 274] on span "Product Prefrence, Last Two Weeks" at bounding box center [1368, 270] width 153 height 19
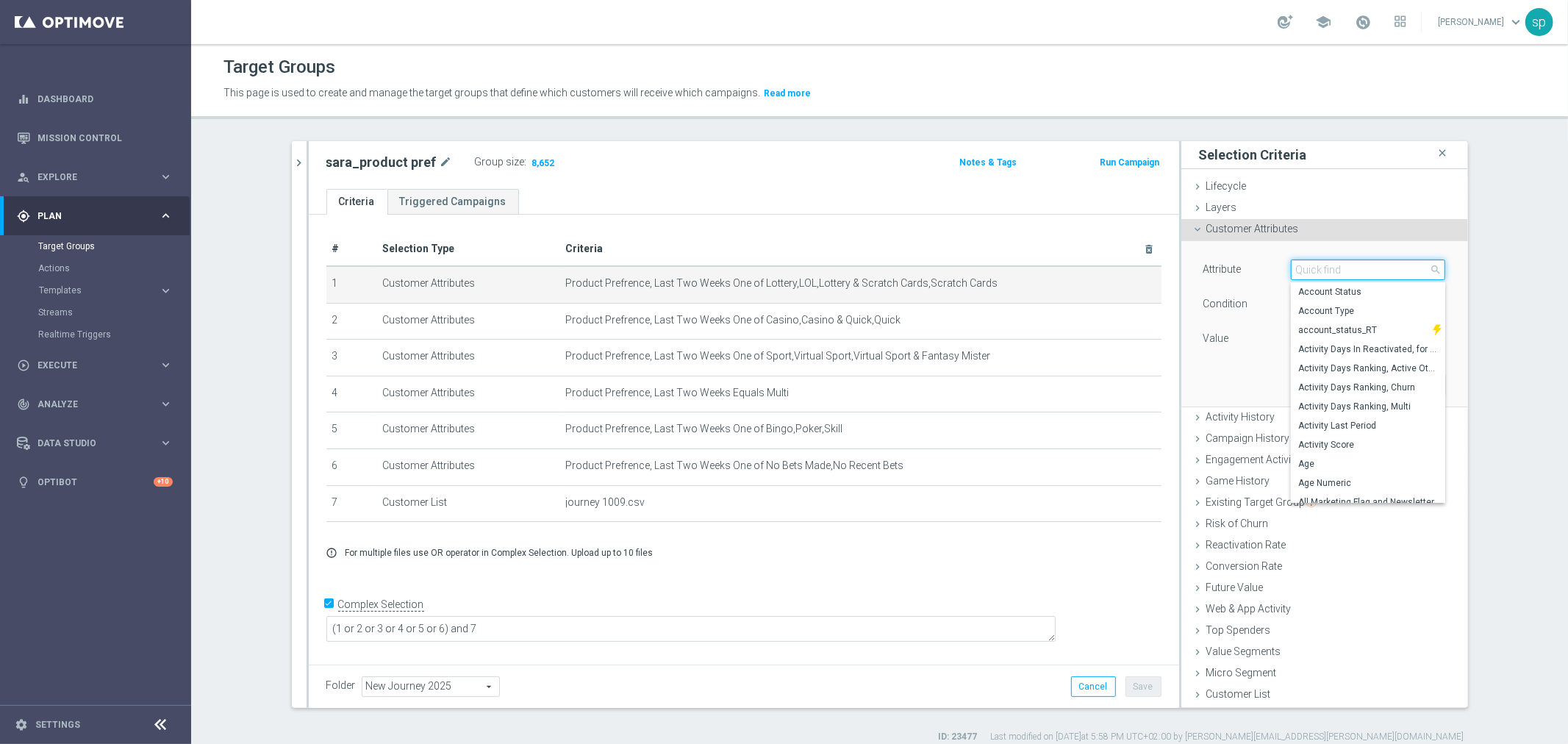
click at [1344, 274] on input "search" at bounding box center [1368, 270] width 155 height 21
type input "product"
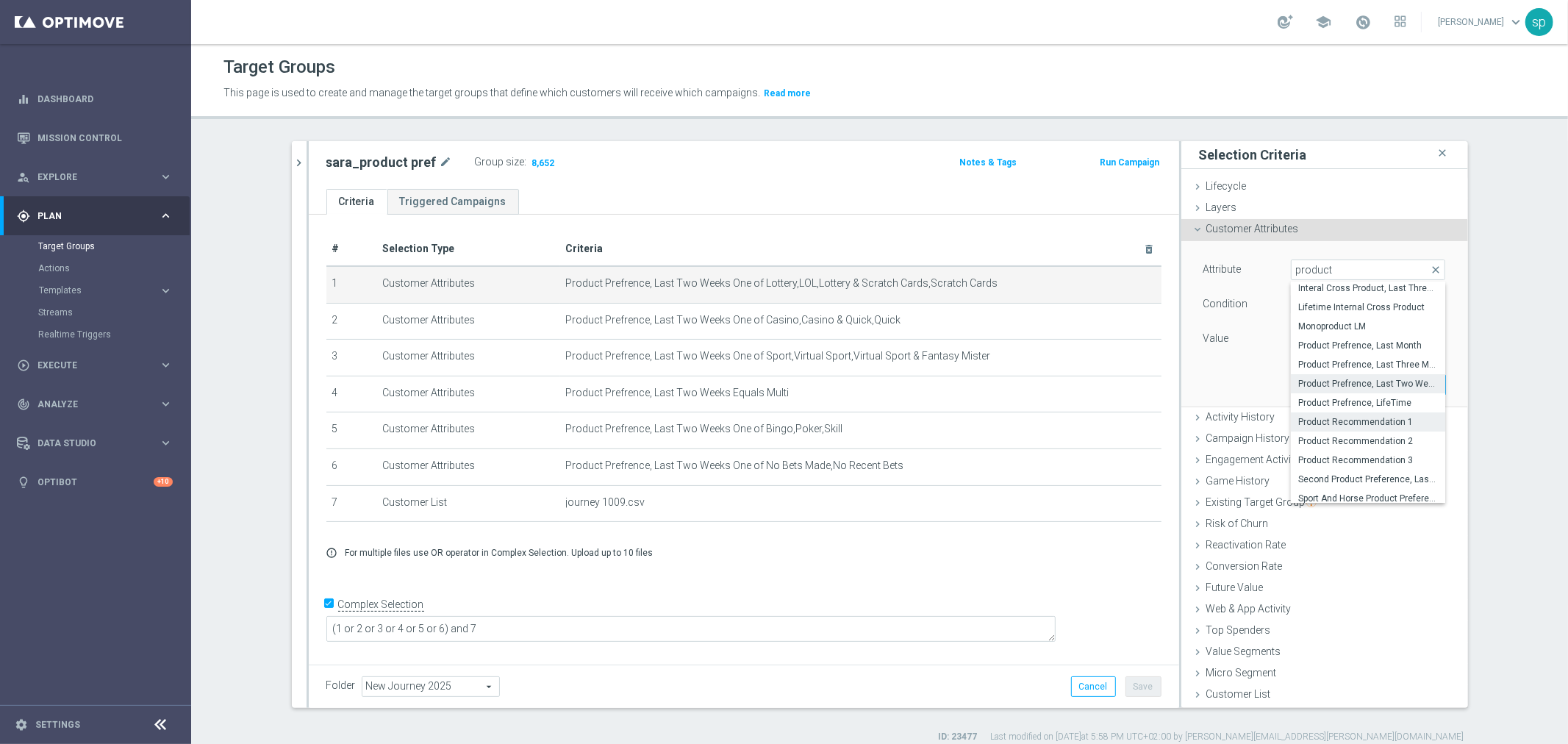
click at [1379, 424] on span "Product Recommendation 1" at bounding box center [1368, 422] width 140 height 12
type input "Product Recommendation 1"
type input "Equals"
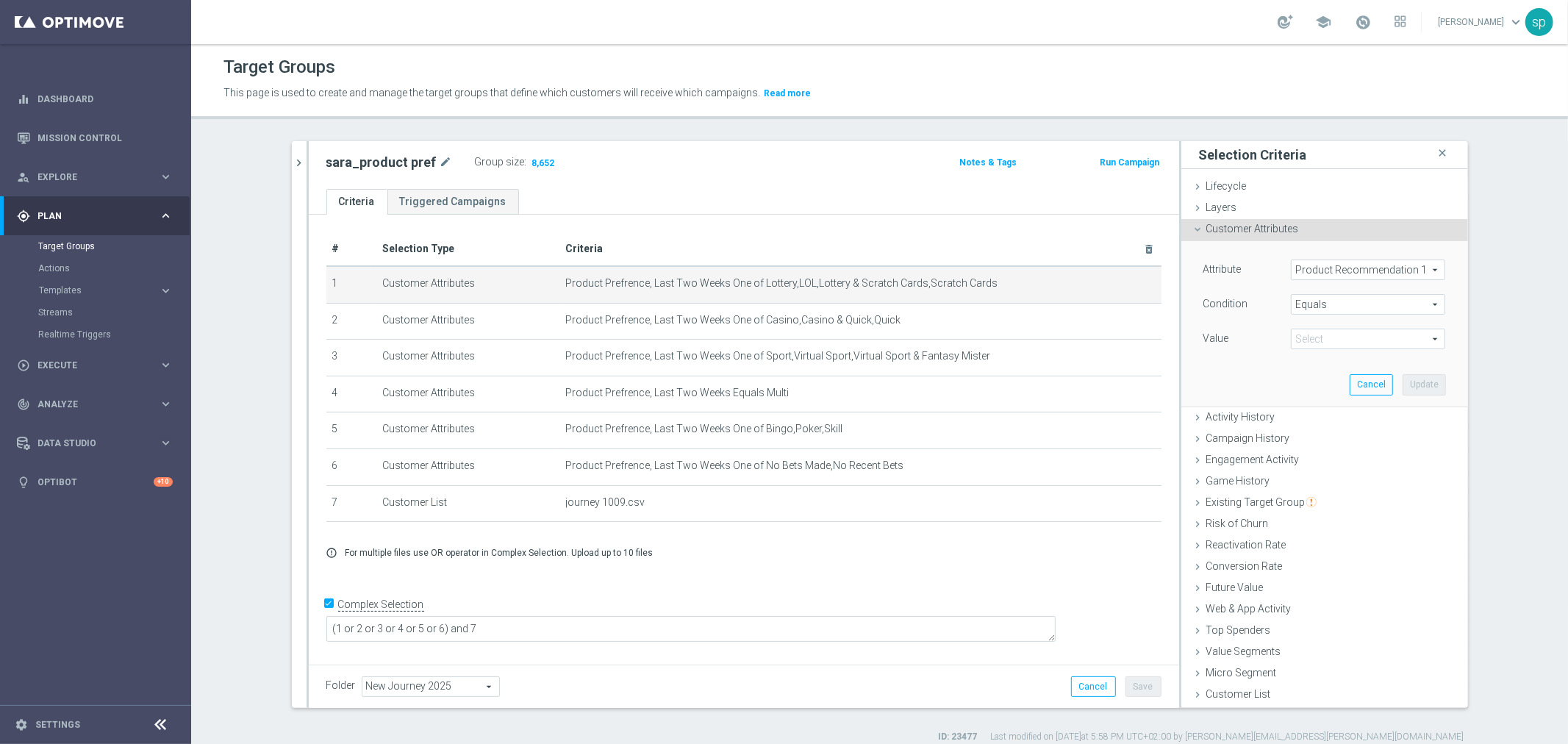
click at [1401, 334] on span at bounding box center [1368, 339] width 153 height 19
click at [1390, 263] on span "Product Recommendation 1" at bounding box center [1368, 270] width 153 height 19
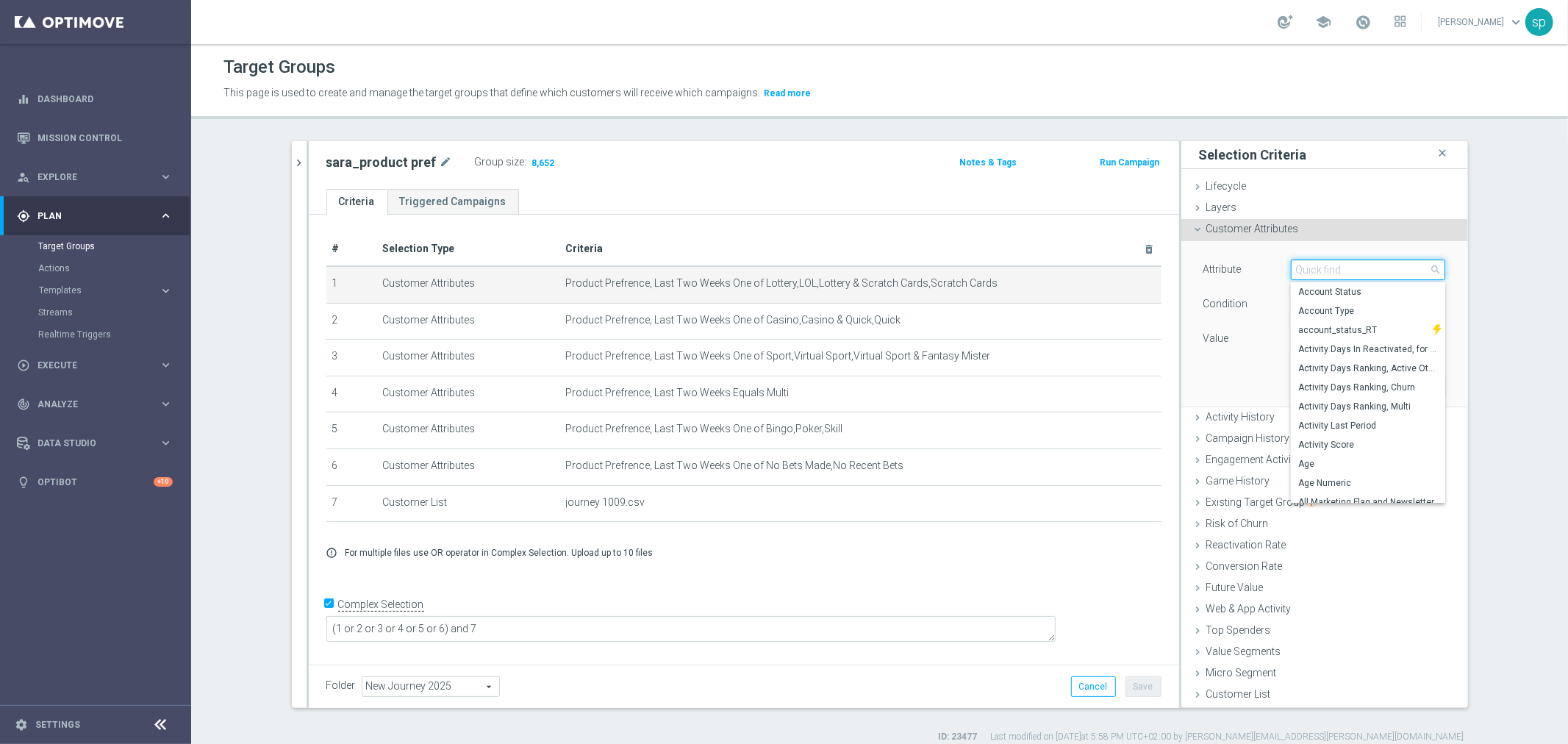
click at [1390, 263] on input "search" at bounding box center [1368, 270] width 155 height 21
type input "preference"
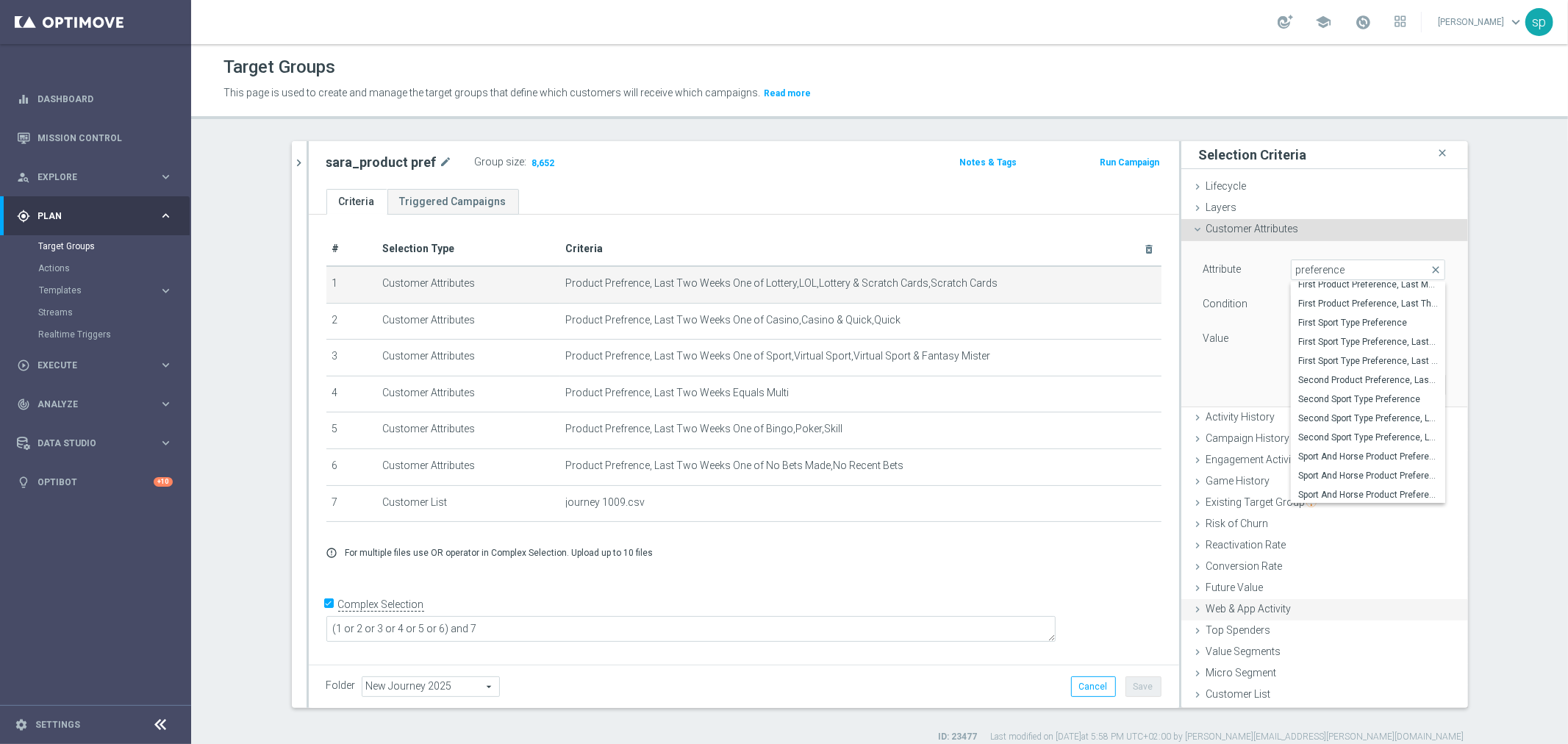
click at [1405, 610] on div "Web & App Activity done" at bounding box center [1324, 610] width 287 height 22
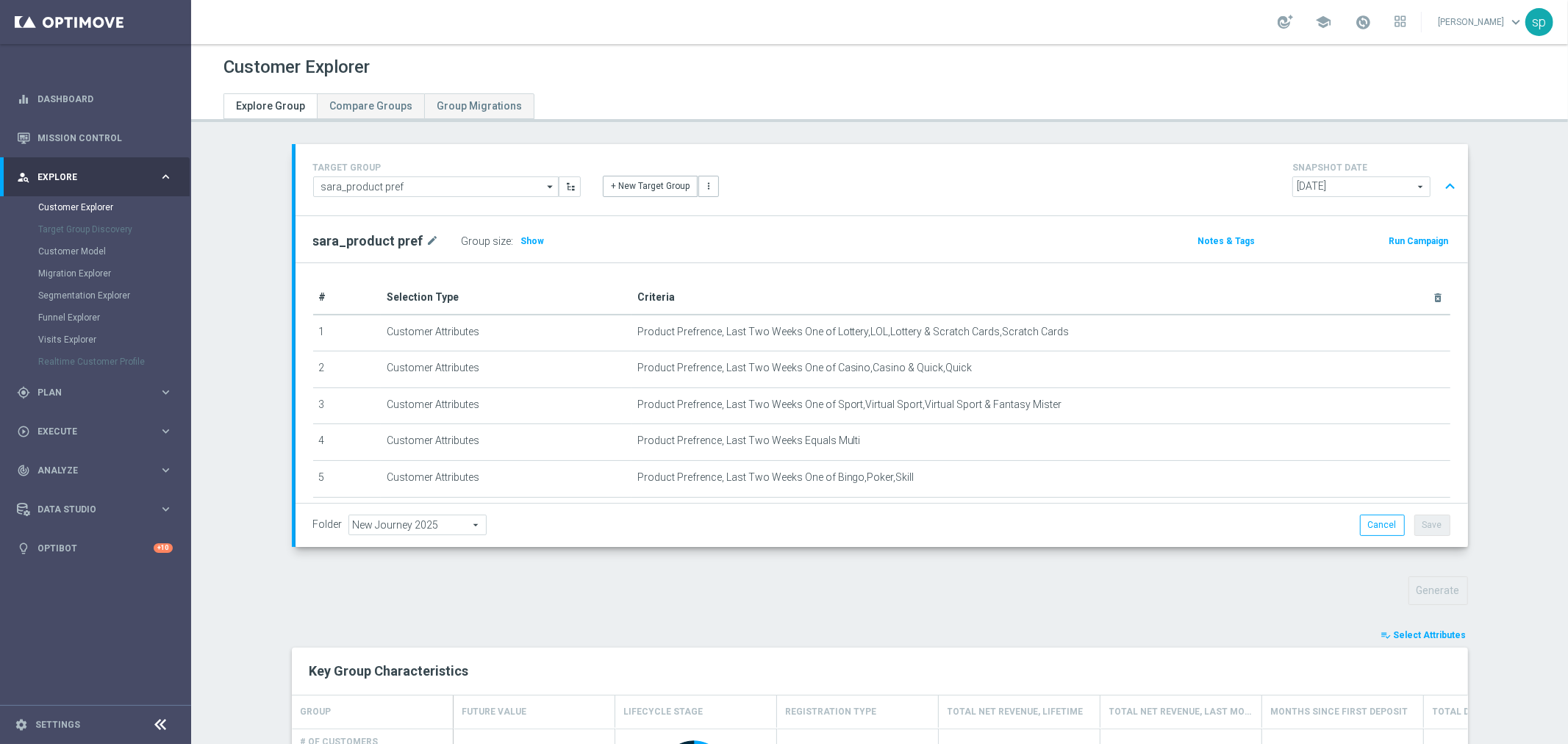
click at [1436, 636] on span "Select Attributes" at bounding box center [1430, 635] width 73 height 10
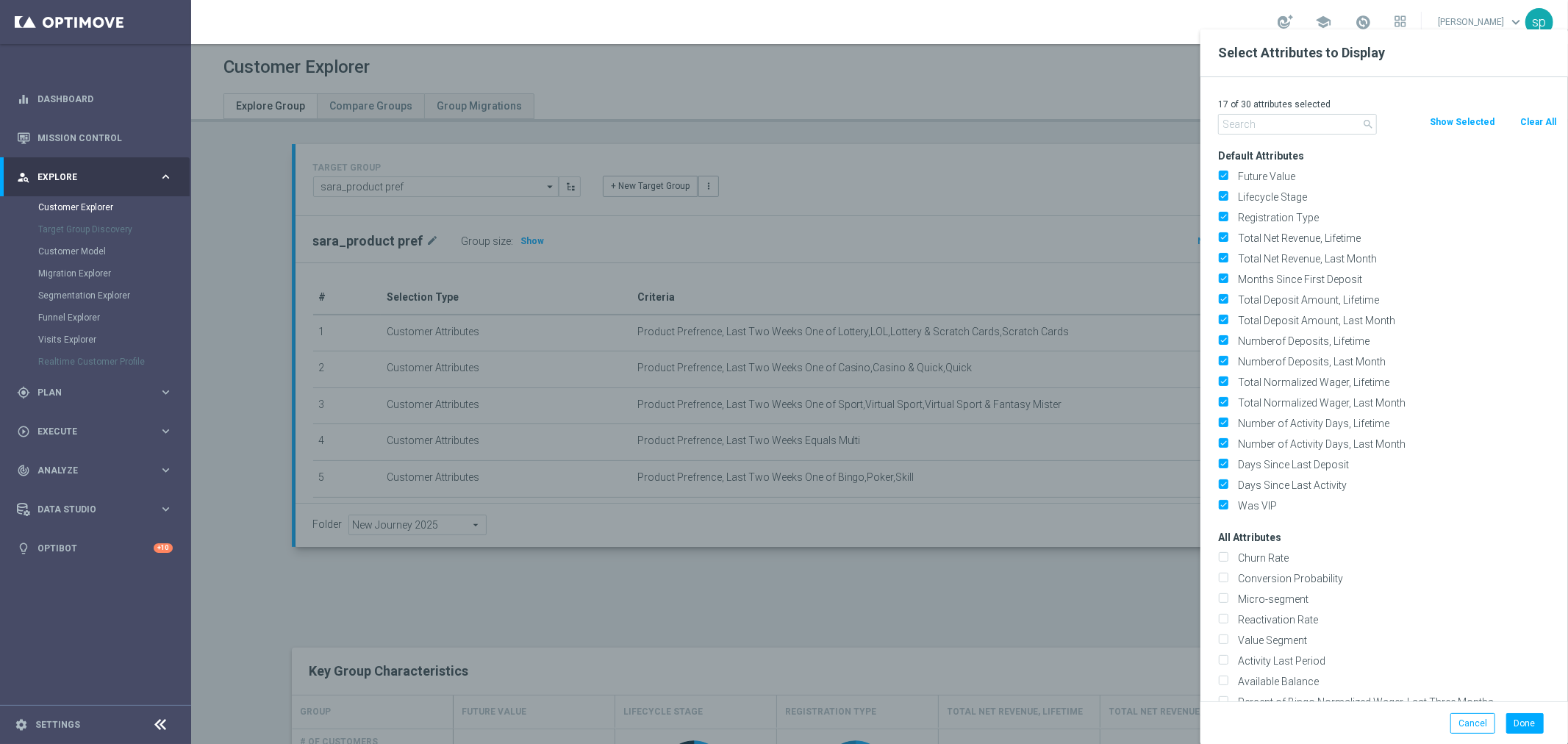
click at [1541, 118] on button "Clear All" at bounding box center [1538, 122] width 39 height 16
checkbox input "false"
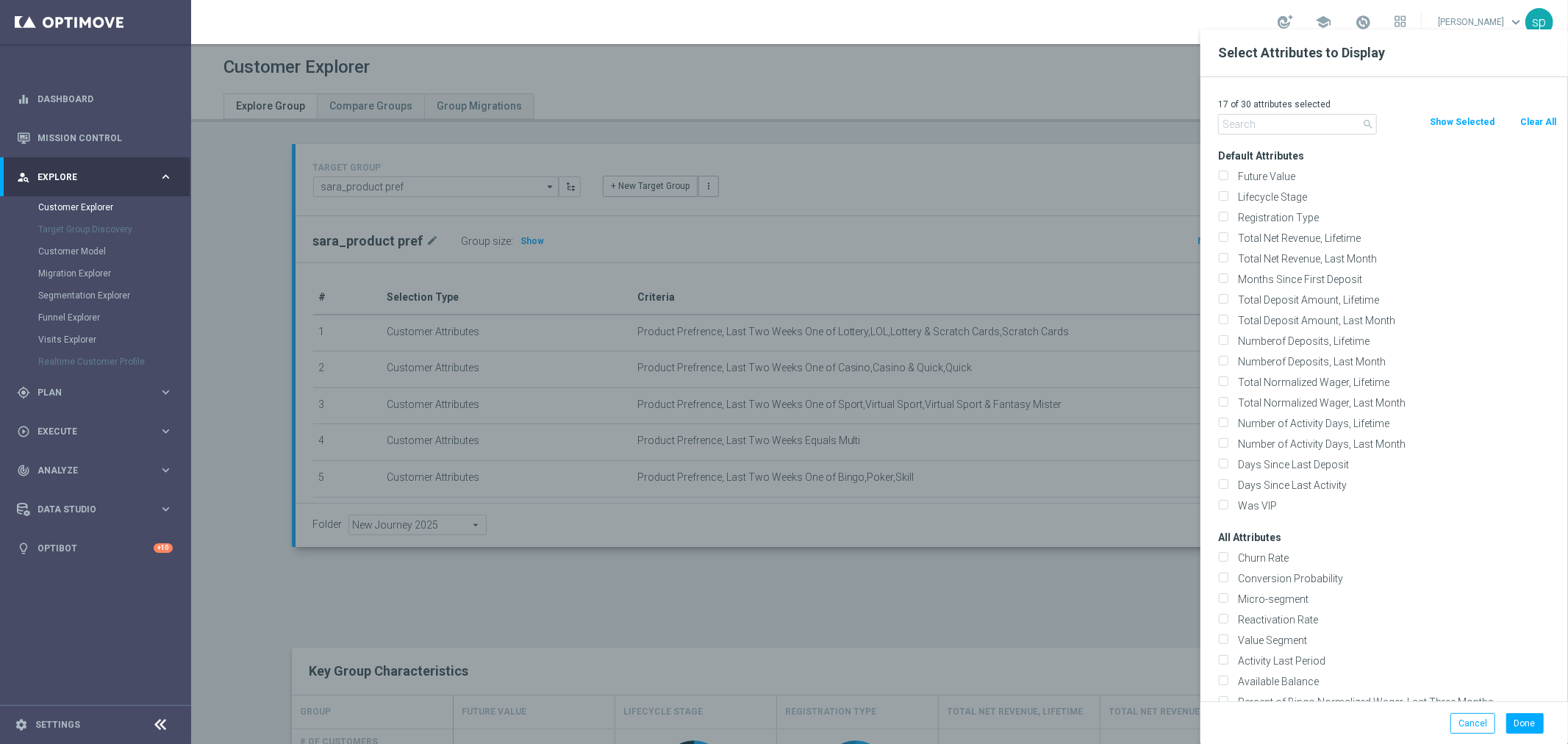
checkbox input "false"
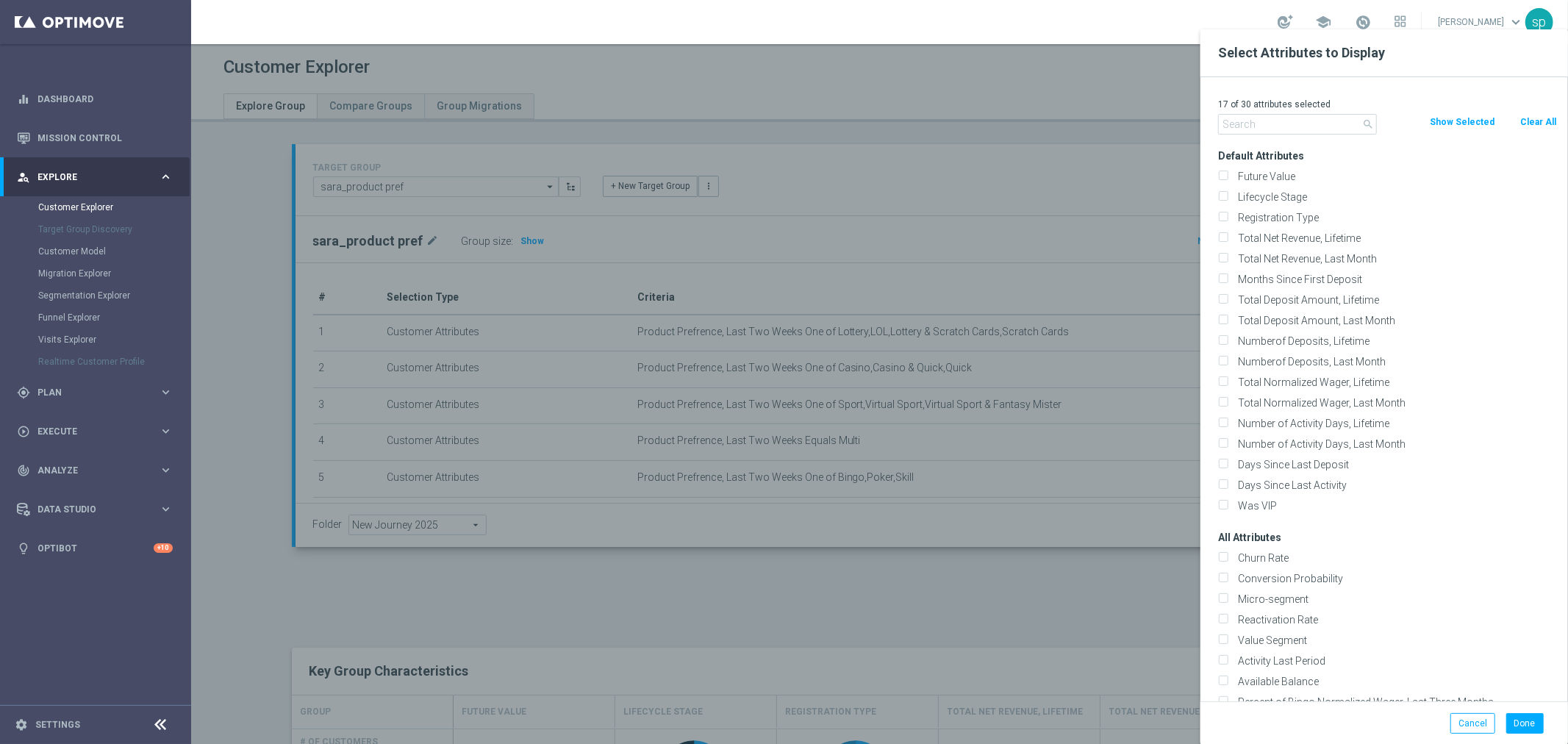
checkbox input "false"
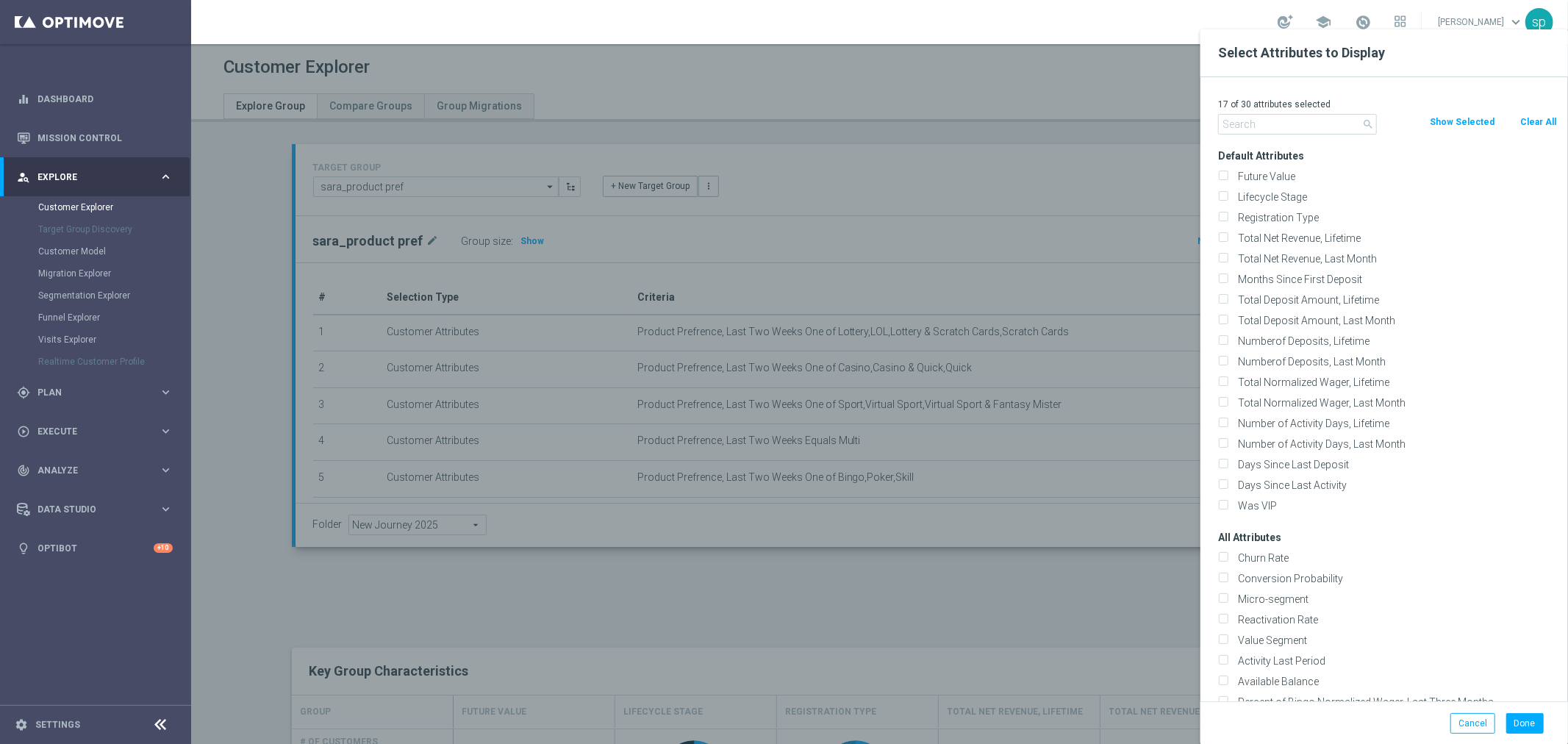
checkbox input "false"
click at [1321, 121] on input "text" at bounding box center [1297, 124] width 159 height 21
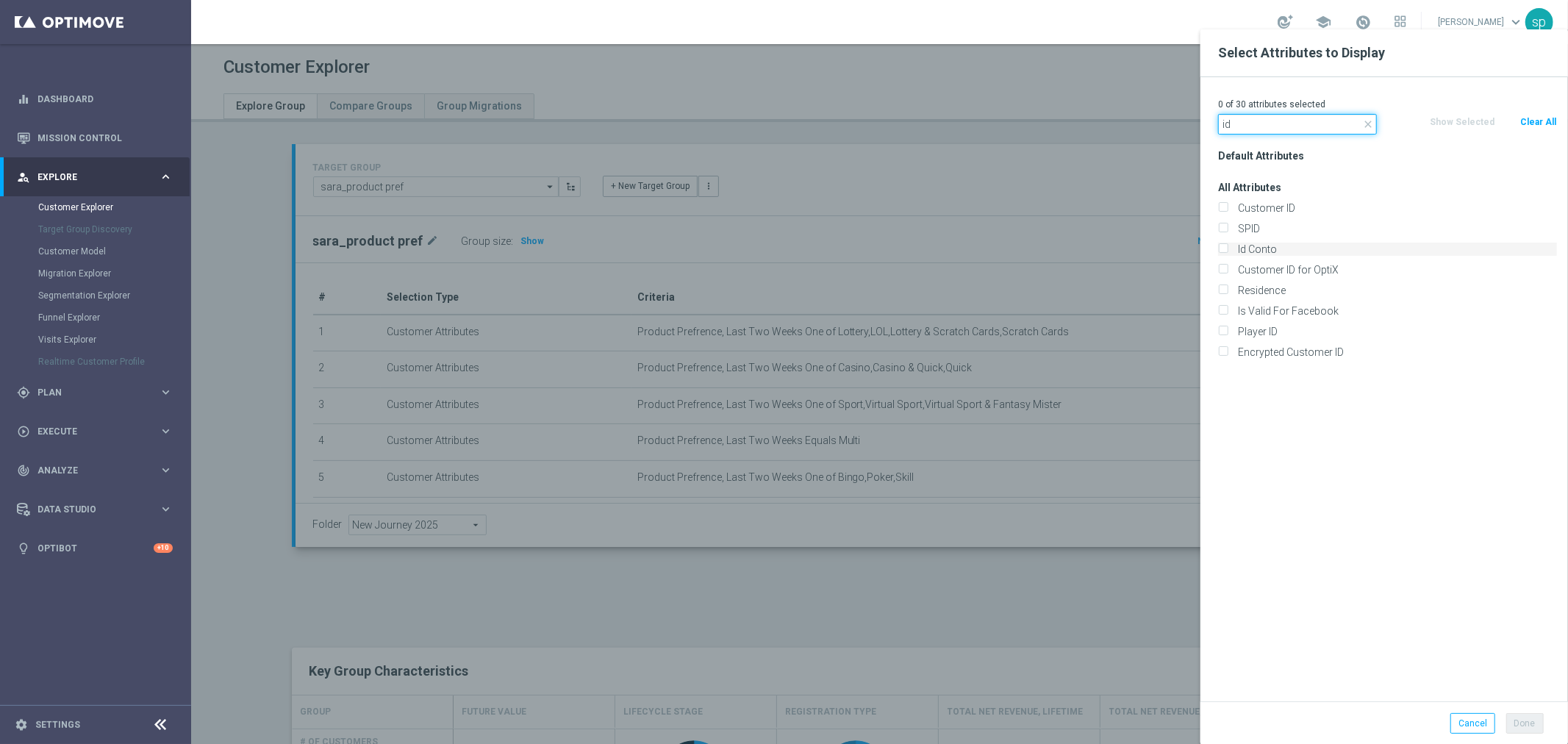
type input "id"
click at [1288, 243] on label "Id Conto" at bounding box center [1394, 249] width 324 height 13
click at [1227, 247] on input "Id Conto" at bounding box center [1222, 251] width 10 height 10
checkbox input "true"
click at [1251, 127] on input "id" at bounding box center [1297, 124] width 159 height 21
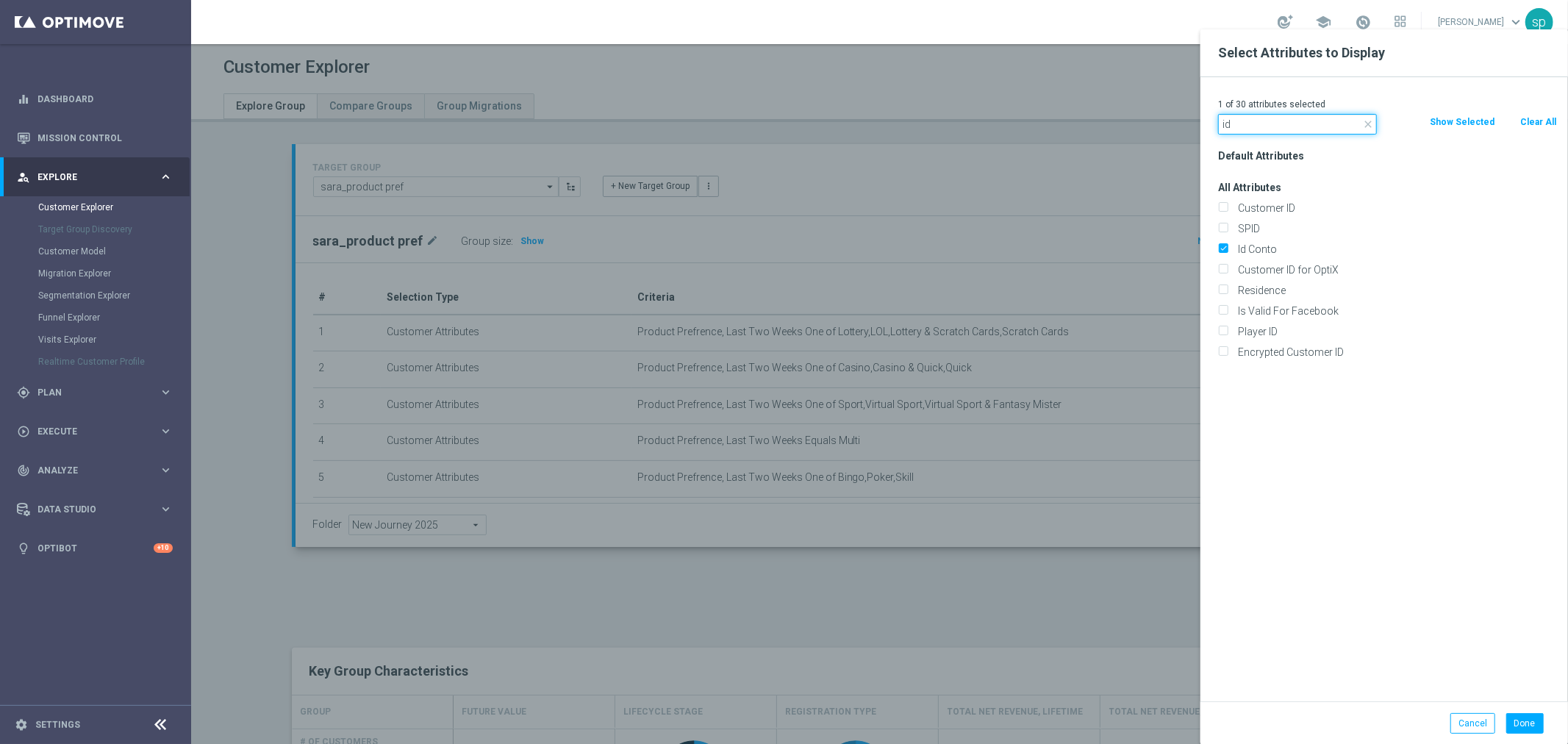
type input "i"
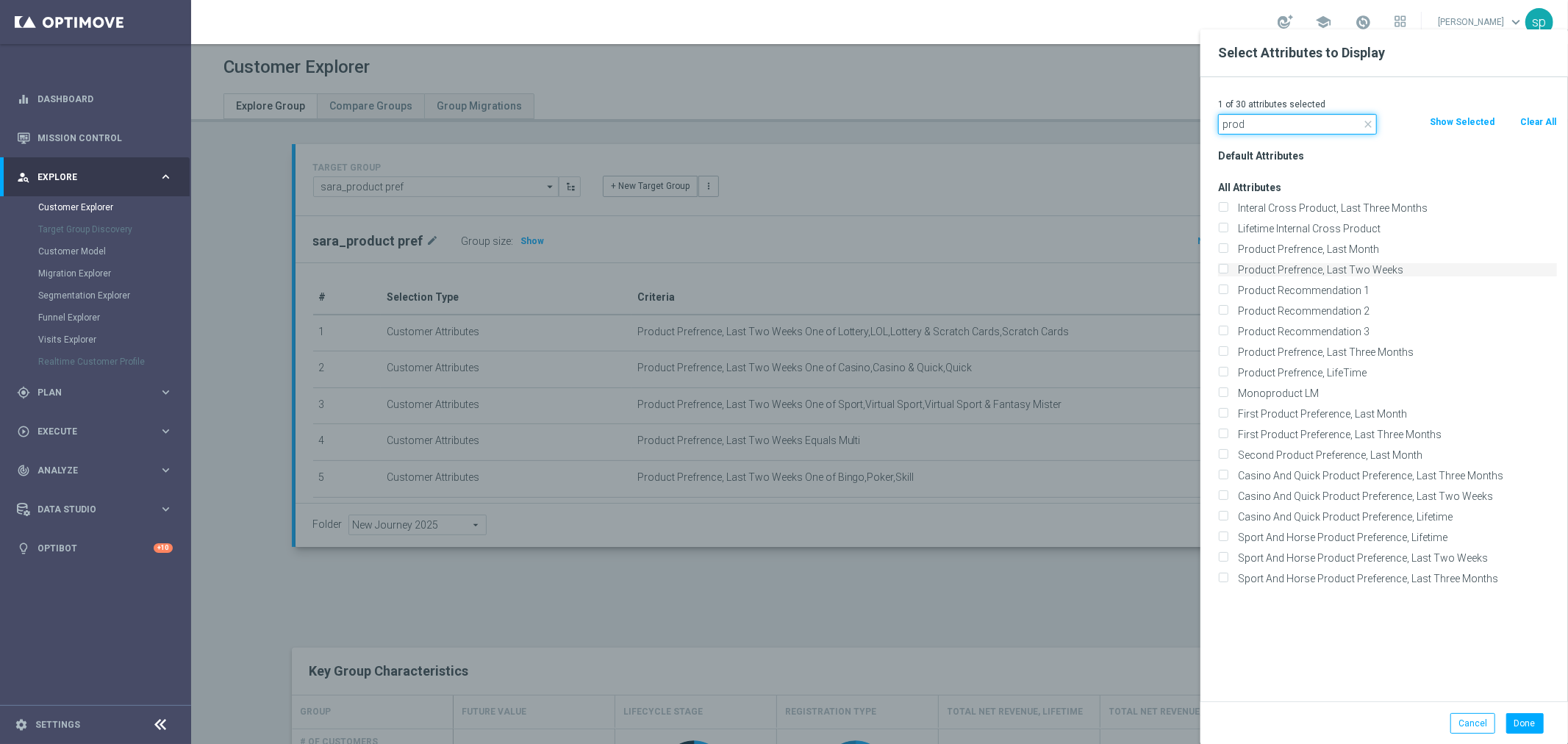
type input "prod"
click at [1349, 271] on label "Product Prefrence, Last Two Weeks" at bounding box center [1394, 270] width 324 height 13
click at [1227, 271] on input "Product Prefrence, Last Two Weeks" at bounding box center [1222, 272] width 10 height 10
checkbox input "true"
click at [1515, 721] on button "Done" at bounding box center [1525, 723] width 38 height 21
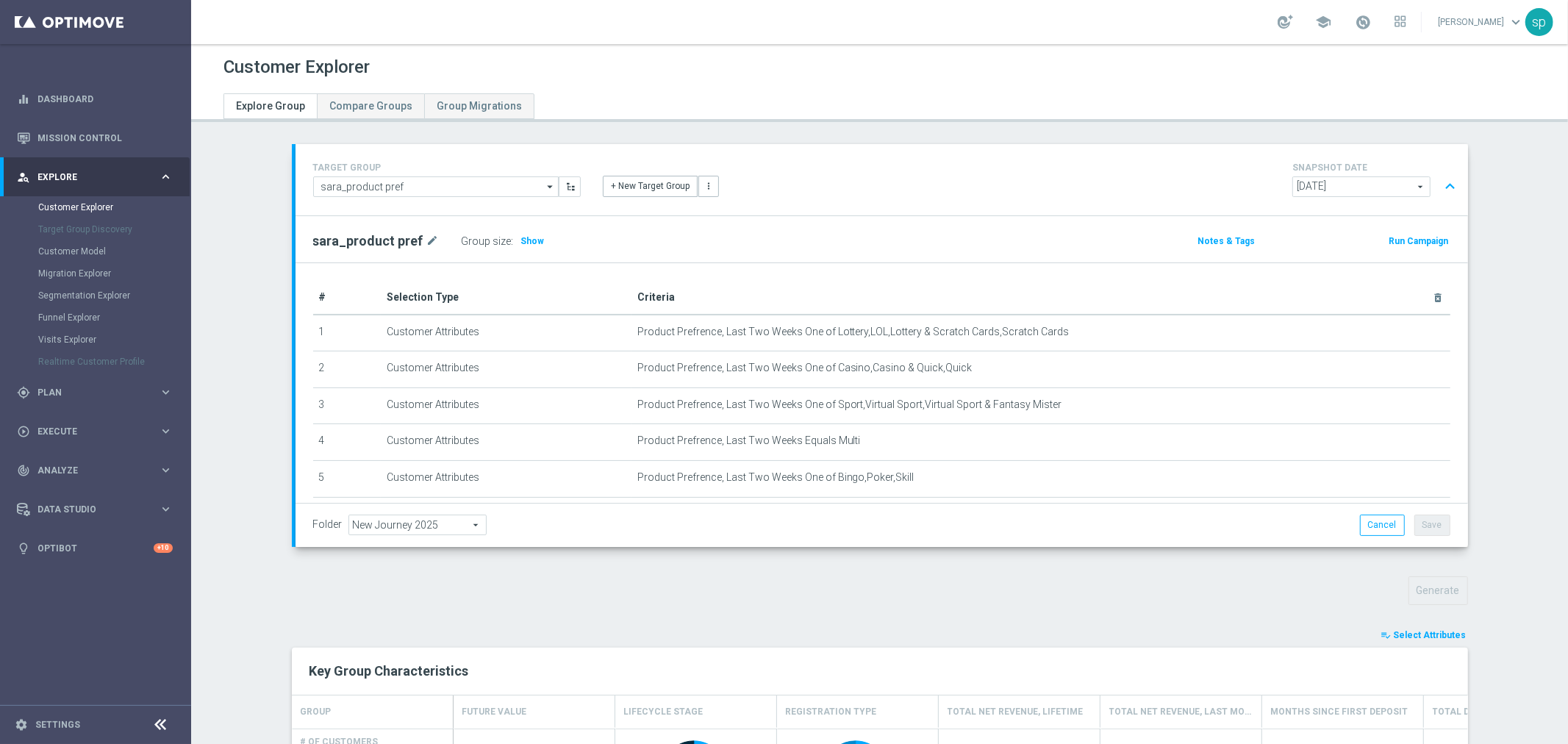
type input "Search"
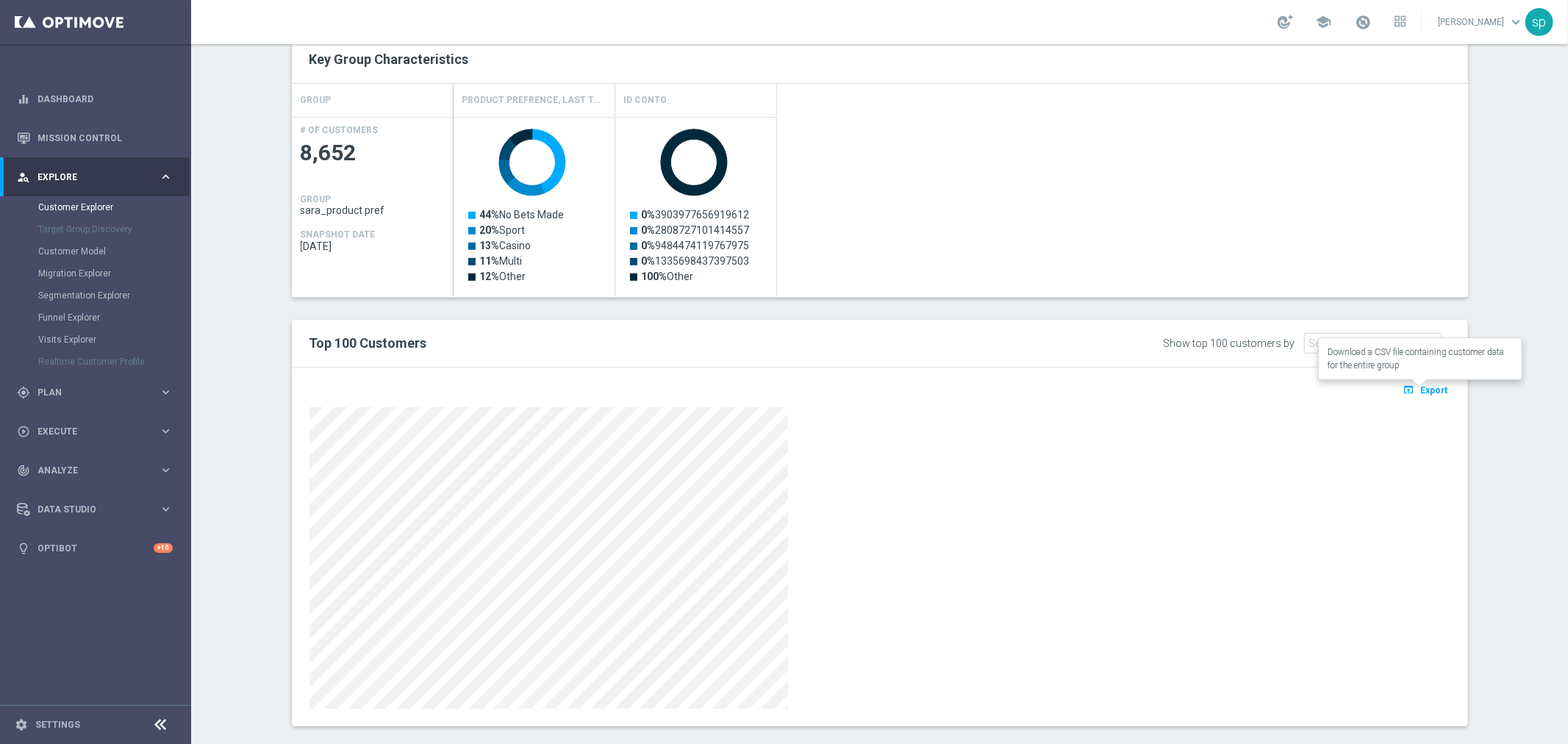
click at [1428, 390] on span "Export" at bounding box center [1434, 391] width 27 height 10
